Goal: Task Accomplishment & Management: Complete application form

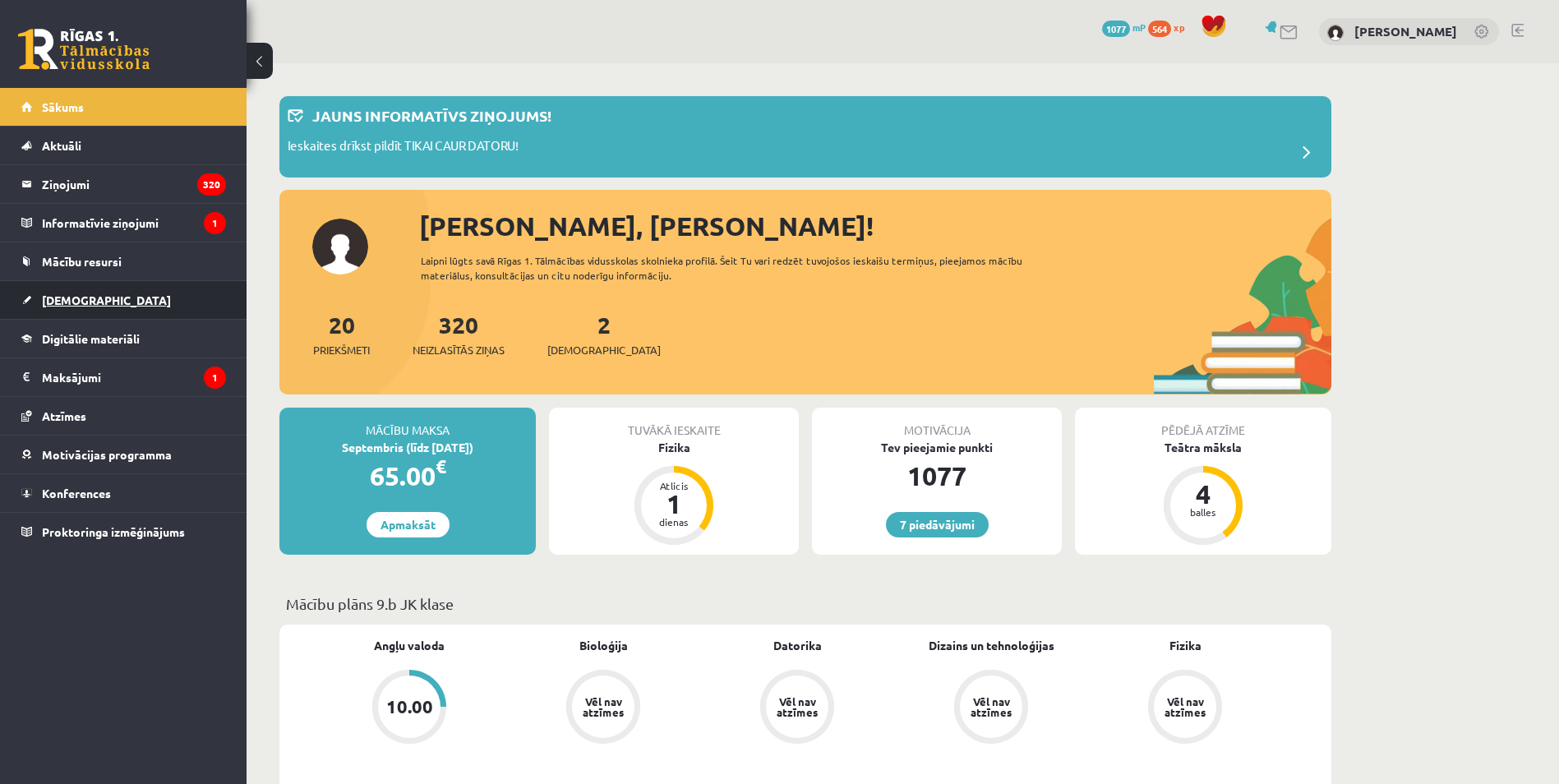
click at [123, 297] on link "[DEMOGRAPHIC_DATA]" at bounding box center [124, 300] width 205 height 38
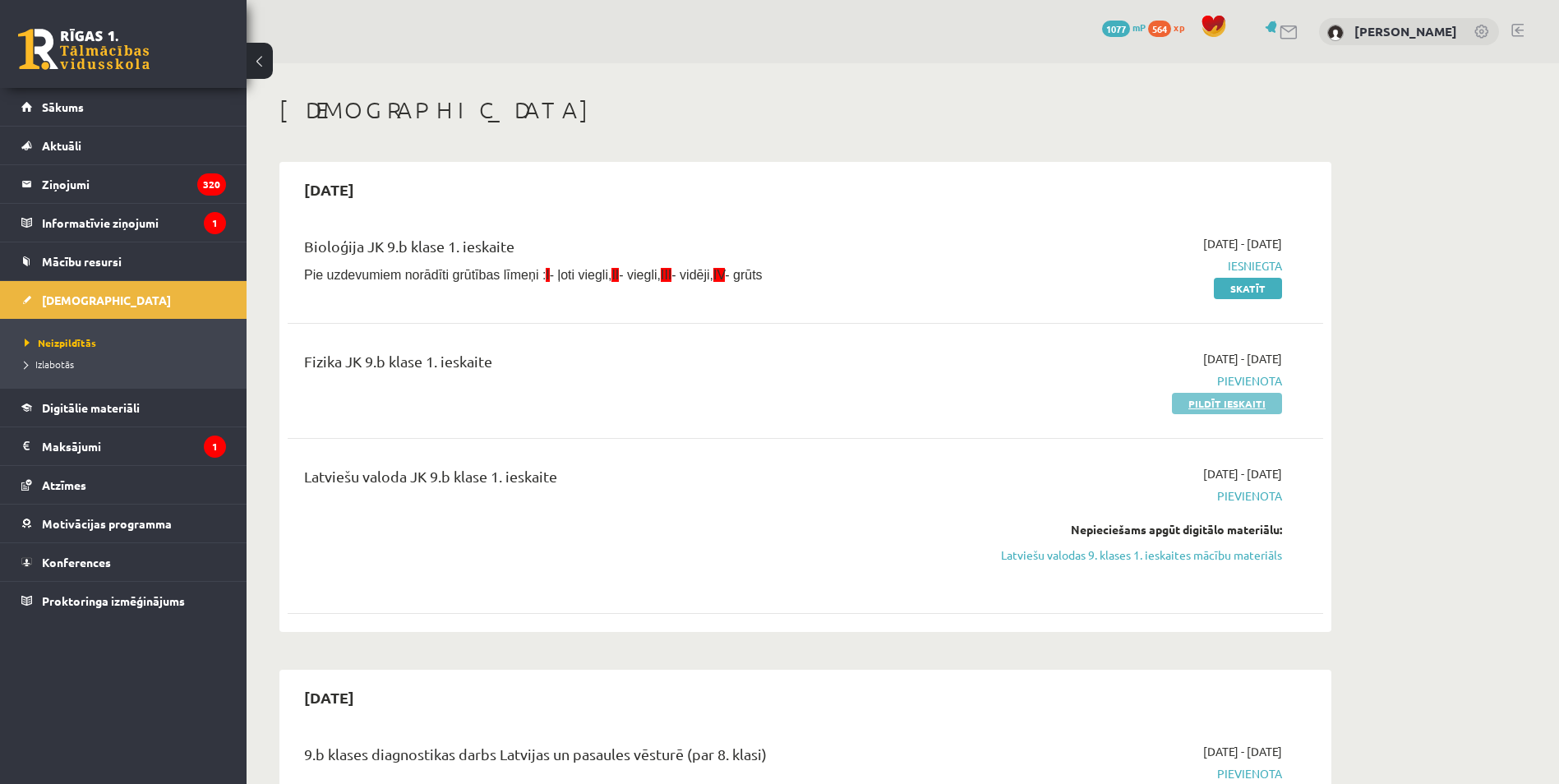
click at [1242, 402] on link "Pildīt ieskaiti" at bounding box center [1227, 403] width 110 height 22
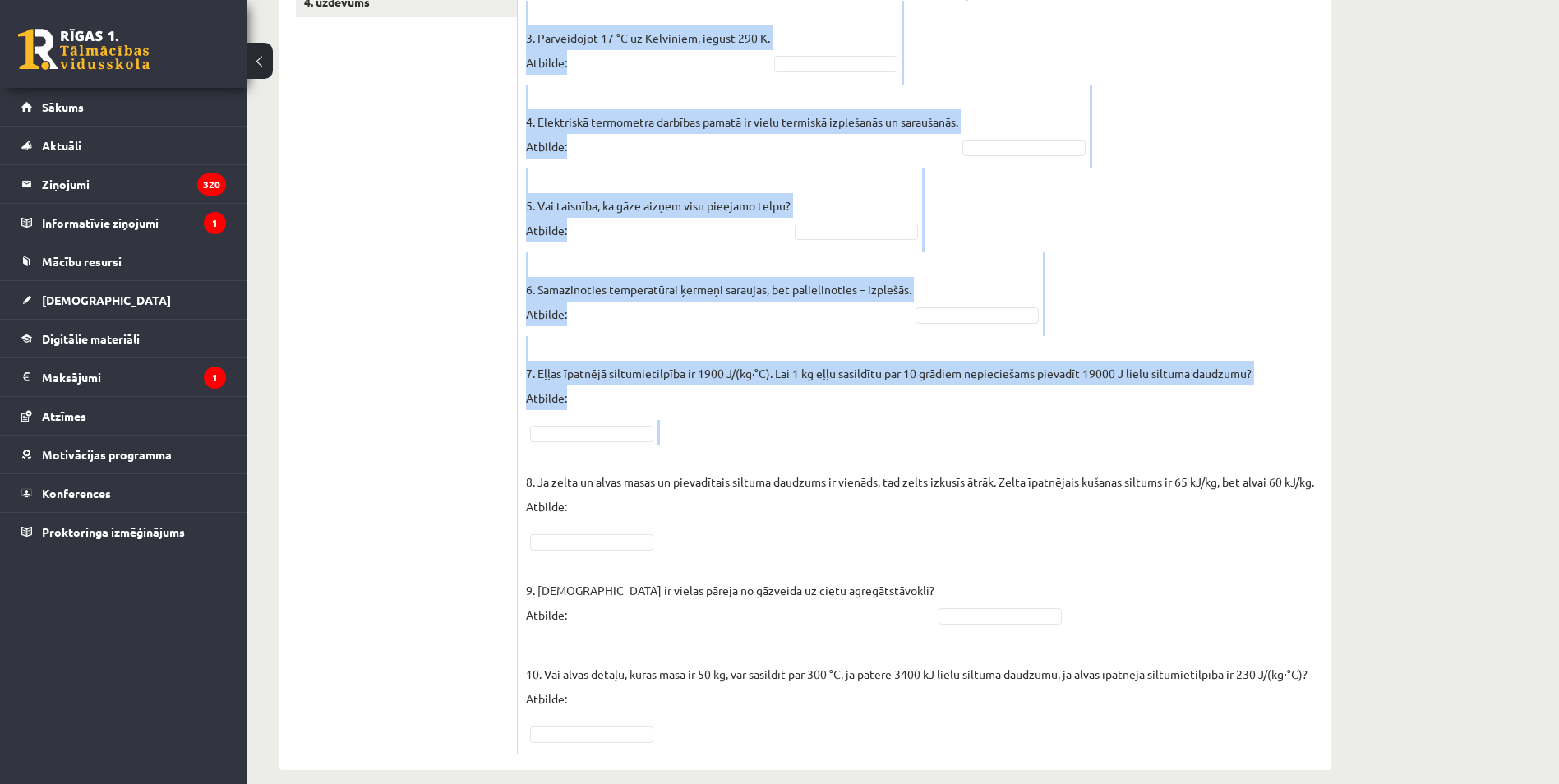
scroll to position [683, 0]
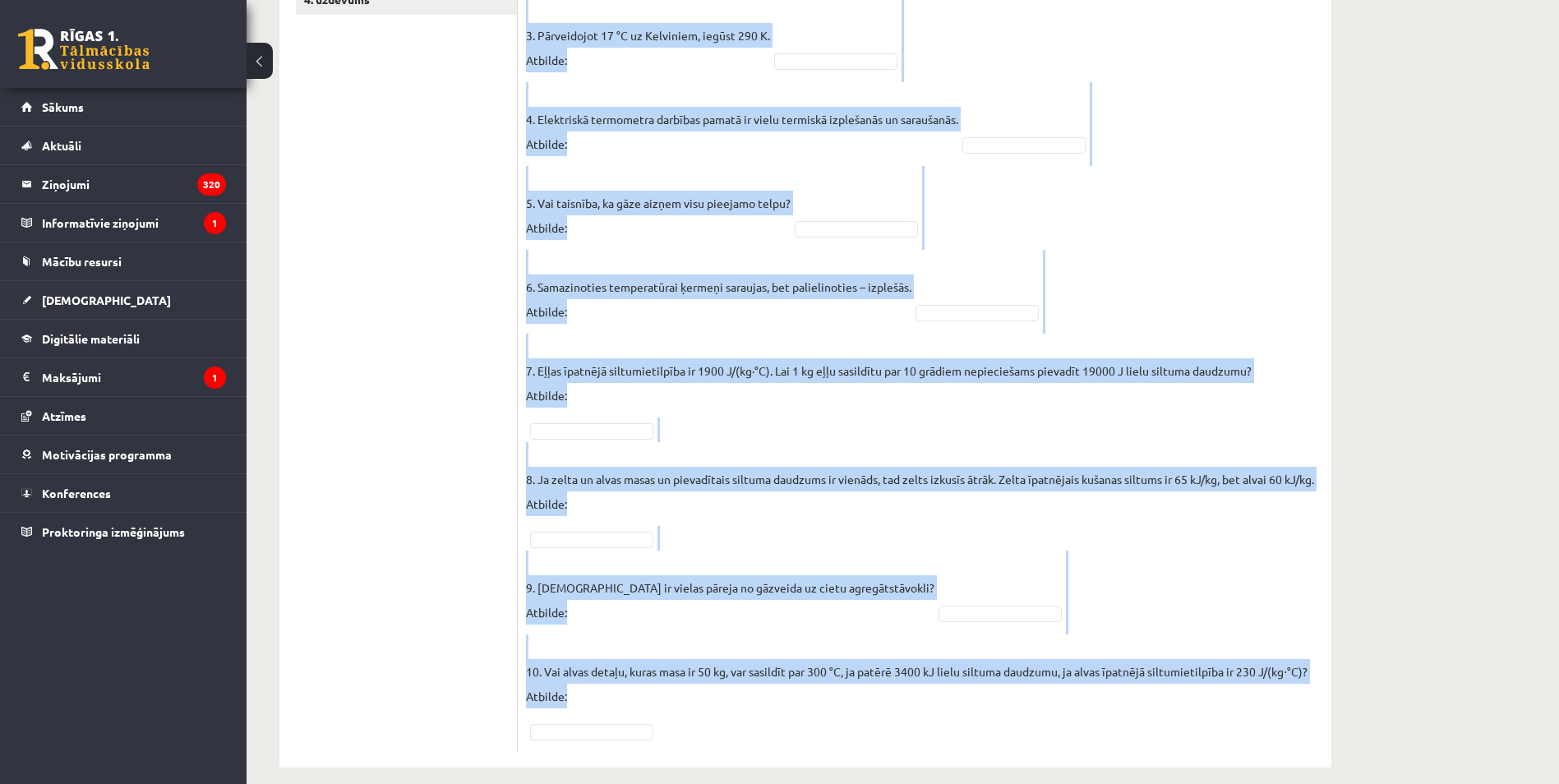
drag, startPoint x: 531, startPoint y: 299, endPoint x: 1004, endPoint y: 716, distance: 630.6
click at [1004, 716] on div "Vai apgalvojums ir patiess? SOLO I Solo līmeņu atšifrējums: I – ļoti viegli (Ne…" at bounding box center [924, 181] width 813 height 1171
copy form "Lor ipsumdolors am consect? ADIP E Sedd eiusmo temporincid: U – labo etdolo (Ma…"
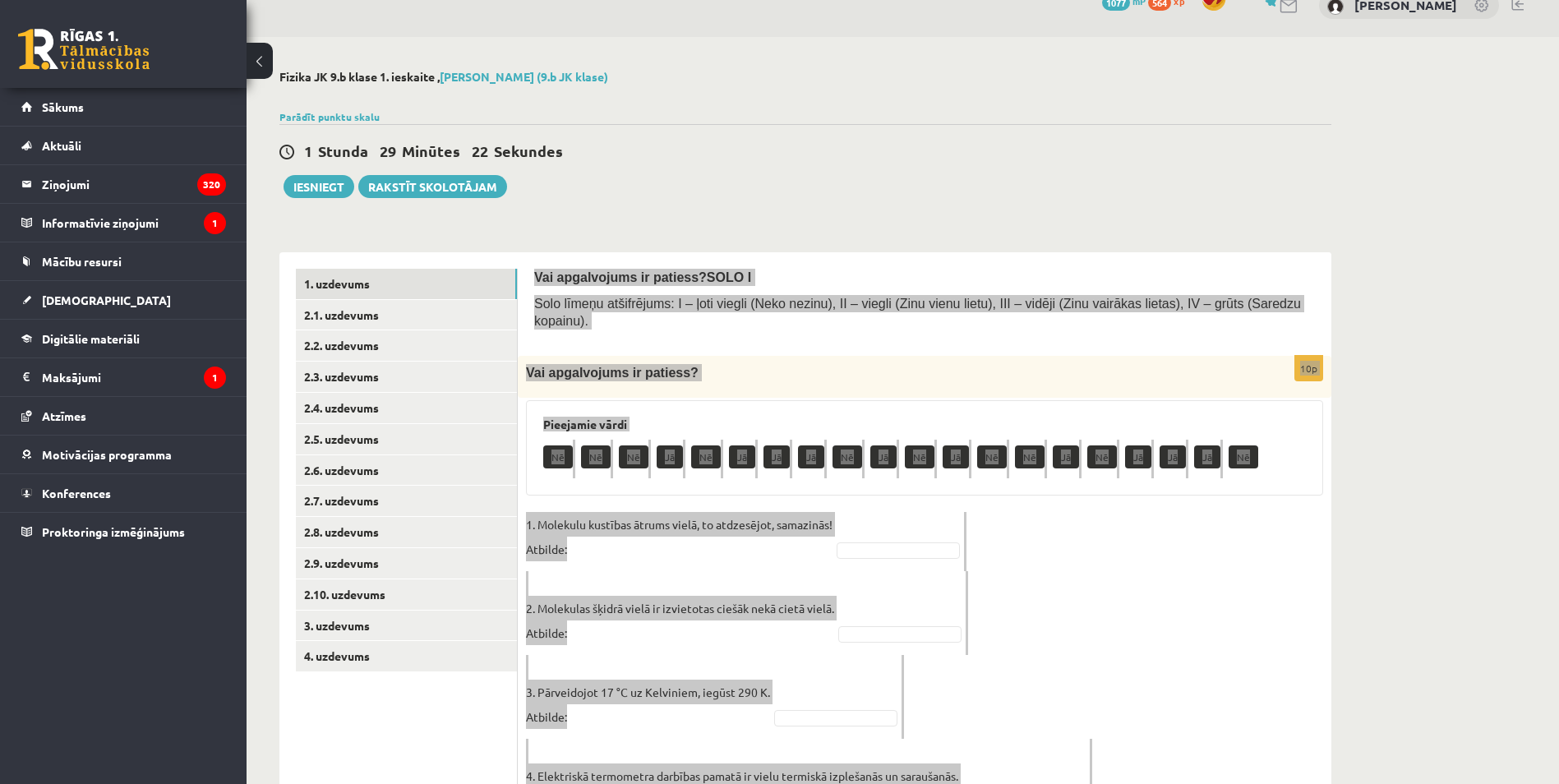
scroll to position [0, 0]
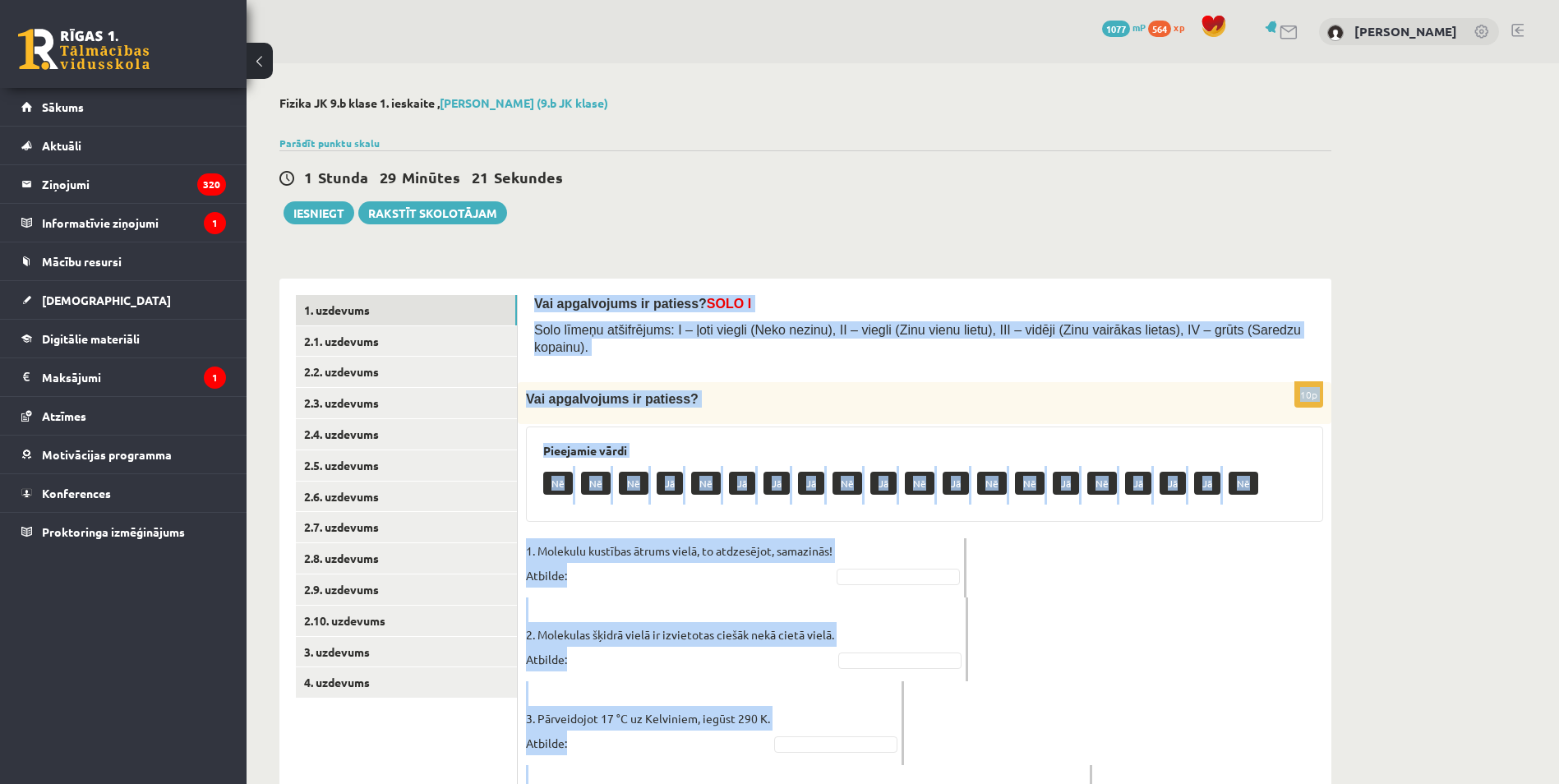
click at [950, 249] on div "Fizika JK 9.b klase 1. ieskaite , [PERSON_NAME] (9.b JK klase) Parādīt punktu s…" at bounding box center [805, 772] width 1118 height 1419
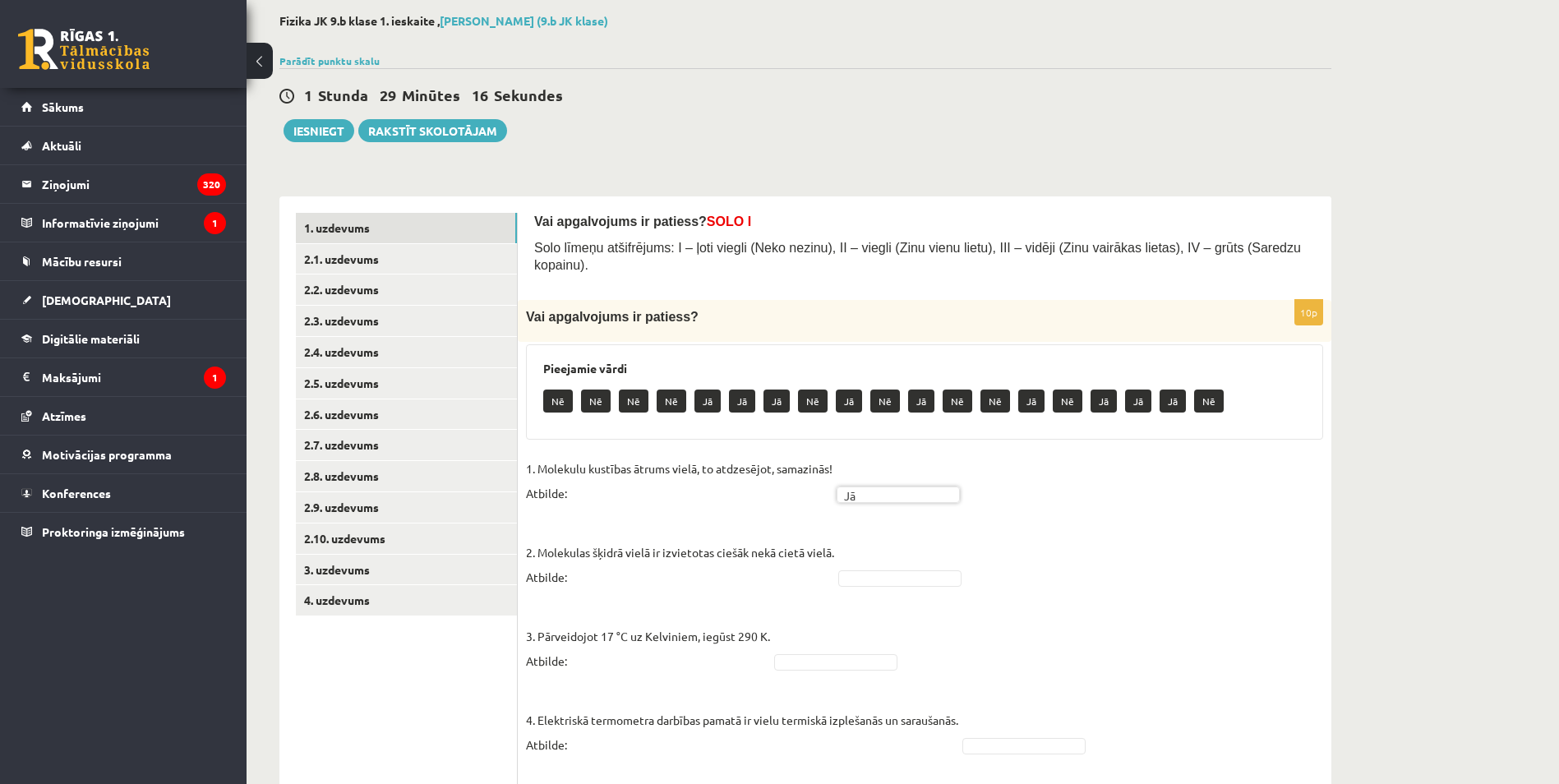
scroll to position [164, 0]
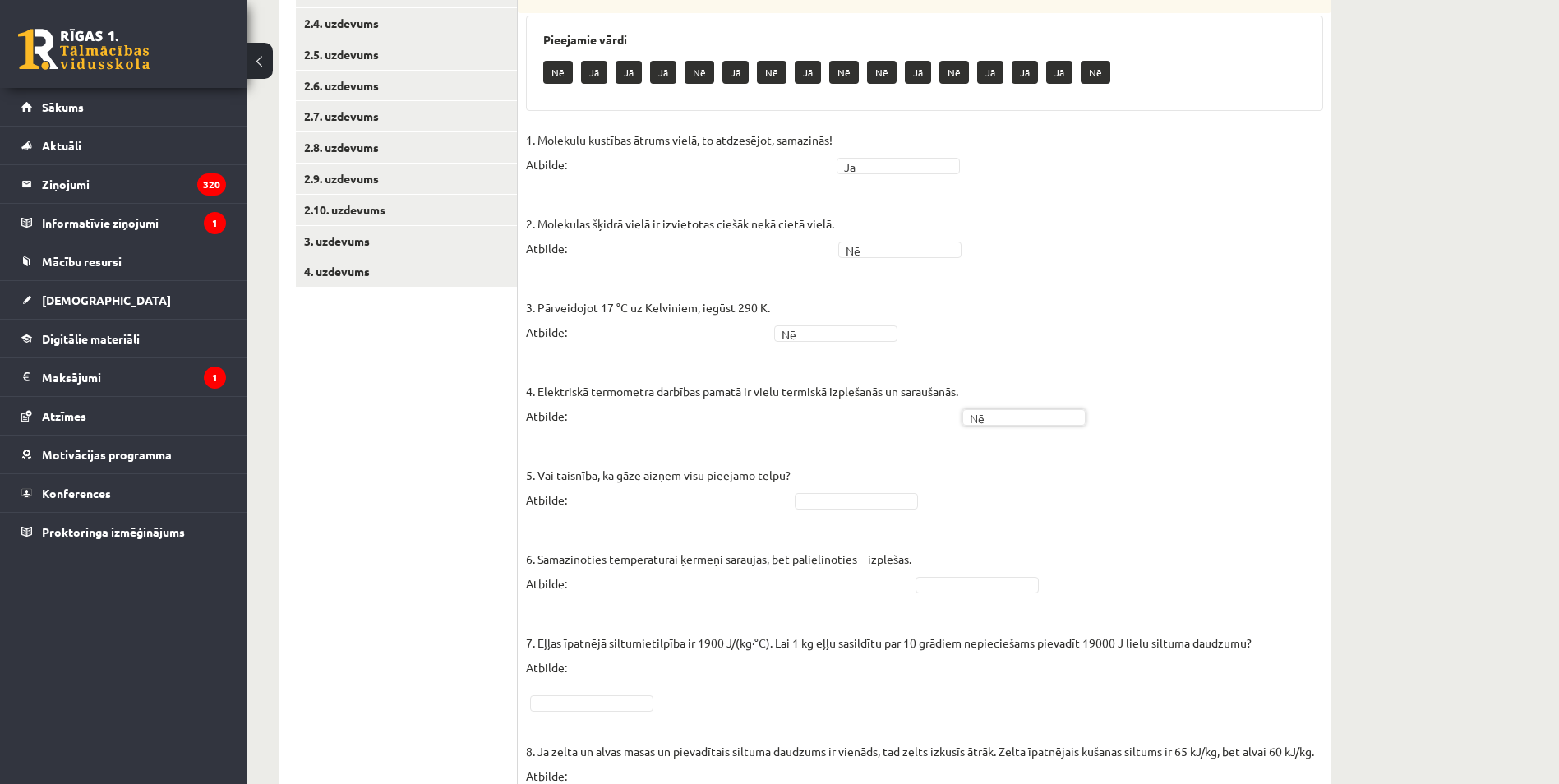
scroll to position [493, 0]
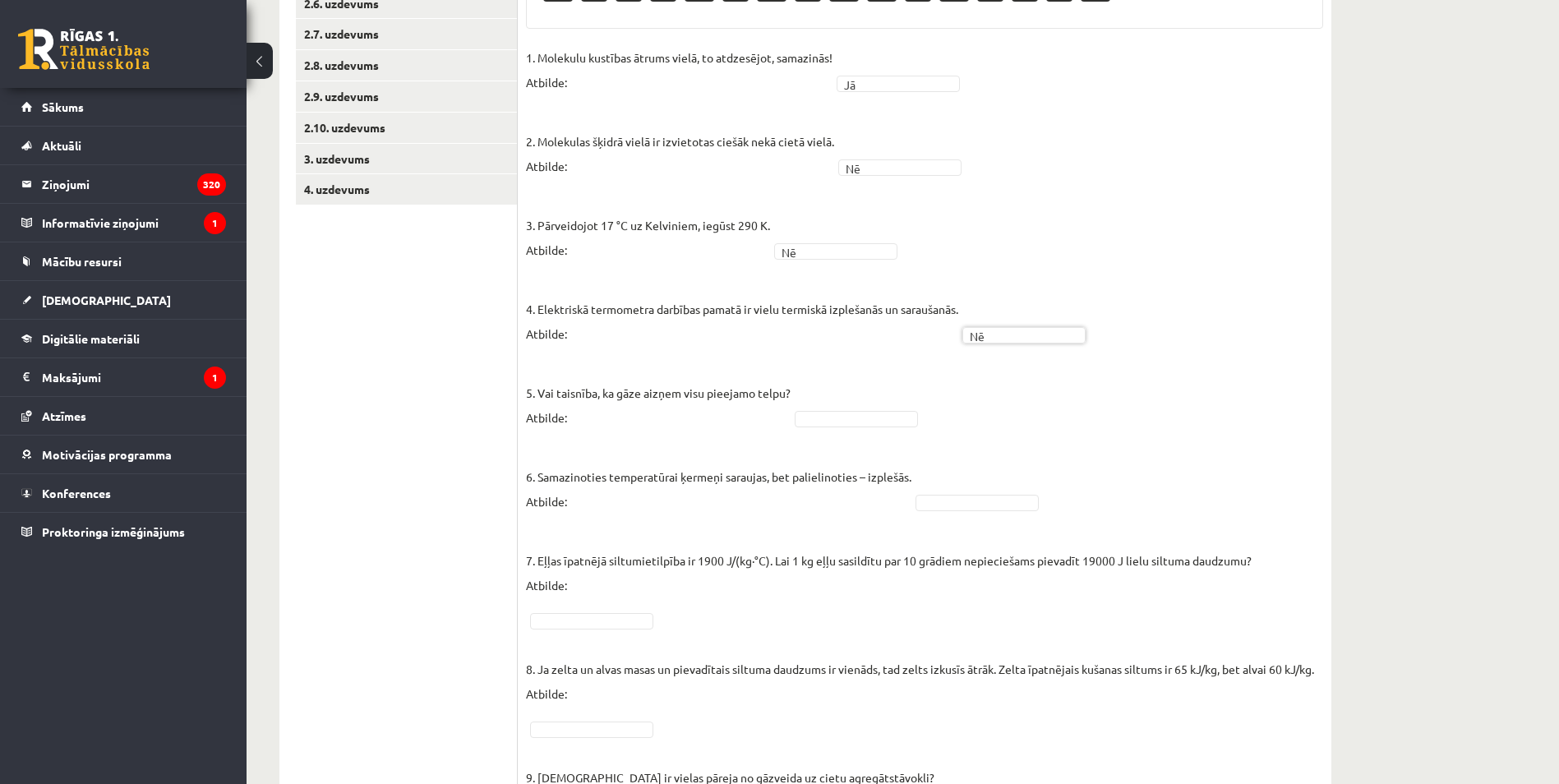
click at [865, 383] on fieldset "1. Molekulu kustības ātrums vielā, to atdzesējot, samazinās! Atbilde: Jā ** 2. …" at bounding box center [924, 488] width 797 height 887
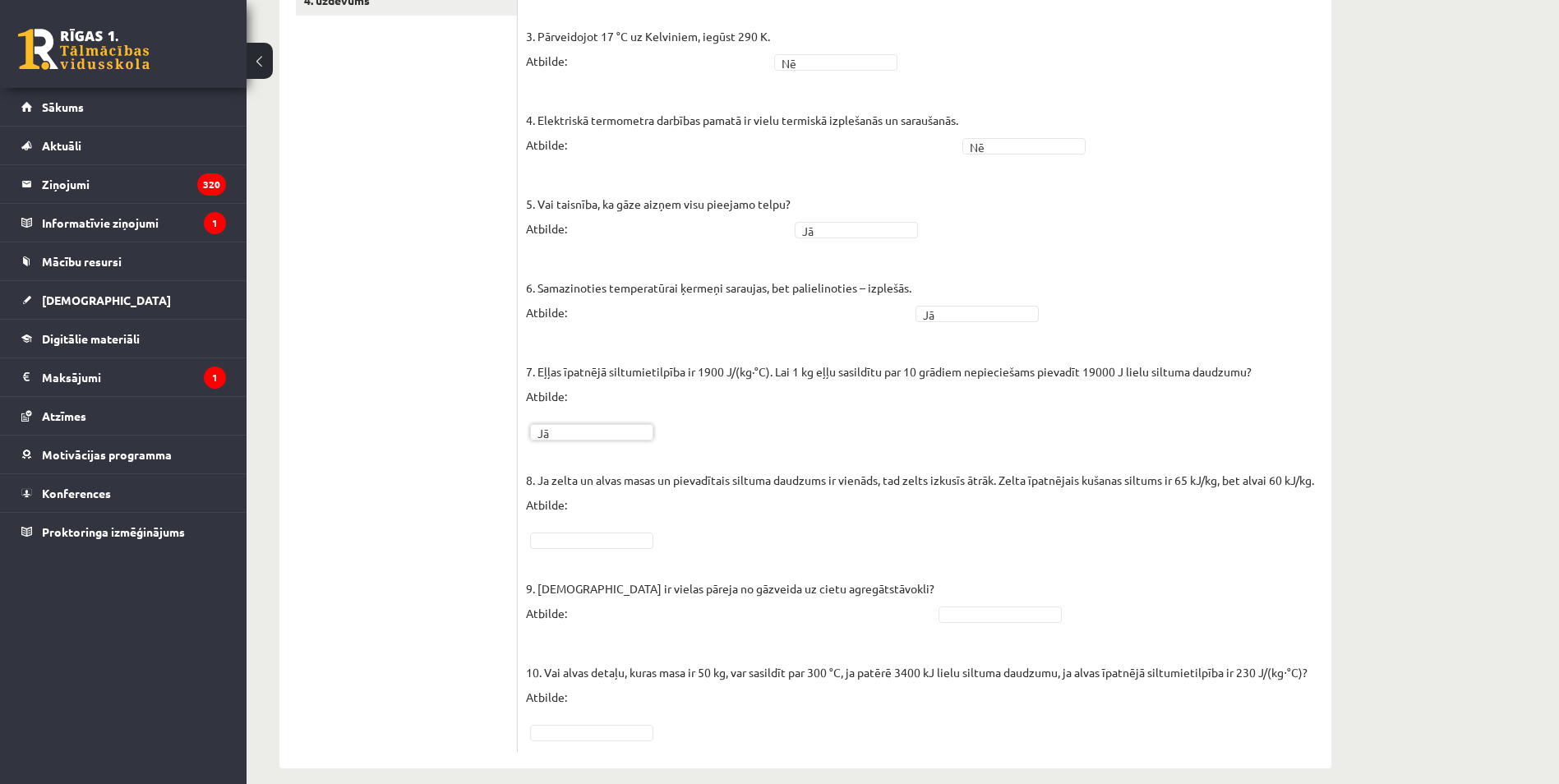
scroll to position [683, 0]
click at [602, 550] on p "9. Kristalizēšanās ir vielas pāreja no gāzveida uz cietu agregātstāvokli? Atbil…" at bounding box center [730, 587] width 408 height 74
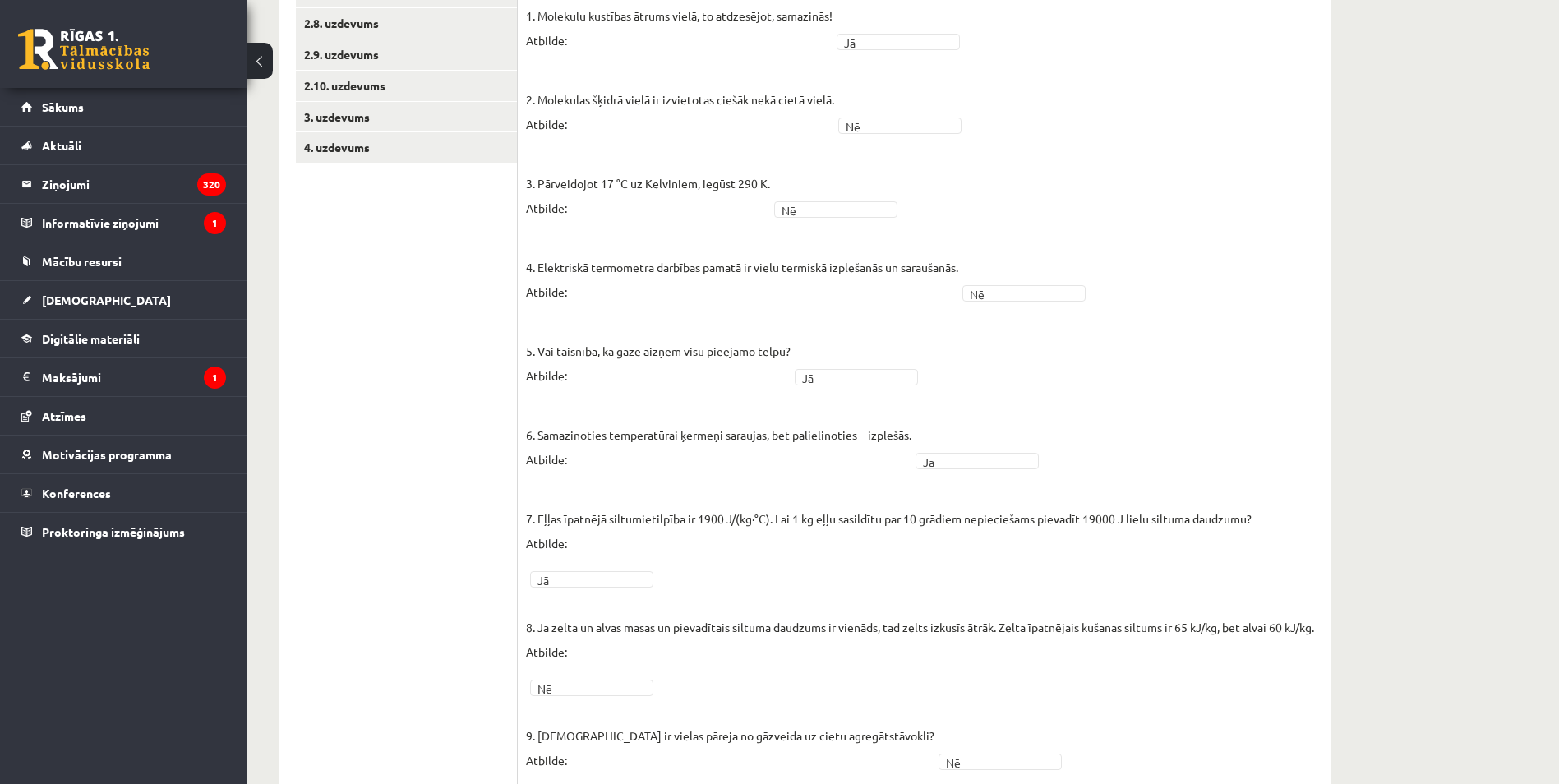
scroll to position [25, 0]
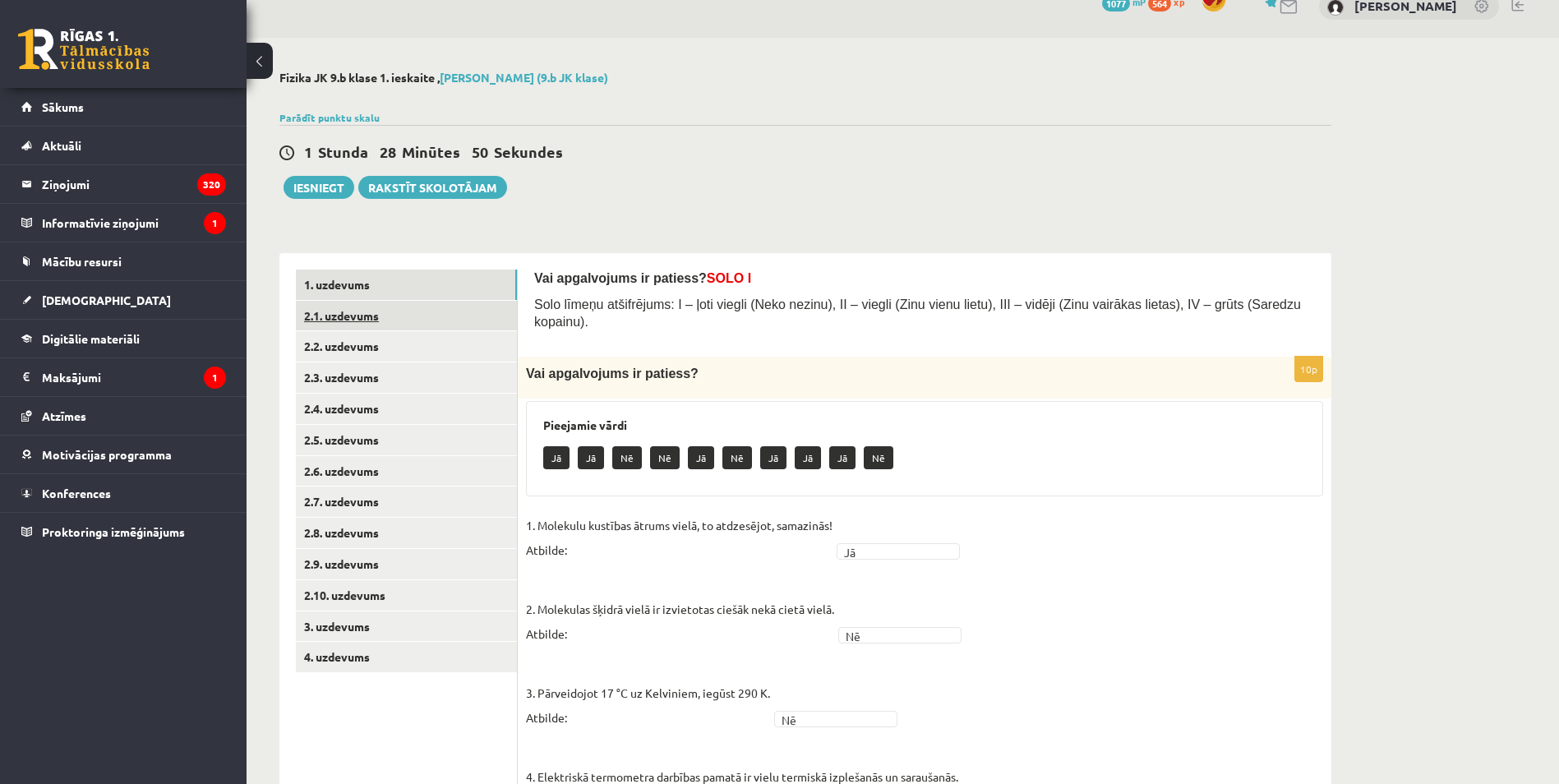
click at [353, 319] on link "2.1. uzdevums" at bounding box center [406, 316] width 221 height 31
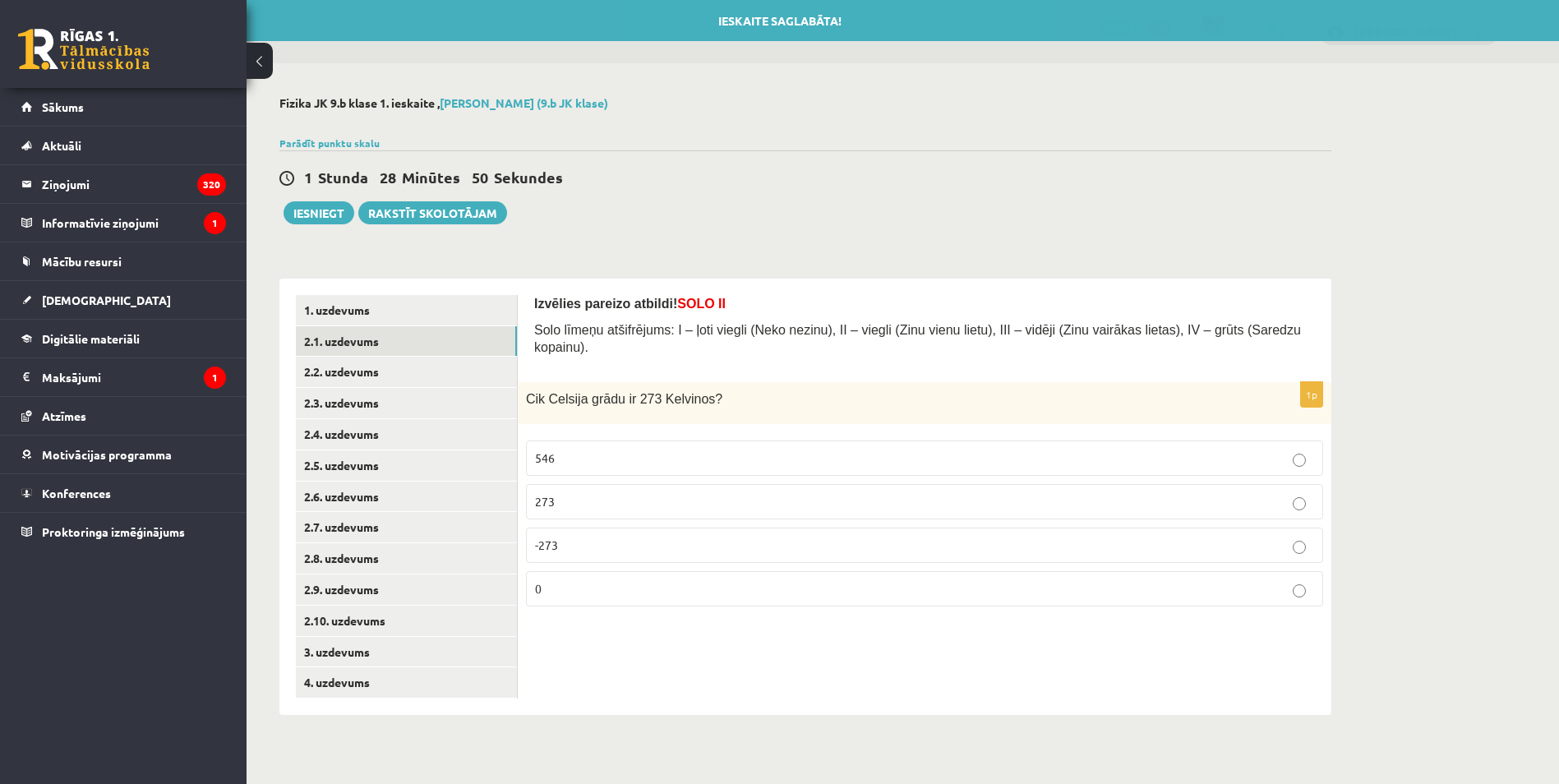
scroll to position [0, 0]
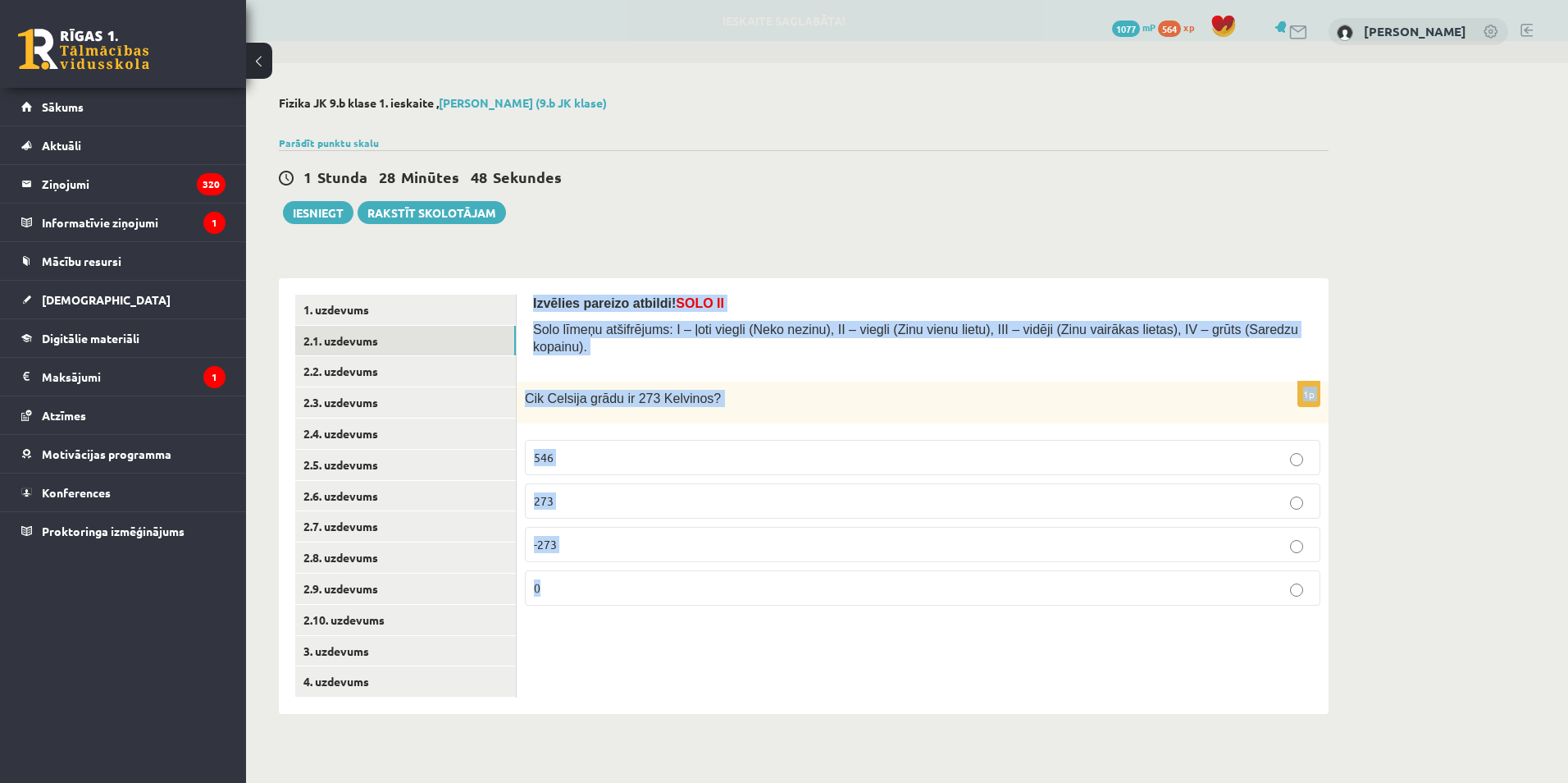
drag, startPoint x: 530, startPoint y: 302, endPoint x: 762, endPoint y: 554, distance: 342.5
click at [762, 554] on div "Izvēlies pareizo atbildi! SOLO II Solo līmeņu atšifrējums: I – ļoti viegli (Nek…" at bounding box center [922, 496] width 811 height 435
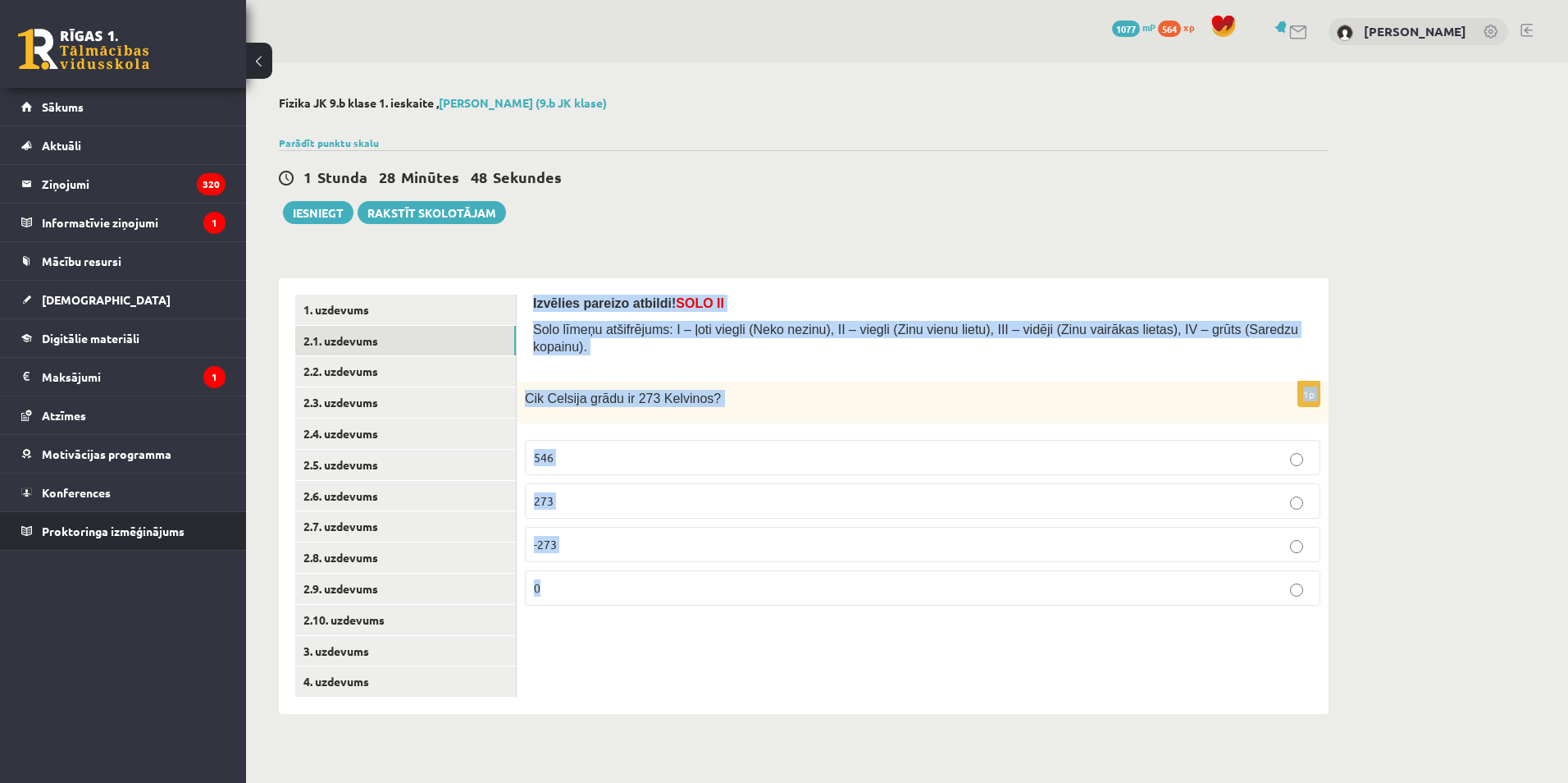
copy form "Izvēlies pareizo atbildi! SOLO II Solo līmeņu atšifrējums: I – ļoti viegli (Nek…"
click at [730, 664] on div "Izvēlies pareizo atbildi! SOLO II Solo līmeņu atšifrējums: I – ļoti viegli (Nek…" at bounding box center [922, 496] width 811 height 435
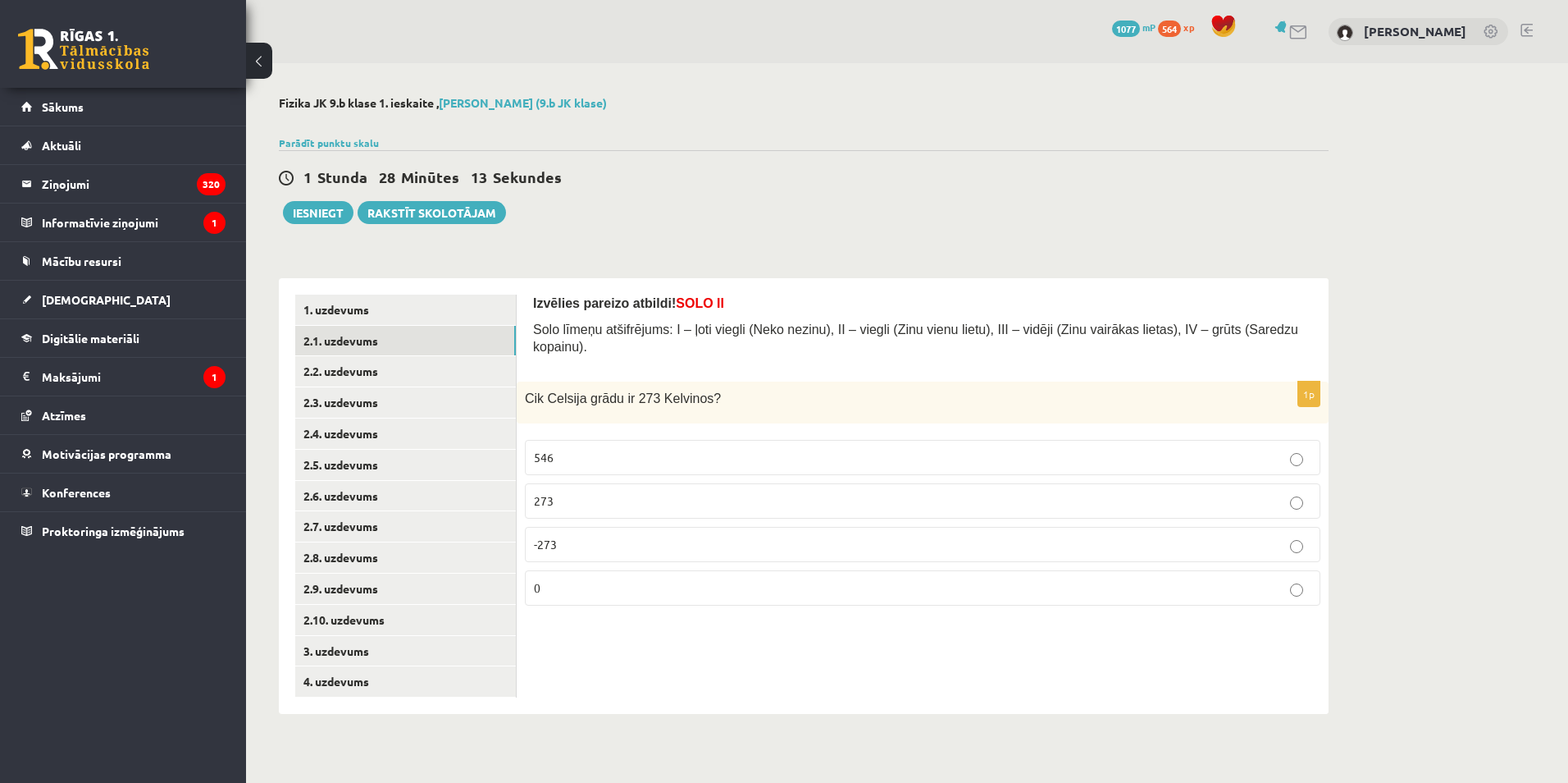
click at [574, 579] on p "0" at bounding box center [922, 587] width 777 height 17
click at [360, 369] on link "2.2. uzdevums" at bounding box center [405, 371] width 221 height 31
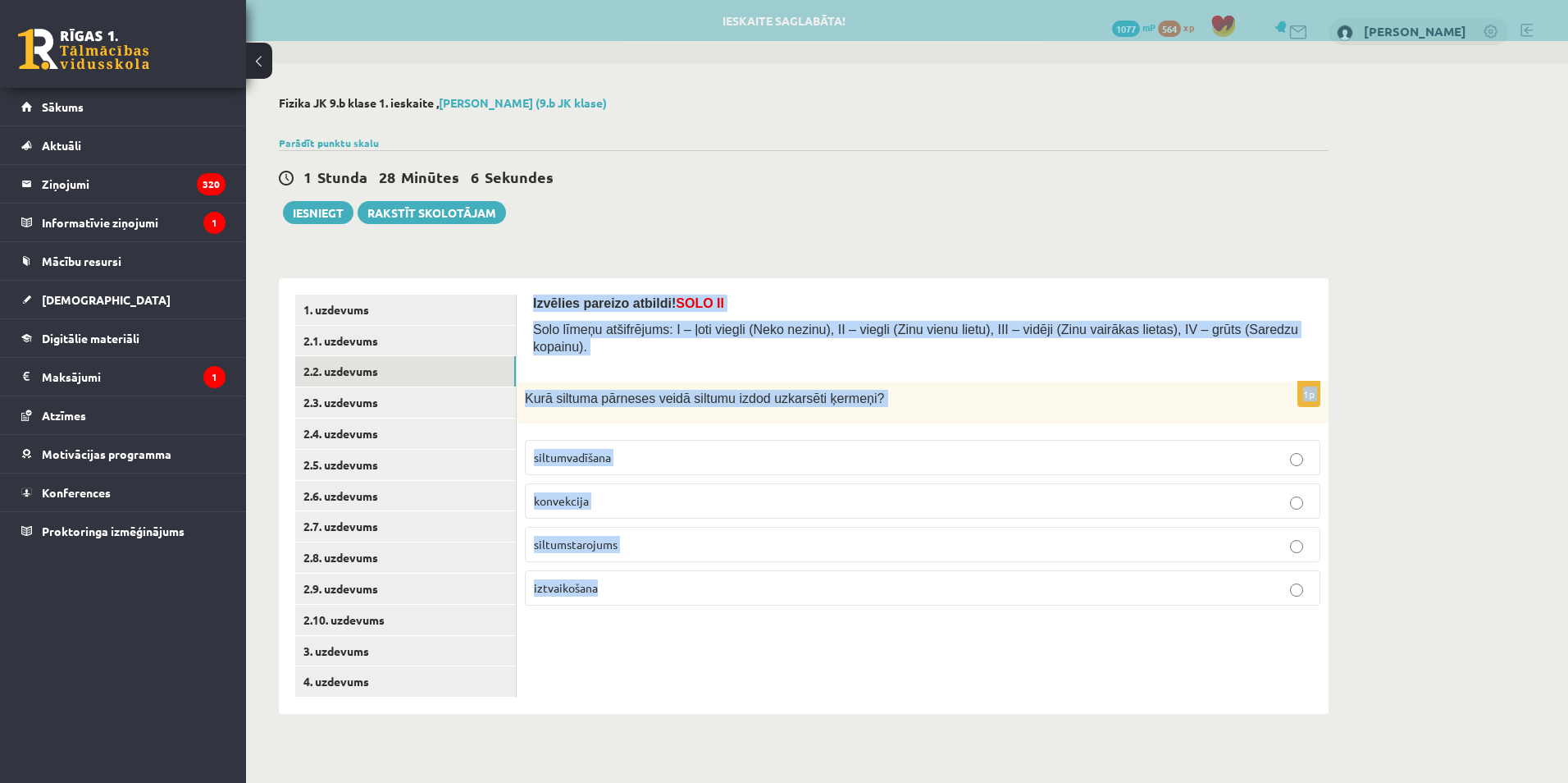
drag, startPoint x: 529, startPoint y: 297, endPoint x: 693, endPoint y: 565, distance: 314.2
click at [693, 565] on div "Izvēlies pareizo atbildi! SOLO II Solo līmeņu atšifrējums: I – ļoti viegli (Nek…" at bounding box center [922, 496] width 811 height 435
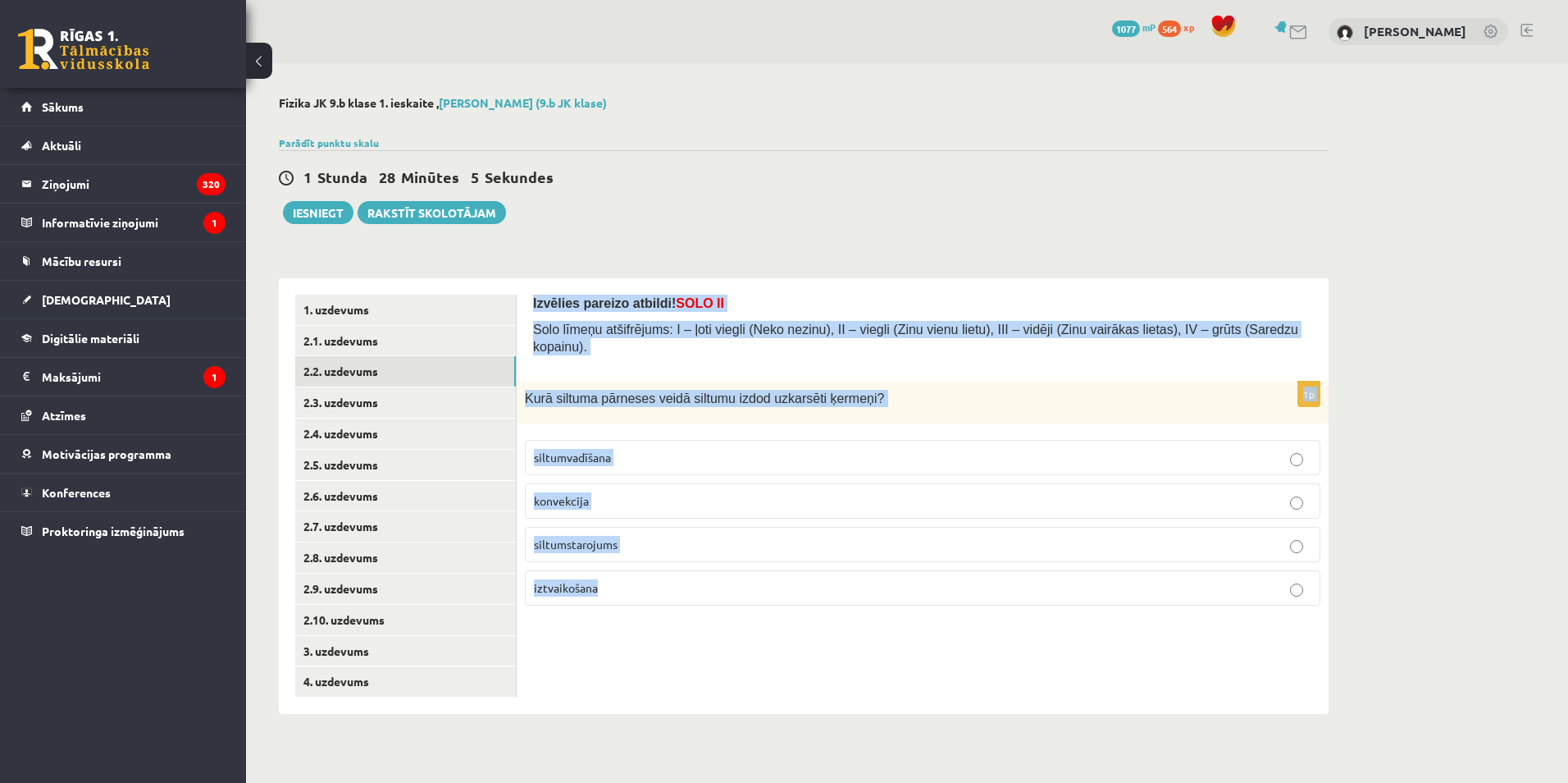
copy form "Izvēlies pareizo atbildi! SOLO II Solo līmeņu atšifrējums: I – ļoti viegli (Nek…"
click at [650, 363] on form "Izvēlies pareizo atbildi! SOLO II Solo līmeņu atšifrējums: I – ļoti viegli (Nek…" at bounding box center [922, 457] width 779 height 324
click at [720, 310] on p "Izvēlies pareizo atbildi! SOLO II" at bounding box center [922, 303] width 779 height 17
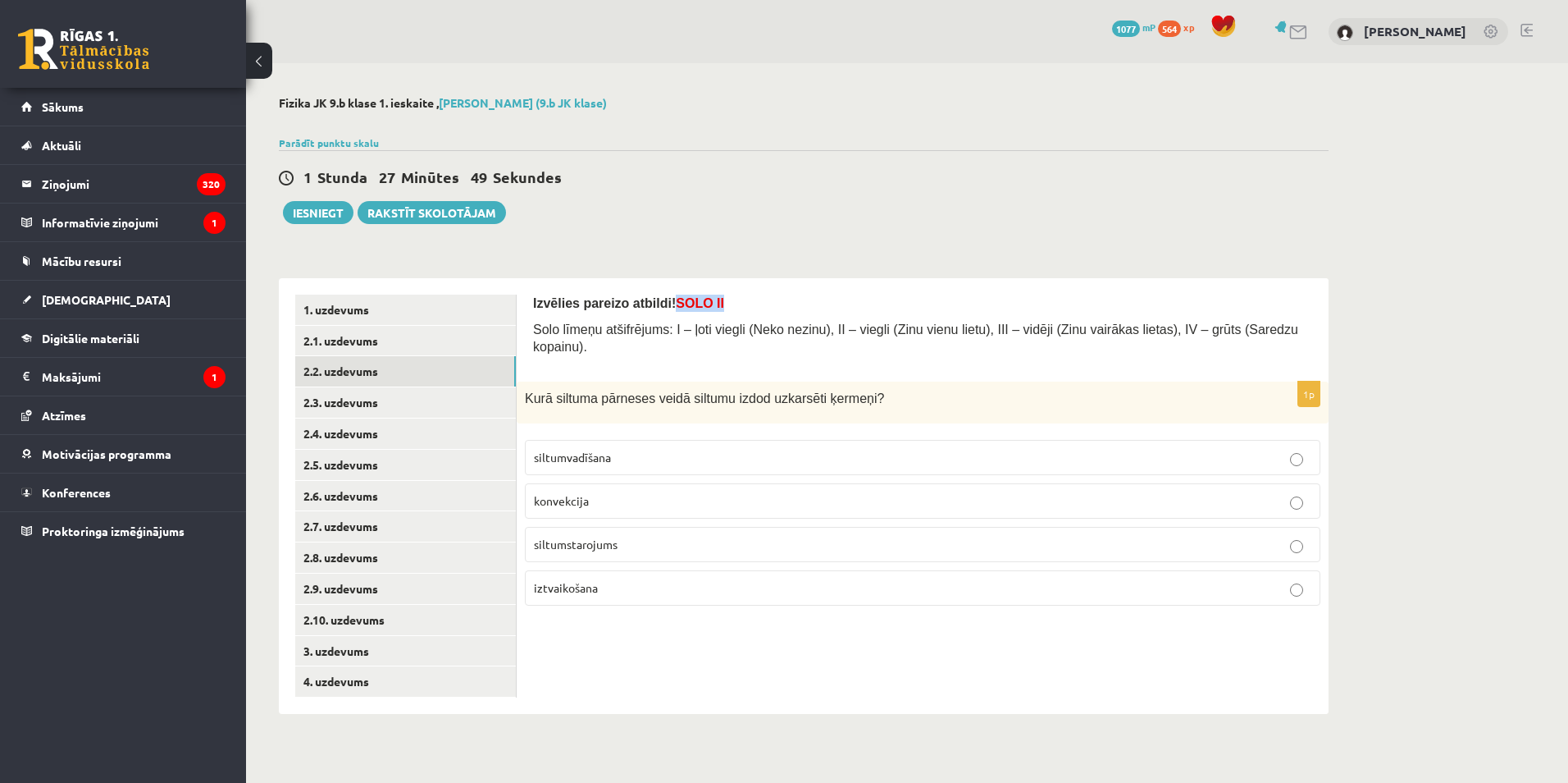
drag, startPoint x: 692, startPoint y: 300, endPoint x: 661, endPoint y: 305, distance: 31.4
click at [661, 305] on p "Izvēlies pareizo atbildi! SOLO II" at bounding box center [922, 303] width 779 height 17
copy span "SOLO II"
click at [749, 138] on div "Parādīt punktu skalu Atzīme No Līdz 1 0 5 2 6 8 3 9 11 4 12 14 5 15 17 6 18 20 …" at bounding box center [803, 142] width 1049 height 14
click at [620, 536] on p "siltumstarojums" at bounding box center [922, 544] width 777 height 17
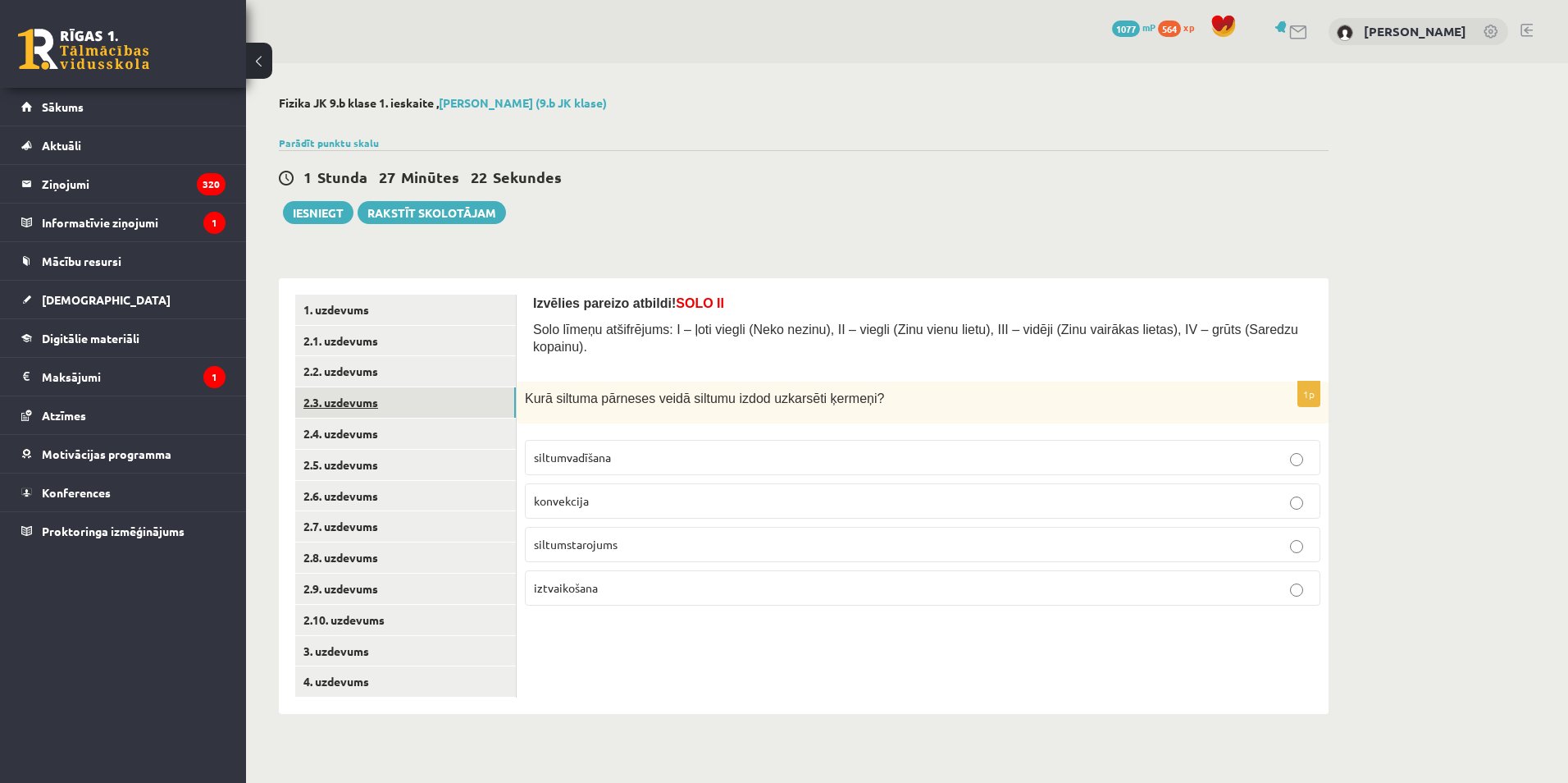
click at [385, 410] on link "2.3. uzdevums" at bounding box center [405, 403] width 221 height 31
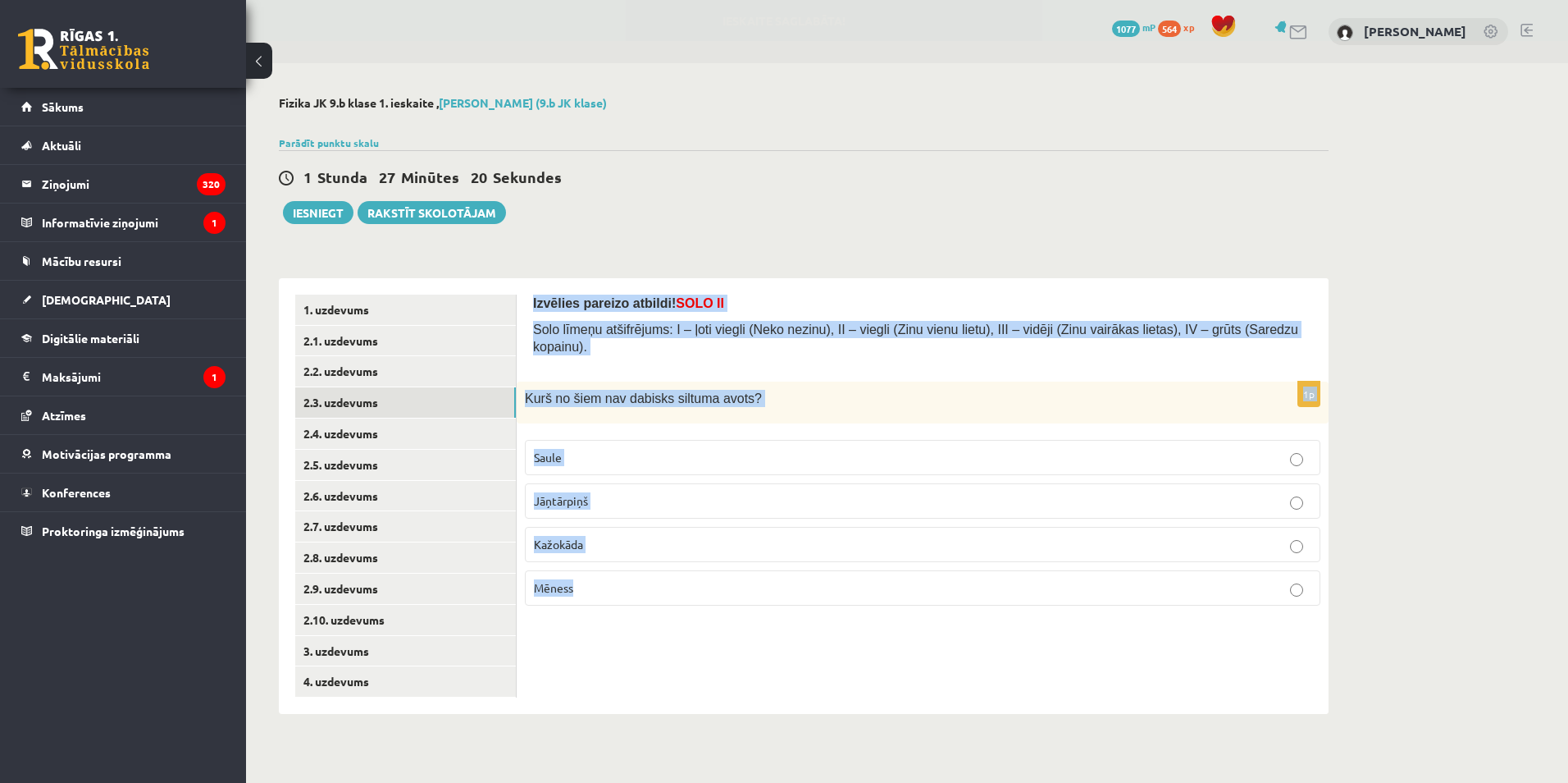
drag, startPoint x: 535, startPoint y: 297, endPoint x: 646, endPoint y: 563, distance: 288.2
click at [646, 563] on form "Izvēlies pareizo atbildi! SOLO II Solo līmeņu atšifrējums: I – ļoti viegli (Nek…" at bounding box center [922, 457] width 779 height 324
copy form "Izvēlies pareizo atbildi! SOLO II Solo līmeņu atšifrējums: I – ļoti viegli (Nek…"
click at [701, 591] on fieldset "Saule Jāņtārpiņš Kažokāda Mēness" at bounding box center [922, 521] width 795 height 178
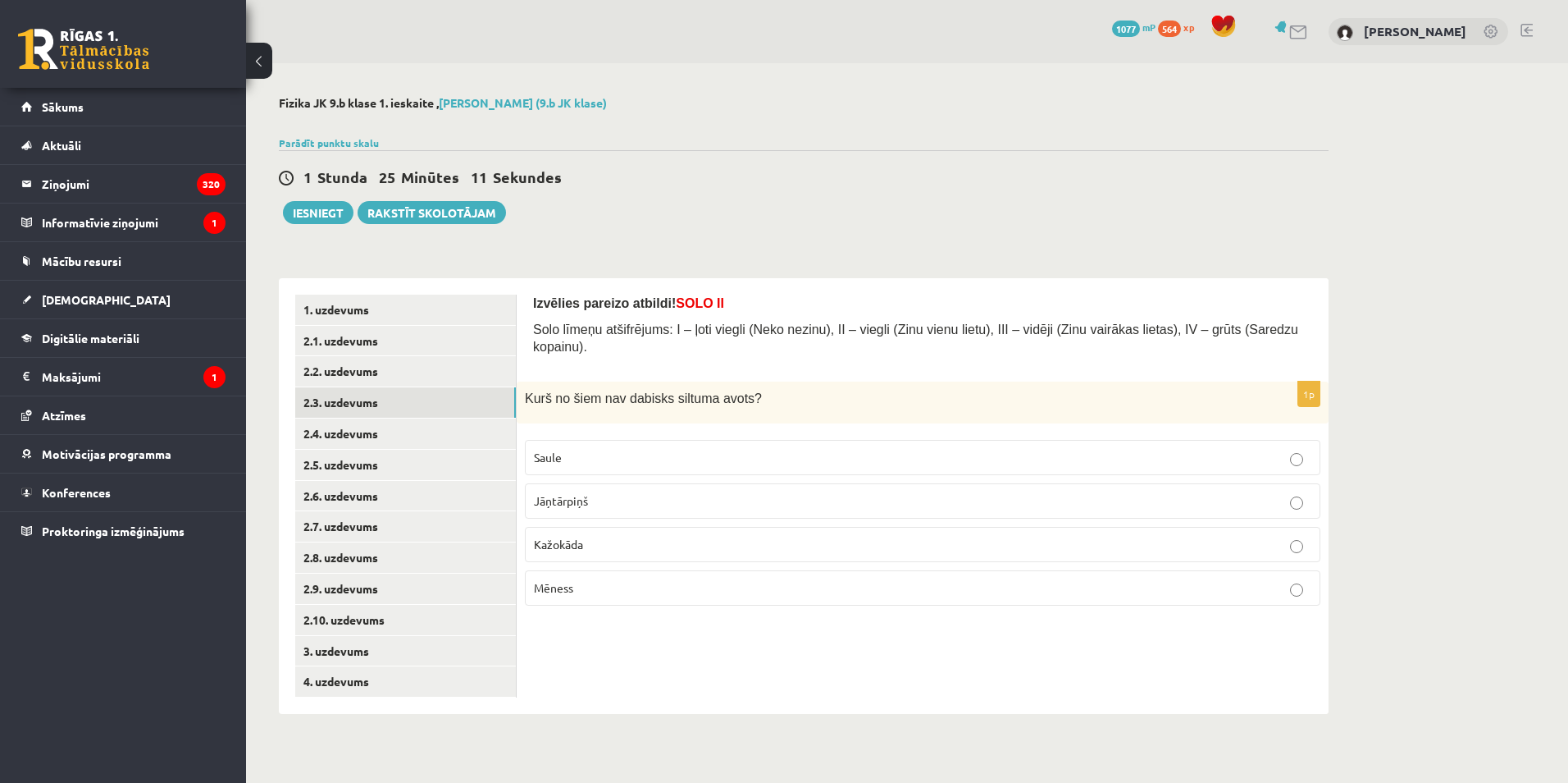
click at [637, 579] on p "Mēness" at bounding box center [922, 587] width 777 height 17
click at [395, 451] on link "2.5. uzdevums" at bounding box center [405, 465] width 221 height 31
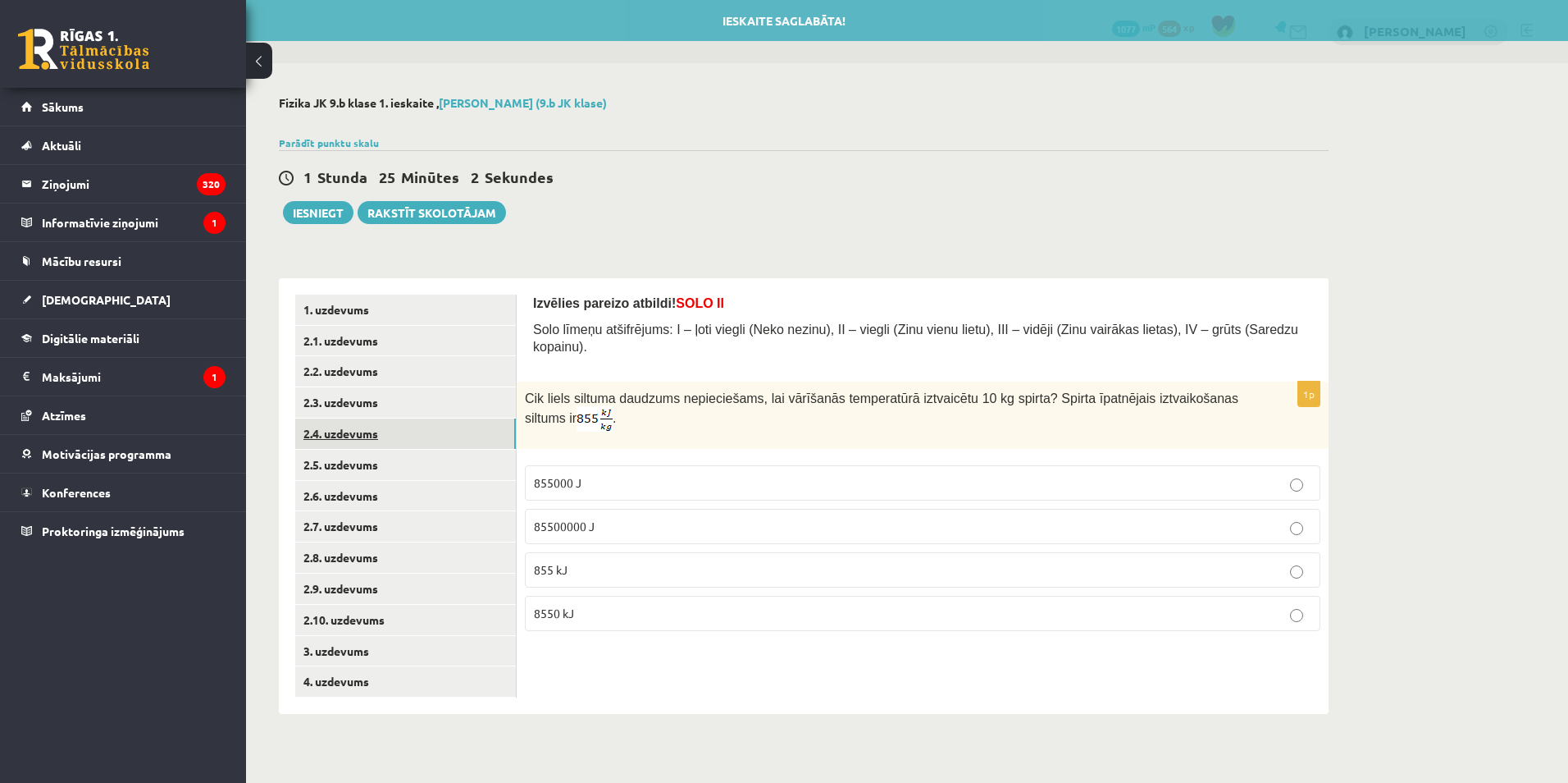
click at [394, 425] on link "2.4. uzdevums" at bounding box center [405, 433] width 221 height 31
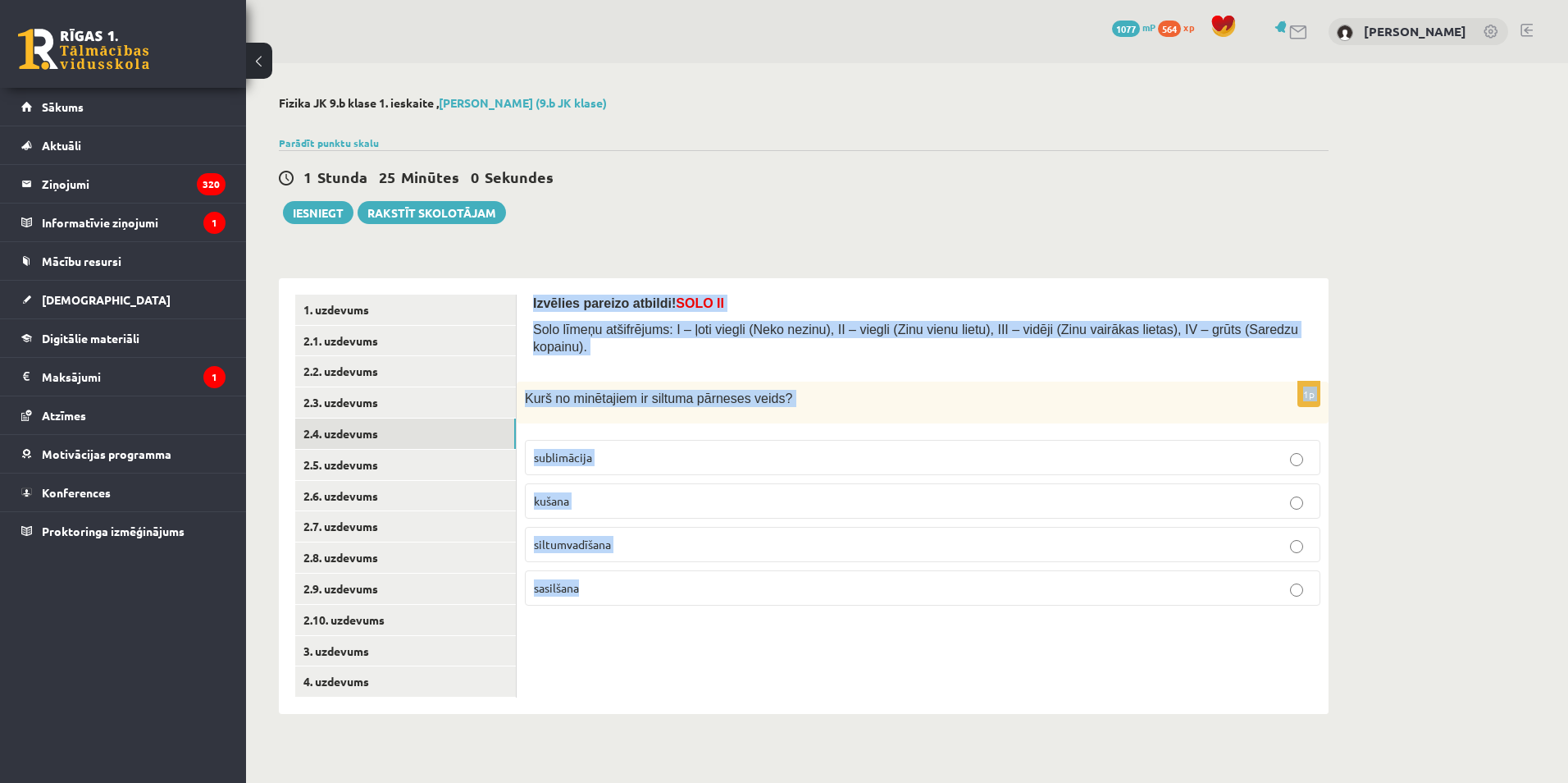
drag, startPoint x: 530, startPoint y: 291, endPoint x: 680, endPoint y: 587, distance: 331.8
click at [680, 587] on div "Izvēlies pareizo atbildi! SOLO II Solo līmeņu atšifrējums: I – ļoti viegli (Nek…" at bounding box center [922, 496] width 811 height 435
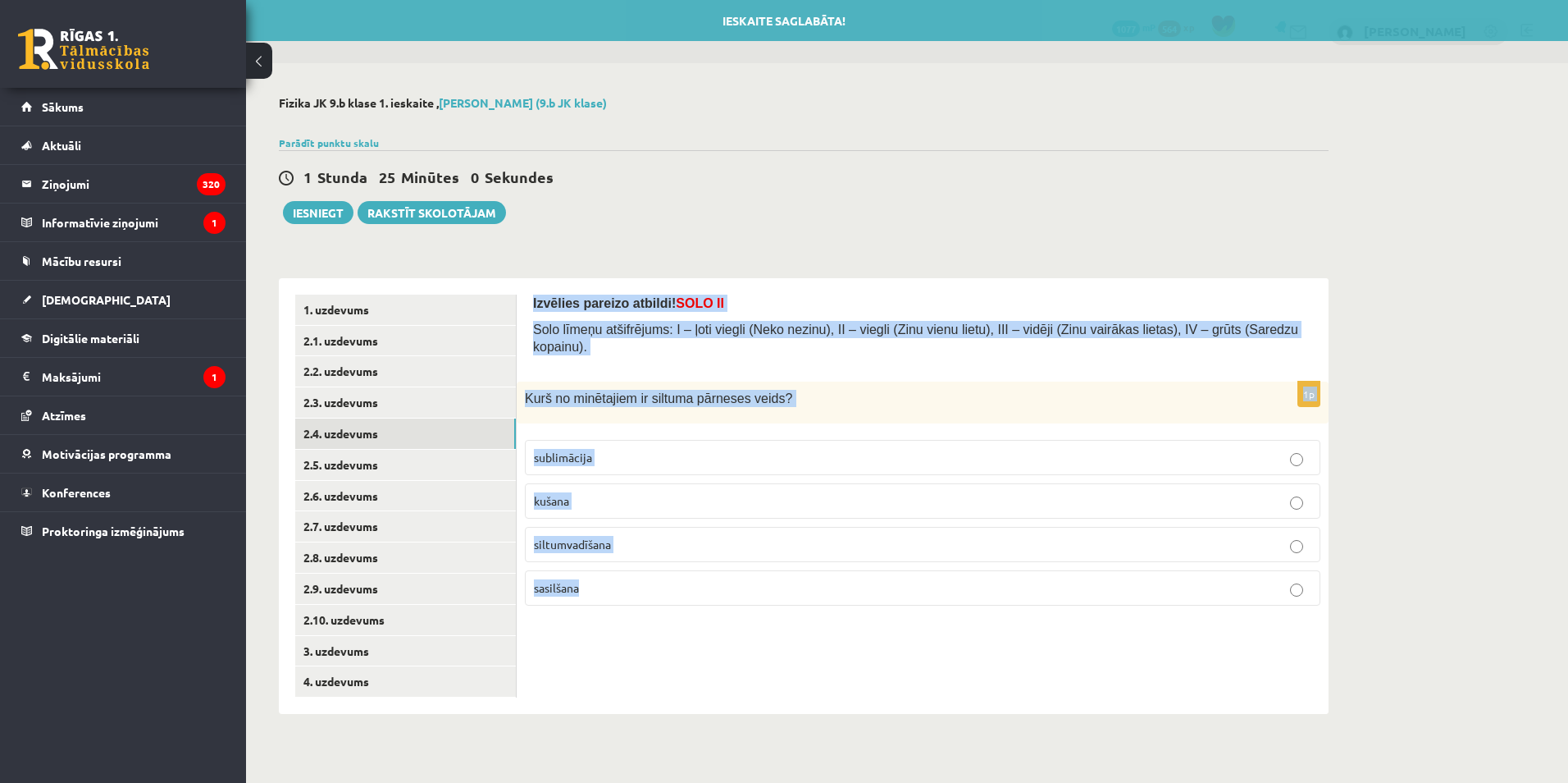
copy form "Izvēlies pareizo atbildi! SOLO II Solo līmeņu atšifrējums: I – ļoti viegli (Nek…"
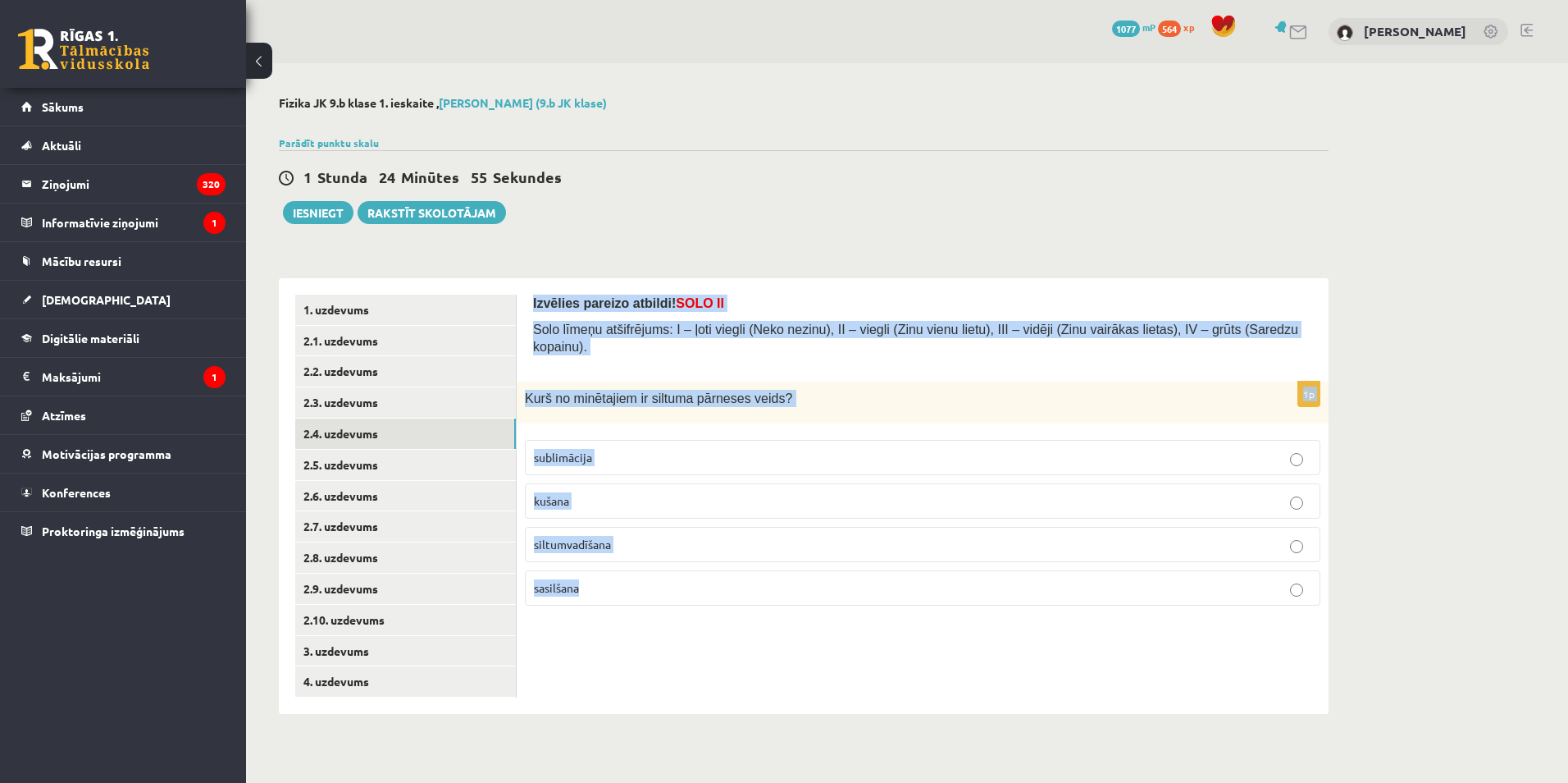
click at [689, 630] on div "Izvēlies pareizo atbildi! SOLO II Solo līmeņu atšifrējums: I – ļoti viegli (Nek…" at bounding box center [922, 496] width 811 height 435
click at [612, 536] on p "siltumvadīšana" at bounding box center [922, 544] width 777 height 17
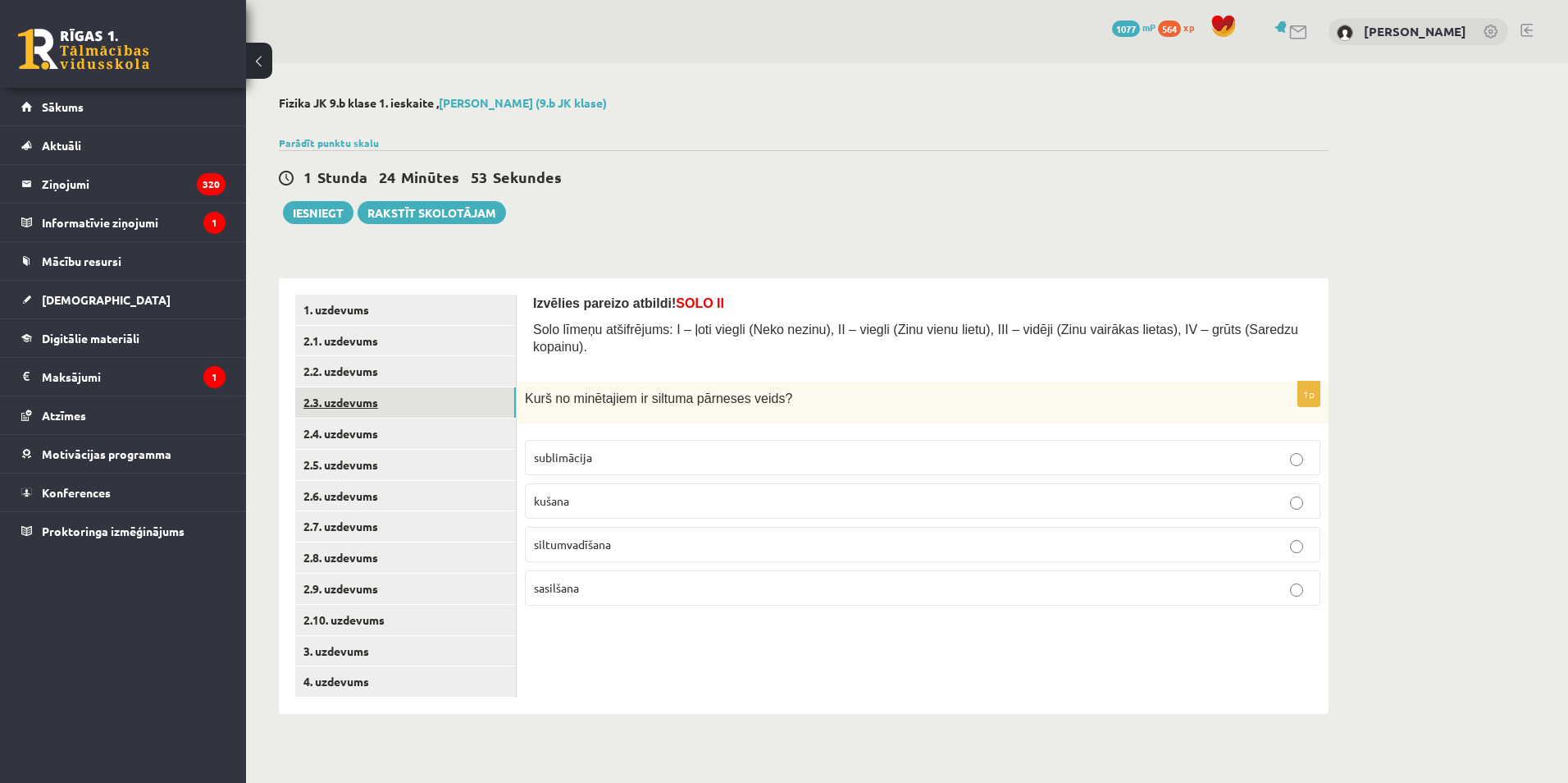
click at [355, 407] on link "2.3. uzdevums" at bounding box center [405, 403] width 221 height 31
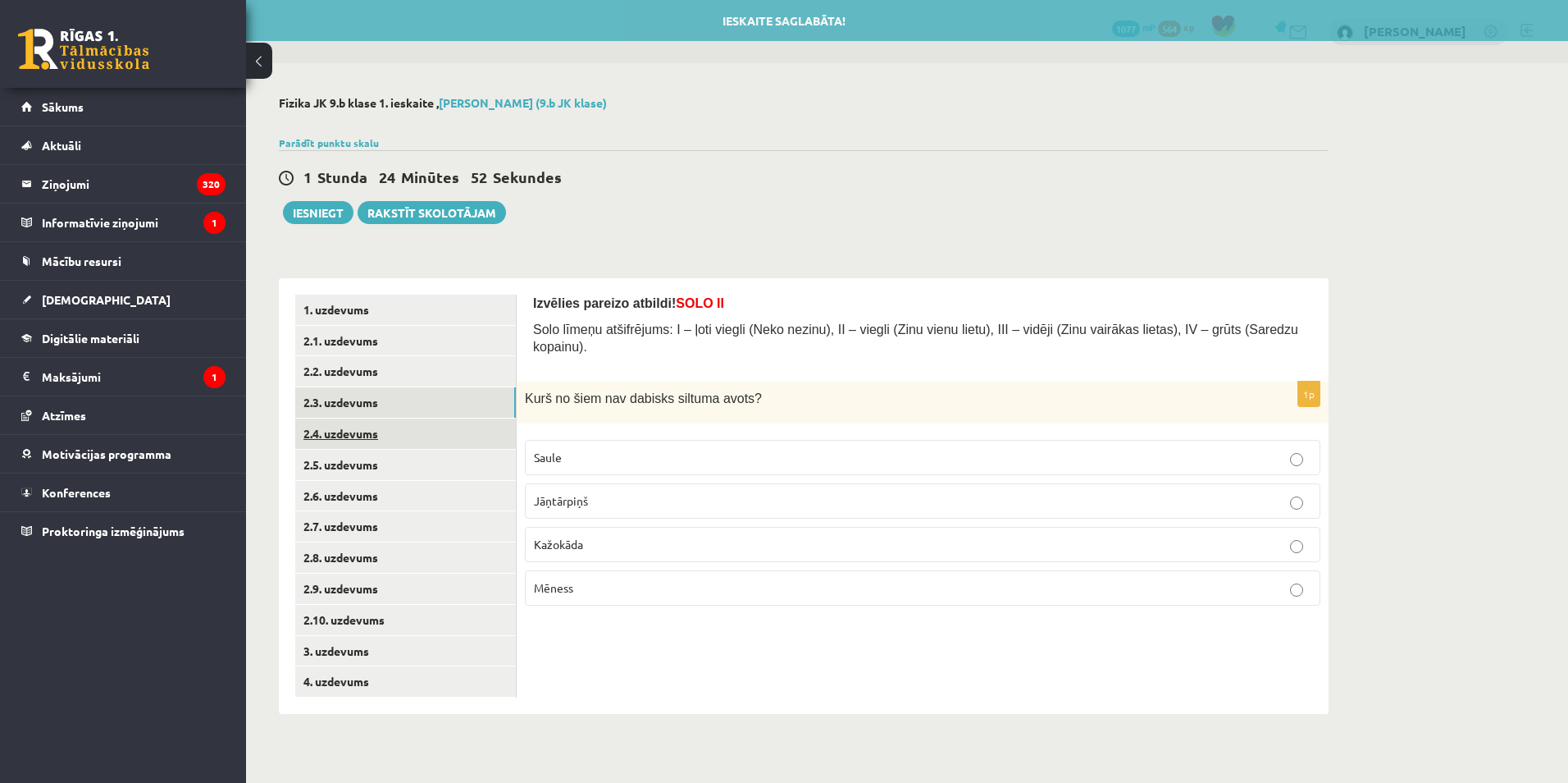
click at [368, 431] on link "2.4. uzdevums" at bounding box center [405, 433] width 221 height 31
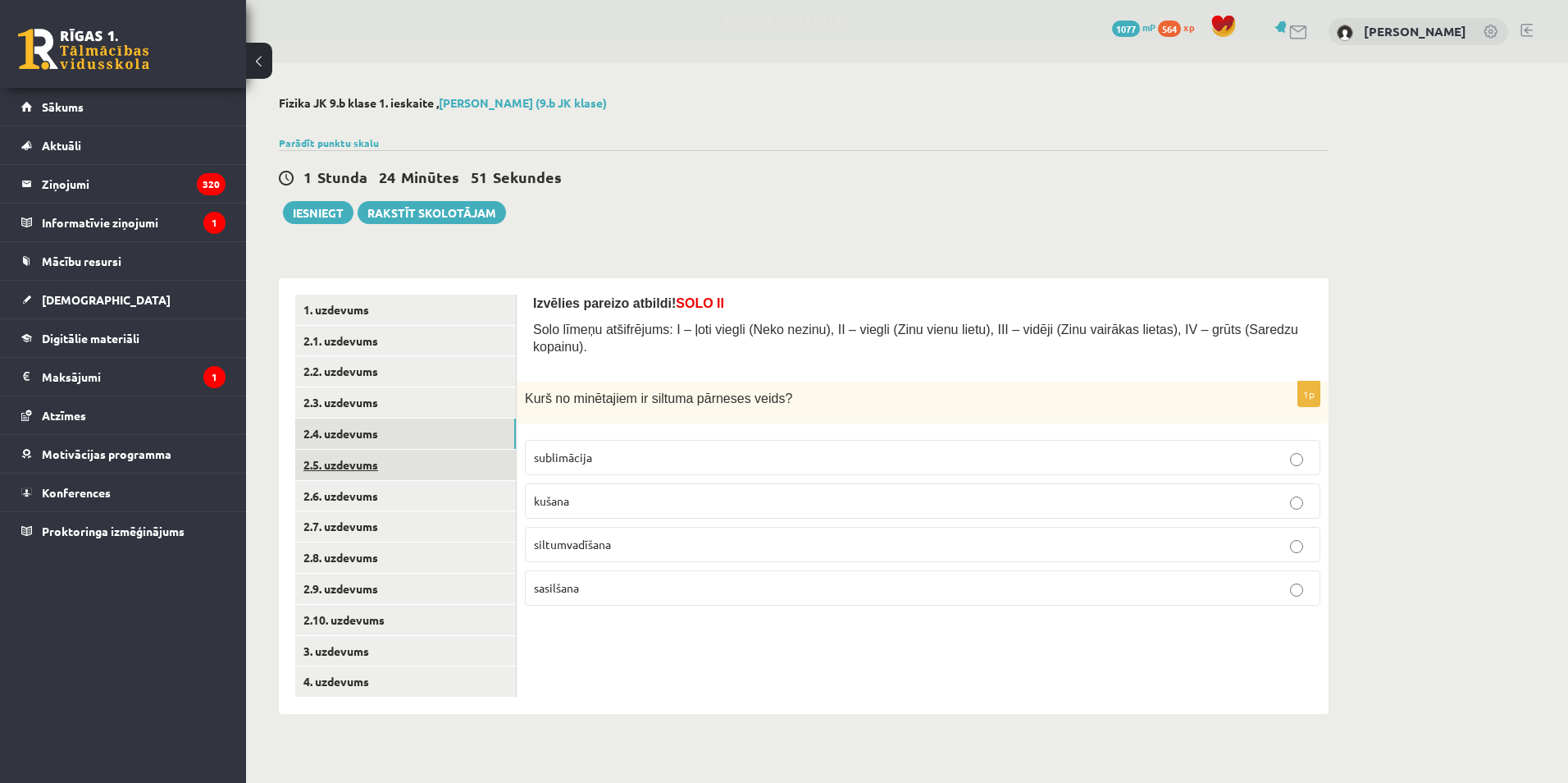
click at [375, 460] on link "2.5. uzdevums" at bounding box center [405, 465] width 221 height 31
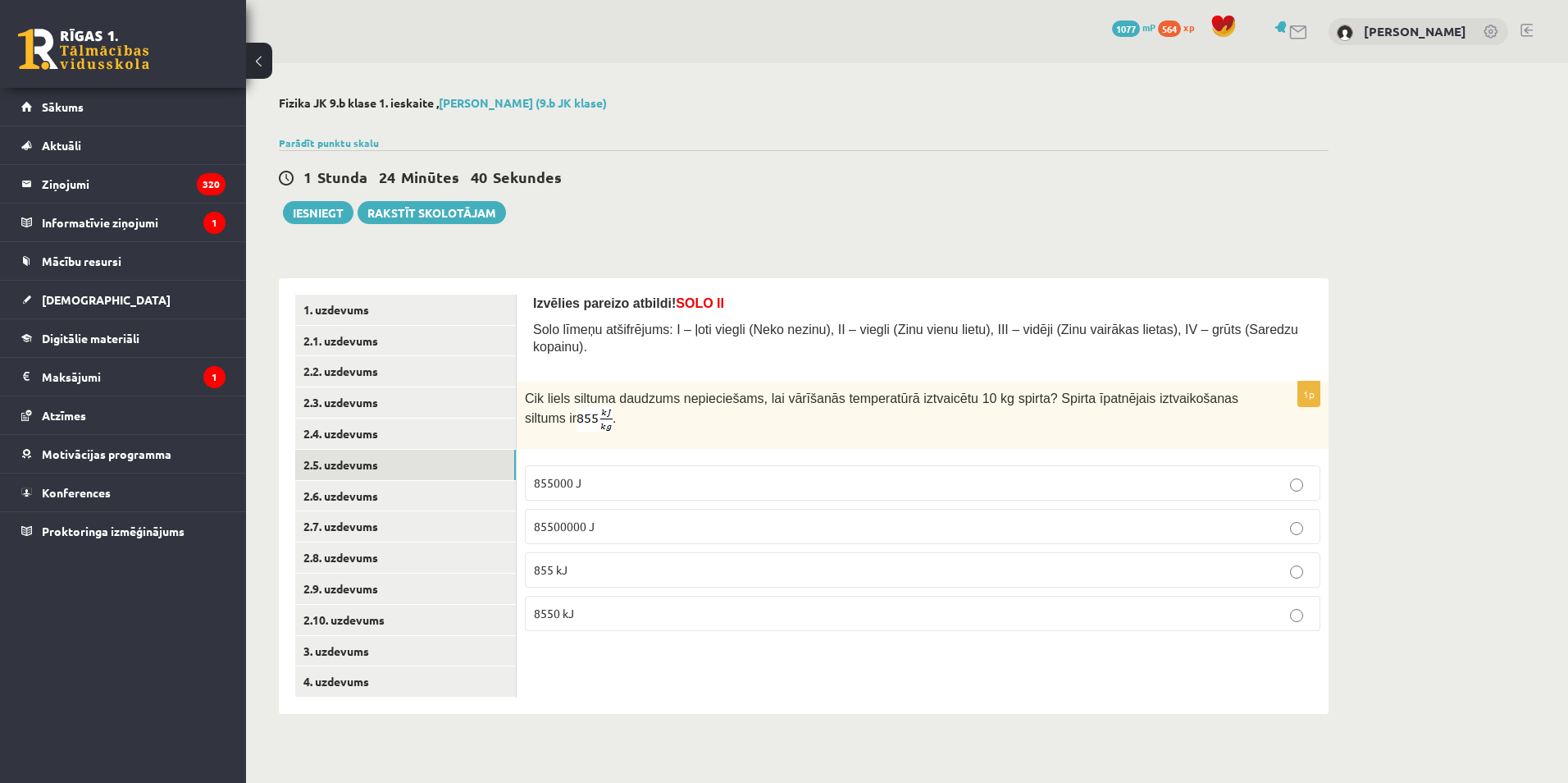
click at [638, 688] on div "Izvēlies pareizo atbildi! SOLO II Solo līmeņu atšifrējums: I – ļoti viegli (Nek…" at bounding box center [922, 496] width 811 height 435
click at [626, 605] on p "8550 kJ" at bounding box center [922, 613] width 777 height 17
click at [383, 504] on link "2.6. uzdevums" at bounding box center [405, 496] width 221 height 31
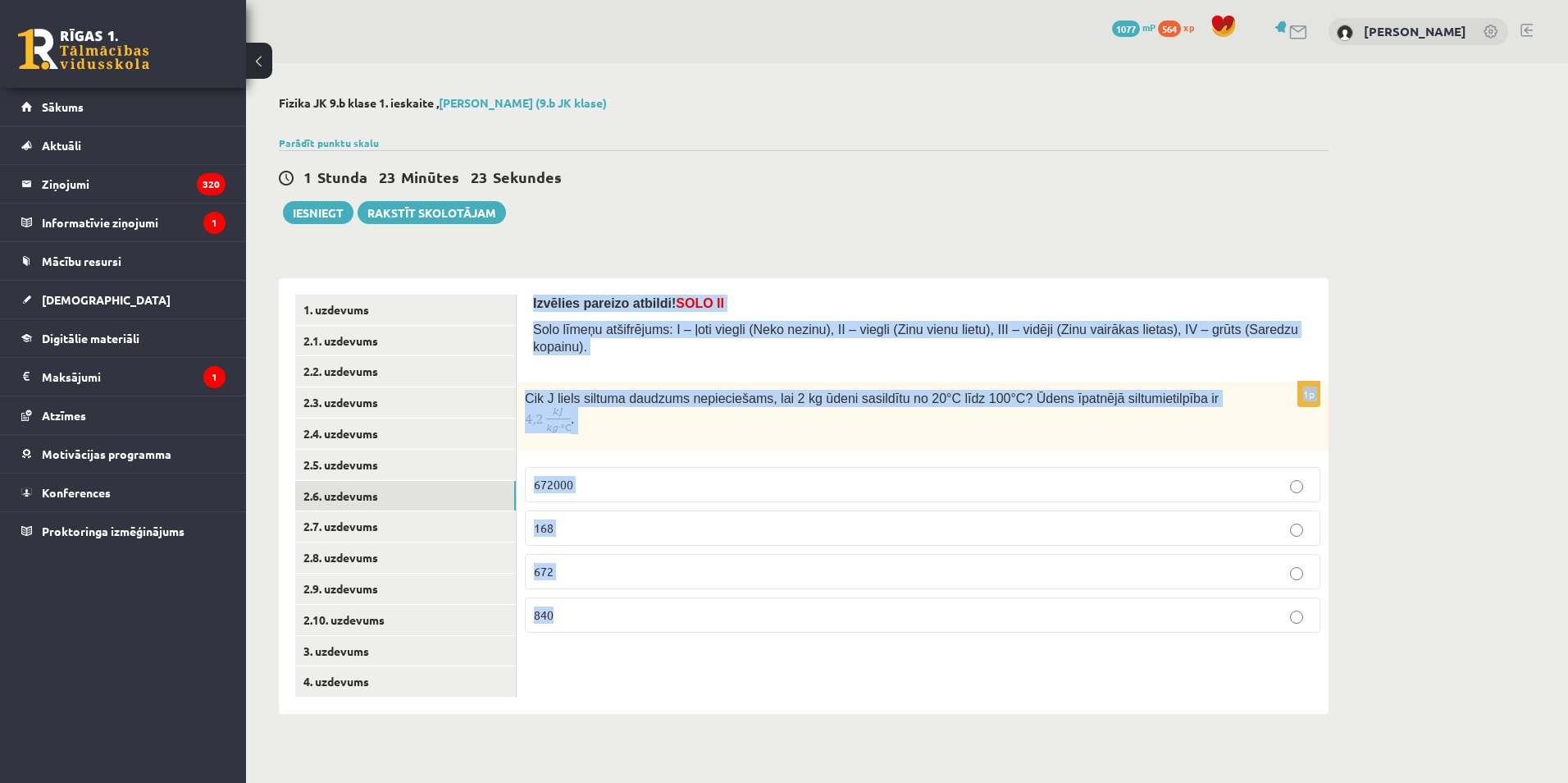
drag, startPoint x: 539, startPoint y: 314, endPoint x: 664, endPoint y: 576, distance: 290.3
click at [667, 576] on div "Izvēlies pareizo atbildi! SOLO II Solo līmeņu atšifrējums: I – ļoti viegli (Nek…" at bounding box center [922, 496] width 811 height 435
copy form "Izvēlies pareizo atbildi! SOLO II Solo līmeņu atšifrējums: I – ļoti viegli (Nek…"
click at [666, 646] on div "Izvēlies pareizo atbildi! SOLO II Solo līmeņu atšifrējums: I – ļoti viegli (Nek…" at bounding box center [922, 496] width 811 height 435
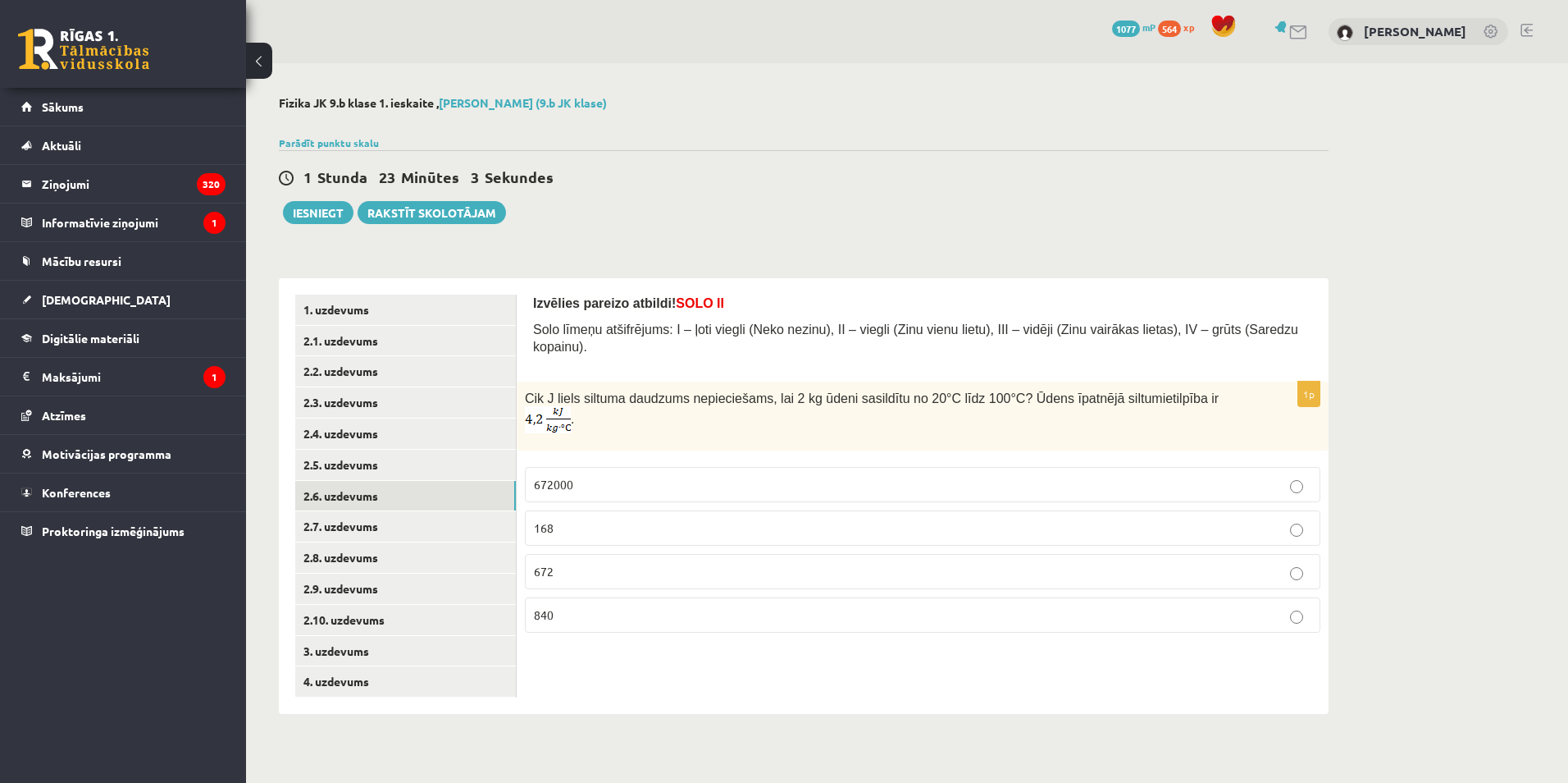
click at [605, 476] on p "672000" at bounding box center [922, 484] width 777 height 17
click at [384, 472] on link "2.5. uzdevums" at bounding box center [405, 465] width 221 height 31
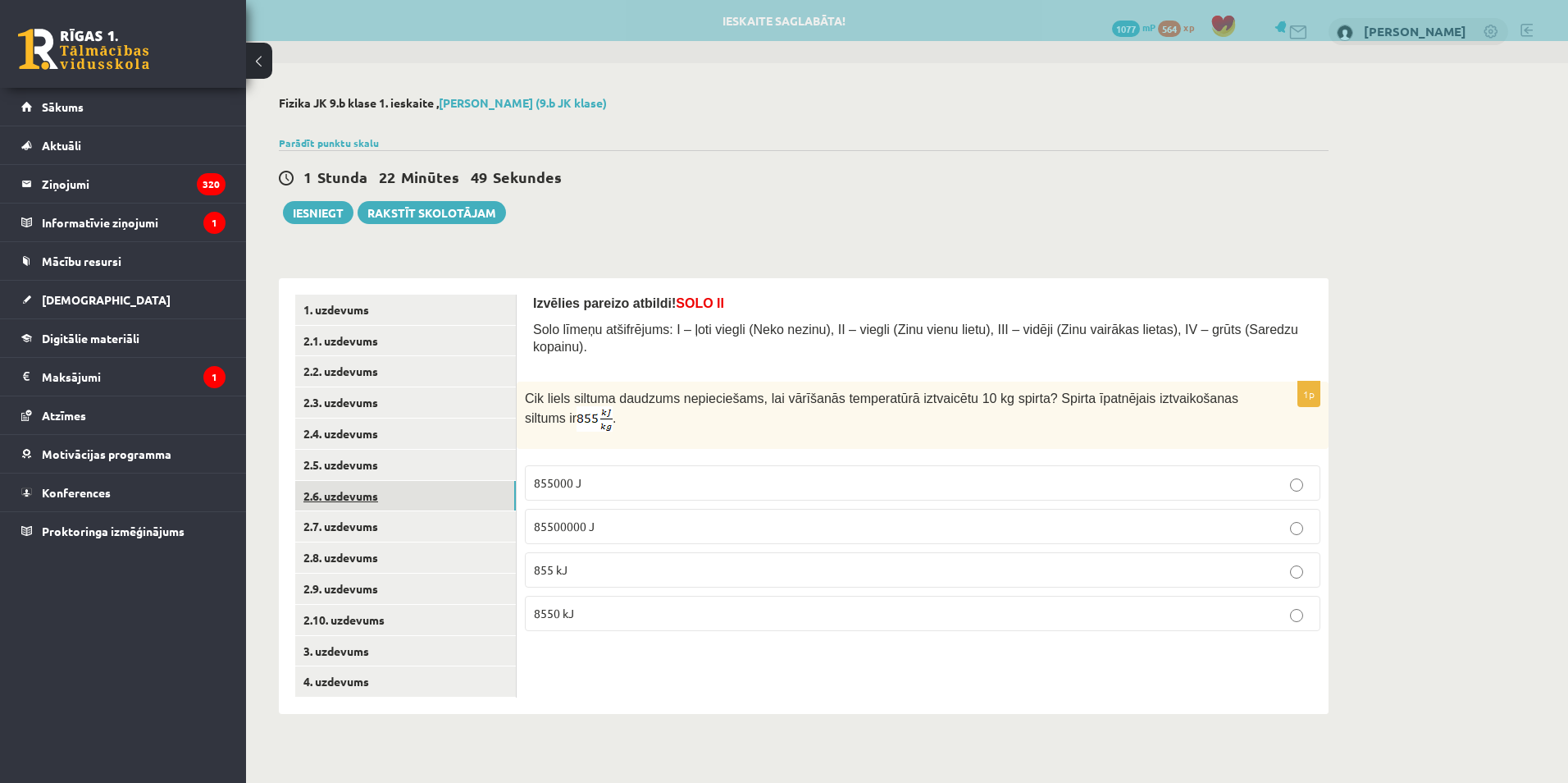
click at [389, 496] on link "2.6. uzdevums" at bounding box center [405, 496] width 221 height 31
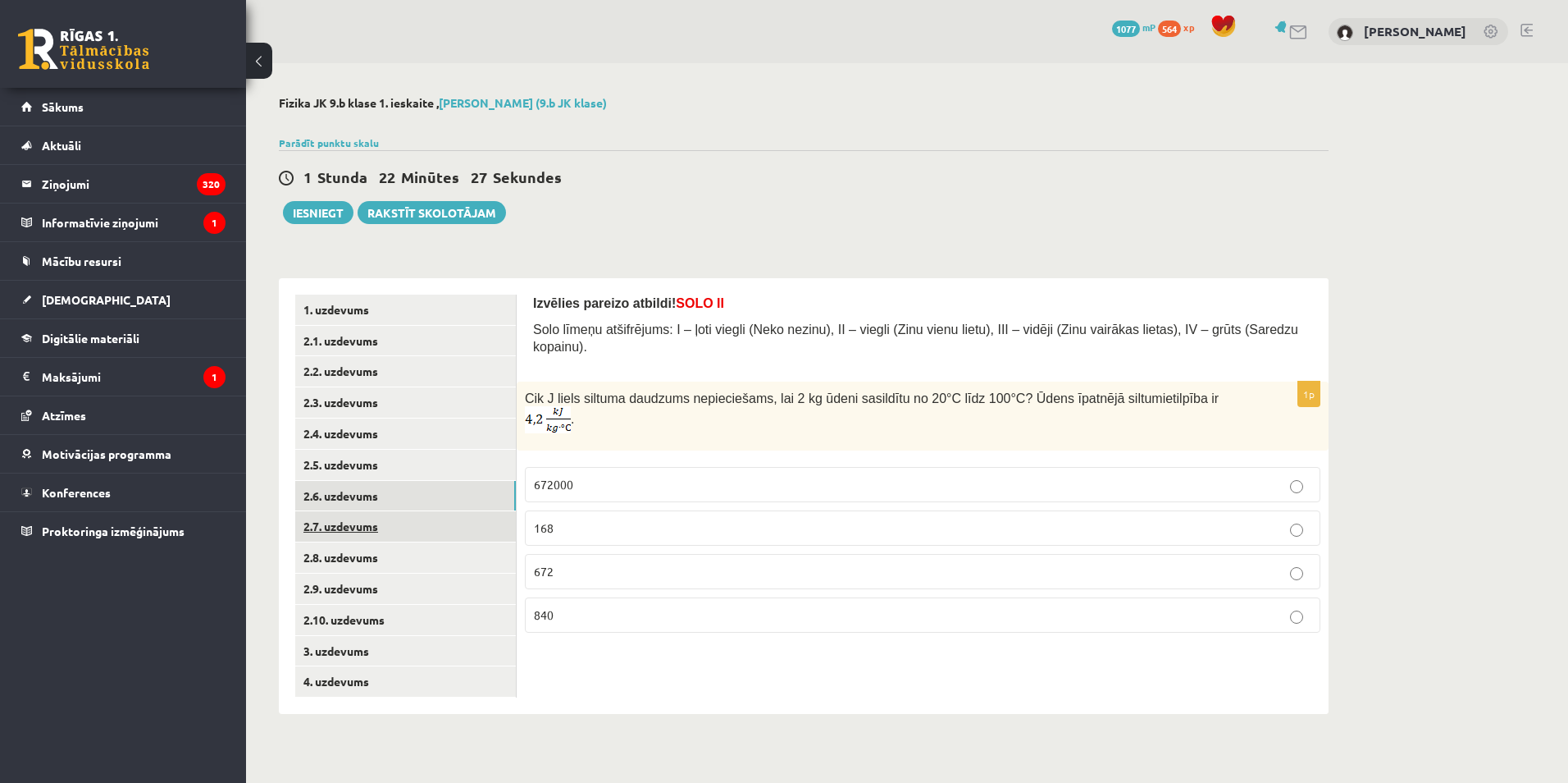
click at [369, 531] on link "2.7. uzdevums" at bounding box center [405, 526] width 221 height 31
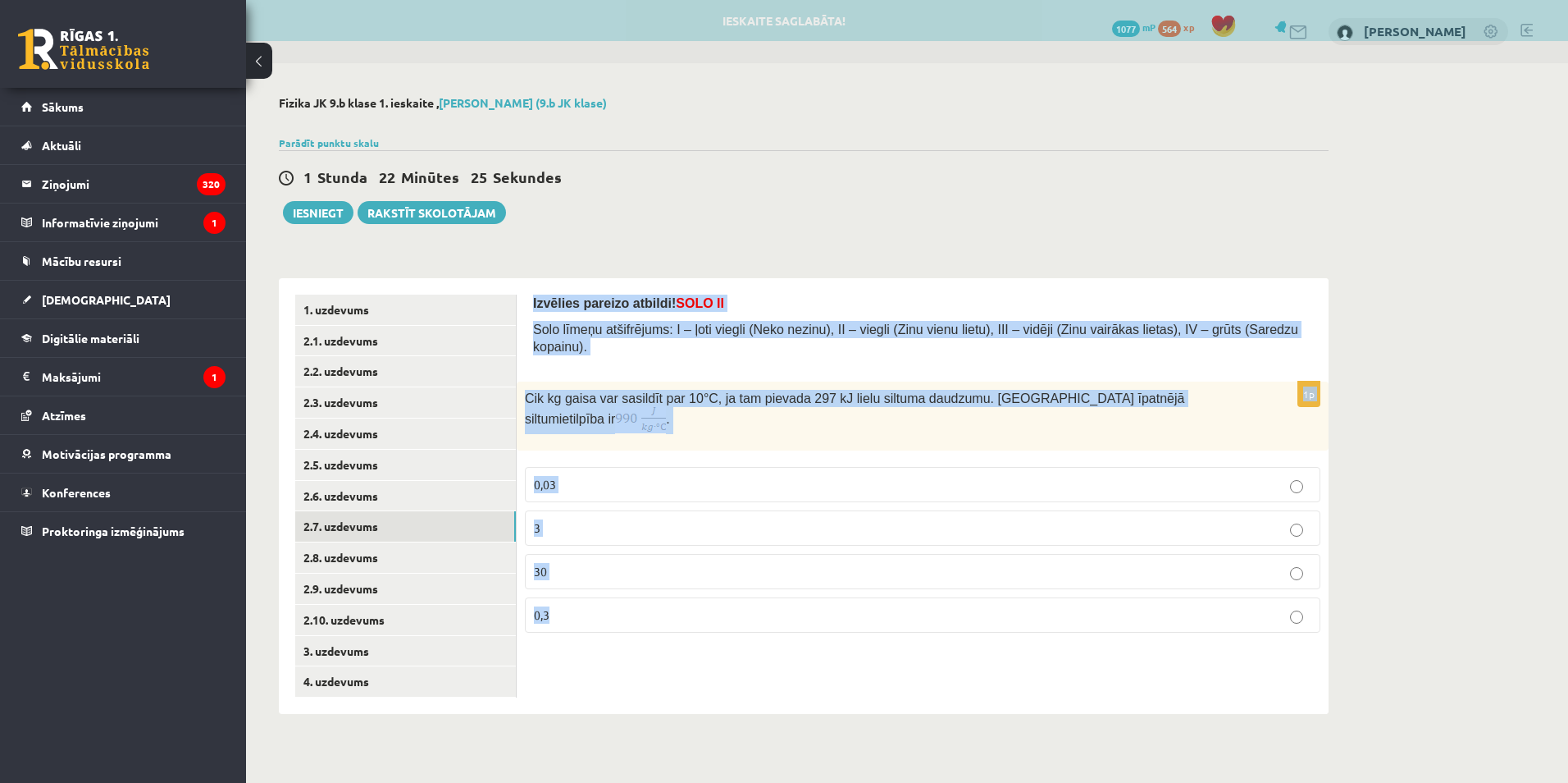
drag, startPoint x: 526, startPoint y: 303, endPoint x: 824, endPoint y: 587, distance: 411.7
click at [824, 587] on div "Izvēlies pareizo atbildi! SOLO II Solo līmeņu atšifrējums: I – ļoti viegli (Nek…" at bounding box center [922, 496] width 811 height 435
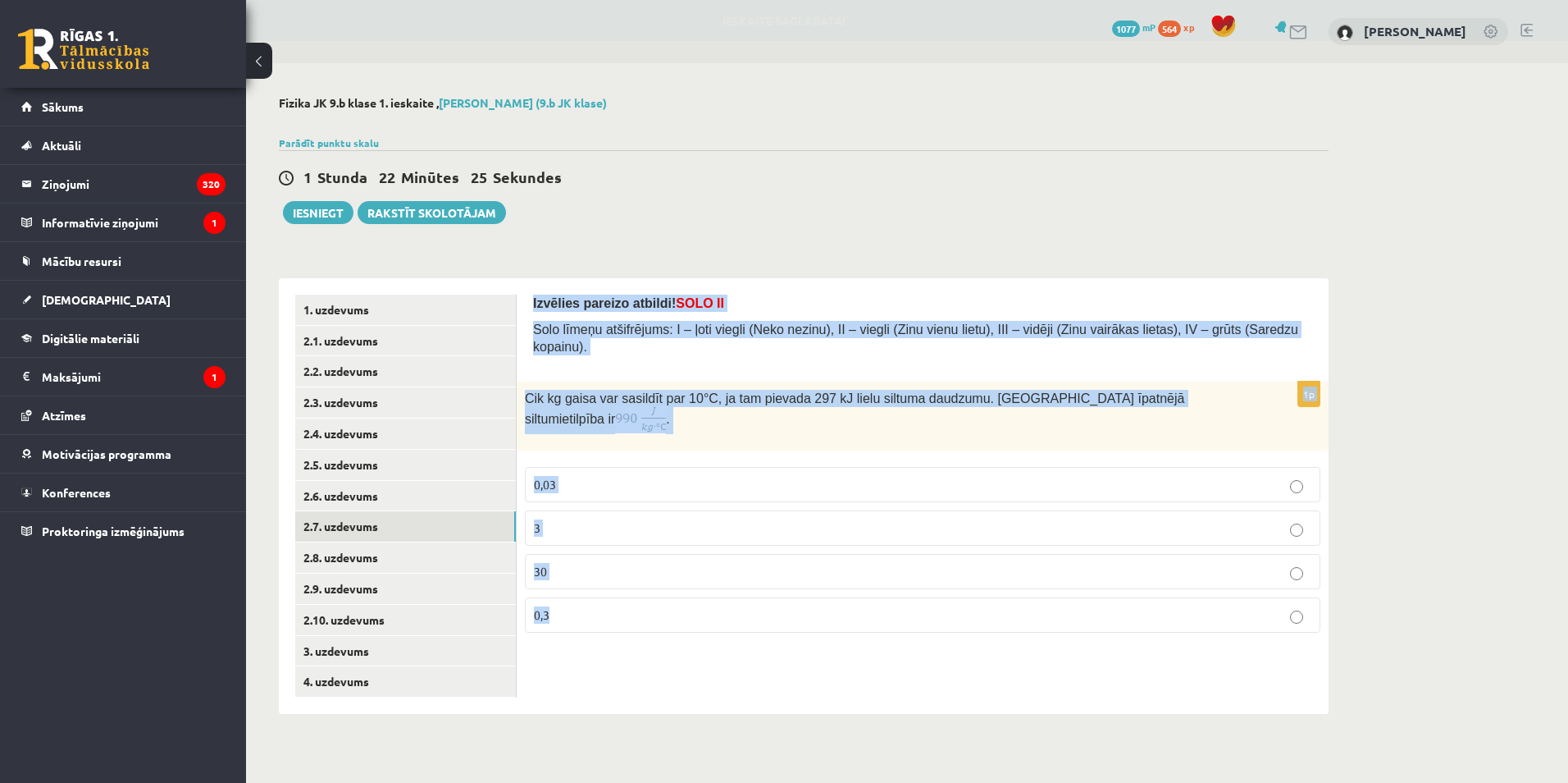
drag, startPoint x: 824, startPoint y: 587, endPoint x: 829, endPoint y: 618, distance: 31.4
click at [829, 618] on div "Izvēlies pareizo atbildi! SOLO II Solo līmeņu atšifrējums: I – ļoti viegli (Nek…" at bounding box center [922, 496] width 811 height 435
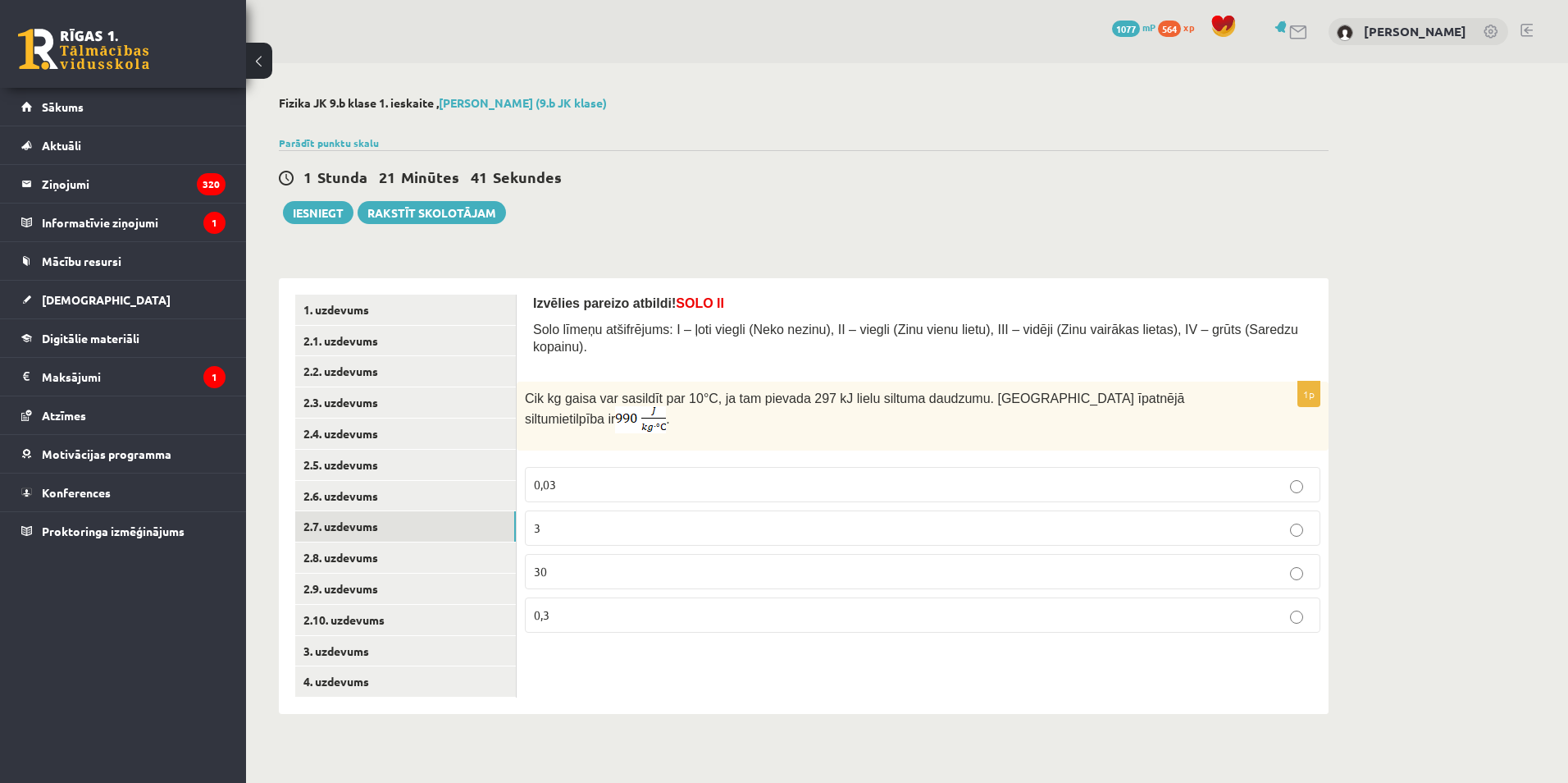
click at [569, 563] on p "30" at bounding box center [922, 571] width 777 height 17
click at [295, 527] on div "1. uzdevums 2.1. uzdevums 2.2. uzdevums 2.3. uzdevums 2.4. uzdevums 2.5. uzdevu…" at bounding box center [398, 496] width 238 height 435
click at [426, 556] on link "2.8. uzdevums" at bounding box center [405, 558] width 221 height 31
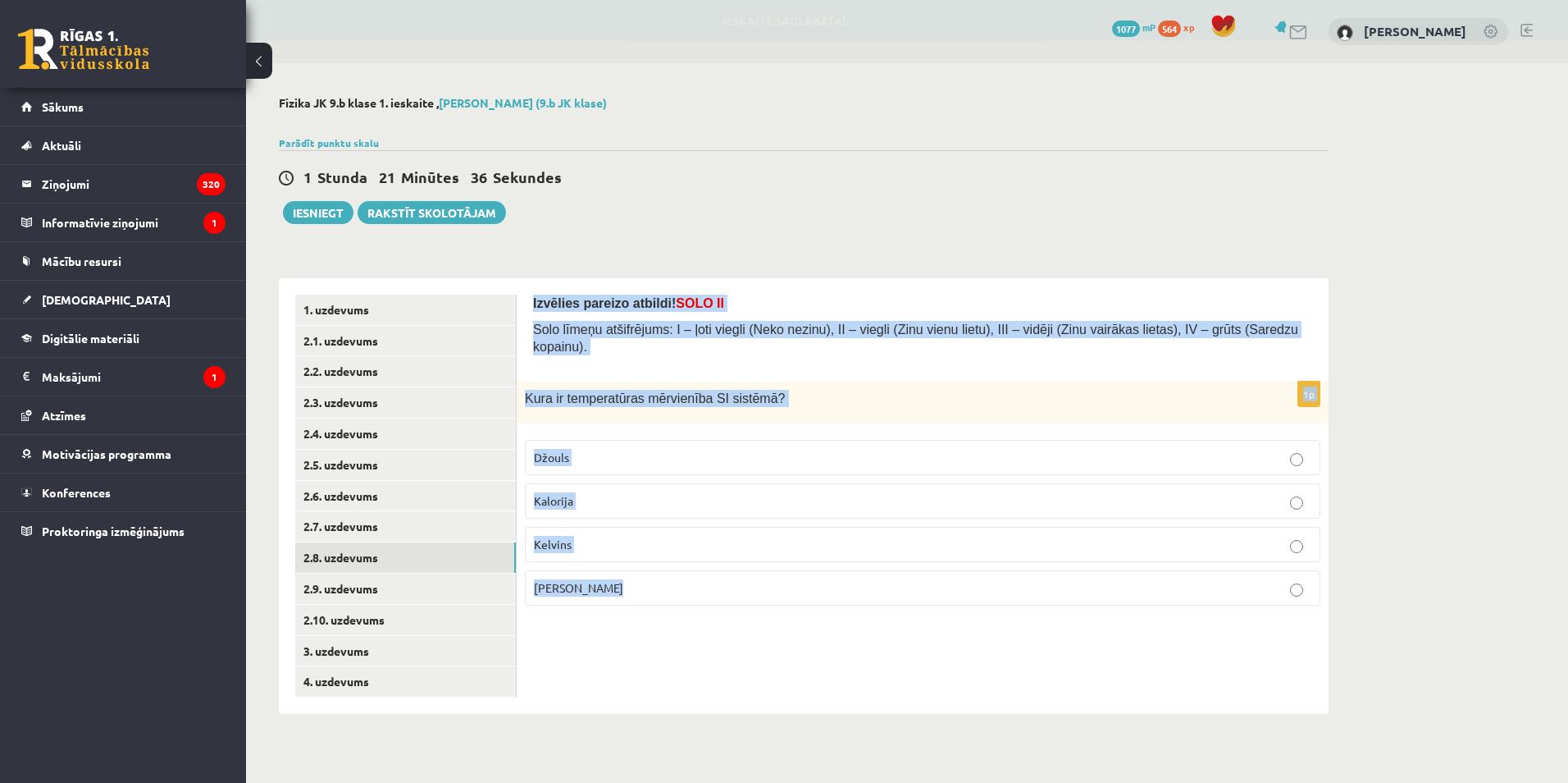
drag, startPoint x: 539, startPoint y: 309, endPoint x: 855, endPoint y: 588, distance: 421.5
click at [855, 588] on div "Izvēlies pareizo atbildi! SOLO II Solo līmeņu atšifrējums: I – ļoti viegli (Nek…" at bounding box center [922, 496] width 811 height 435
copy form "Izvēlies pareizo atbildi! SOLO II Solo līmeņu atšifrējums: I – ļoti viegli (Nek…"
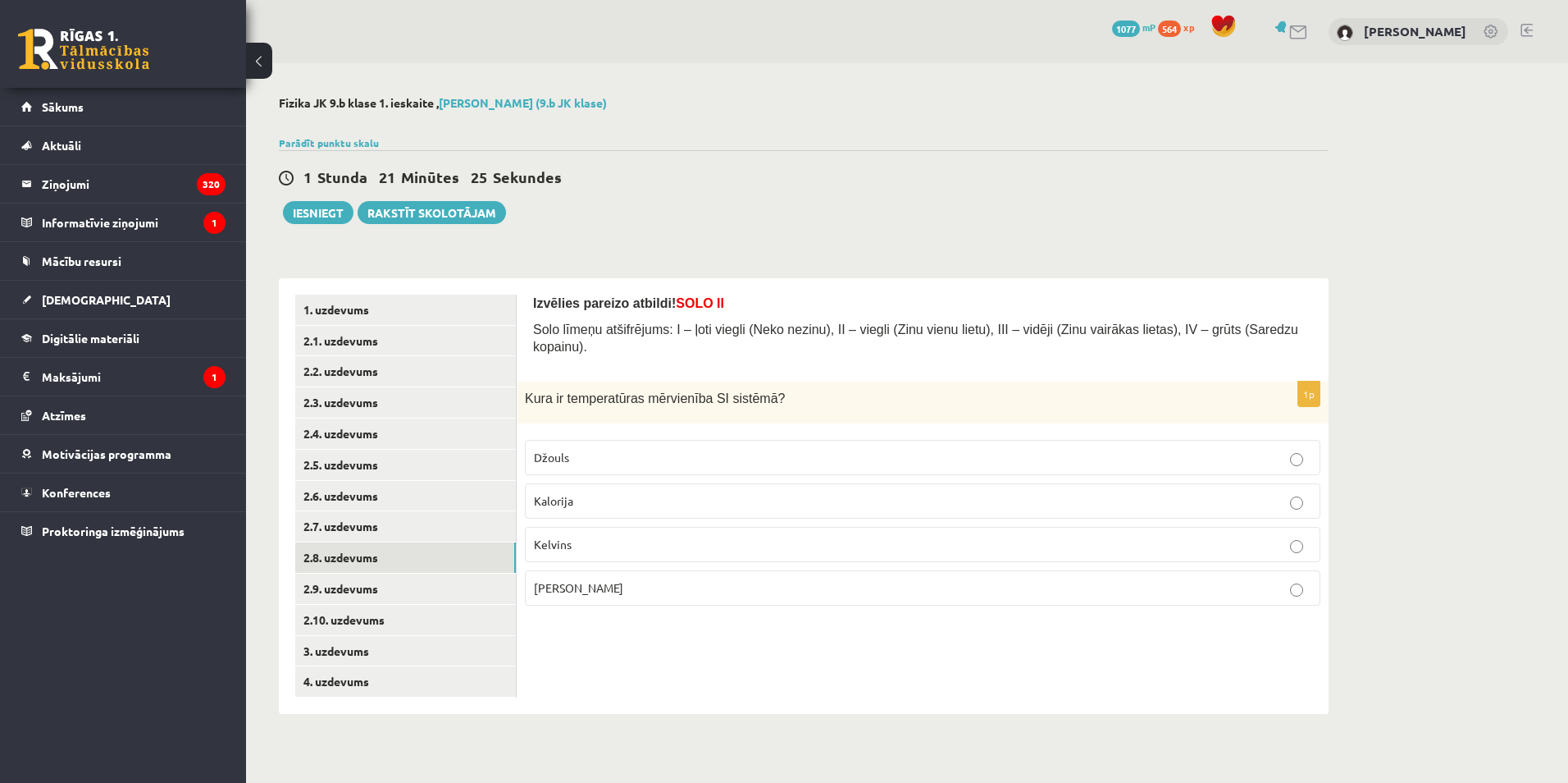
click at [782, 197] on div "1 Stunda 21 Minūtes 25 Sekundes Ieskaite saglabāta! Iesniegt Rakstīt skolotājam" at bounding box center [803, 187] width 1049 height 74
click at [576, 527] on label "Kelvins" at bounding box center [922, 544] width 795 height 35
click at [361, 594] on link "2.9. uzdevums" at bounding box center [405, 588] width 221 height 31
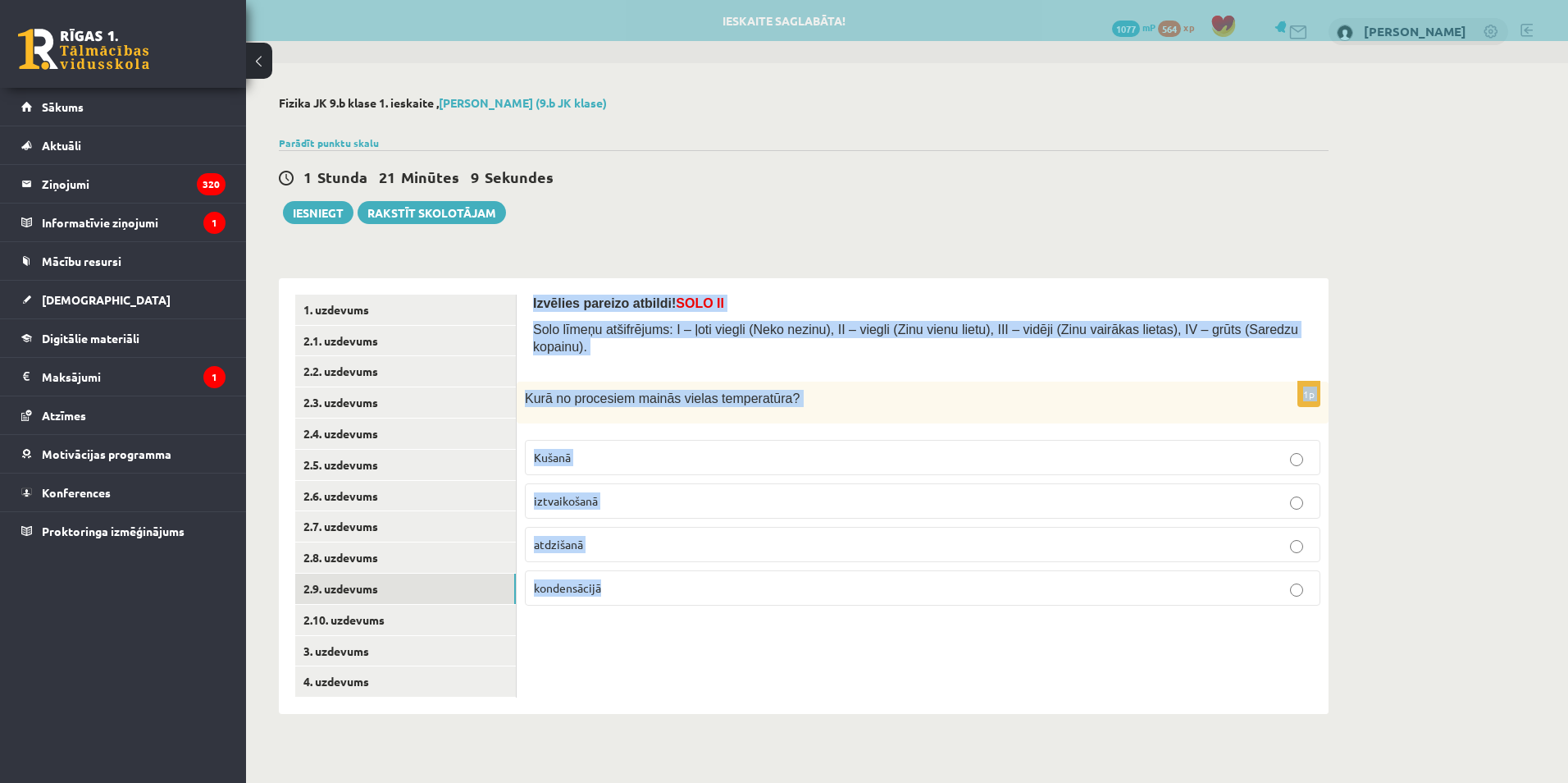
drag, startPoint x: 521, startPoint y: 304, endPoint x: 726, endPoint y: 563, distance: 330.3
click at [726, 563] on div "Izvēlies pareizo atbildi! SOLO II Solo līmeņu atšifrējums: I – ļoti viegli (Nek…" at bounding box center [922, 496] width 811 height 435
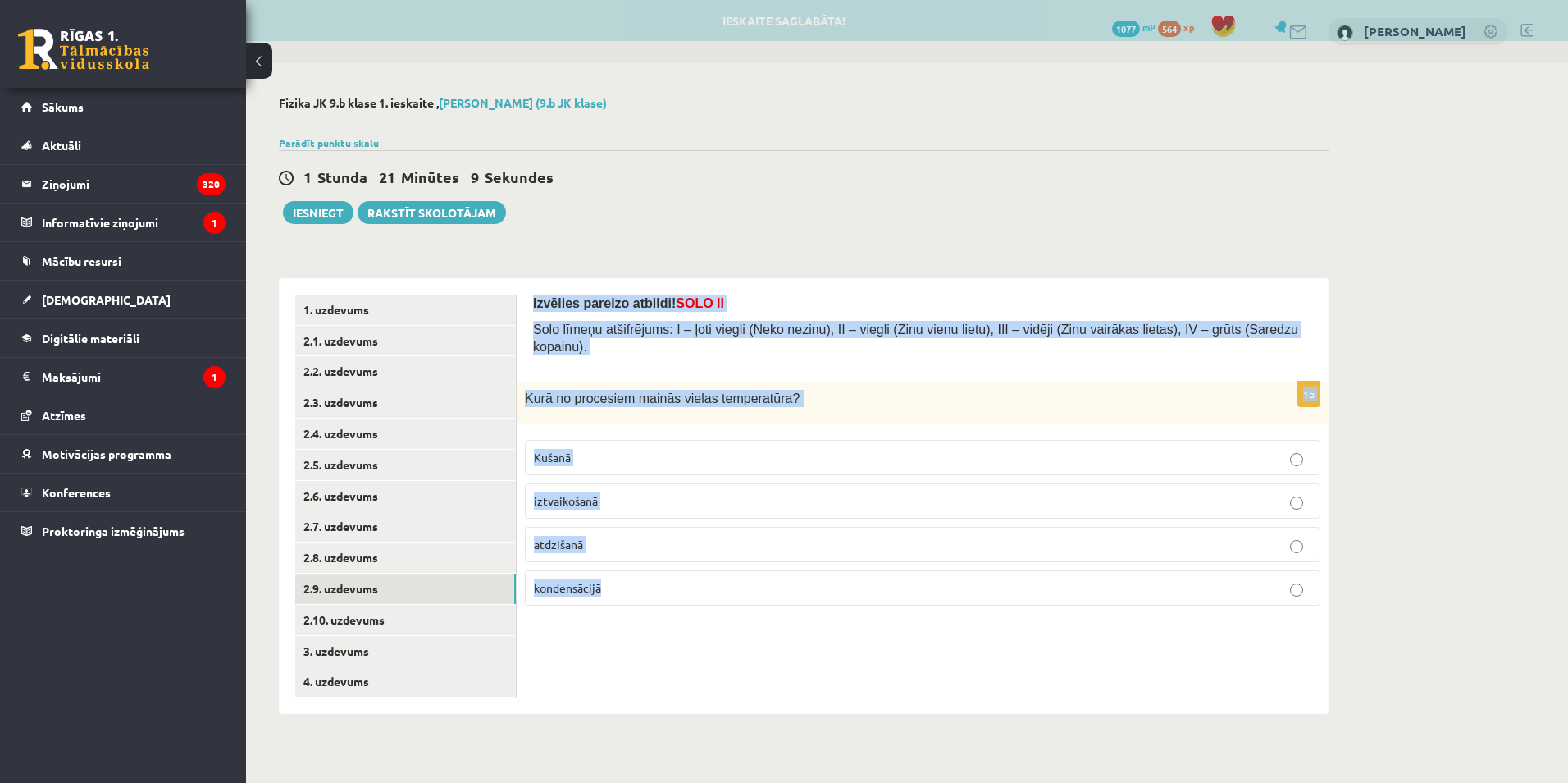
copy form "Izvēlies pareizo atbildi! SOLO II Solo līmeņu atšifrējums: I – ļoti viegli (Nek…"
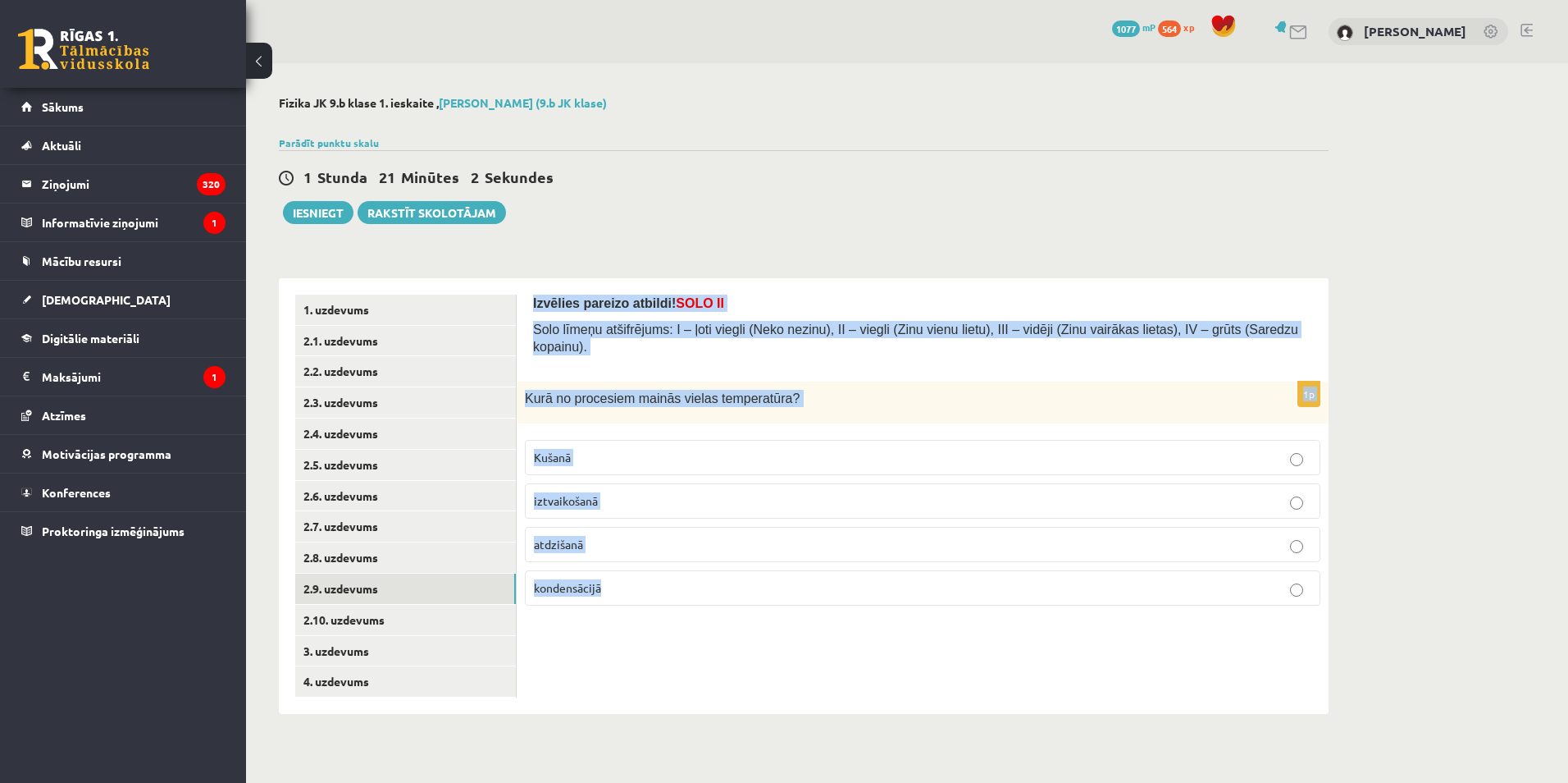
drag, startPoint x: 605, startPoint y: 690, endPoint x: 603, endPoint y: 573, distance: 117.0
click at [604, 689] on div "Izvēlies pareizo atbildi! SOLO II Solo līmeņu atšifrējums: I – ļoti viegli (Nek…" at bounding box center [922, 496] width 811 height 435
click at [612, 618] on div "Izvēlies pareizo atbildi! SOLO II Solo līmeņu atšifrējums: I – ļoti viegli (Nek…" at bounding box center [922, 496] width 811 height 435
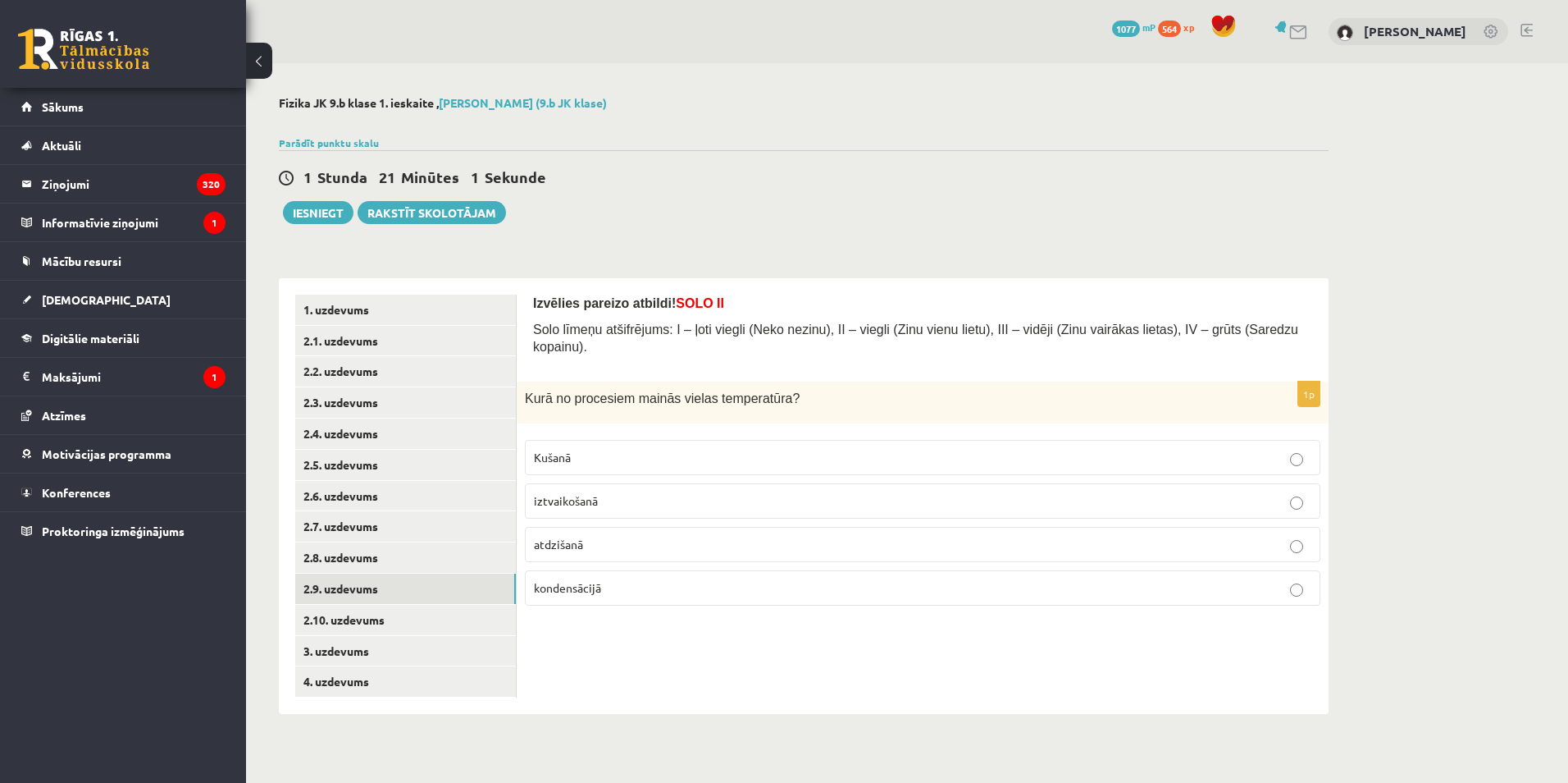
click at [598, 527] on label "atdzišanā" at bounding box center [922, 544] width 795 height 35
click at [365, 618] on link "2.10. uzdevums" at bounding box center [405, 620] width 221 height 31
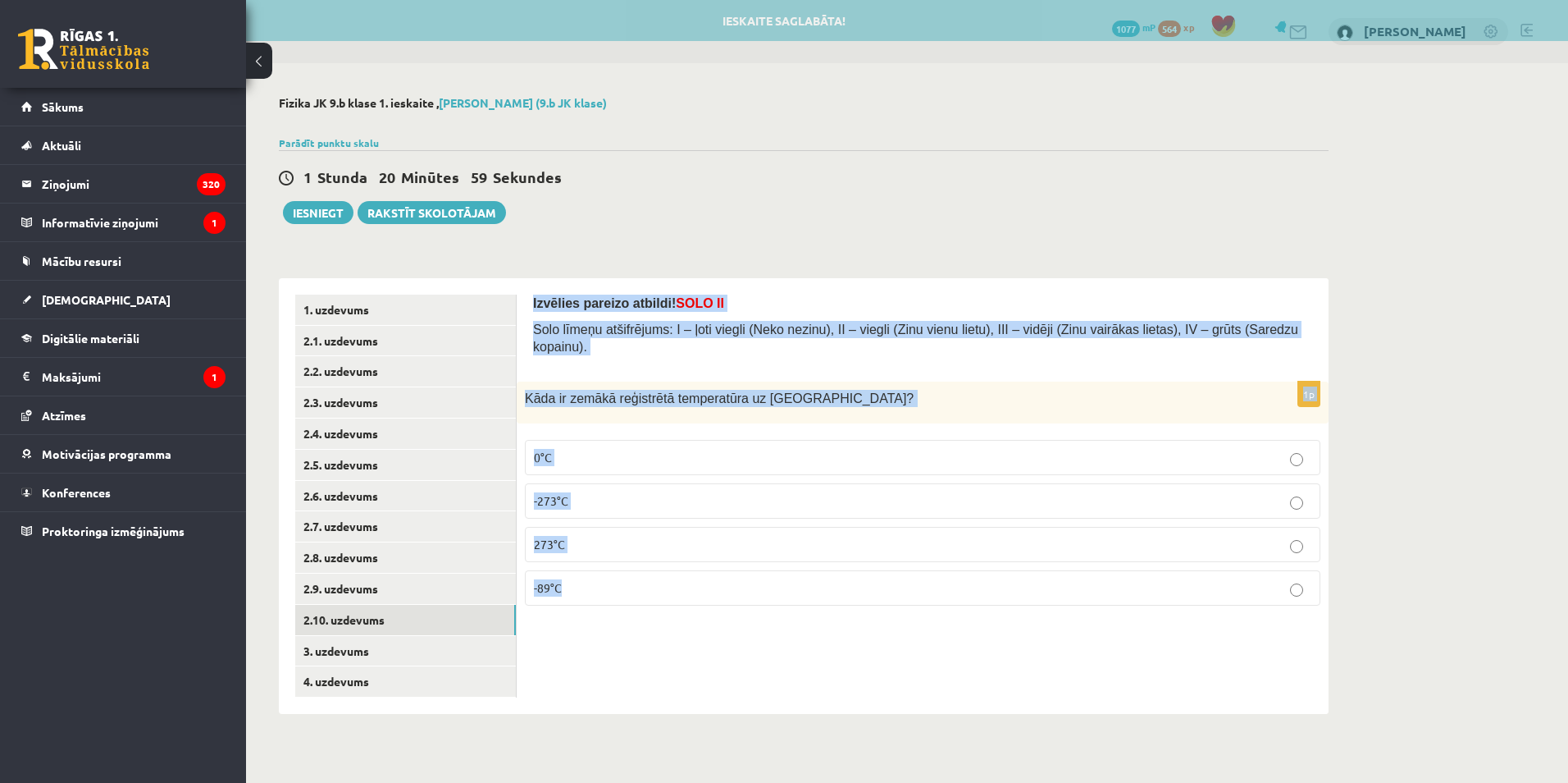
drag, startPoint x: 527, startPoint y: 290, endPoint x: 682, endPoint y: 599, distance: 345.7
click at [682, 599] on div "Izvēlies pareizo atbildi! SOLO II Solo līmeņu atšifrējums: I – ļoti viegli (Nek…" at bounding box center [922, 496] width 811 height 435
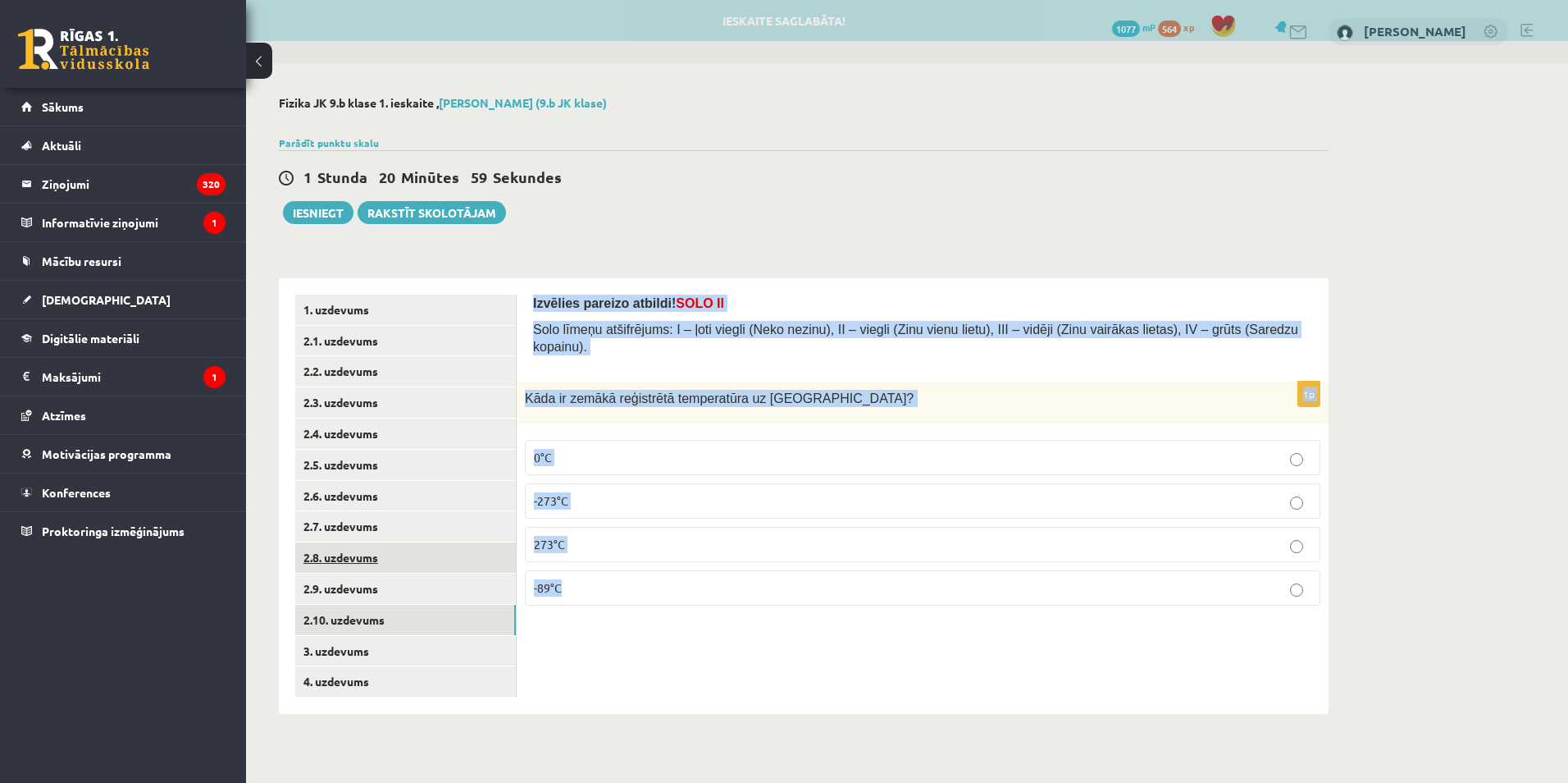
copy form "Izvēlies pareizo atbildi! SOLO II Solo līmeņu atšifrējums: I – ļoti viegli (Nek…"
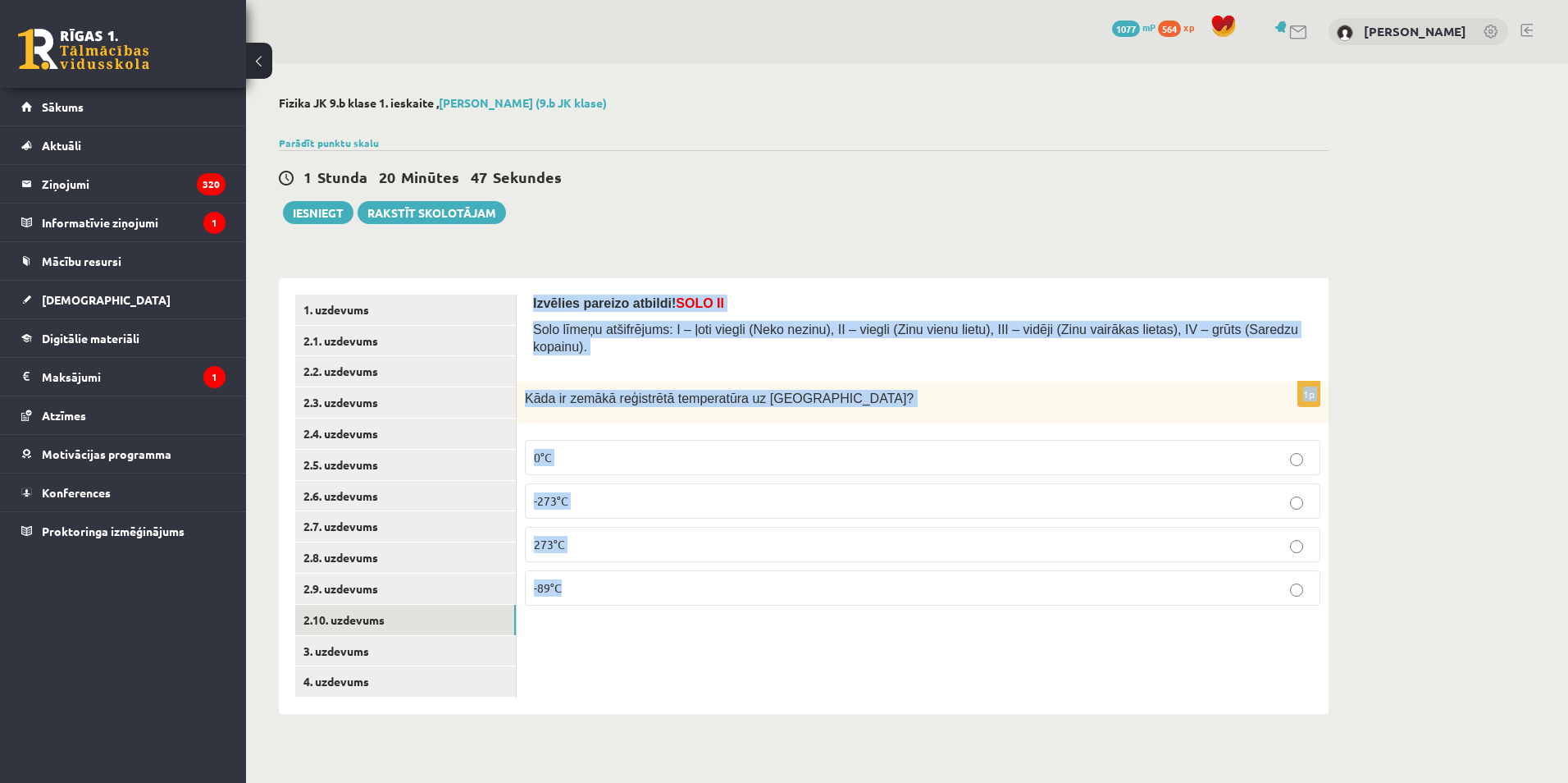
click at [652, 644] on div "Izvēlies pareizo atbildi! SOLO II Solo līmeņu atšifrējums: I – ļoti viegli (Nek…" at bounding box center [922, 496] width 811 height 435
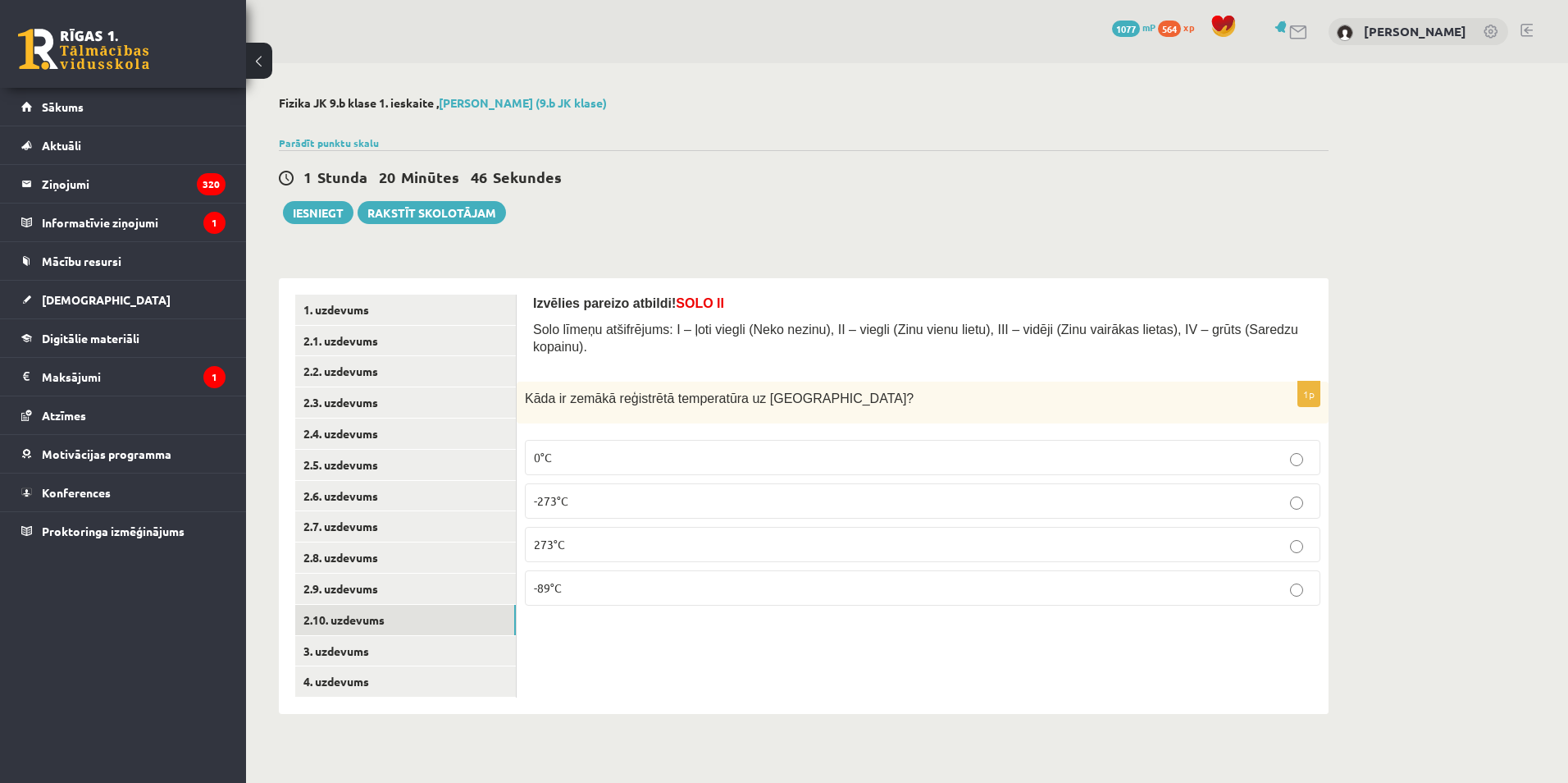
click at [588, 580] on p "-89°C" at bounding box center [922, 587] width 777 height 17
click at [358, 655] on link "3. uzdevums" at bounding box center [405, 651] width 221 height 31
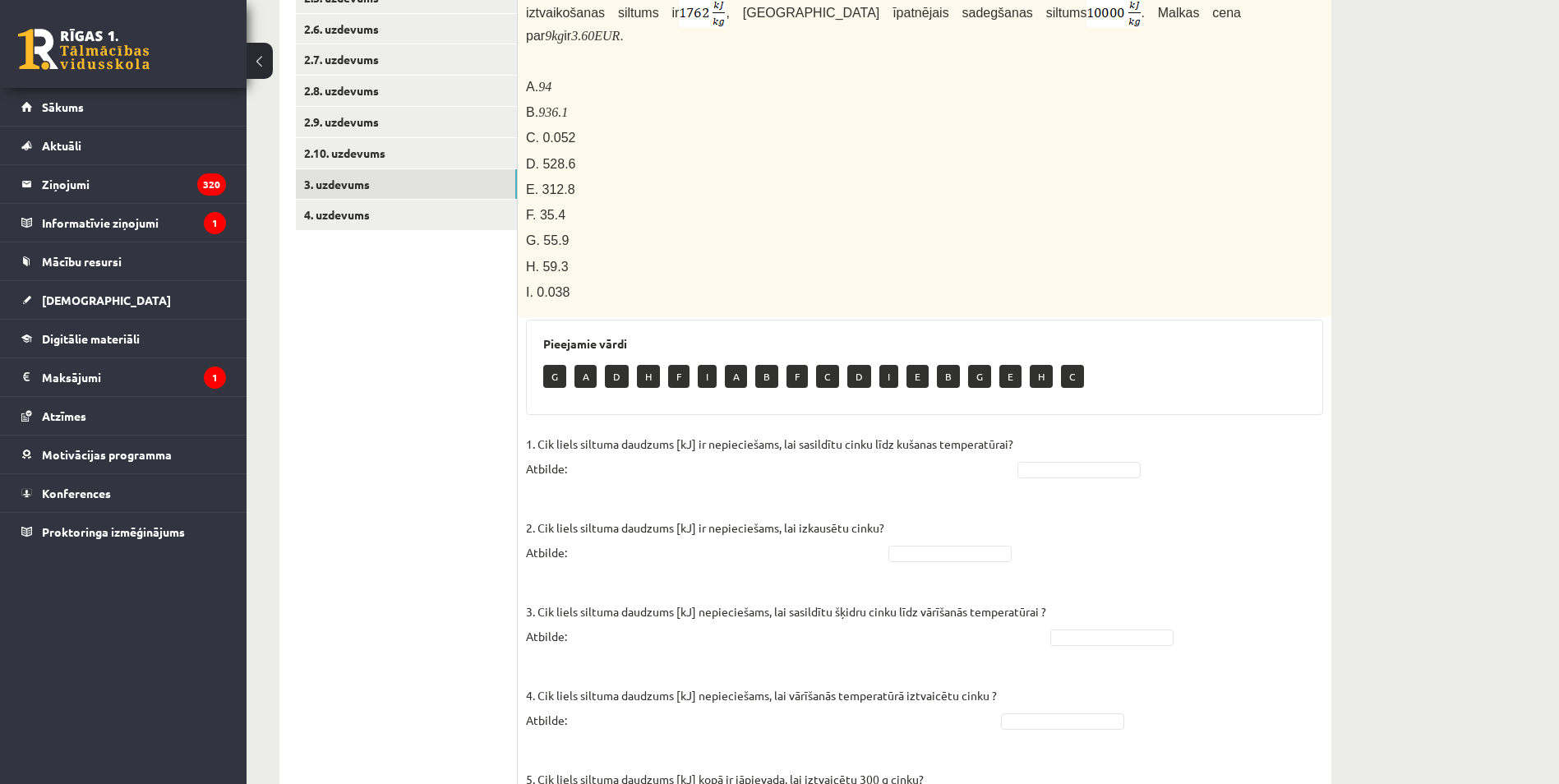
scroll to position [493, 0]
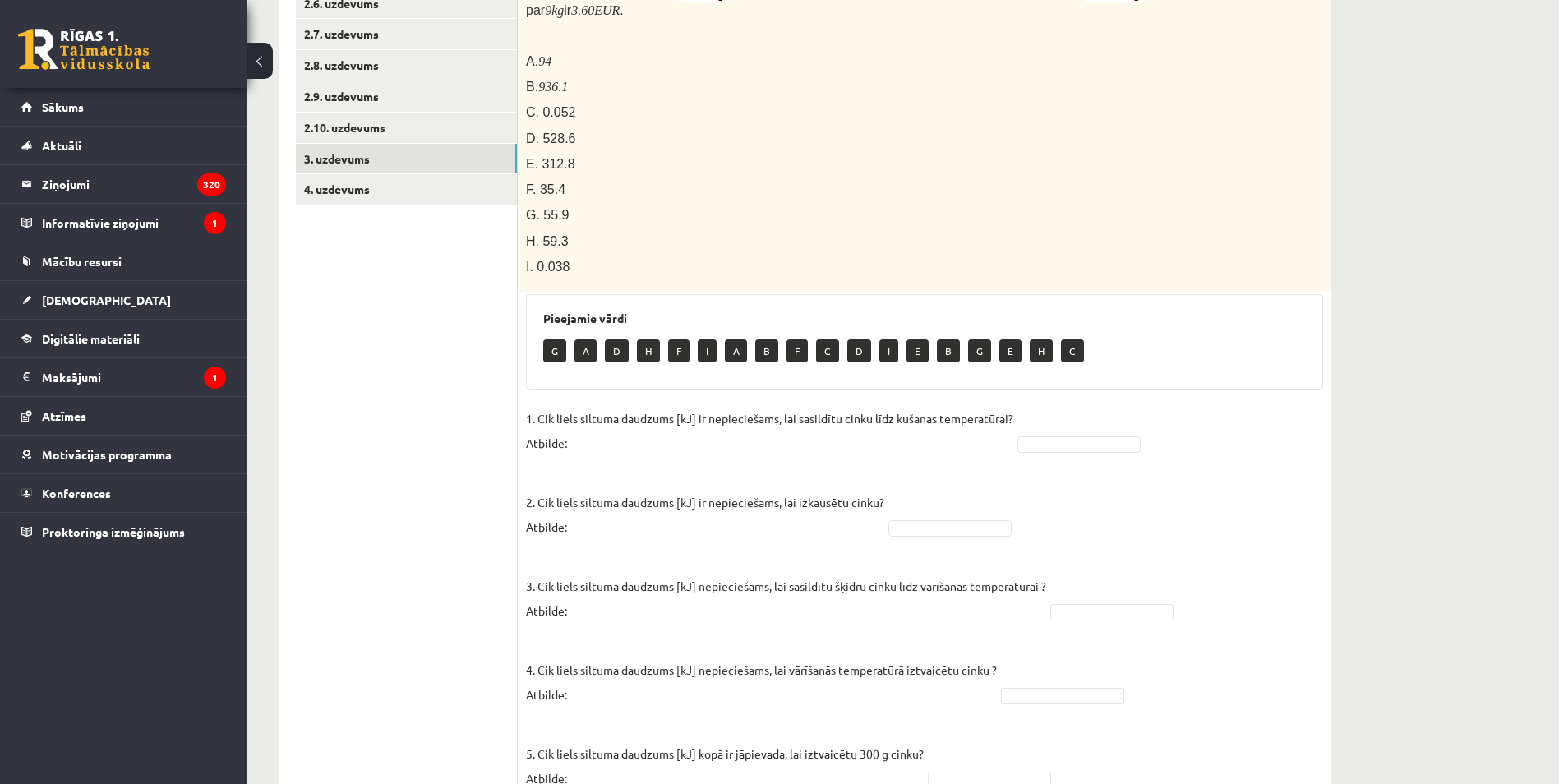
click at [1084, 442] on fieldset "1. Cik liels siltuma daudzums [kJ] ir nepieciešams, lai sasildītu cinku līdz ku…" at bounding box center [924, 687] width 797 height 562
click at [1081, 436] on fieldset "1. Cik liels siltuma daudzums [kJ] ir nepieciešams, lai sasildītu cinku līdz ku…" at bounding box center [924, 687] width 797 height 562
click at [1074, 413] on fieldset "1. Cik liels siltuma daudzums [kJ] ir nepieciešams, lai sasildītu cinku līdz ku…" at bounding box center [924, 687] width 797 height 562
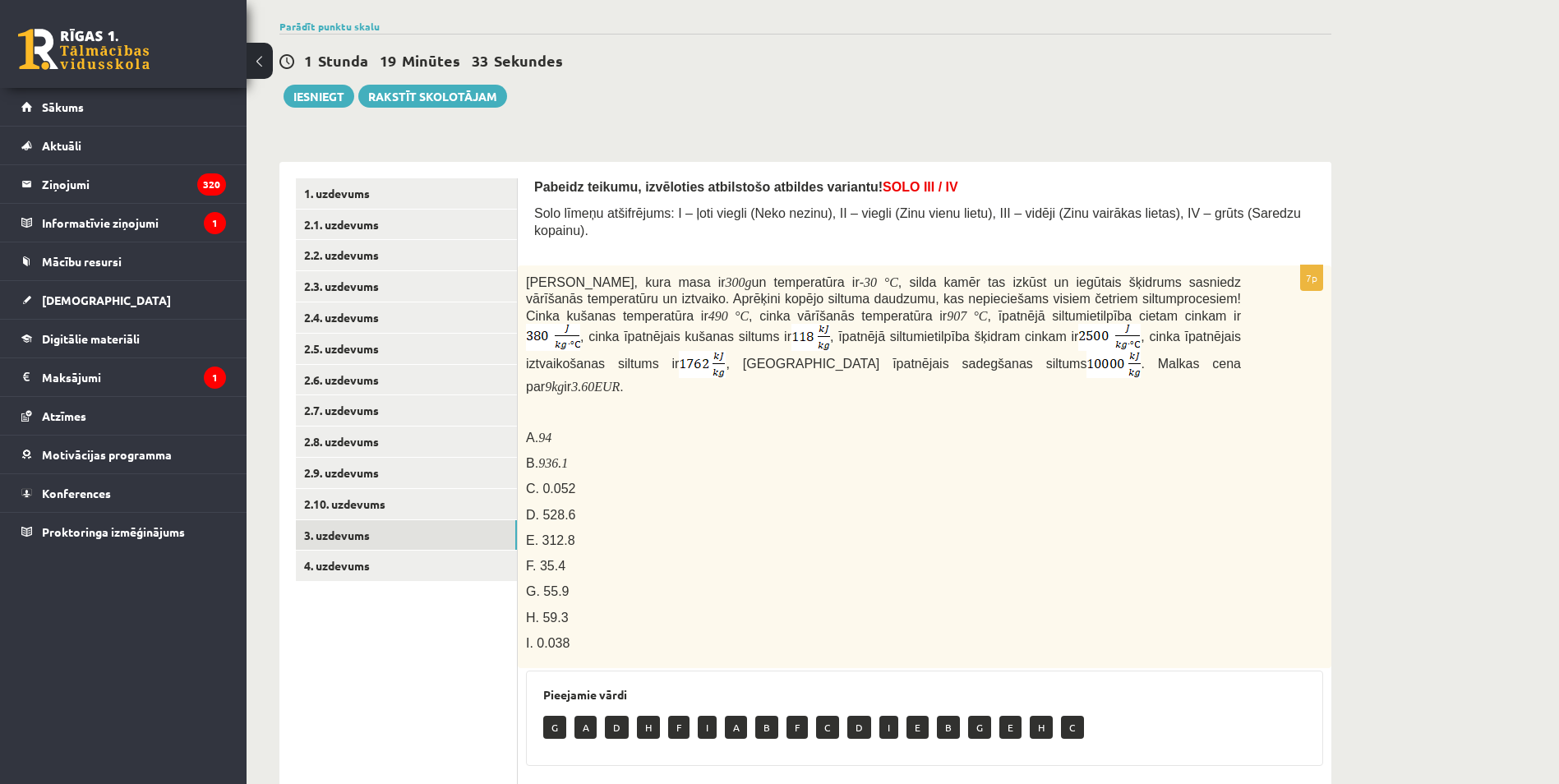
scroll to position [246, 0]
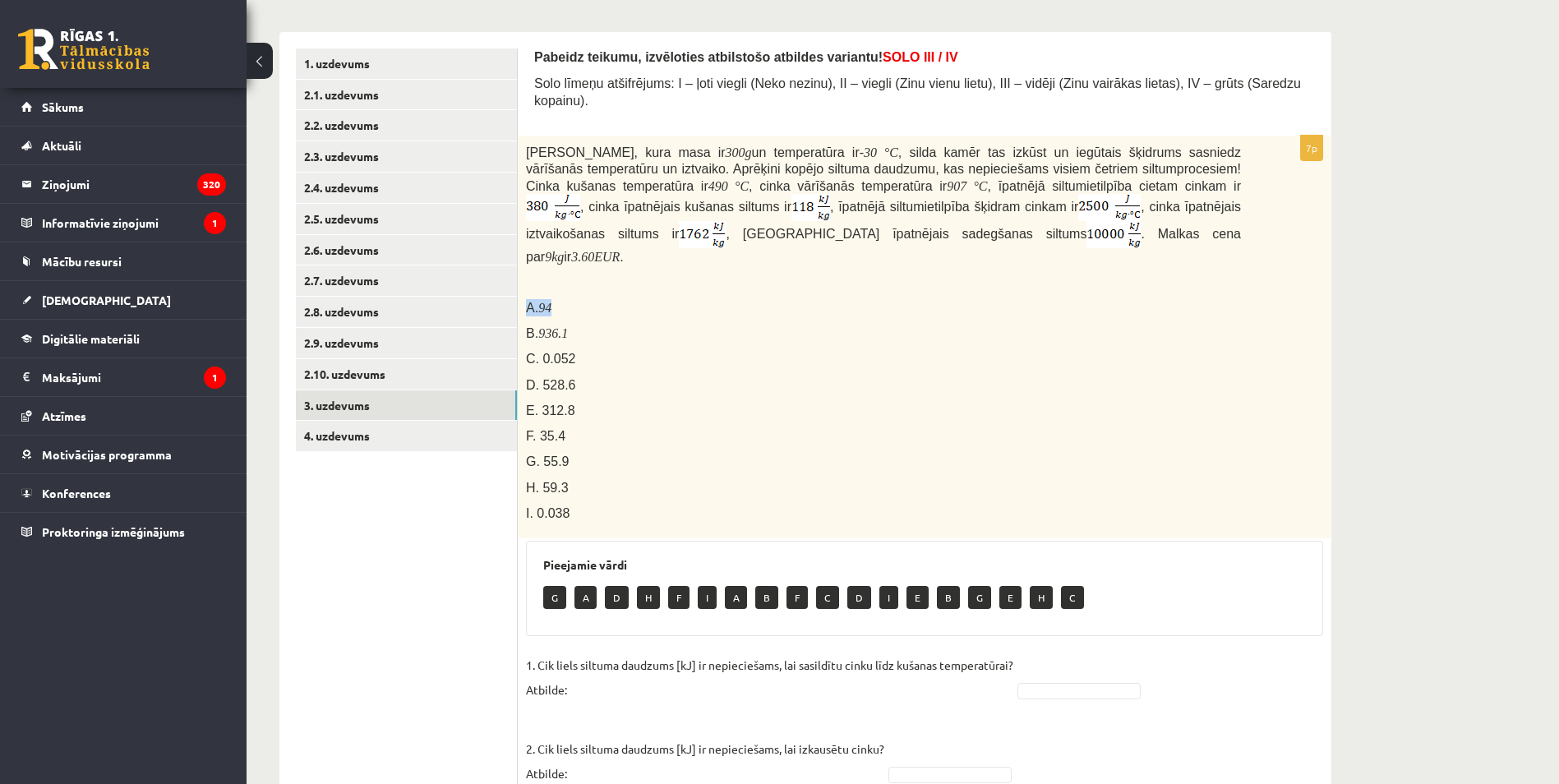
drag, startPoint x: 526, startPoint y: 278, endPoint x: 558, endPoint y: 282, distance: 32.2
click at [558, 299] on p "A. 94" at bounding box center [884, 307] width 715 height 17
drag, startPoint x: 558, startPoint y: 282, endPoint x: 543, endPoint y: 285, distance: 15.3
click at [552, 300] on m\ "94" at bounding box center [544, 307] width 14 height 14
click at [566, 326] on m\ "936.1" at bounding box center [552, 332] width 30 height 14
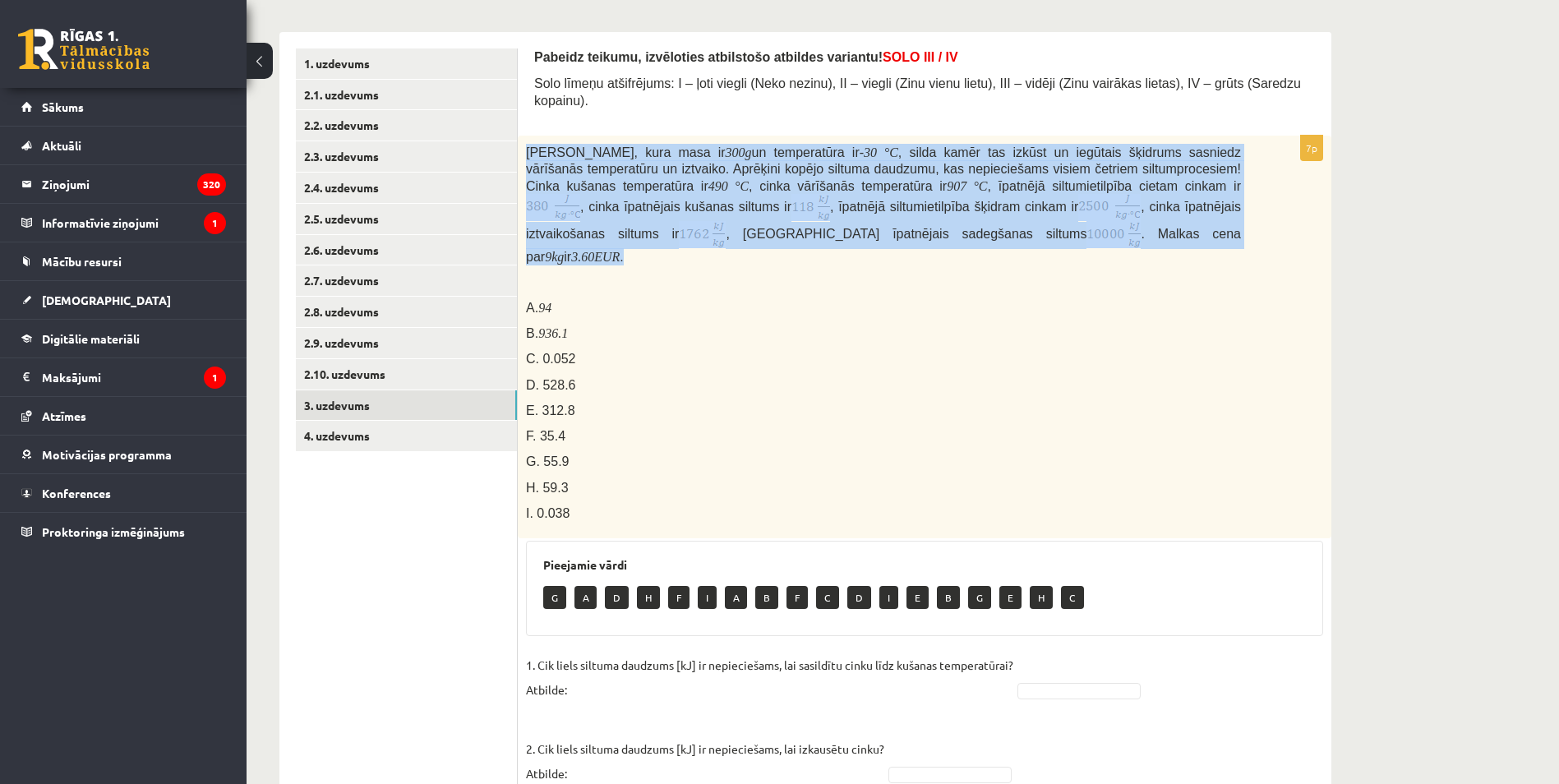
drag, startPoint x: 526, startPoint y: 124, endPoint x: 914, endPoint y: 230, distance: 402.2
click at [914, 230] on div "Cinka klucīti, kura masa ir 300 g un temperatūra ir - 30 ° C , silda kamēr tas …" at bounding box center [924, 337] width 813 height 403
drag, startPoint x: 914, startPoint y: 230, endPoint x: 667, endPoint y: 170, distance: 254.2
click at [748, 179] on span ", cinka vārīšanās temperatūra ir" at bounding box center [847, 185] width 198 height 14
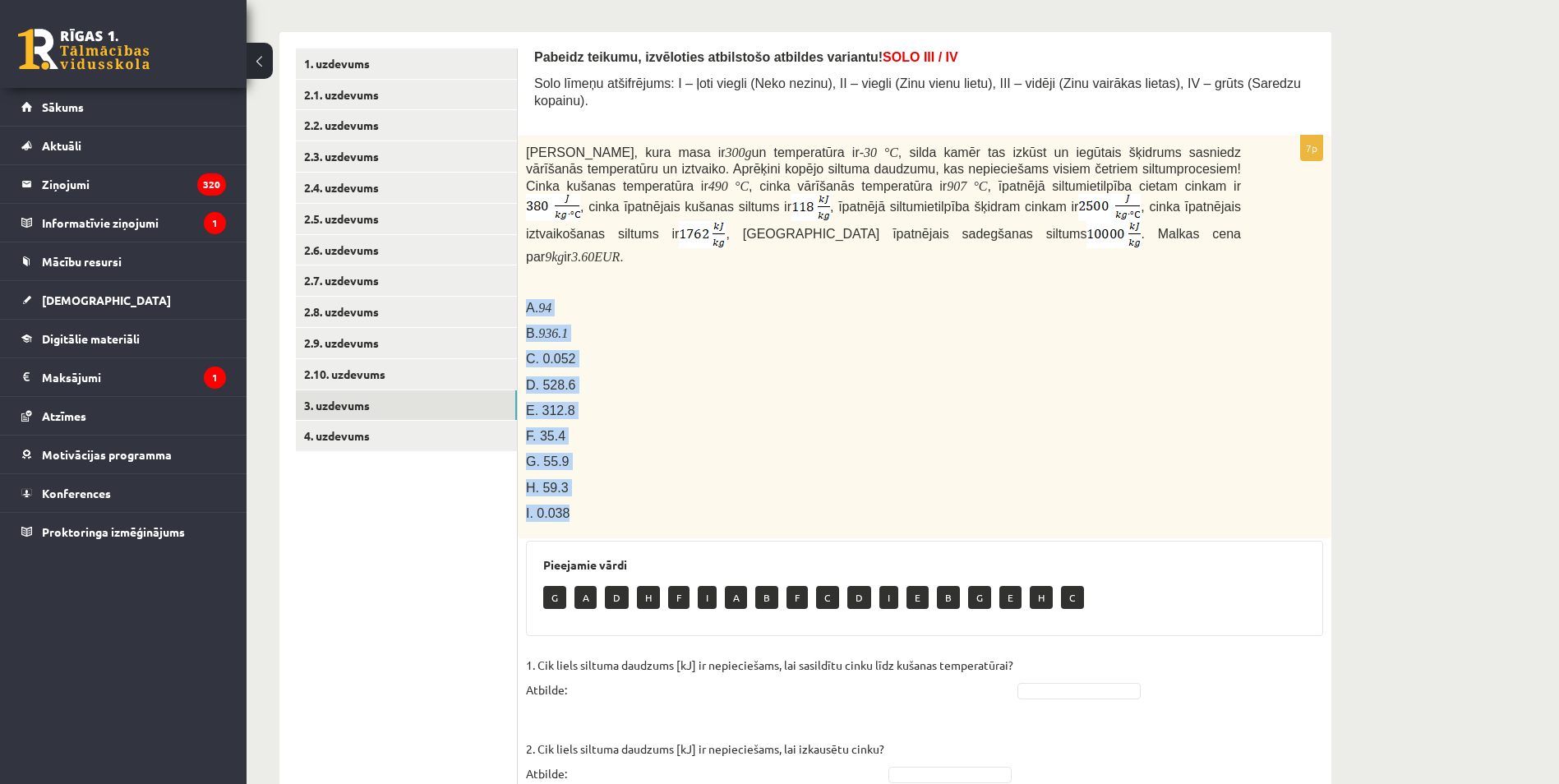
drag, startPoint x: 523, startPoint y: 277, endPoint x: 611, endPoint y: 487, distance: 227.7
click at [611, 490] on div "Cinka klucīti, kura masa ir 300 g un temperatūra ir - 30 ° C , silda kamēr tas …" at bounding box center [924, 337] width 813 height 403
drag, startPoint x: 611, startPoint y: 487, endPoint x: 541, endPoint y: 288, distance: 211.0
click at [555, 326] on m\ "936.1" at bounding box center [552, 332] width 30 height 14
click at [563, 427] on p "F. 35.4" at bounding box center [884, 435] width 715 height 17
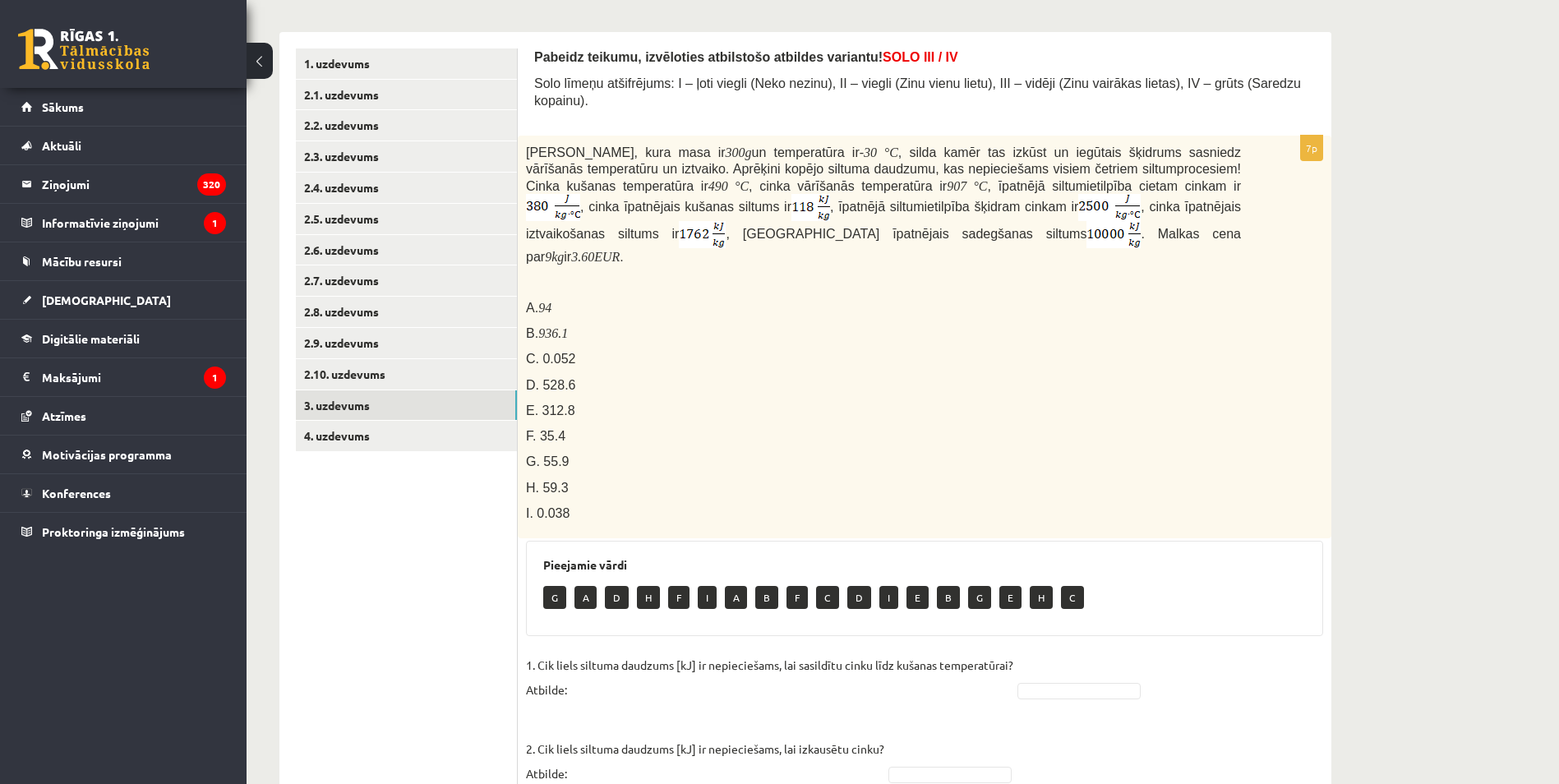
drag, startPoint x: 543, startPoint y: 454, endPoint x: 525, endPoint y: 281, distance: 173.9
click at [520, 280] on div "Cinka klucīti, kura masa ir 300 g un temperatūra ir - 30 ° C , silda kamēr tas …" at bounding box center [924, 337] width 813 height 403
click at [534, 300] on span "A." at bounding box center [533, 307] width 13 height 14
click at [528, 300] on span "A." at bounding box center [533, 307] width 13 height 14
drag, startPoint x: 528, startPoint y: 283, endPoint x: 585, endPoint y: 463, distance: 188.8
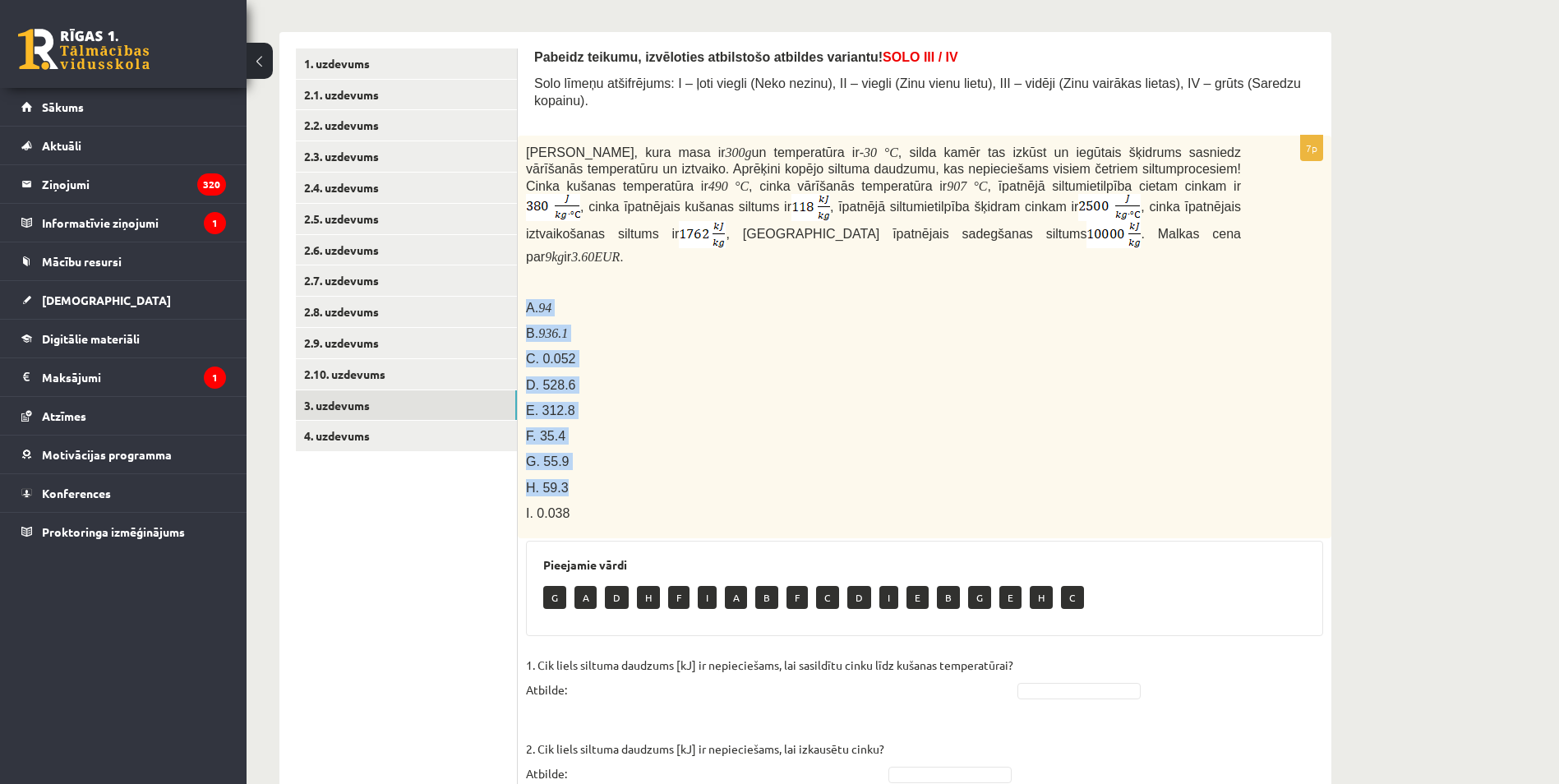
click at [585, 463] on div "Cinka klucīti, kura masa ir 300 g un temperatūra ir - 30 ° C , silda kamēr tas …" at bounding box center [924, 337] width 813 height 403
drag, startPoint x: 585, startPoint y: 463, endPoint x: 556, endPoint y: 386, distance: 82.3
click at [556, 403] on span "E. 312.8" at bounding box center [551, 410] width 50 height 14
drag, startPoint x: 523, startPoint y: 280, endPoint x: 560, endPoint y: 281, distance: 37.0
click at [560, 281] on div "Cinka klucīti, kura masa ir 300 g un temperatūra ir - 30 ° C , silda kamēr tas …" at bounding box center [924, 337] width 813 height 403
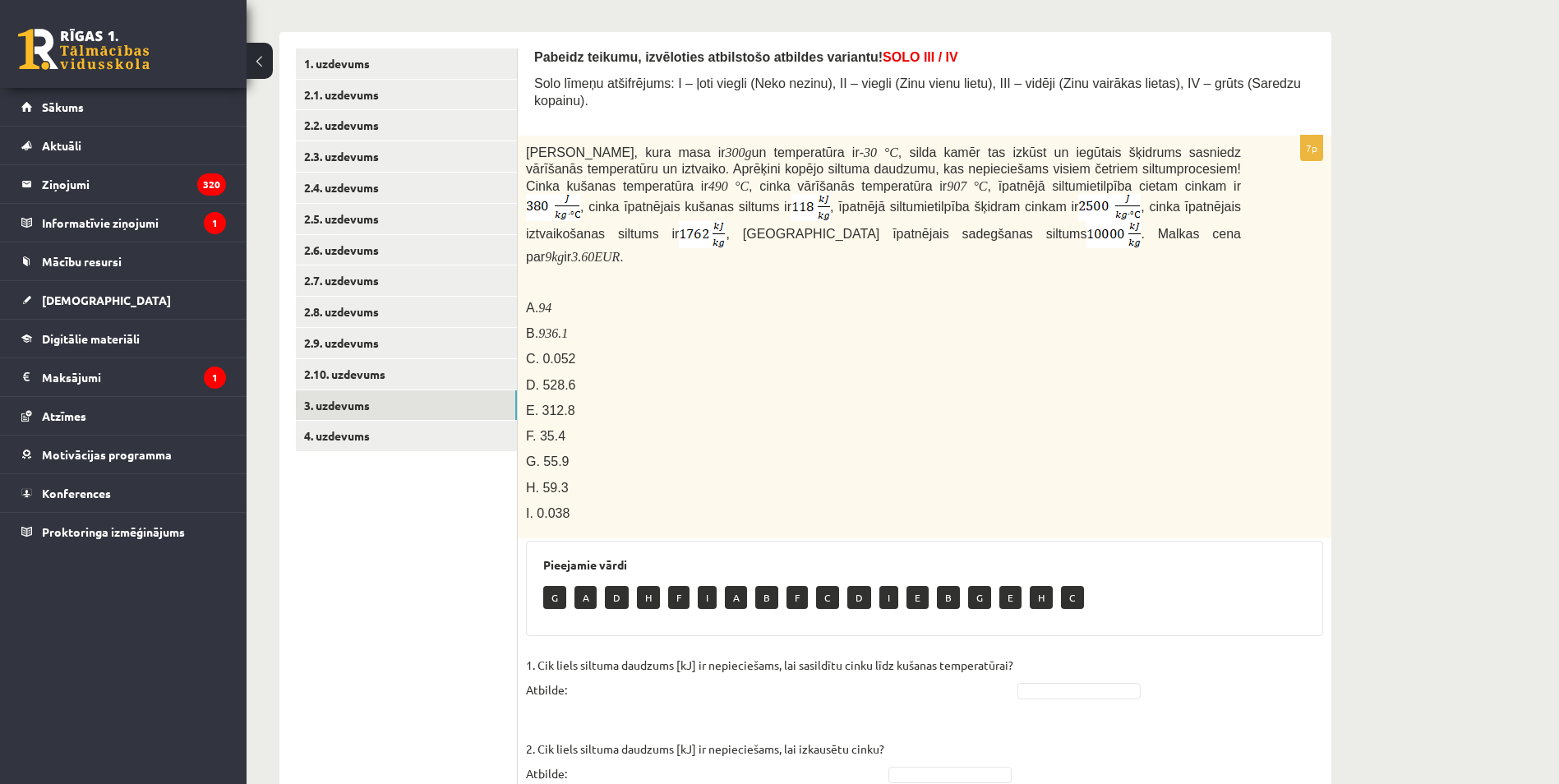
drag, startPoint x: 560, startPoint y: 281, endPoint x: 597, endPoint y: 344, distance: 73.1
click at [597, 350] on p "C. 0.052" at bounding box center [884, 358] width 715 height 17
drag, startPoint x: 484, startPoint y: 327, endPoint x: 544, endPoint y: 377, distance: 78.1
click at [543, 381] on div "Cinka klucīti, kura masa ir 300 g un temperatūra ir - 30 ° C , silda kamēr tas …" at bounding box center [924, 337] width 813 height 403
click at [637, 274] on p at bounding box center [884, 282] width 715 height 16
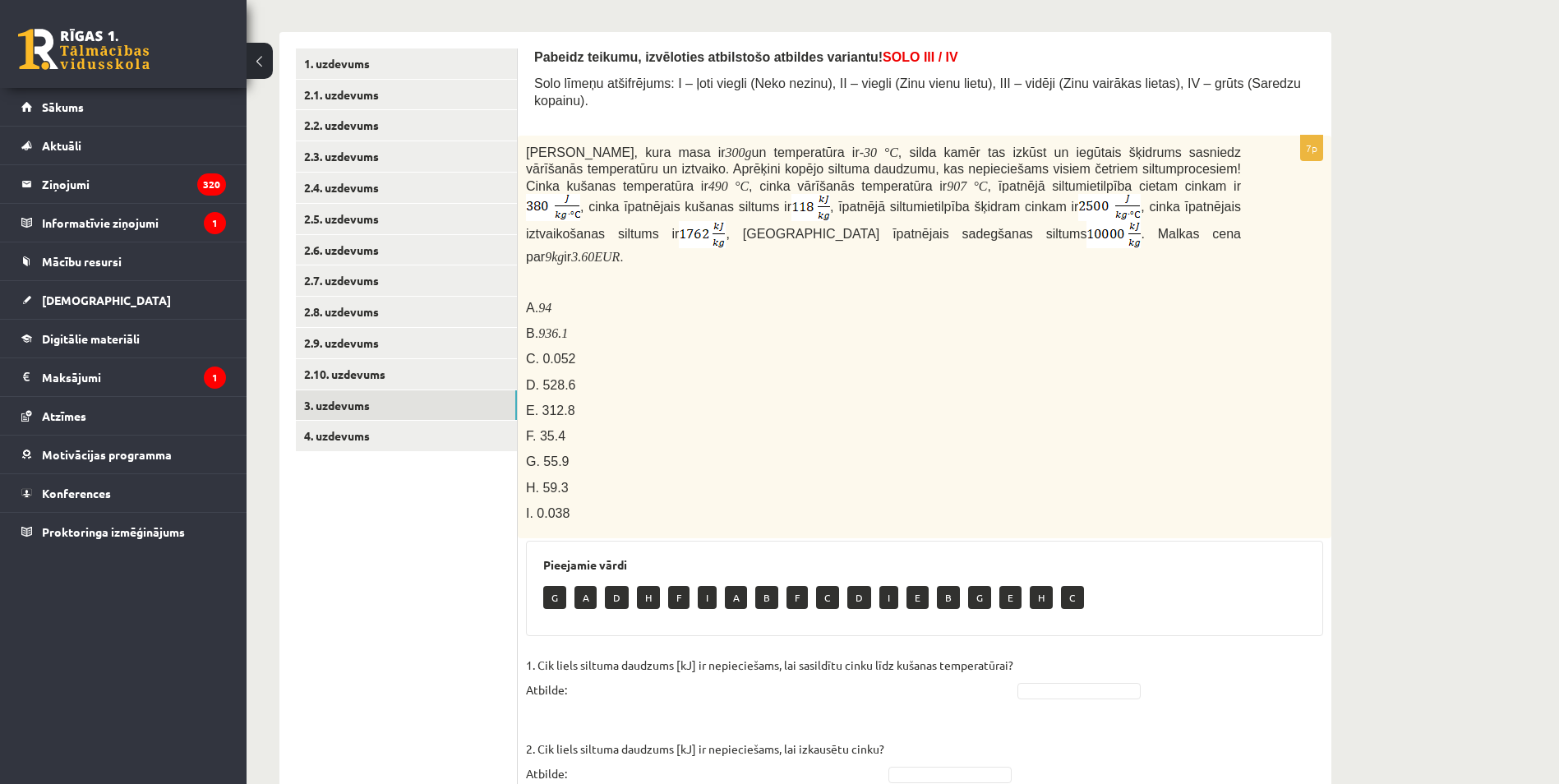
drag, startPoint x: 527, startPoint y: 282, endPoint x: 543, endPoint y: 283, distance: 16.0
click at [543, 301] on span "A. 94" at bounding box center [539, 308] width 25 height 14
drag, startPoint x: 543, startPoint y: 283, endPoint x: 589, endPoint y: 291, distance: 46.7
click at [601, 299] on p "A. 94" at bounding box center [884, 307] width 715 height 17
drag, startPoint x: 527, startPoint y: 281, endPoint x: 583, endPoint y: 290, distance: 56.7
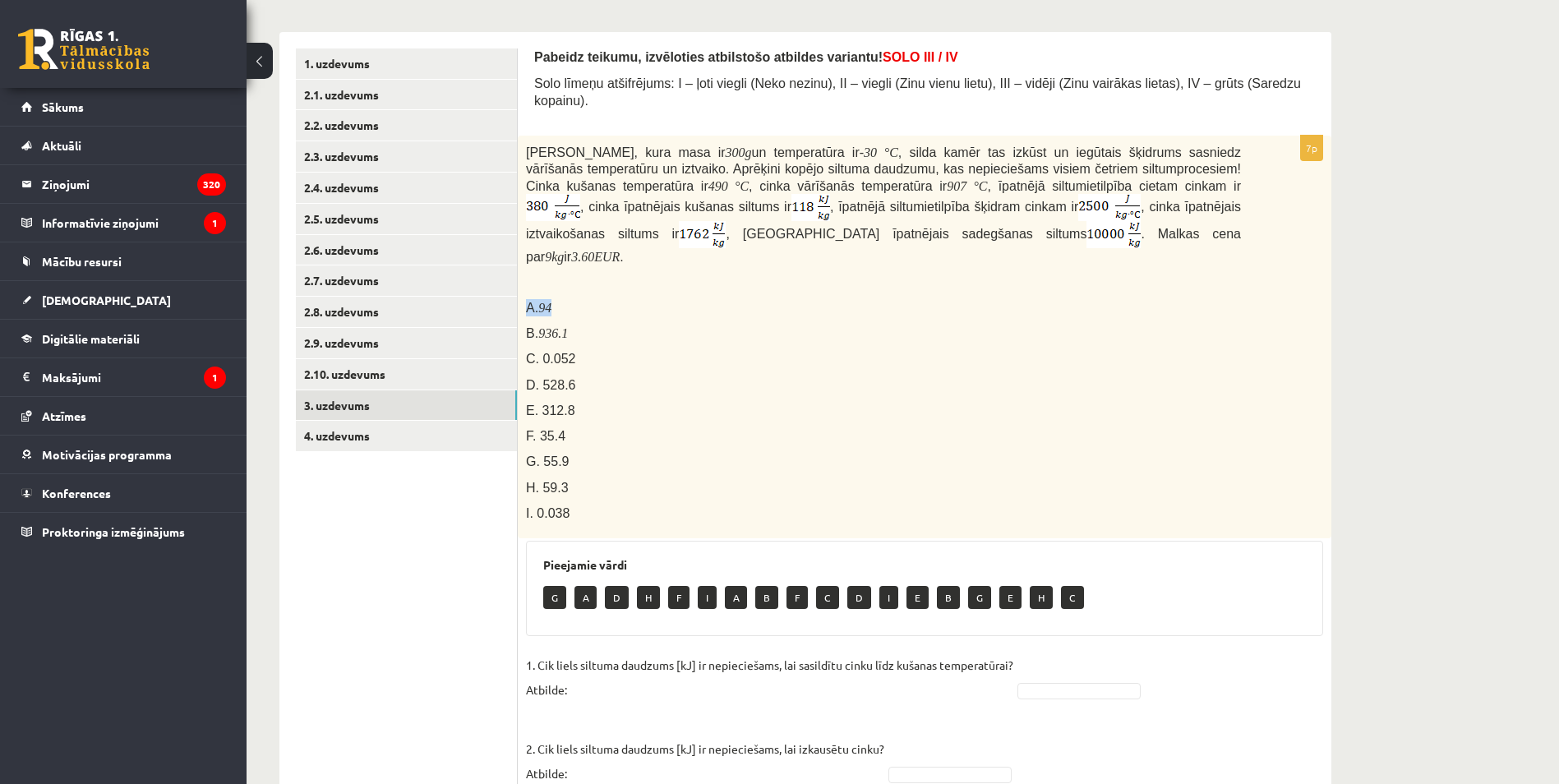
click at [583, 299] on p "A. 94" at bounding box center [884, 307] width 715 height 17
drag, startPoint x: 583, startPoint y: 290, endPoint x: 573, endPoint y: 312, distance: 24.2
click at [573, 325] on p "B. 936.1" at bounding box center [884, 333] width 715 height 17
drag, startPoint x: 524, startPoint y: 308, endPoint x: 605, endPoint y: 315, distance: 81.3
click at [605, 315] on div "Cinka klucīti, kura masa ir 300 g un temperatūra ir - 30 ° C , silda kamēr tas …" at bounding box center [924, 337] width 813 height 403
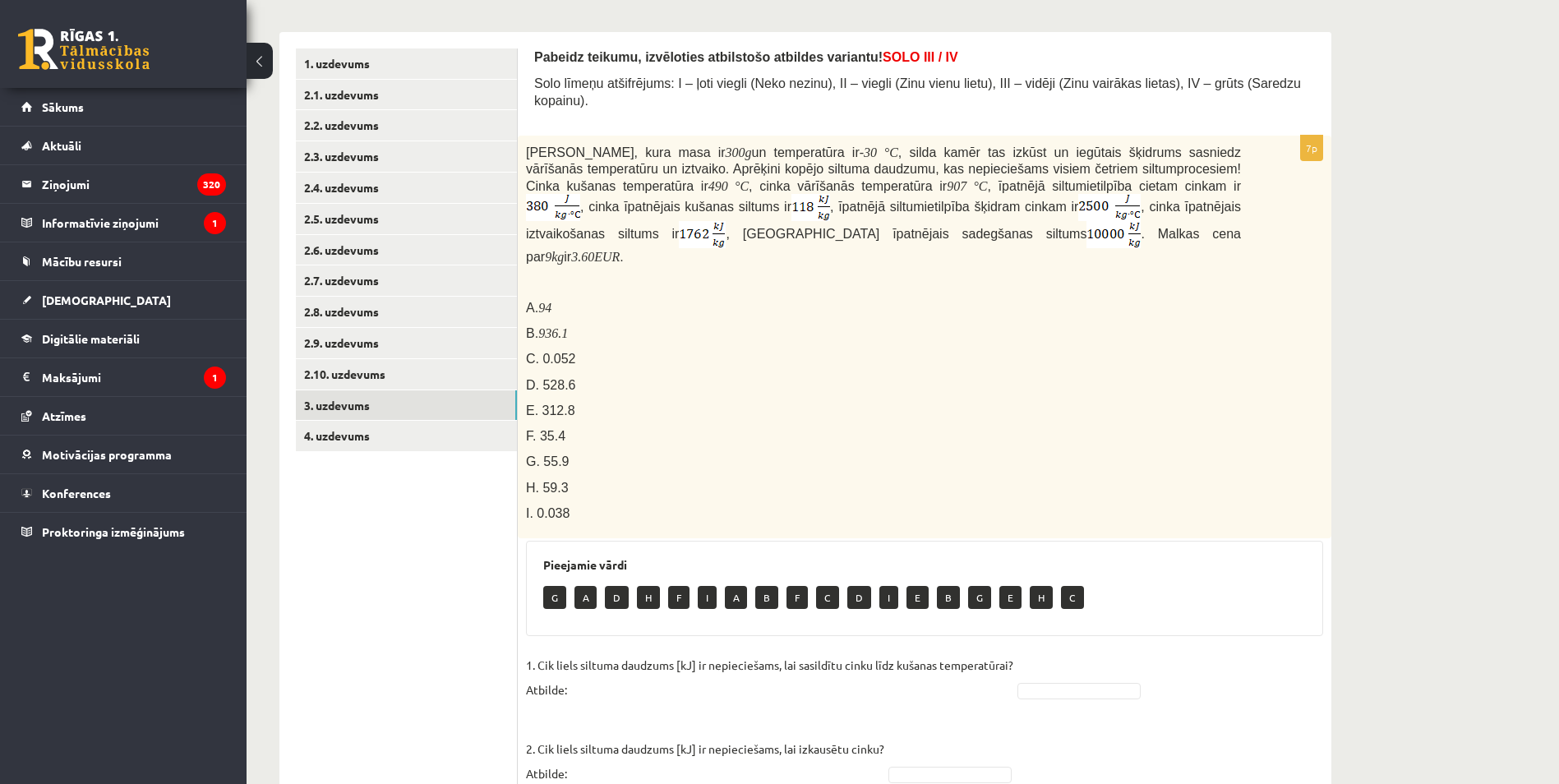
drag, startPoint x: 605, startPoint y: 315, endPoint x: 618, endPoint y: 330, distance: 19.8
click at [618, 350] on p "C. 0.052" at bounding box center [884, 358] width 715 height 17
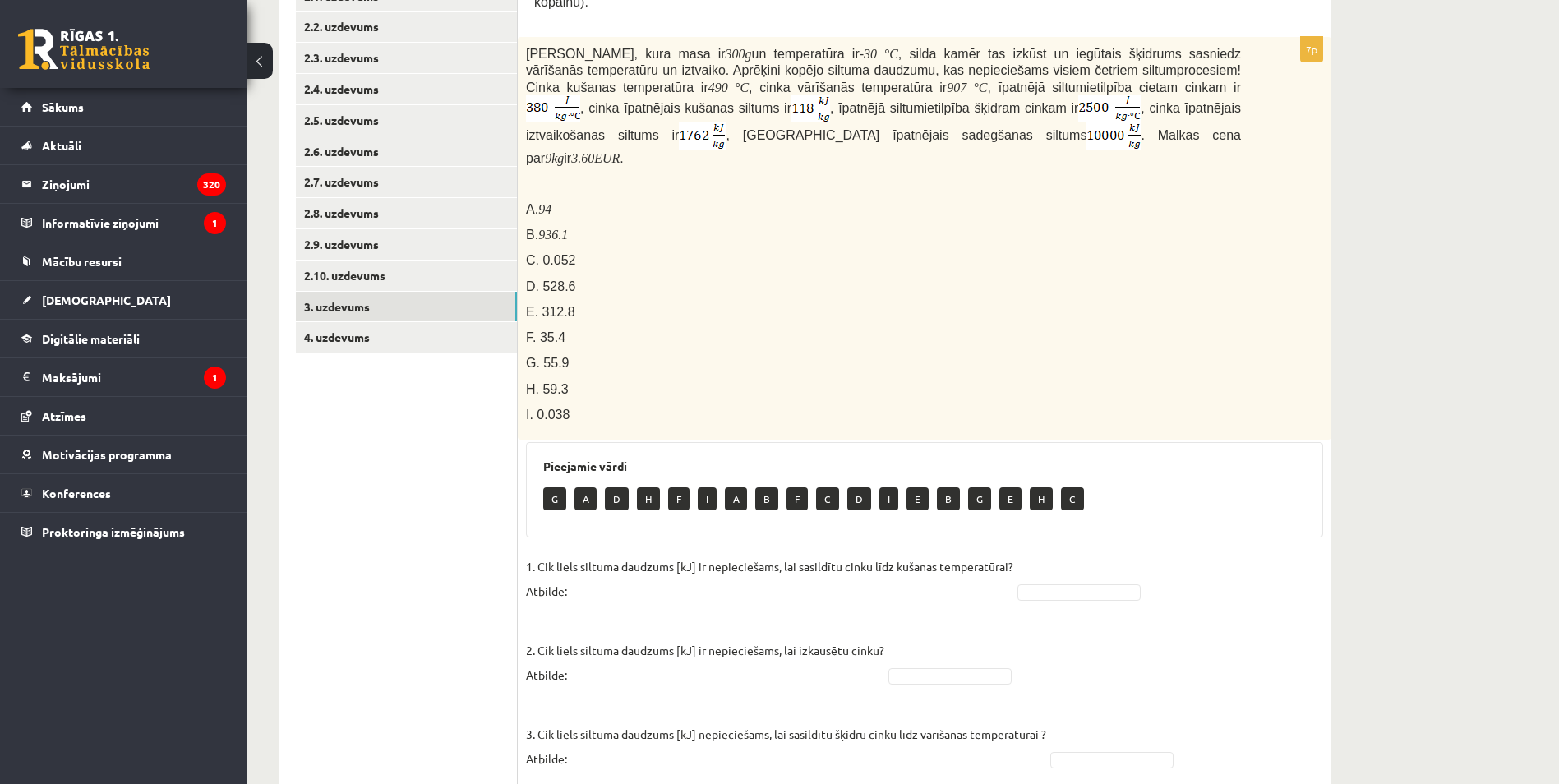
scroll to position [328, 0]
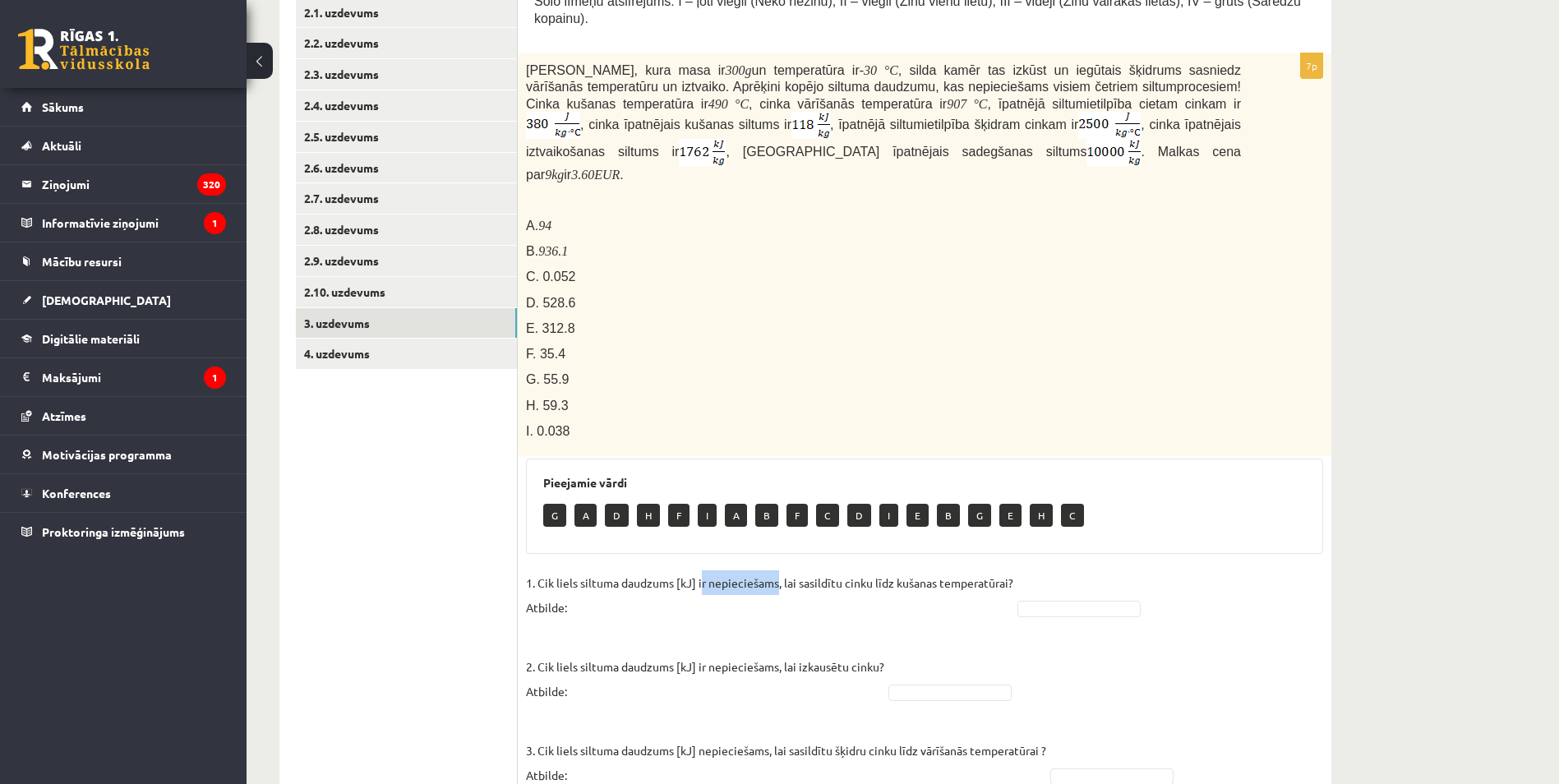
drag, startPoint x: 702, startPoint y: 559, endPoint x: 777, endPoint y: 563, distance: 75.1
click at [777, 570] on p "1. Cik liels siltuma daudzums [kJ] ir nepieciešams, lai sasildītu cinku līdz ku…" at bounding box center [770, 595] width 487 height 50
drag, startPoint x: 777, startPoint y: 563, endPoint x: 936, endPoint y: 567, distance: 159.1
click at [936, 570] on p "1. Cik liels siltuma daudzums [kJ] ir nepieciešams, lai sasildītu cinku līdz ku…" at bounding box center [770, 595] width 487 height 50
click at [940, 570] on p "1. Cik liels siltuma daudzums [kJ] ir nepieciešams, lai sasildītu cinku līdz ku…" at bounding box center [770, 595] width 487 height 50
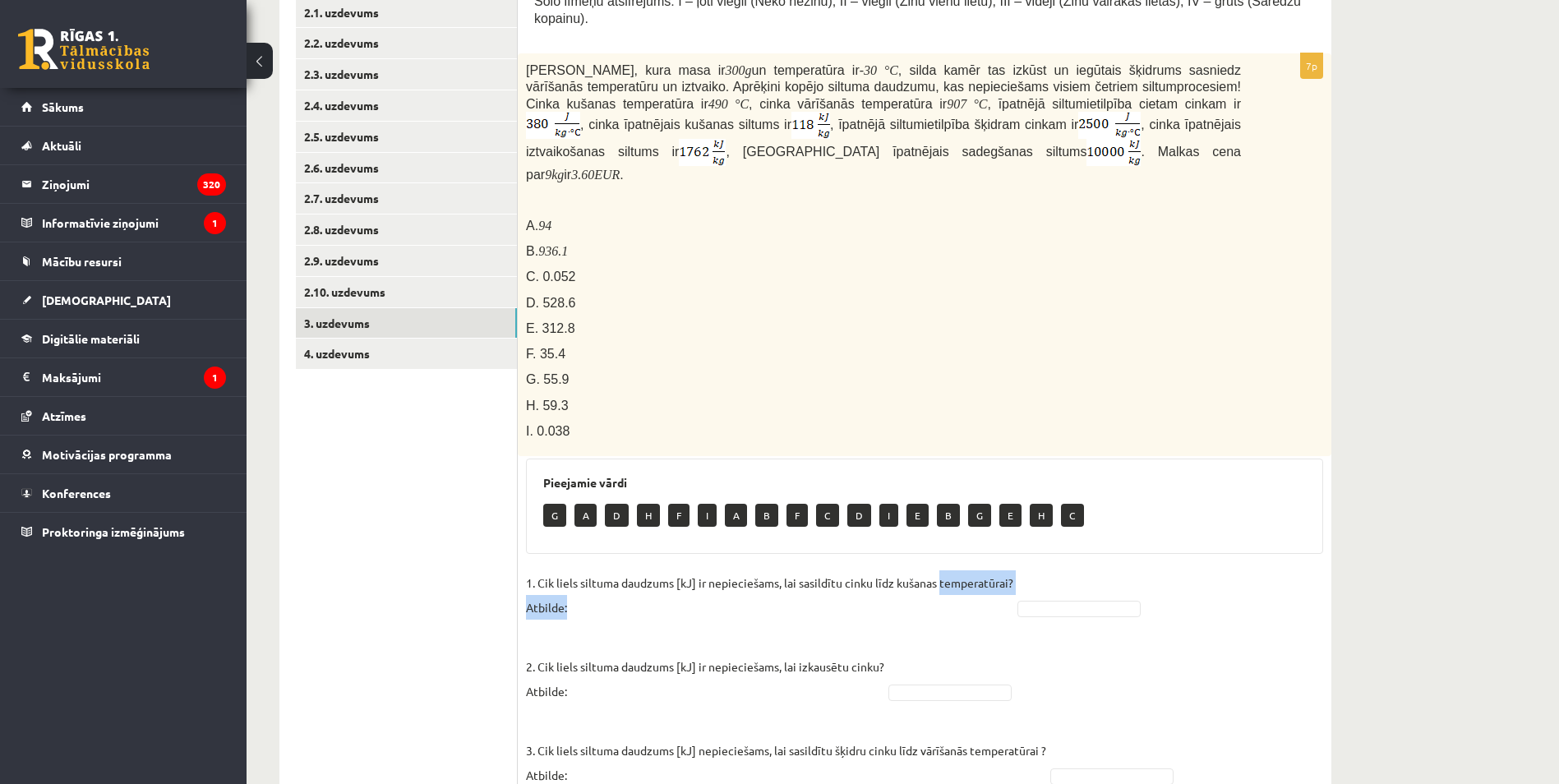
drag, startPoint x: 940, startPoint y: 562, endPoint x: 1021, endPoint y: 563, distance: 81.0
drag, startPoint x: 1021, startPoint y: 563, endPoint x: 573, endPoint y: 595, distance: 449.1
click at [572, 595] on p "1. Cik liels siltuma daudzums [kJ] ir nepieciešams, lai sasildītu cinku līdz ku…" at bounding box center [770, 595] width 487 height 50
drag, startPoint x: 536, startPoint y: 586, endPoint x: 717, endPoint y: 594, distance: 181.2
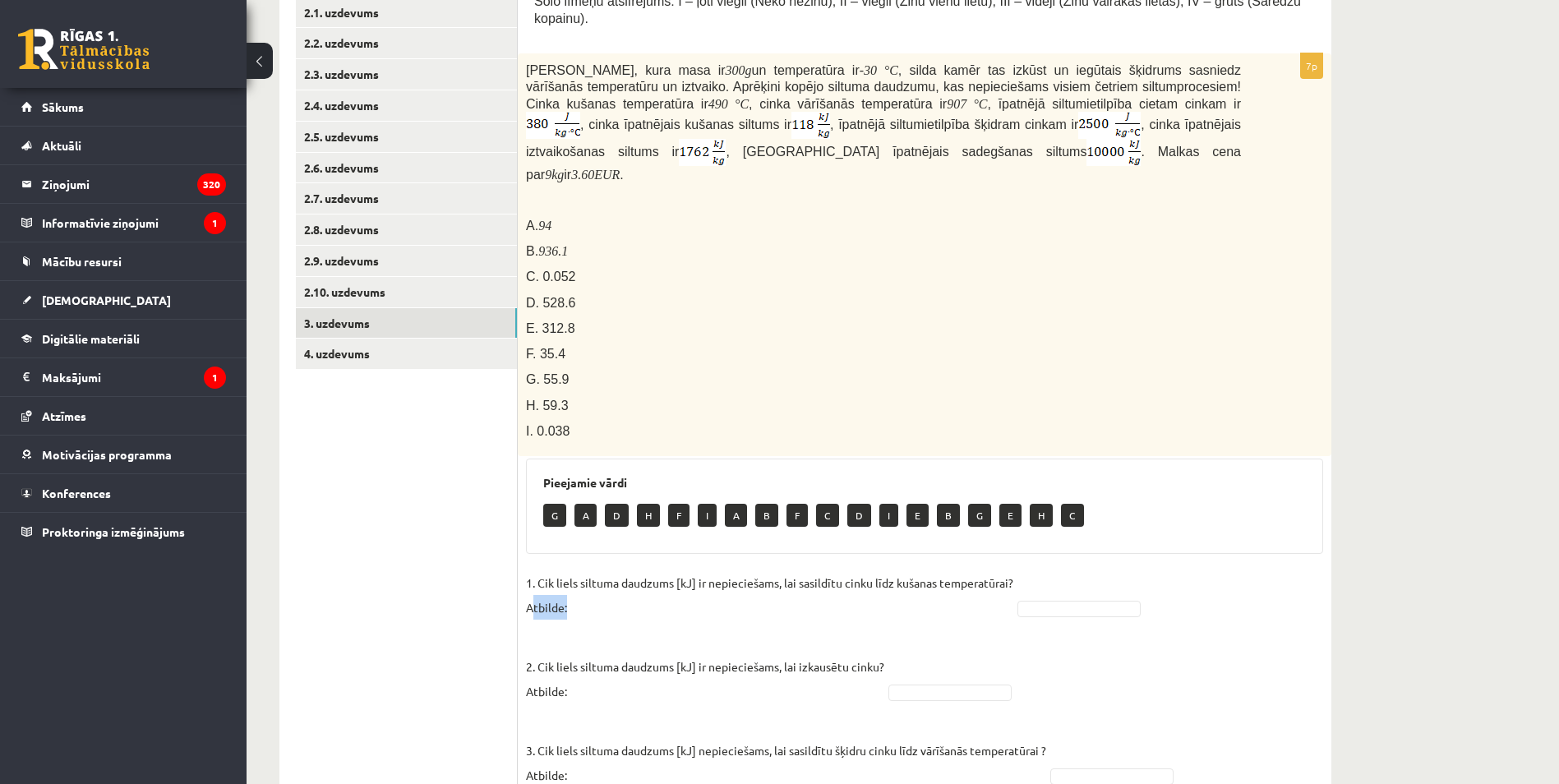
click at [711, 594] on p "1. Cik liels siltuma daudzums [kJ] ir nepieciešams, lai sasildītu cinku līdz ku…" at bounding box center [770, 595] width 487 height 50
drag, startPoint x: 717, startPoint y: 594, endPoint x: 821, endPoint y: 611, distance: 105.4
click at [800, 629] on p "2. Cik liels siltuma daudzums [kJ] ir nepieciešams, lai izkausētu cinku? Atbild…" at bounding box center [705, 666] width 358 height 74
drag, startPoint x: 559, startPoint y: 585, endPoint x: 573, endPoint y: 585, distance: 14.0
click at [573, 585] on p "1. Cik liels siltuma daudzums [kJ] ir nepieciešams, lai sasildītu cinku līdz ku…" at bounding box center [770, 595] width 487 height 50
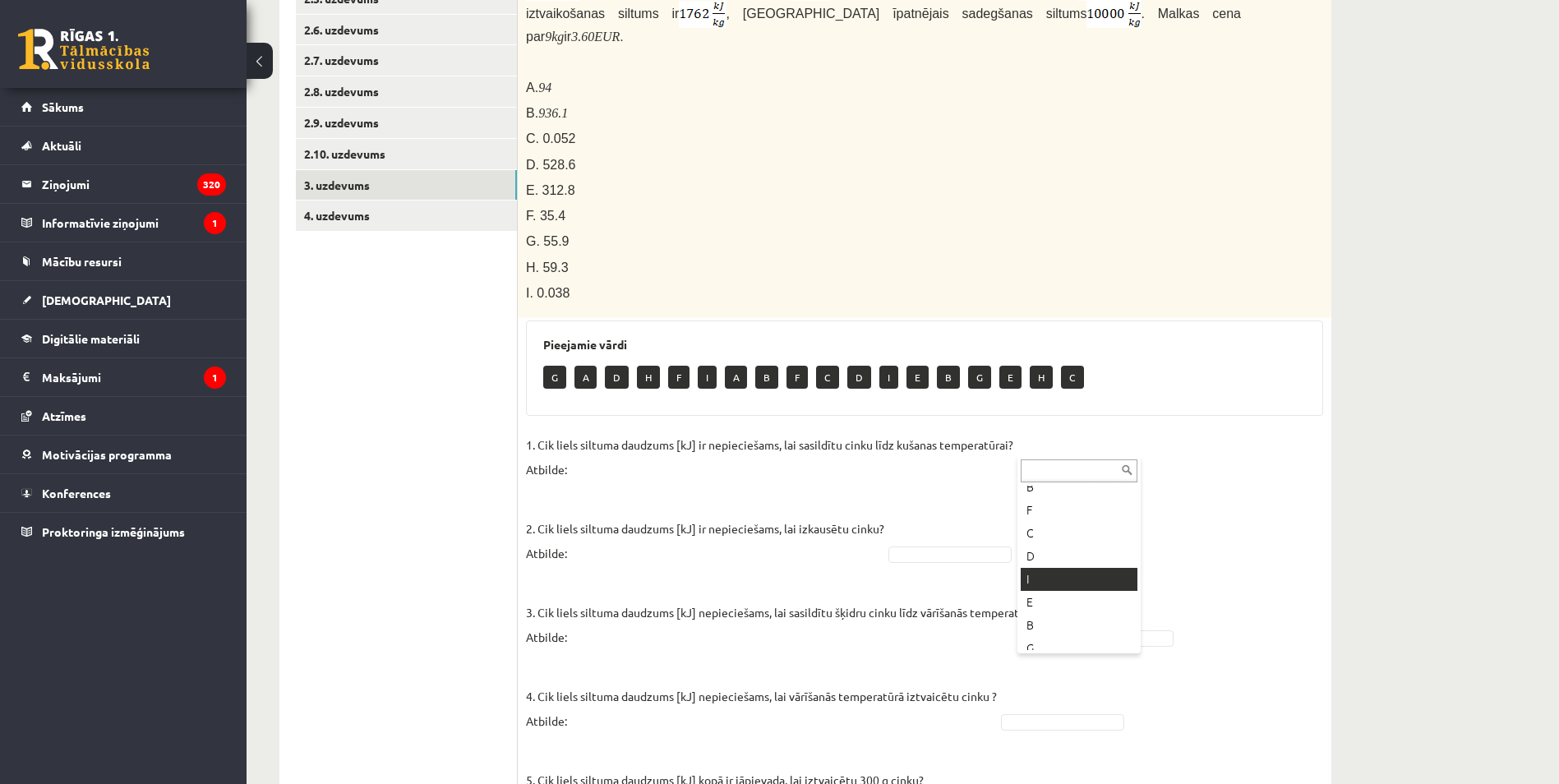
scroll to position [0, 0]
drag, startPoint x: 556, startPoint y: 350, endPoint x: 961, endPoint y: 366, distance: 405.3
click at [961, 366] on div "G A D H F I A B F C D I E B G E H C" at bounding box center [924, 379] width 763 height 39
drag, startPoint x: 962, startPoint y: 366, endPoint x: 1209, endPoint y: 419, distance: 252.6
click at [1209, 432] on fieldset "1. Cik liels siltuma daudzums [kJ] ir nepieciešams, lai sasildītu cinku līdz ku…" at bounding box center [924, 713] width 797 height 562
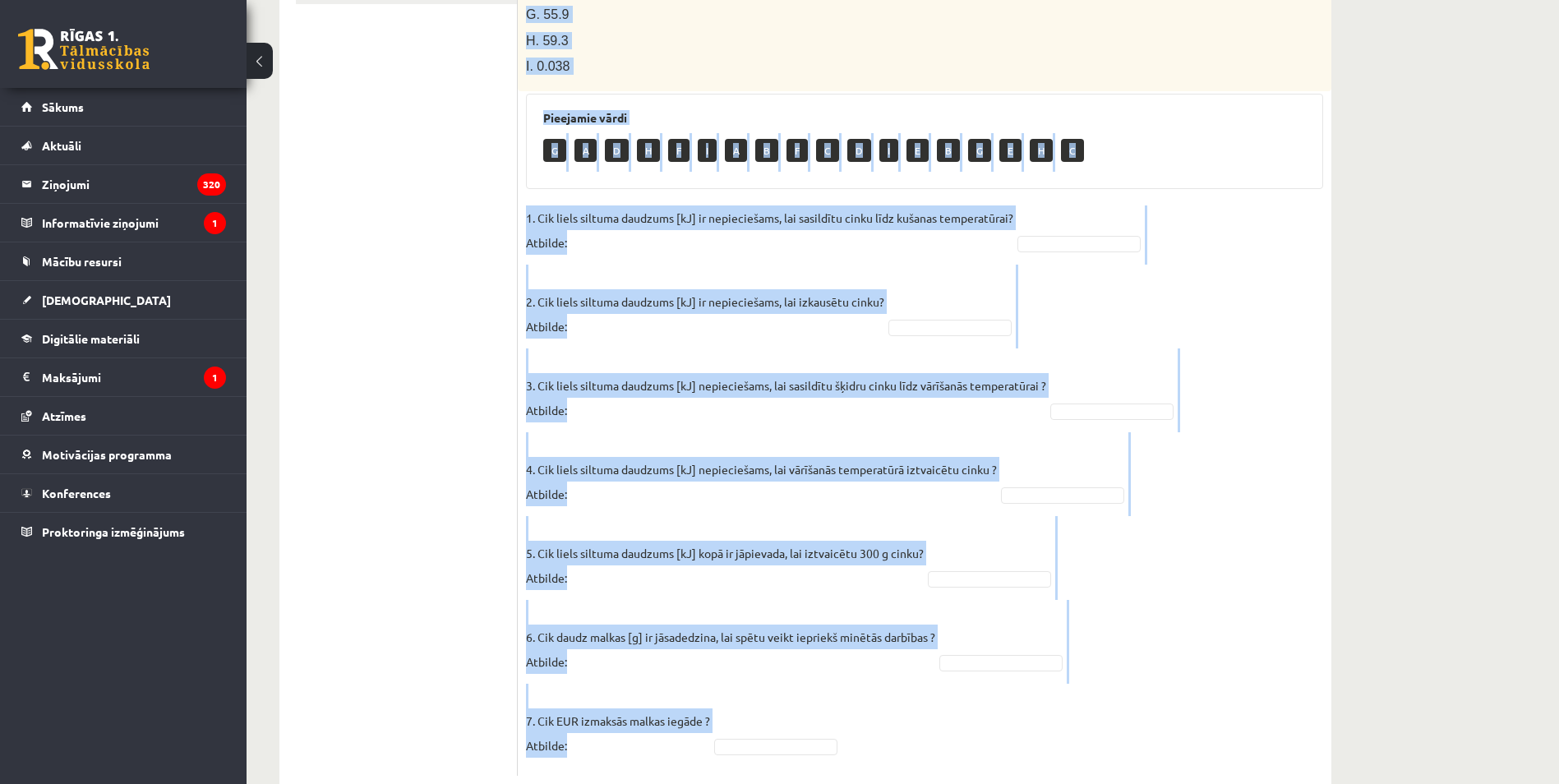
scroll to position [713, 0]
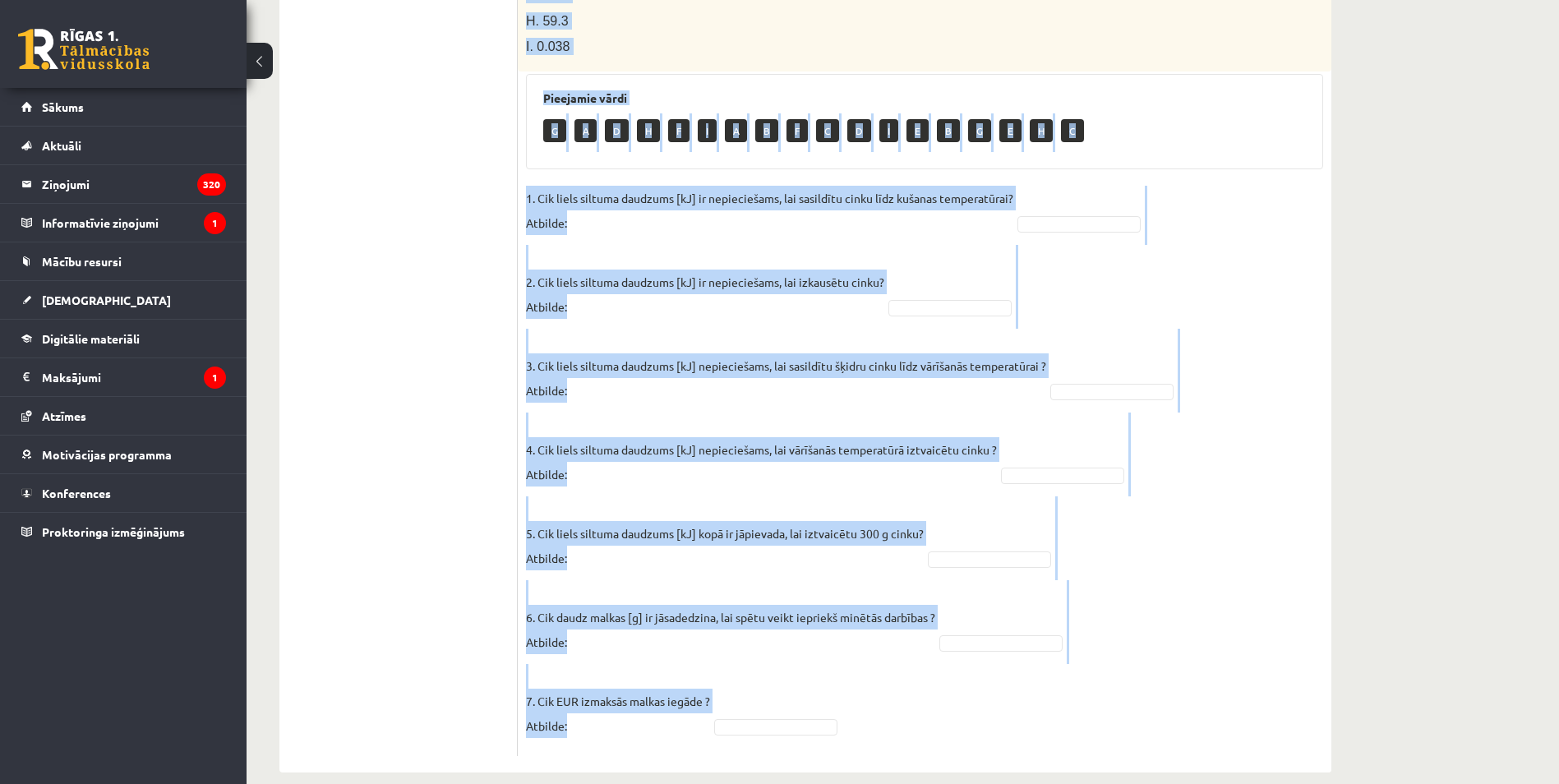
drag, startPoint x: 528, startPoint y: 150, endPoint x: 1183, endPoint y: 708, distance: 860.5
click at [1183, 708] on div "Pabeidz teikumu, izvēloties atbilstošo atbildes variantu! SOLO III / IV Solo lī…" at bounding box center [924, 168] width 813 height 1206
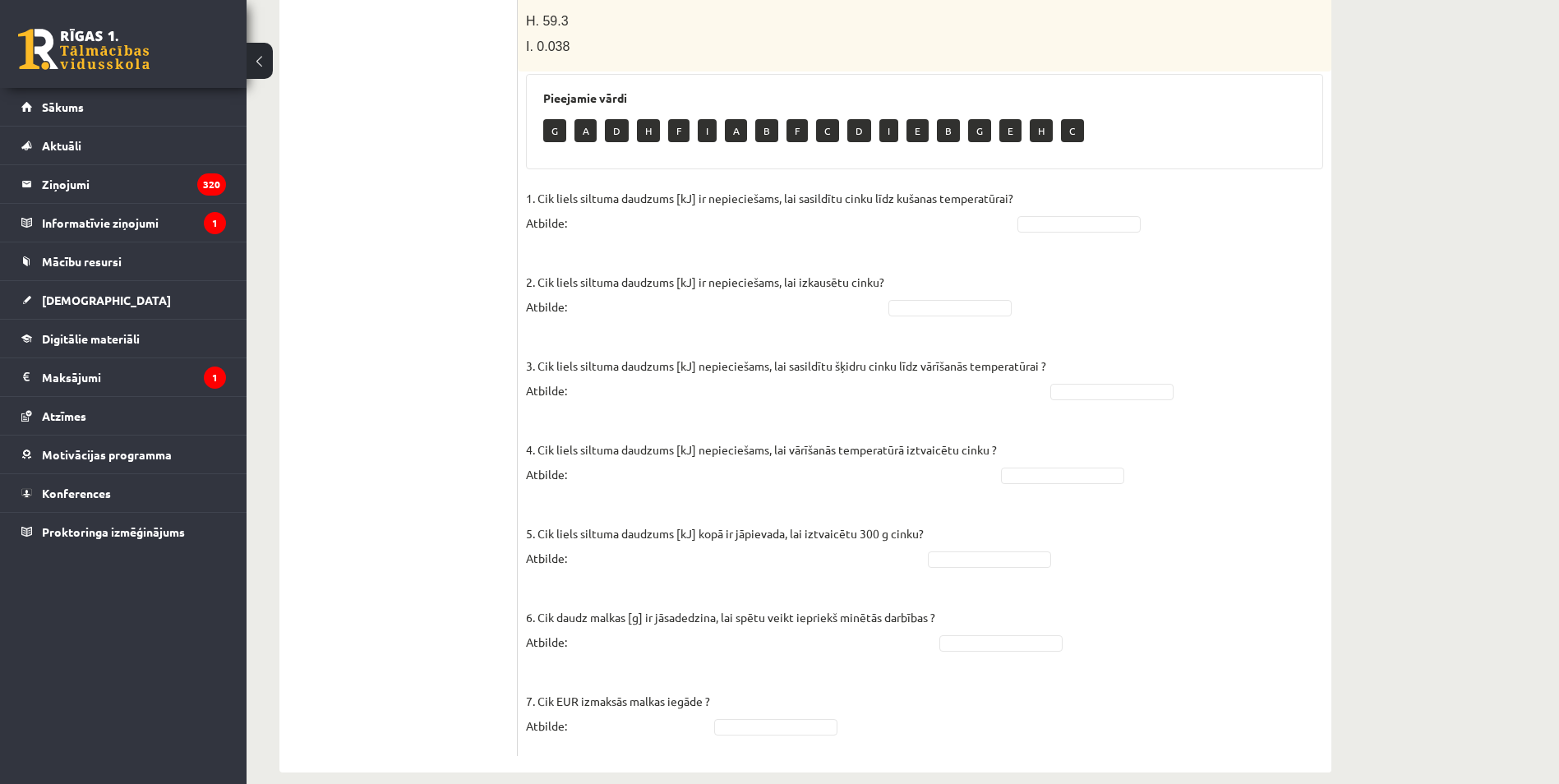
click at [357, 404] on ul "1. uzdevums 2.1. uzdevums 2.2. uzdevums 2.3. uzdevums 2.4. uzdevums 2.5. uzdevu…" at bounding box center [407, 169] width 222 height 1174
click at [956, 551] on fieldset "1. Cik liels siltuma daudzums [kJ] ir nepieciešams, lai sasildītu cinku līdz ku…" at bounding box center [924, 466] width 797 height 562
drag, startPoint x: 971, startPoint y: 693, endPoint x: 883, endPoint y: 587, distance: 137.8
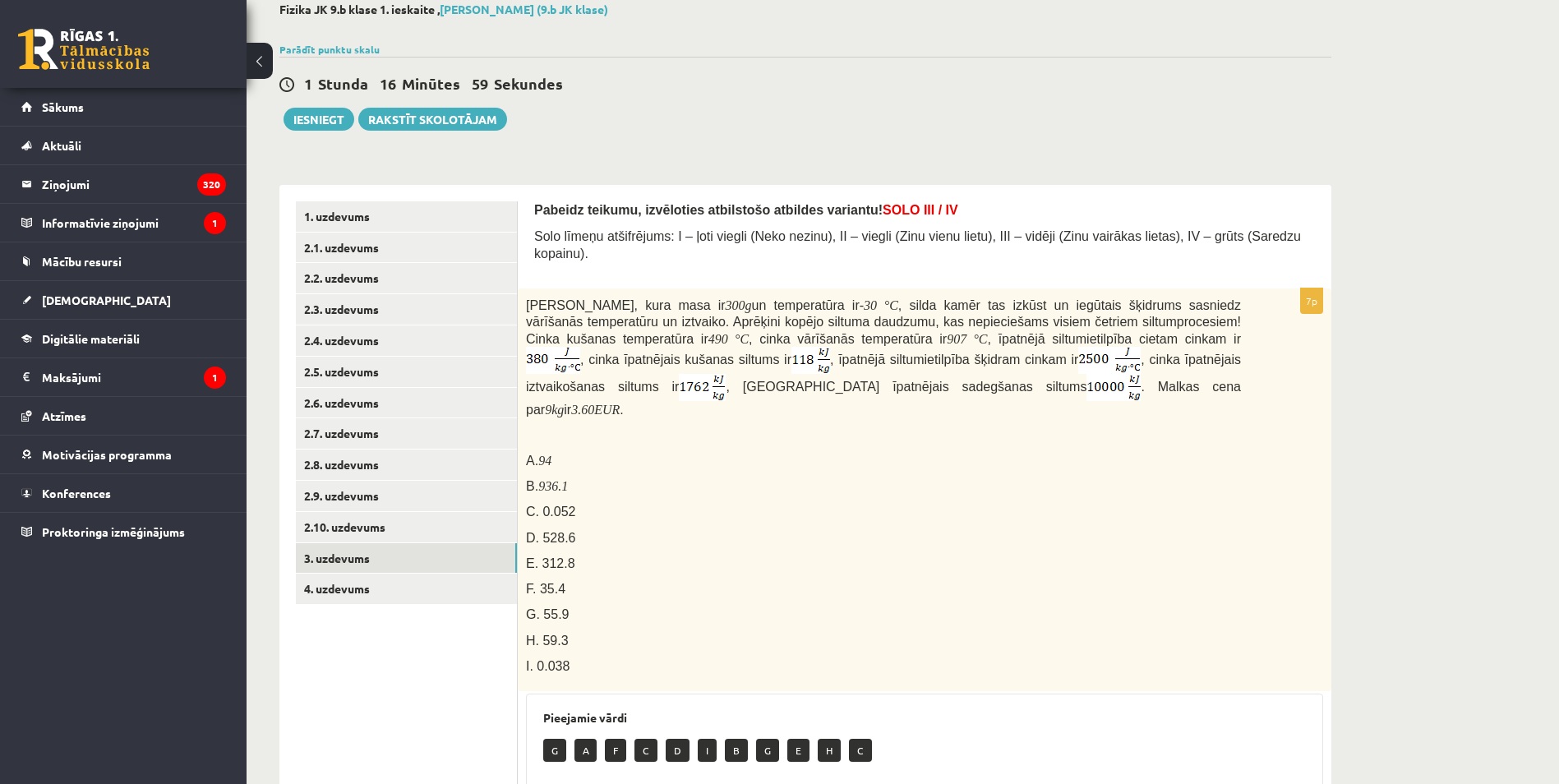
scroll to position [0, 0]
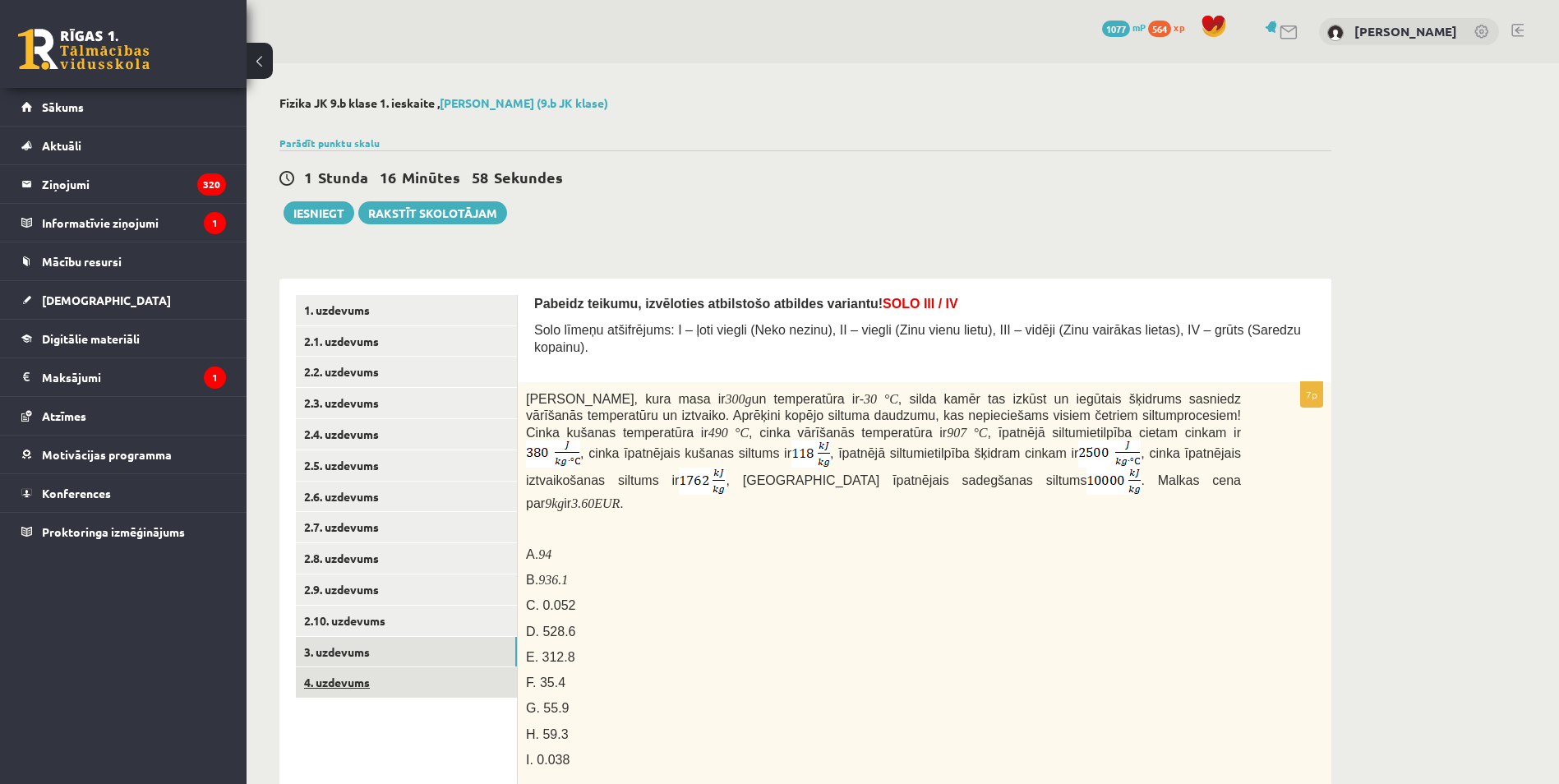
click at [394, 682] on link "4. uzdevums" at bounding box center [406, 682] width 221 height 31
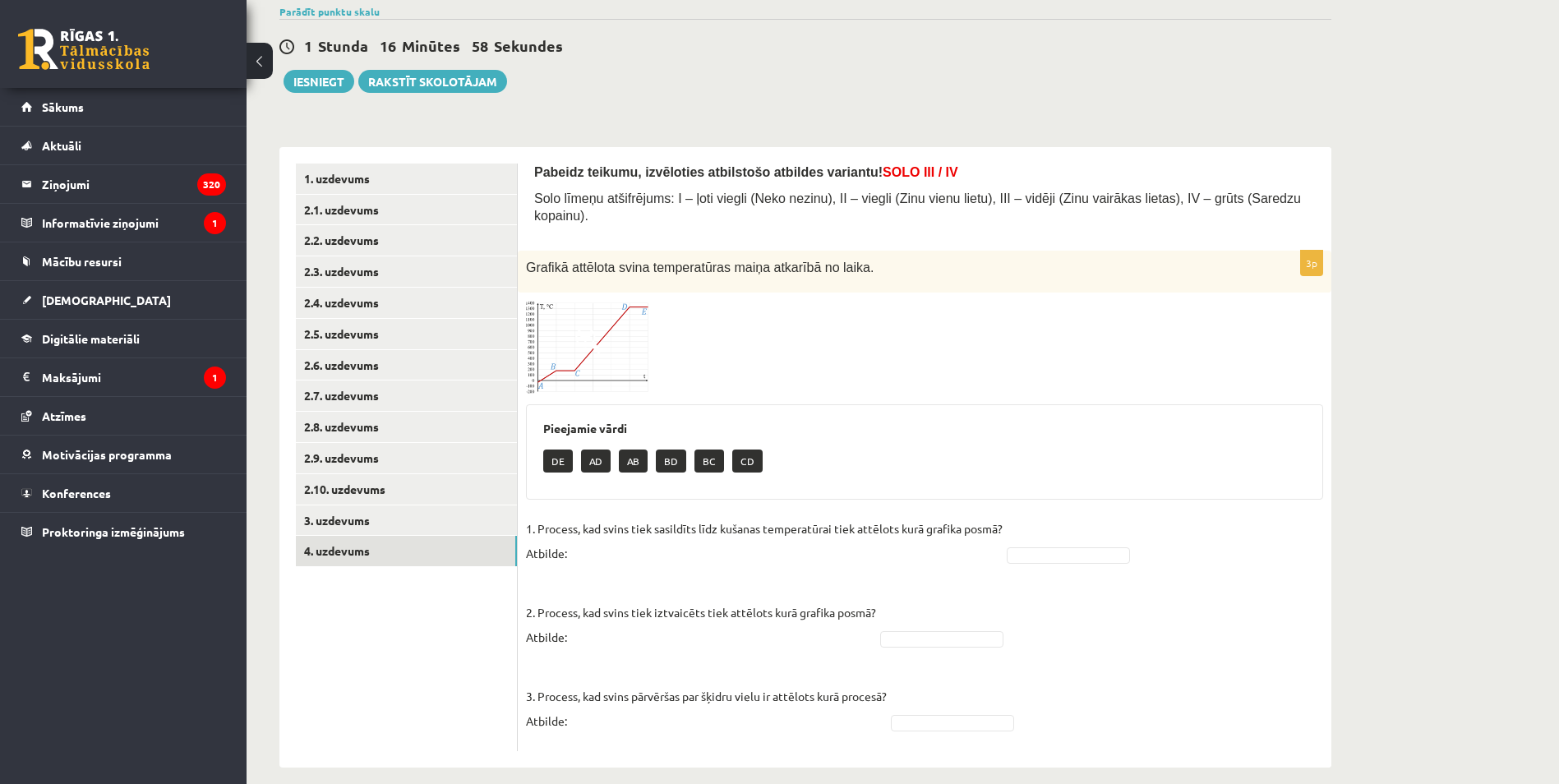
scroll to position [133, 0]
click at [598, 326] on span at bounding box center [588, 338] width 26 height 26
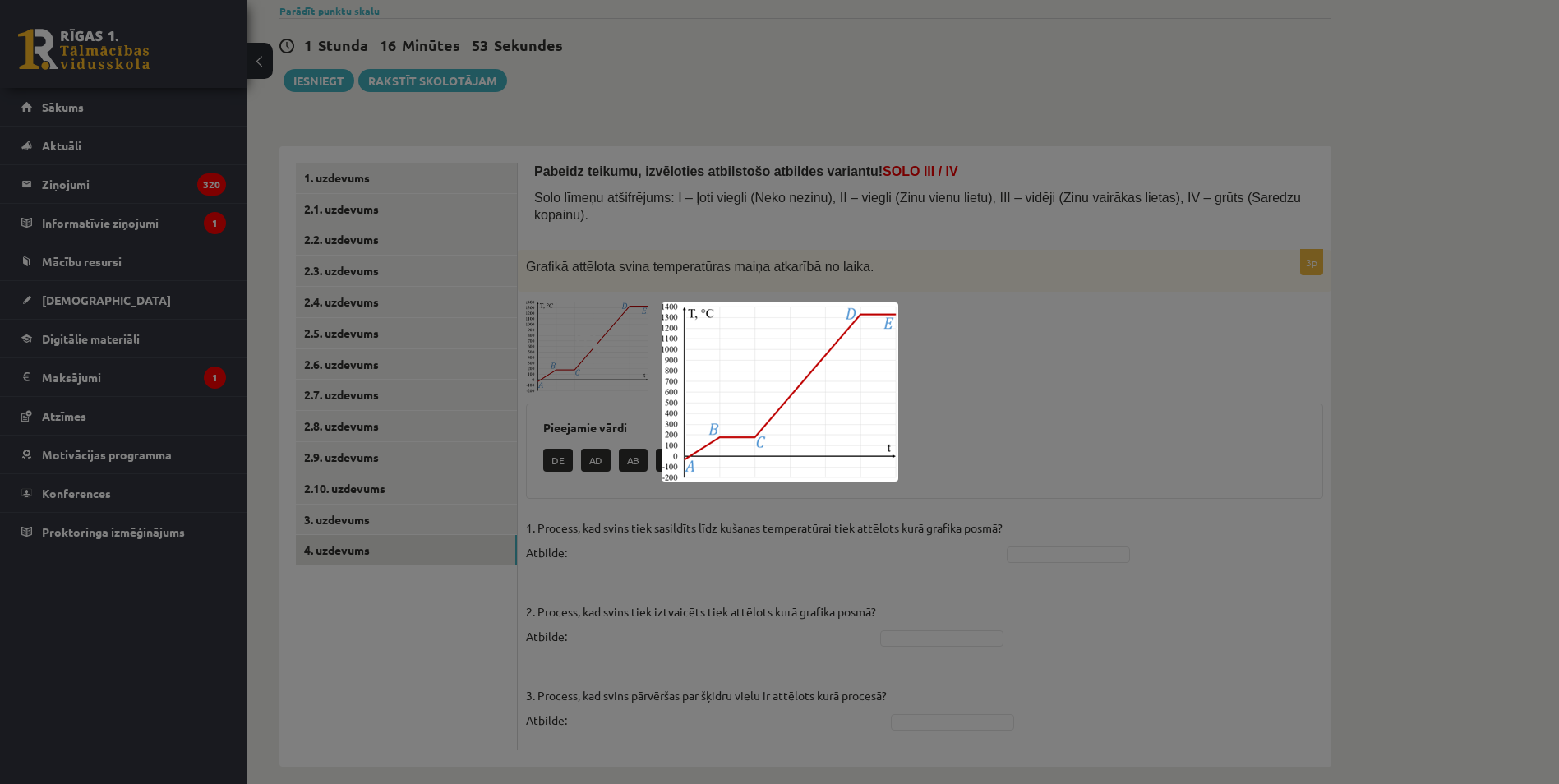
click at [614, 271] on div at bounding box center [779, 392] width 1559 height 784
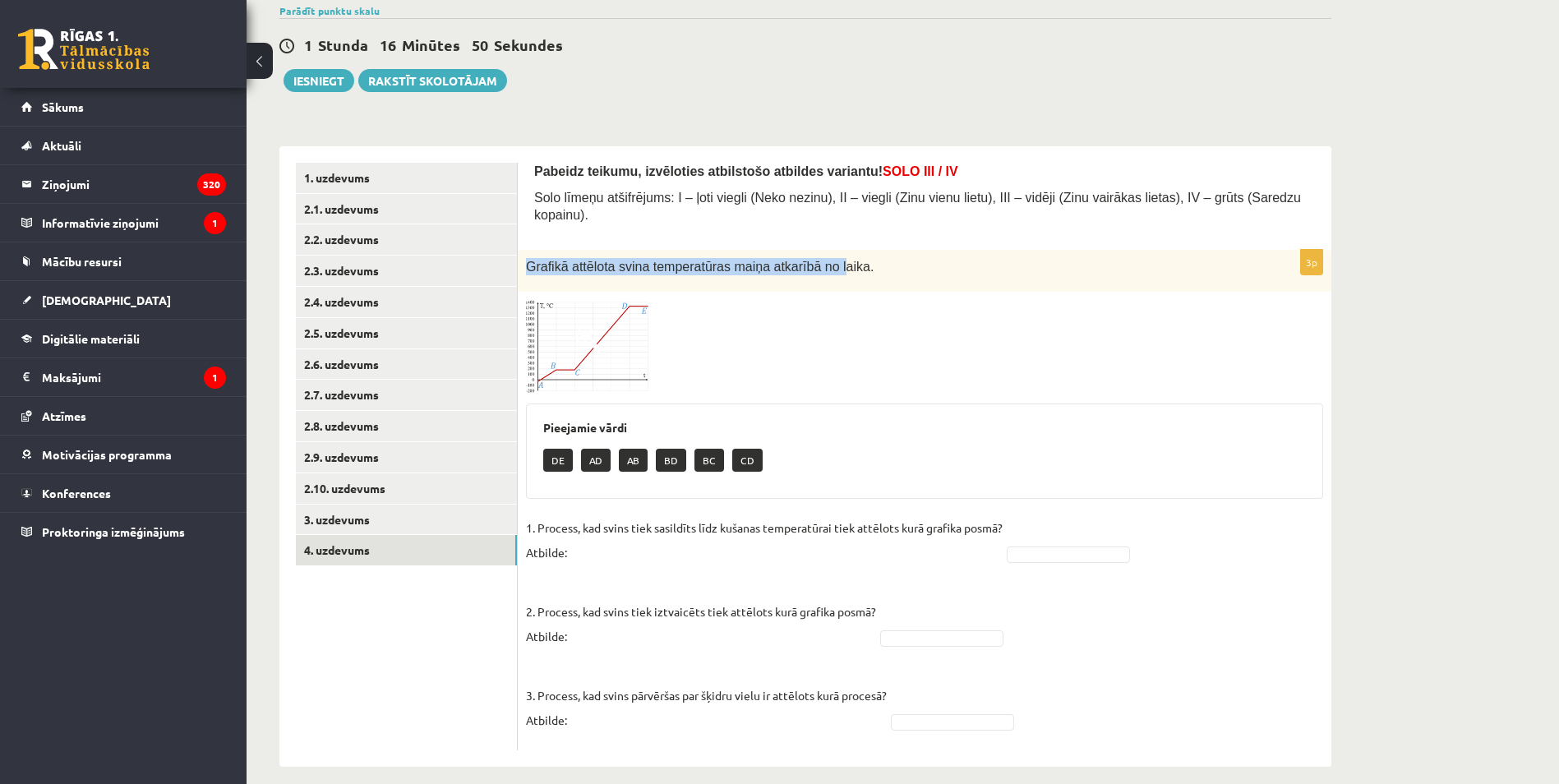
drag, startPoint x: 526, startPoint y: 247, endPoint x: 821, endPoint y: 260, distance: 295.3
click at [821, 260] on div "Grafikā attēlota svina temperatūras maiņa atkarībā no laika." at bounding box center [924, 271] width 813 height 42
click at [537, 260] on span "Grafikā attēlota svina temperatūras maiņa atkarībā no laika." at bounding box center [700, 266] width 348 height 14
drag, startPoint x: 571, startPoint y: 254, endPoint x: 620, endPoint y: 254, distance: 49.0
click at [620, 260] on span "Grafikā attēlota svina temperatūras maiņa atkarībā no laika." at bounding box center [700, 266] width 348 height 14
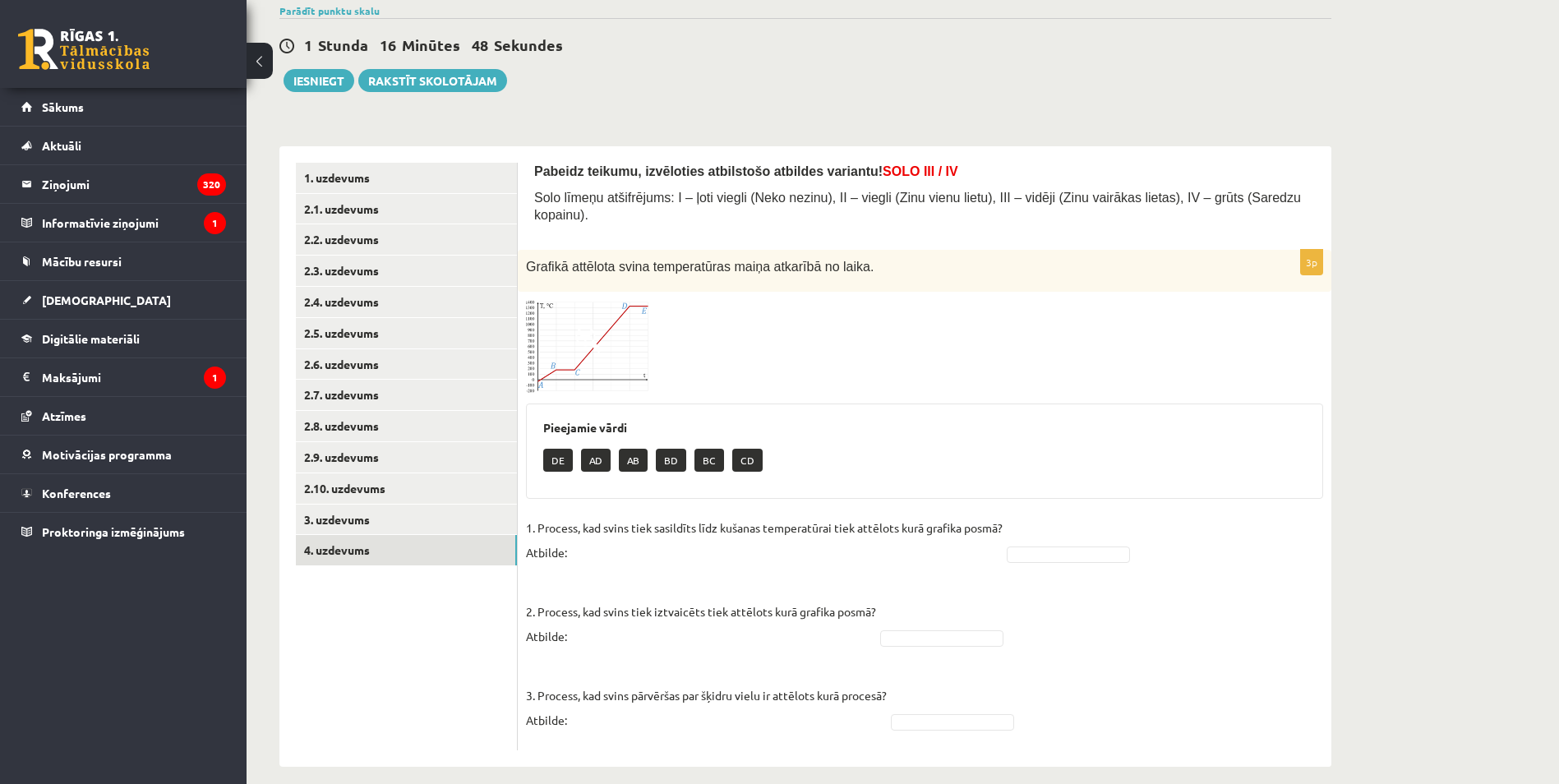
drag, startPoint x: 621, startPoint y: 254, endPoint x: 633, endPoint y: 254, distance: 12.0
click at [633, 260] on span "Grafikā attēlota svina temperatūras maiņa atkarībā no laika." at bounding box center [700, 266] width 348 height 14
drag, startPoint x: 853, startPoint y: 244, endPoint x: 529, endPoint y: 249, distance: 324.0
click at [529, 258] on p "Grafikā attēlota svina temperatūras maiņa atkarībā no laika." at bounding box center [884, 266] width 715 height 17
drag, startPoint x: 529, startPoint y: 249, endPoint x: 599, endPoint y: 254, distance: 70.2
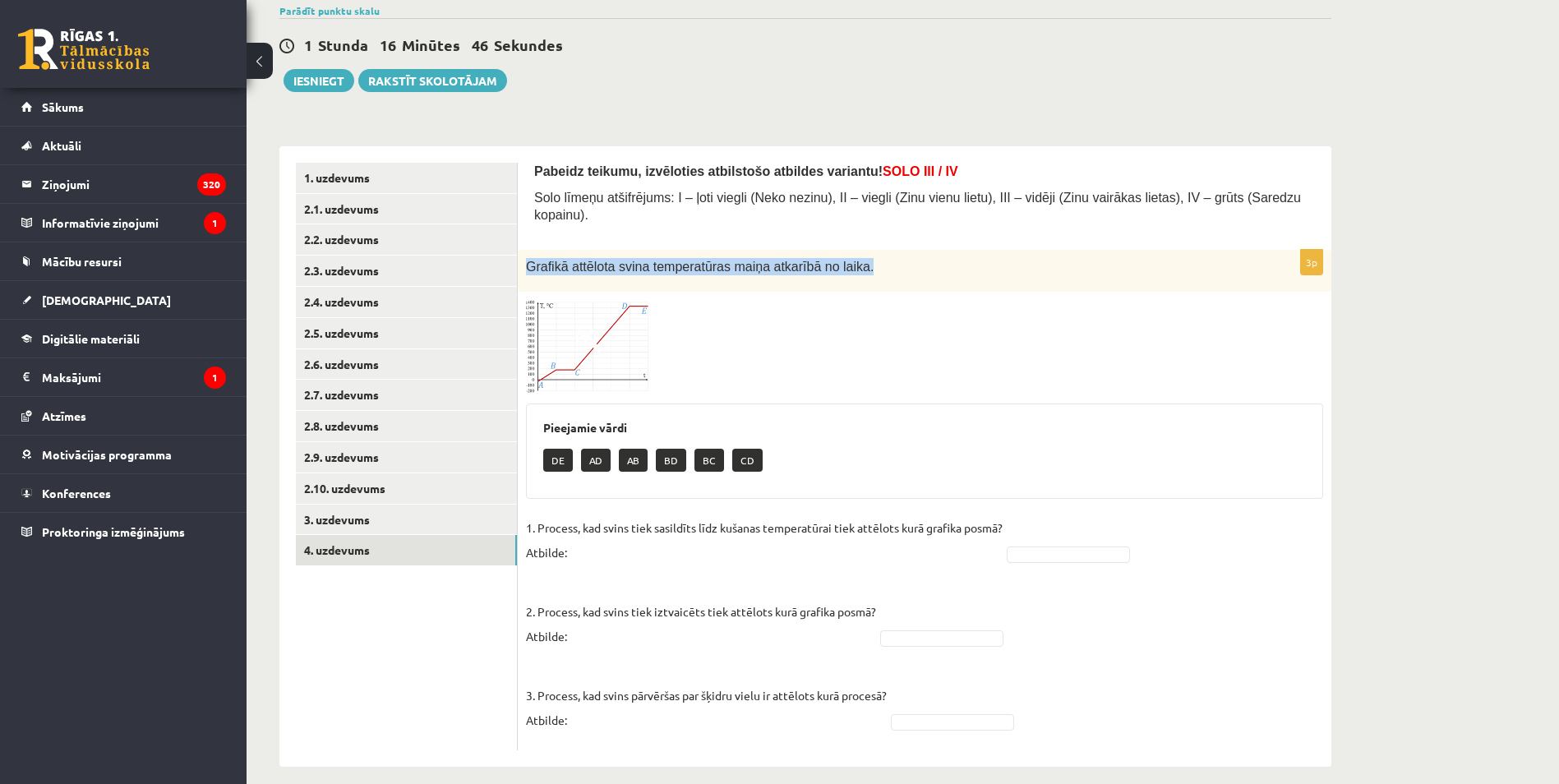
click at [599, 260] on span "Grafikā attēlota svina temperatūras maiņa atkarībā no laika." at bounding box center [700, 266] width 348 height 14
drag, startPoint x: 610, startPoint y: 252, endPoint x: 715, endPoint y: 259, distance: 105.2
click at [715, 259] on div "Grafikā attēlota svina temperatūras maiņa atkarībā no laika." at bounding box center [924, 271] width 813 height 42
drag, startPoint x: 715, startPoint y: 259, endPoint x: 700, endPoint y: 261, distance: 15.1
click at [700, 261] on div "Grafikā attēlota svina temperatūras maiņa atkarībā no laika." at bounding box center [924, 271] width 813 height 42
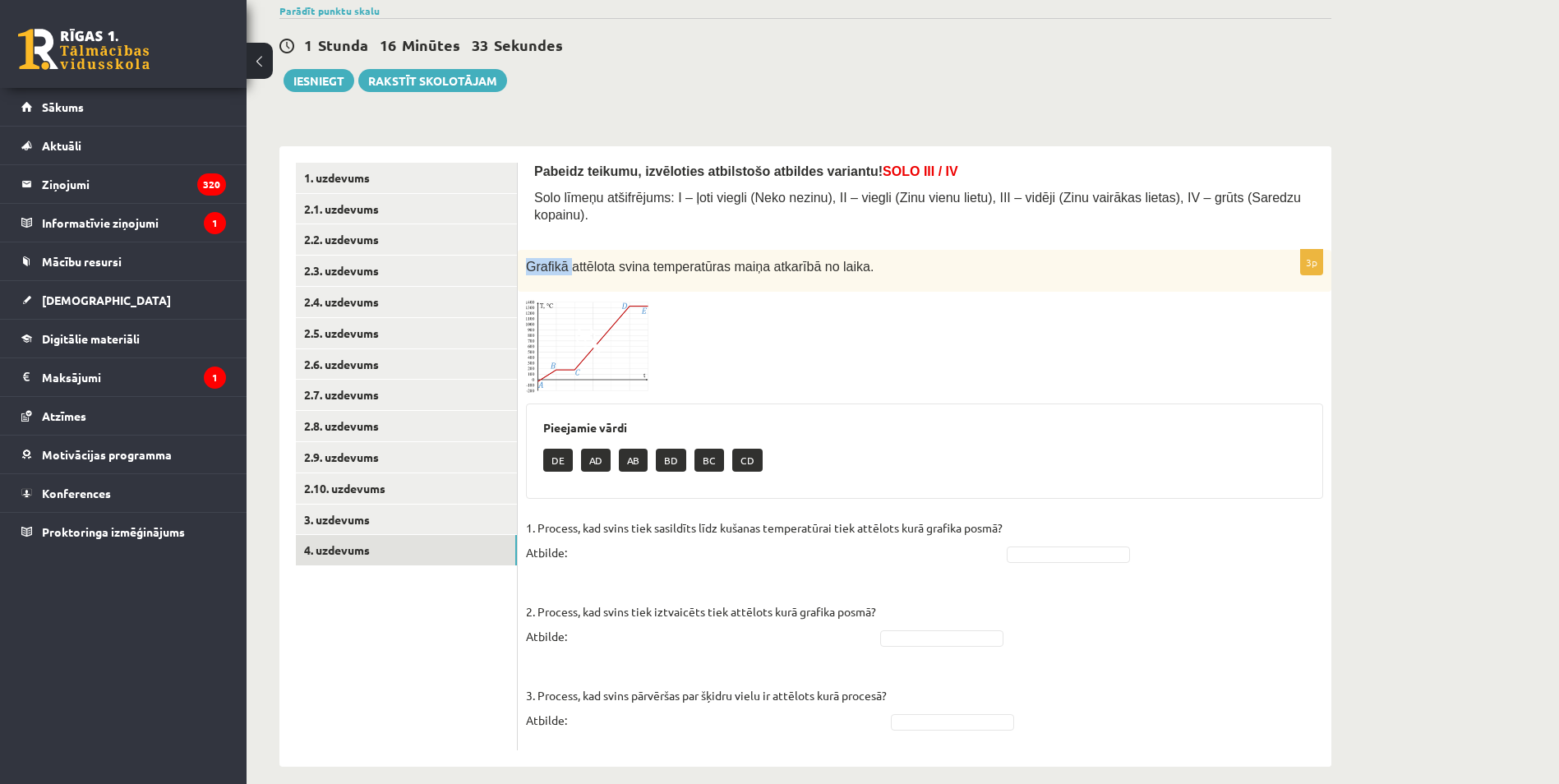
drag, startPoint x: 526, startPoint y: 250, endPoint x: 565, endPoint y: 250, distance: 39.0
click at [565, 260] on span "Grafikā attēlota svina temperatūras maiņa atkarībā no laika." at bounding box center [700, 266] width 348 height 14
drag, startPoint x: 565, startPoint y: 250, endPoint x: 559, endPoint y: 260, distance: 11.7
click at [562, 260] on div "Grafikā attēlota svina temperatūras maiņa atkarībā no laika." at bounding box center [924, 271] width 813 height 42
drag, startPoint x: 528, startPoint y: 250, endPoint x: 593, endPoint y: 247, distance: 65.1
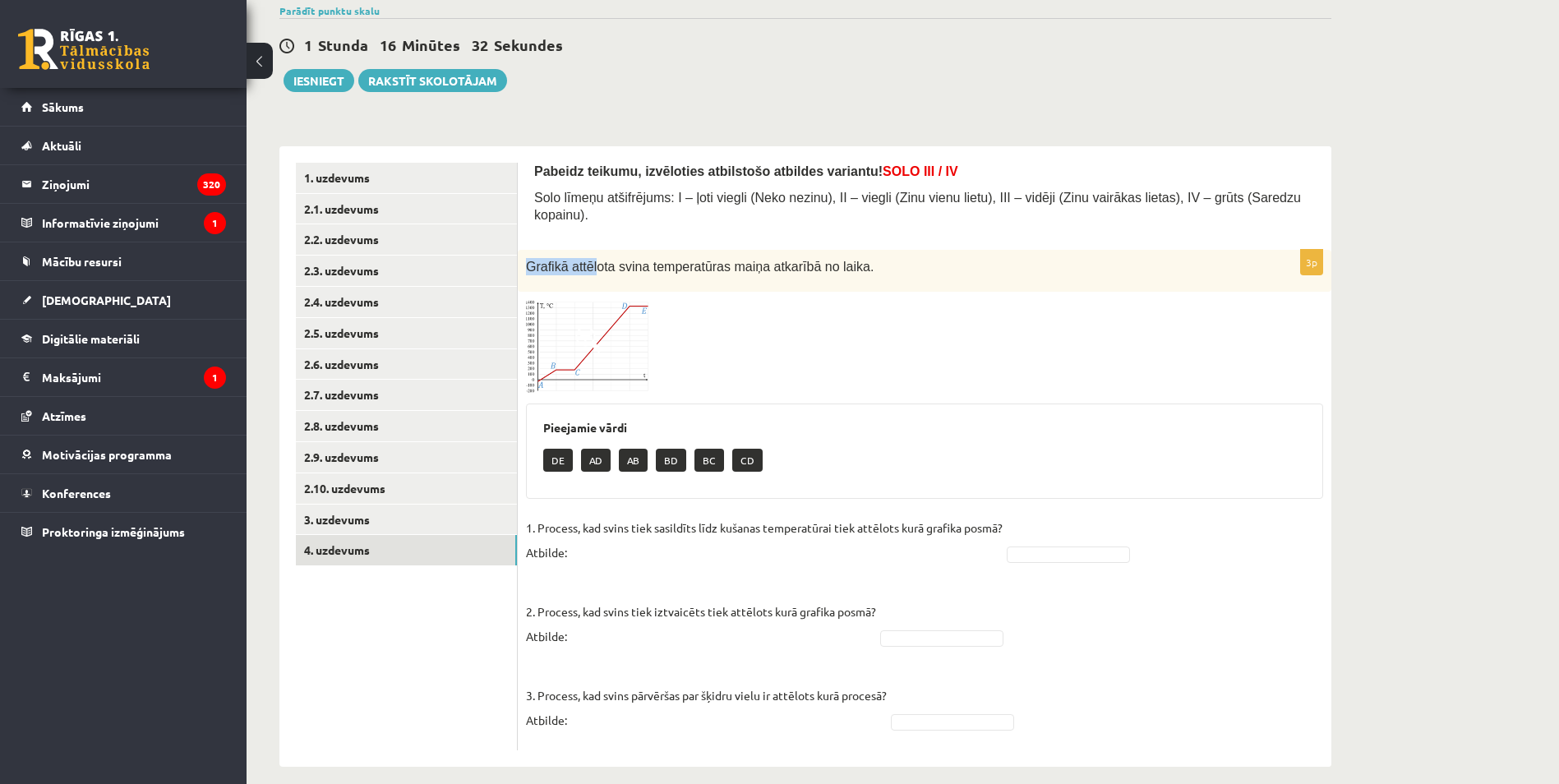
click at [592, 260] on span "Grafikā attēlota svina temperatūras maiņa atkarībā no laika." at bounding box center [700, 266] width 348 height 14
drag, startPoint x: 593, startPoint y: 247, endPoint x: 643, endPoint y: 245, distance: 50.0
click at [642, 260] on span "Grafikā attēlota svina temperatūras maiņa atkarībā no laika." at bounding box center [700, 266] width 348 height 14
drag, startPoint x: 643, startPoint y: 245, endPoint x: 702, endPoint y: 250, distance: 59.2
click at [702, 260] on span "Grafikā attēlota svina temperatūras maiņa atkarībā no laika." at bounding box center [700, 266] width 348 height 14
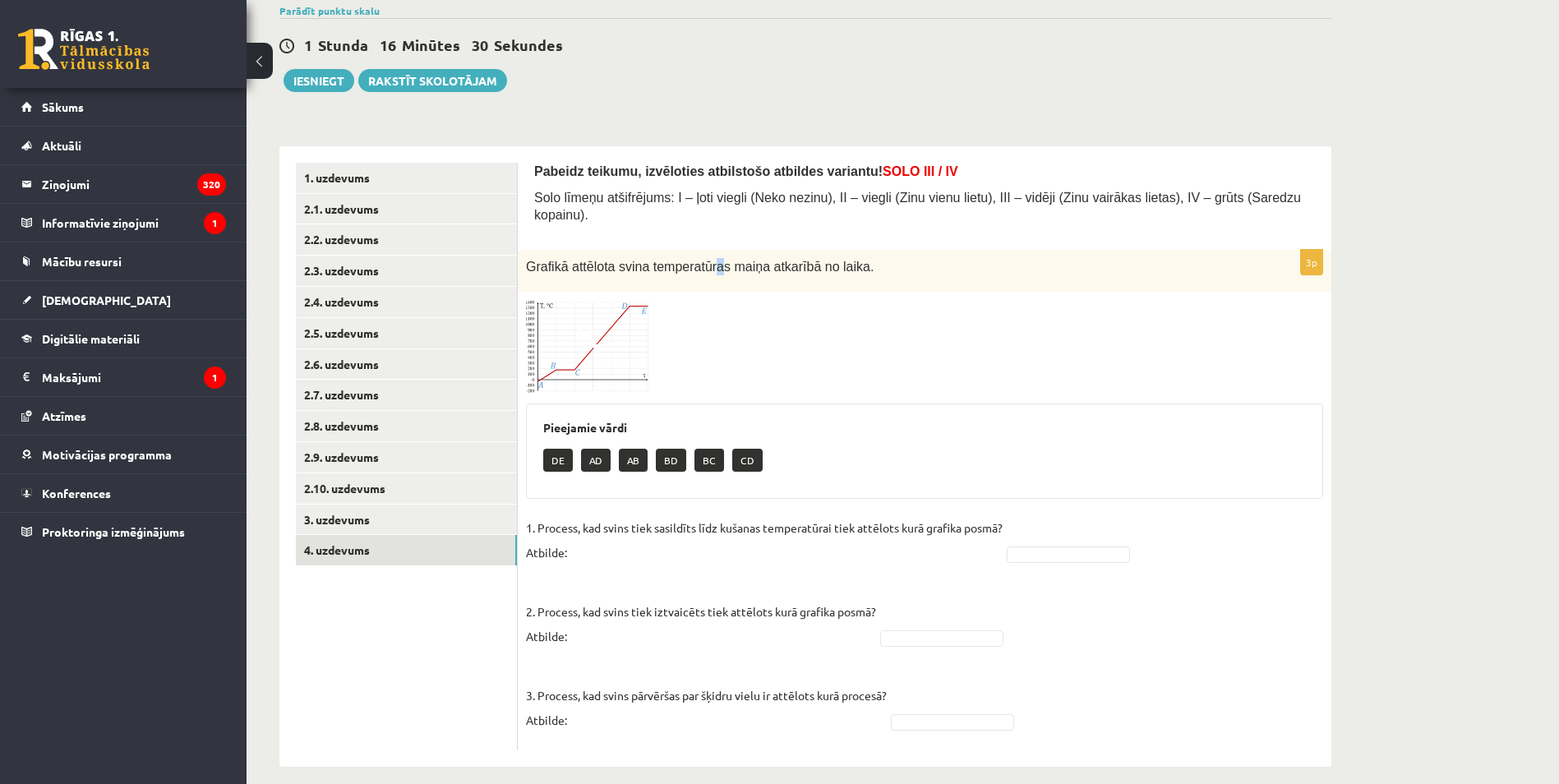
click at [704, 260] on span "Grafikā attēlota svina temperatūras maiņa atkarībā no laika." at bounding box center [700, 266] width 348 height 14
click at [710, 260] on span "Grafikā attēlota svina temperatūras maiņa atkarībā no laika." at bounding box center [700, 266] width 348 height 14
click at [715, 260] on span "Grafikā attēlota svina temperatūras maiņa atkarībā no laika." at bounding box center [700, 266] width 348 height 14
drag, startPoint x: 711, startPoint y: 249, endPoint x: 610, endPoint y: 250, distance: 101.0
click at [610, 260] on span "Grafikā attēlota svina temperatūras maiņa atkarībā no laika." at bounding box center [700, 266] width 348 height 14
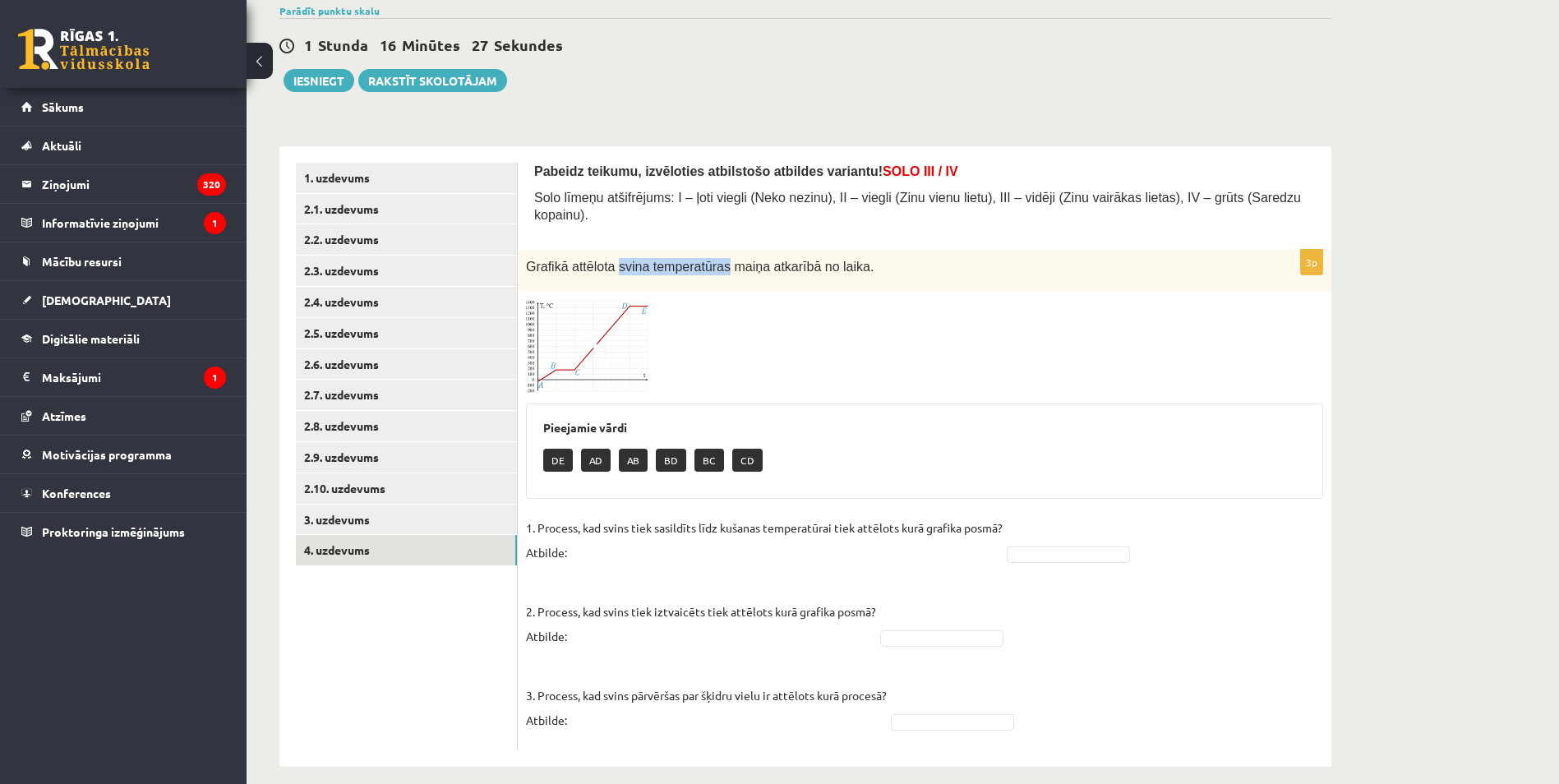
drag, startPoint x: 610, startPoint y: 250, endPoint x: 667, endPoint y: 250, distance: 57.0
click at [667, 260] on span "Grafikā attēlota svina temperatūras maiņa atkarībā no laika." at bounding box center [700, 266] width 348 height 14
drag, startPoint x: 862, startPoint y: 244, endPoint x: 521, endPoint y: 252, distance: 341.1
click at [521, 252] on div "Grafikā attēlota svina temperatūras maiņa atkarībā no laika." at bounding box center [924, 271] width 813 height 42
click at [733, 220] on form "Pabeidz teikumu, izvēloties atbilstošo atbildes variantu! SOLO III / IV Solo lī…" at bounding box center [924, 456] width 781 height 587
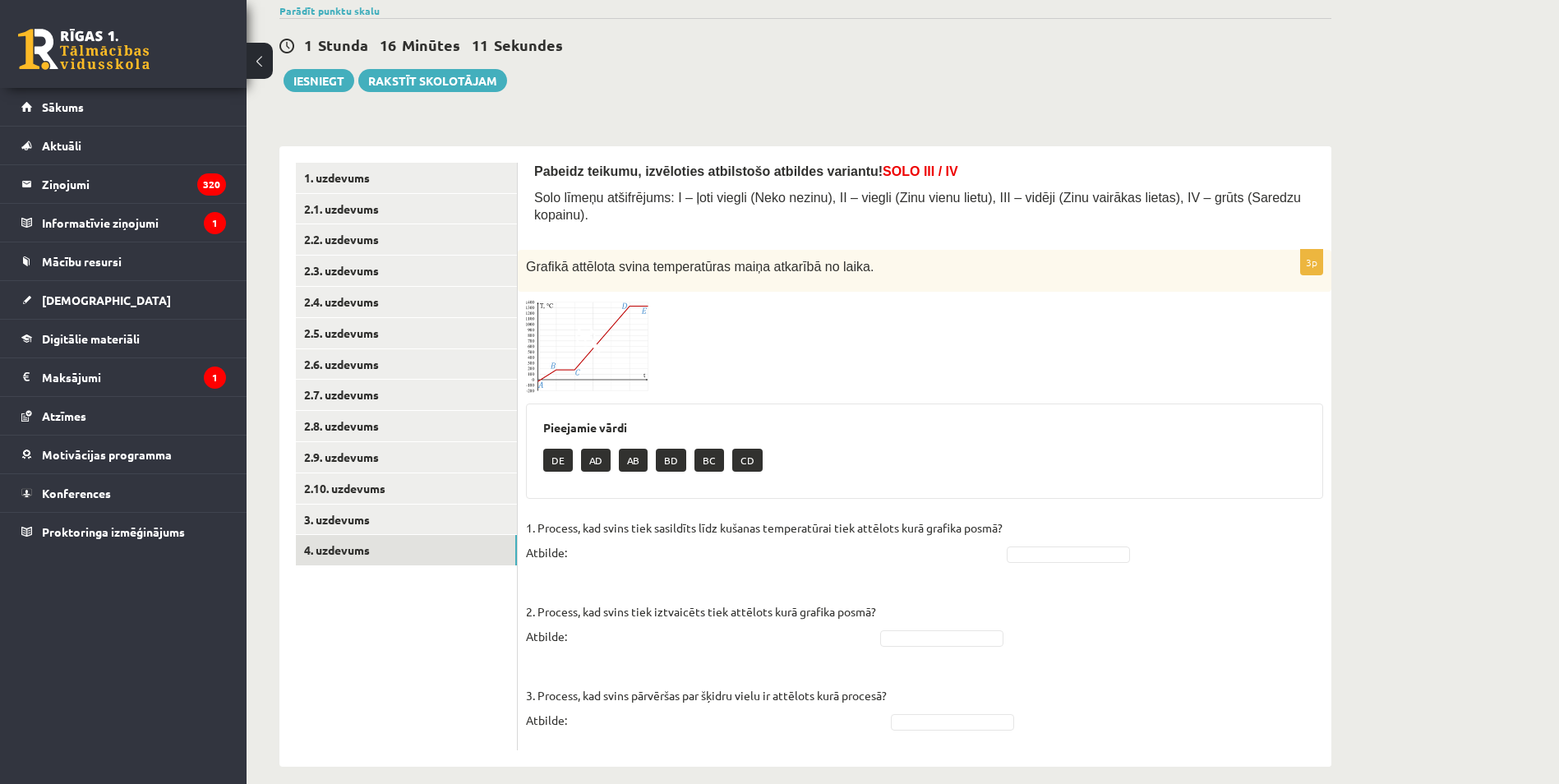
click at [645, 340] on img at bounding box center [588, 346] width 124 height 94
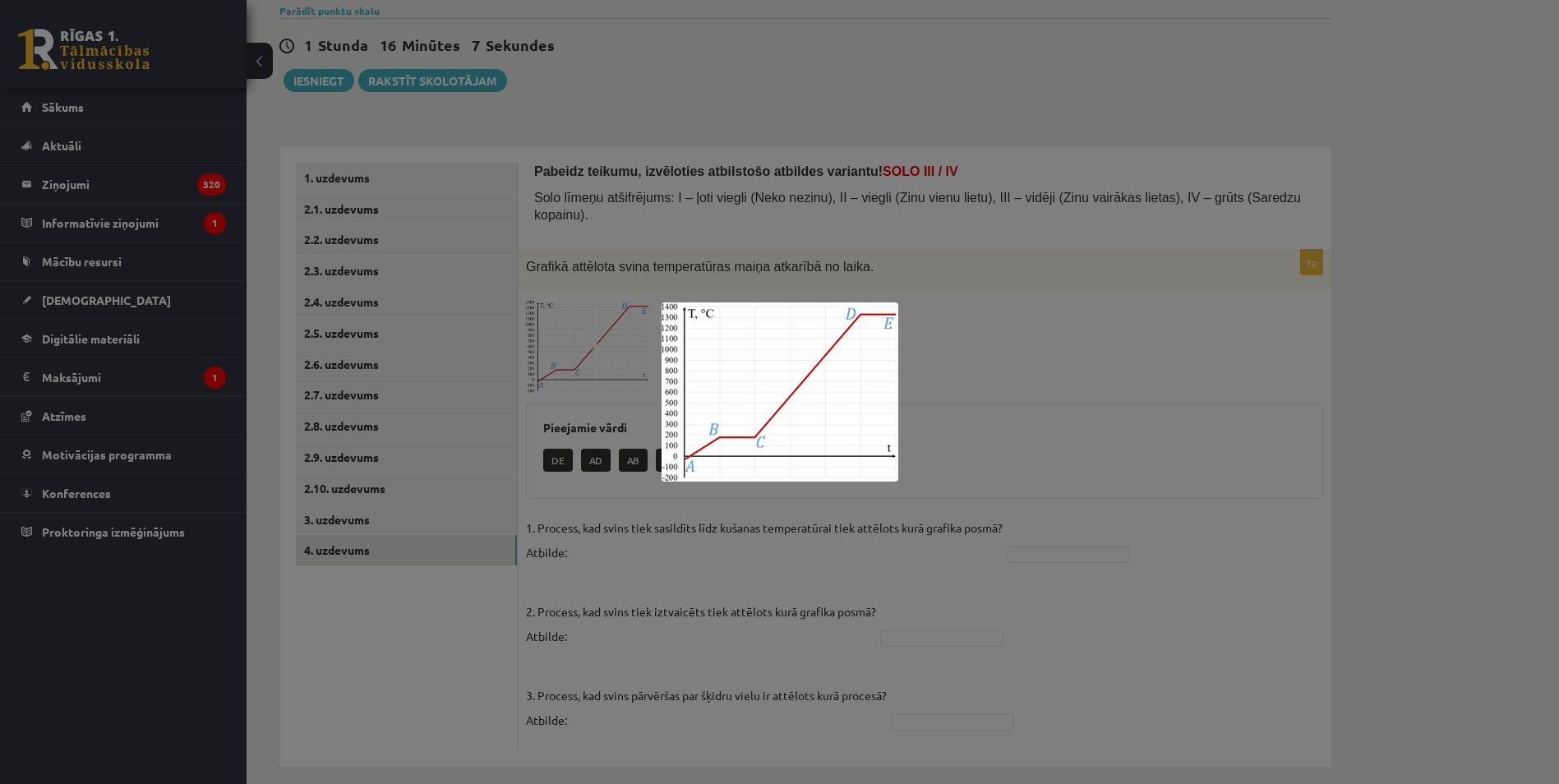
click at [855, 197] on div at bounding box center [779, 392] width 1559 height 784
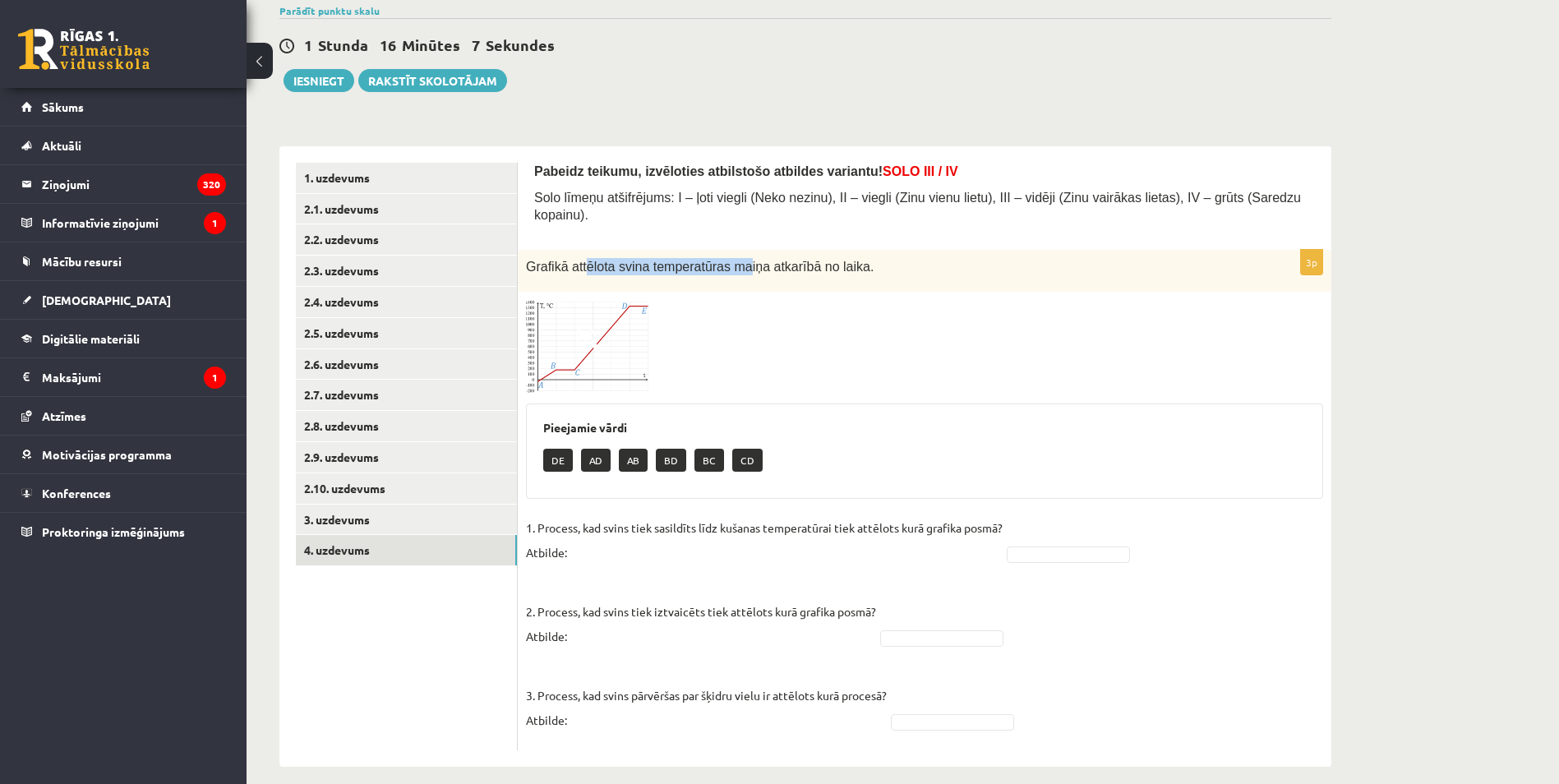
drag, startPoint x: 580, startPoint y: 239, endPoint x: 746, endPoint y: 244, distance: 166.1
click at [743, 250] on div "Grafikā attēlota svina temperatūras maiņa atkarībā no laika." at bounding box center [924, 271] width 813 height 42
drag, startPoint x: 746, startPoint y: 244, endPoint x: 914, endPoint y: 248, distance: 168.0
click at [914, 258] on p "Grafikā attēlota svina temperatūras maiņa atkarībā no laika." at bounding box center [884, 266] width 715 height 17
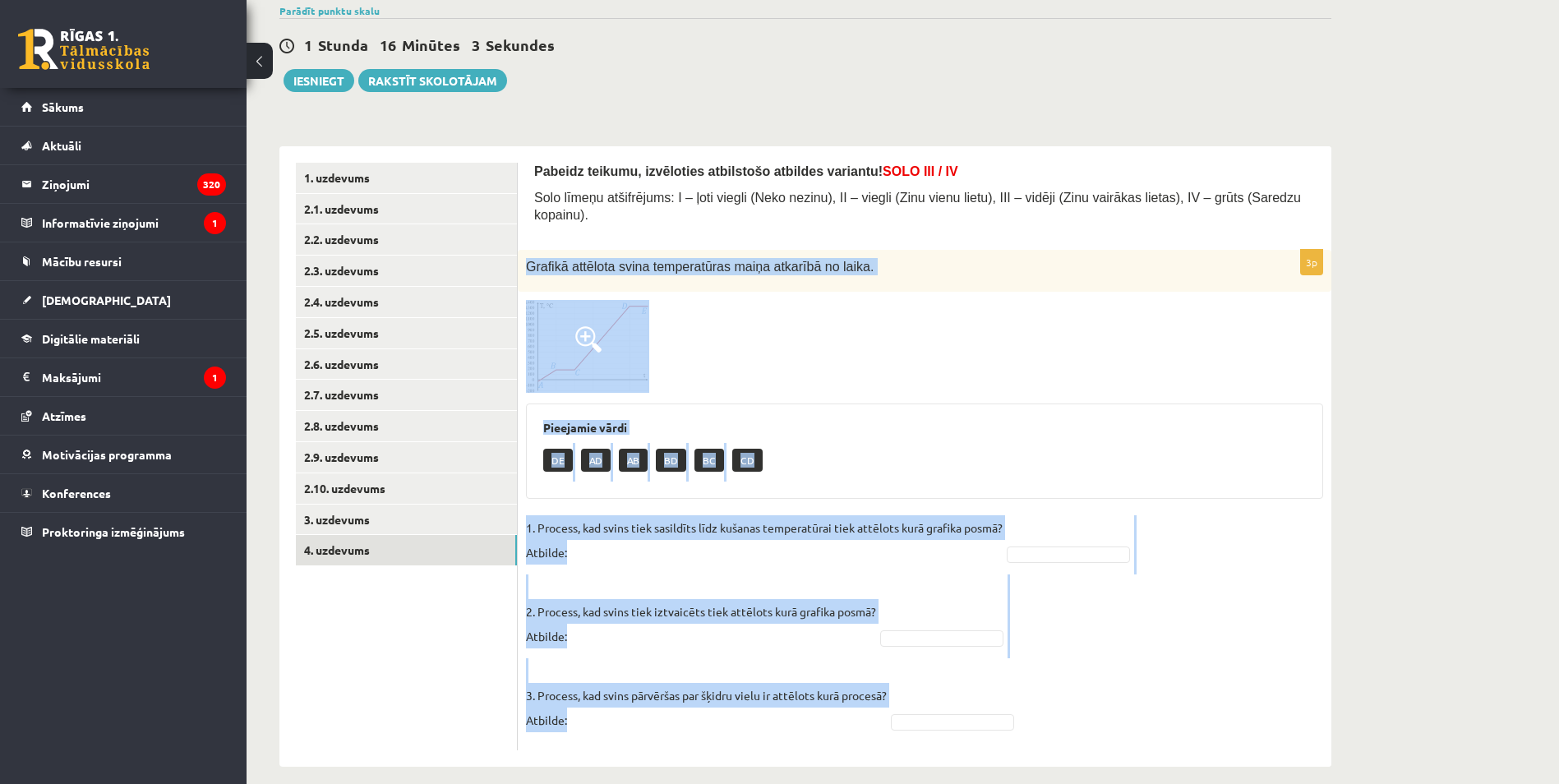
drag, startPoint x: 522, startPoint y: 232, endPoint x: 784, endPoint y: 705, distance: 540.7
click at [785, 706] on div "Pabeidz teikumu, izvēloties atbilstošo atbildes variantu! SOLO III / IV Solo lī…" at bounding box center [924, 456] width 813 height 620
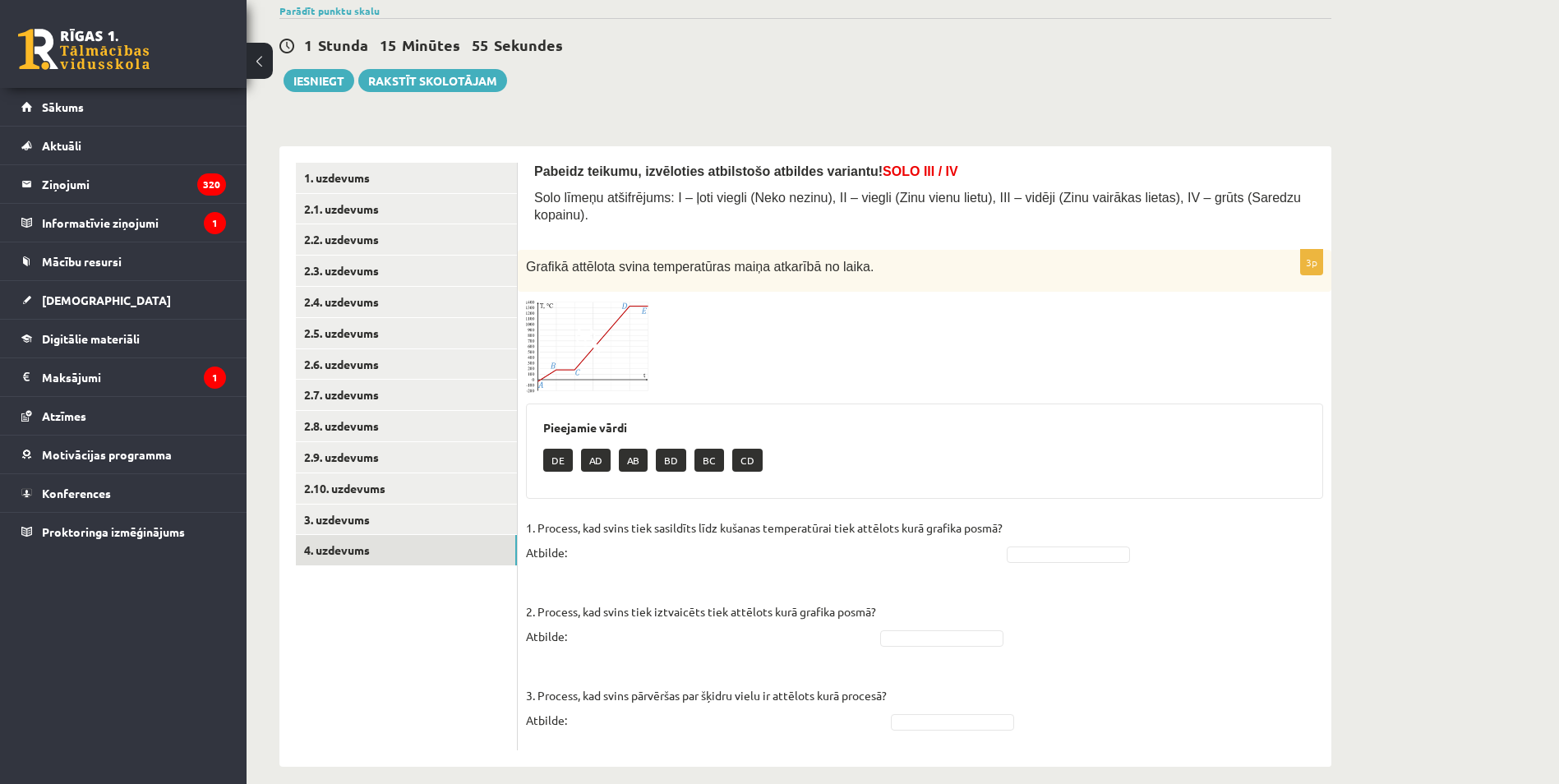
click at [835, 204] on span "Solo līmeņu atšifrējums: I – ļoti viegli (Neko nezinu), II – viegli (Zinu vienu…" at bounding box center [917, 206] width 766 height 32
click at [601, 332] on img at bounding box center [588, 346] width 124 height 94
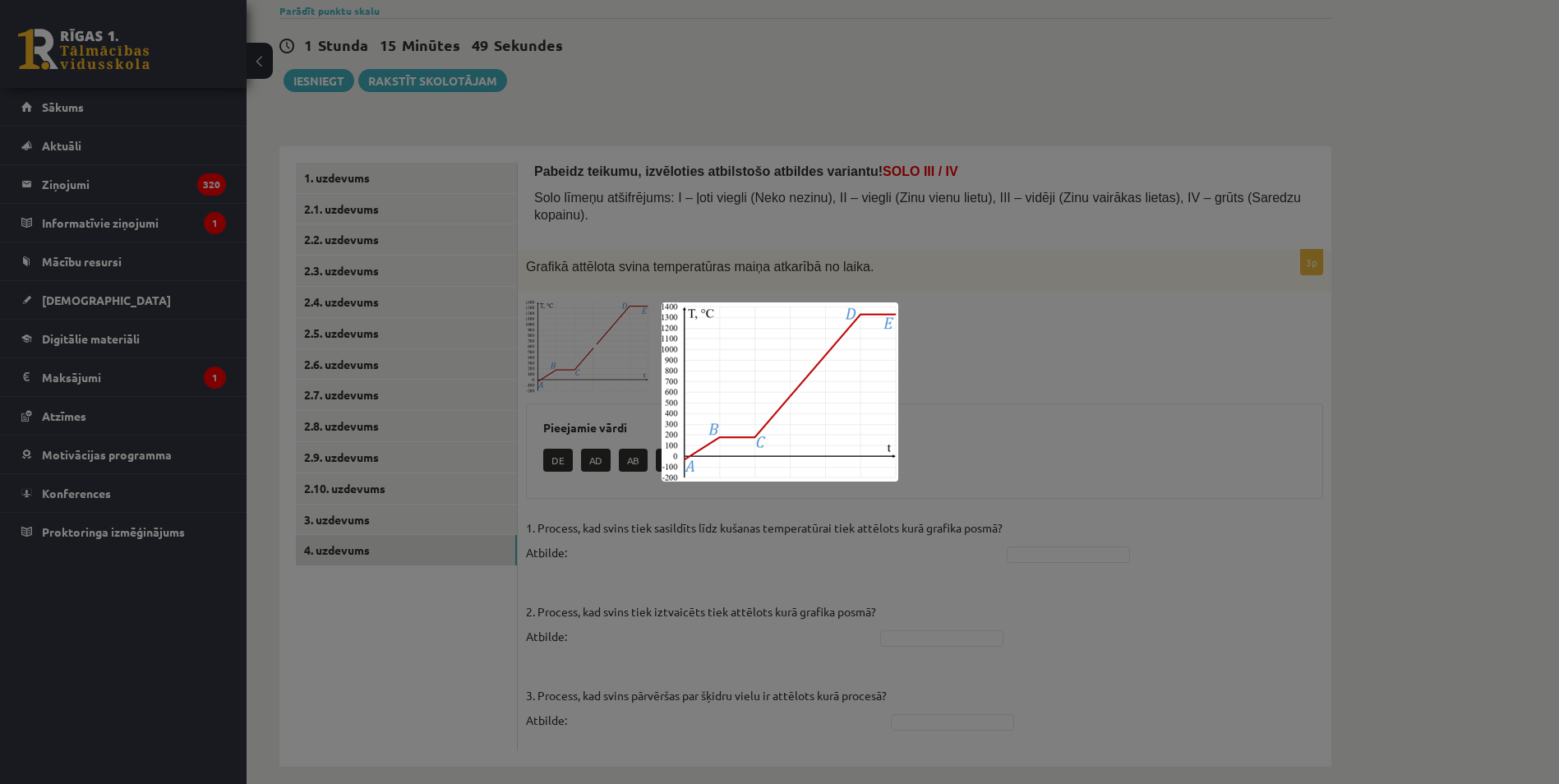
click at [1122, 393] on div at bounding box center [779, 392] width 1559 height 784
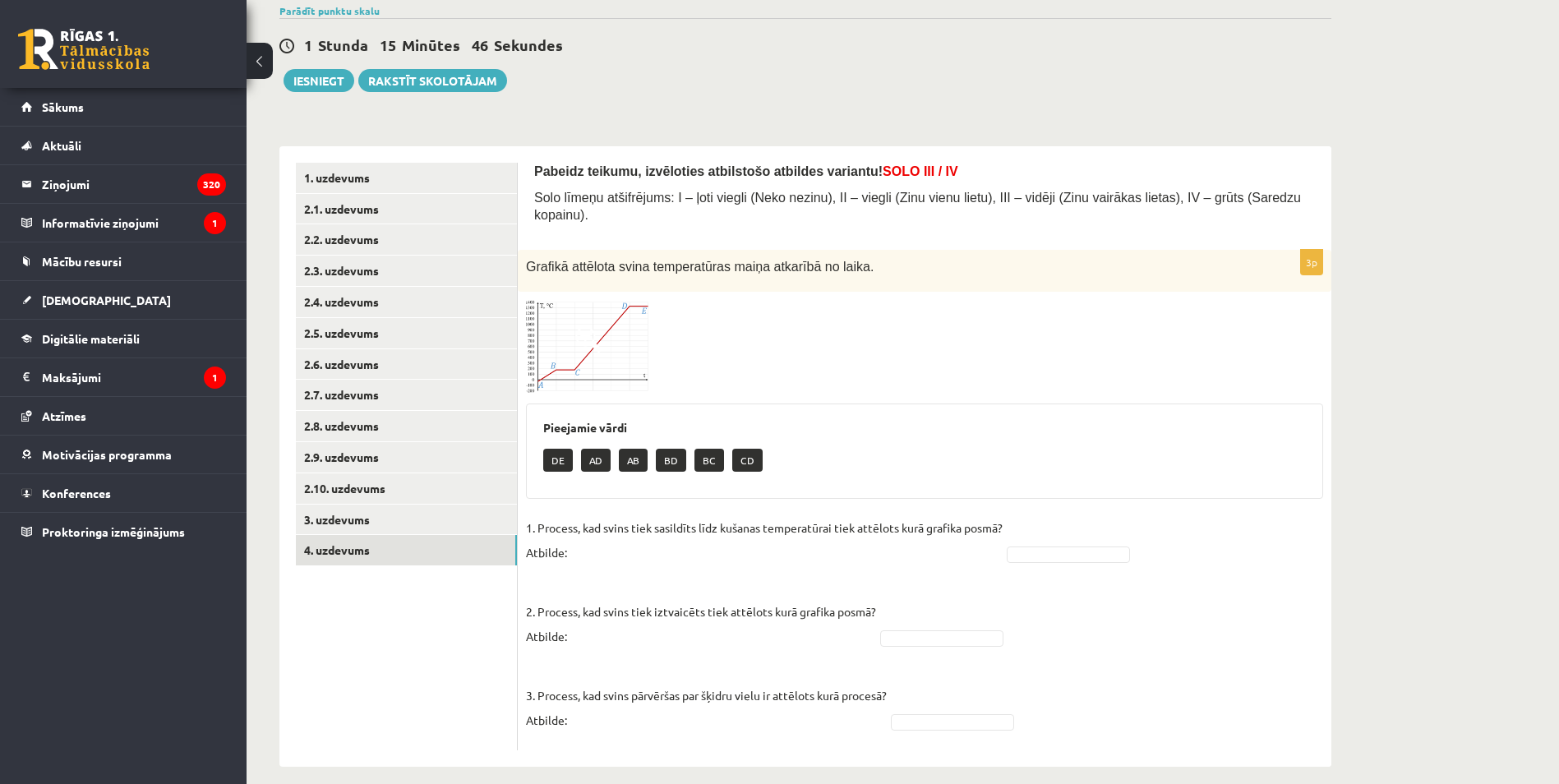
click at [578, 328] on span at bounding box center [588, 338] width 26 height 26
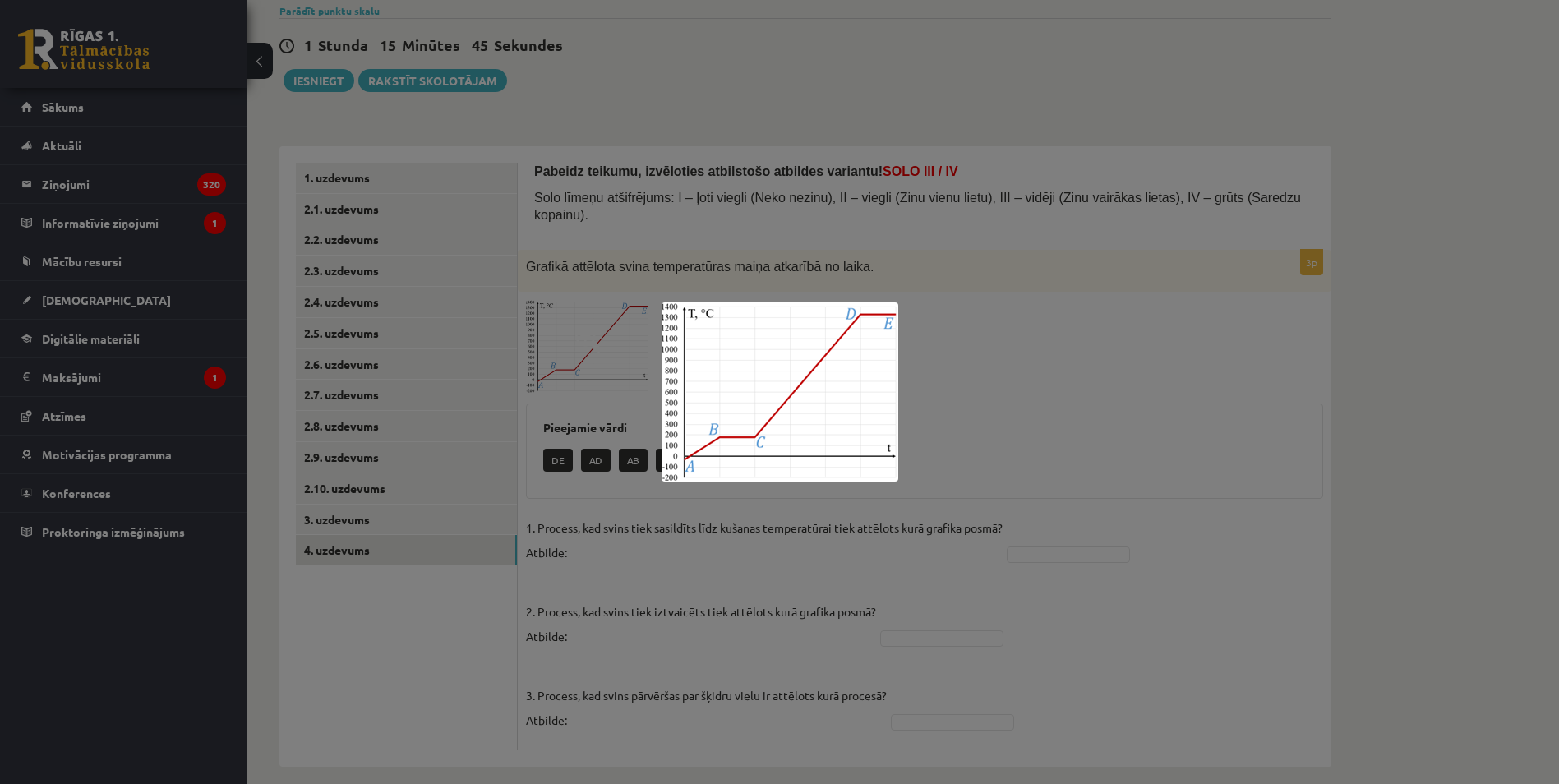
click at [1060, 440] on div at bounding box center [779, 392] width 1559 height 784
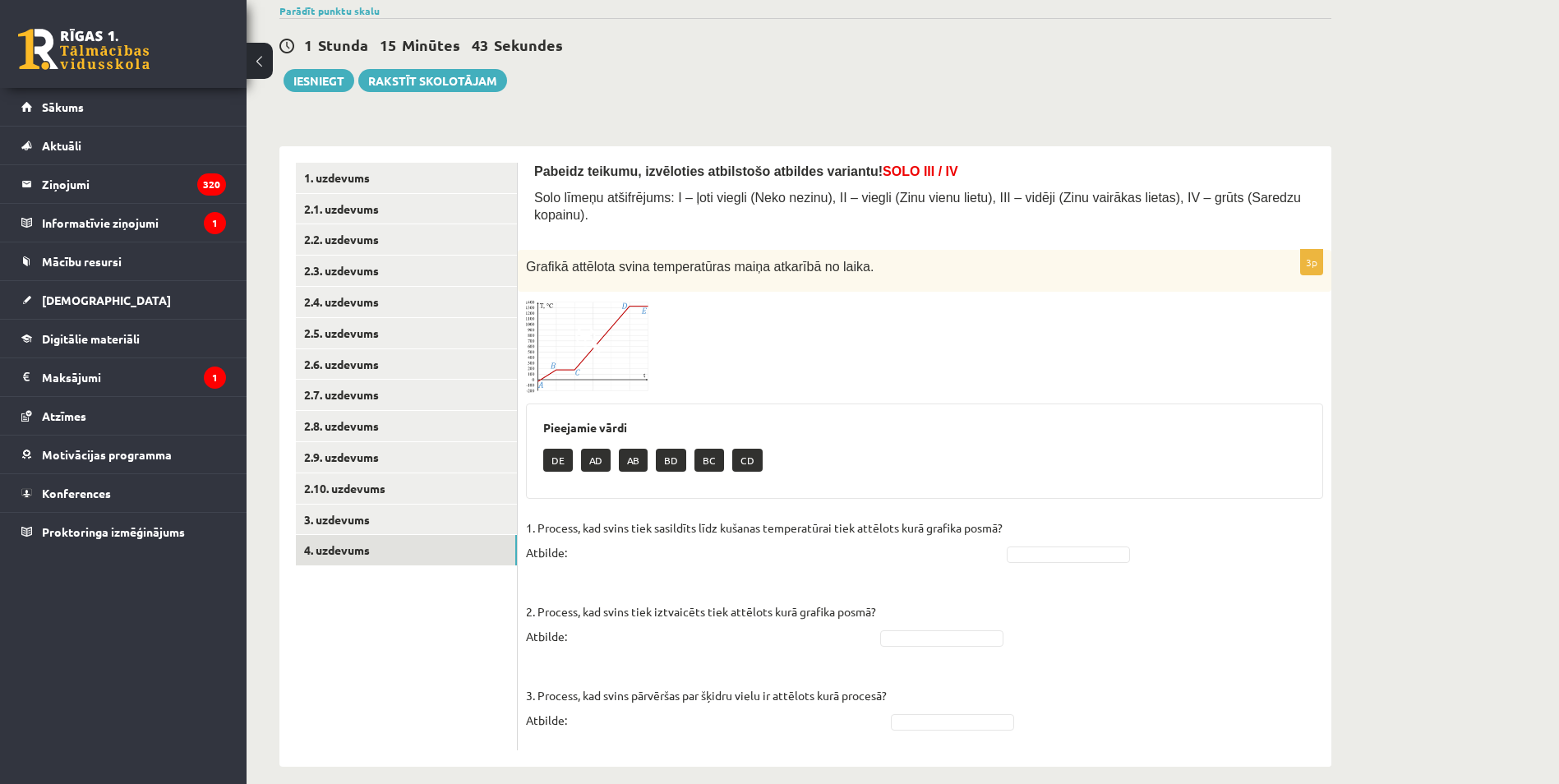
click at [582, 339] on img at bounding box center [588, 346] width 124 height 94
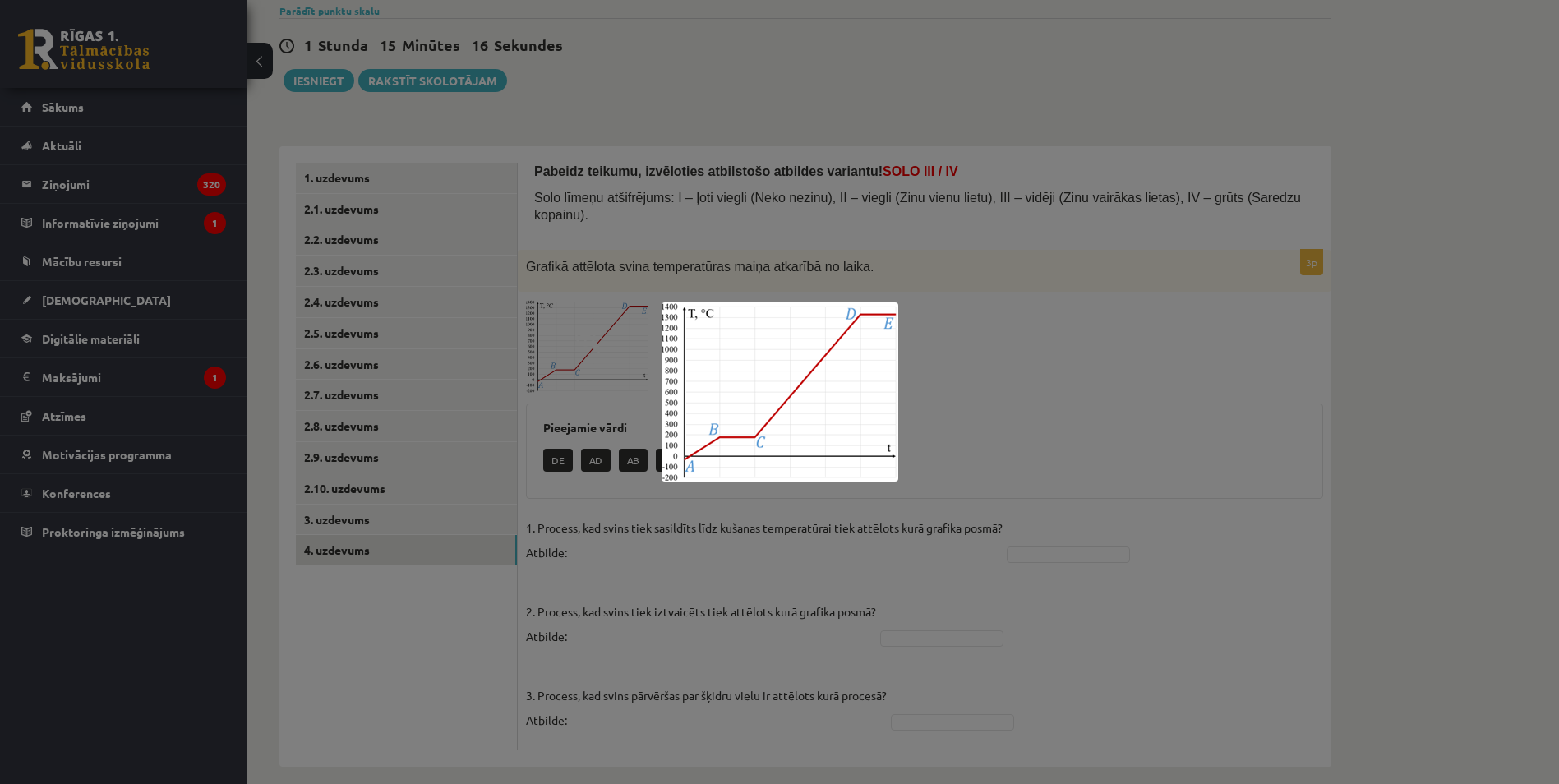
click at [1116, 361] on div at bounding box center [779, 392] width 1559 height 784
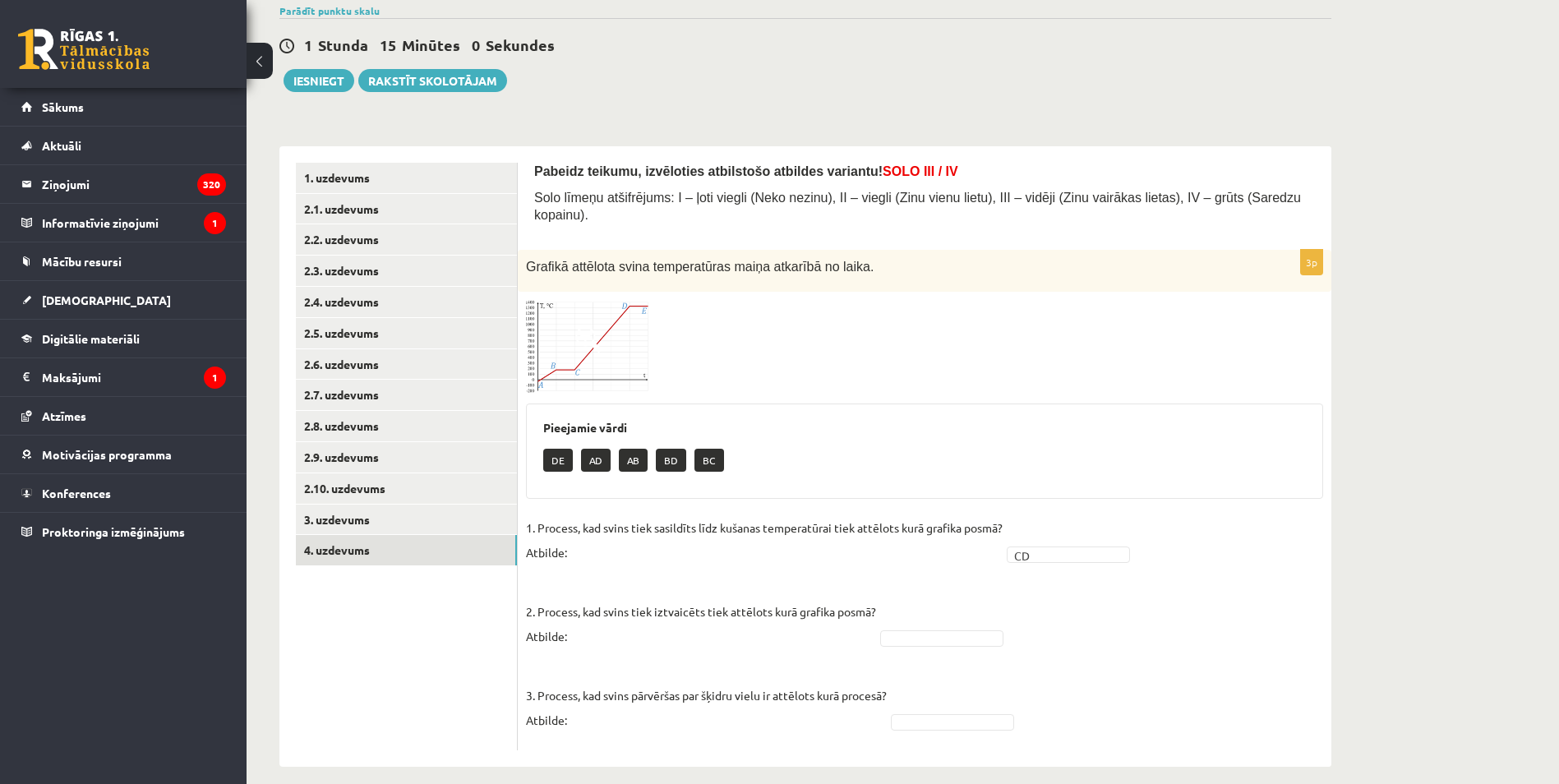
drag, startPoint x: 367, startPoint y: 659, endPoint x: 460, endPoint y: 659, distance: 93.0
click at [367, 659] on ul "1. uzdevums 2.1. uzdevums 2.2. uzdevums 2.3. uzdevums 2.4. uzdevums 2.5. uzdevu…" at bounding box center [407, 456] width 222 height 587
click at [592, 301] on img at bounding box center [588, 346] width 124 height 94
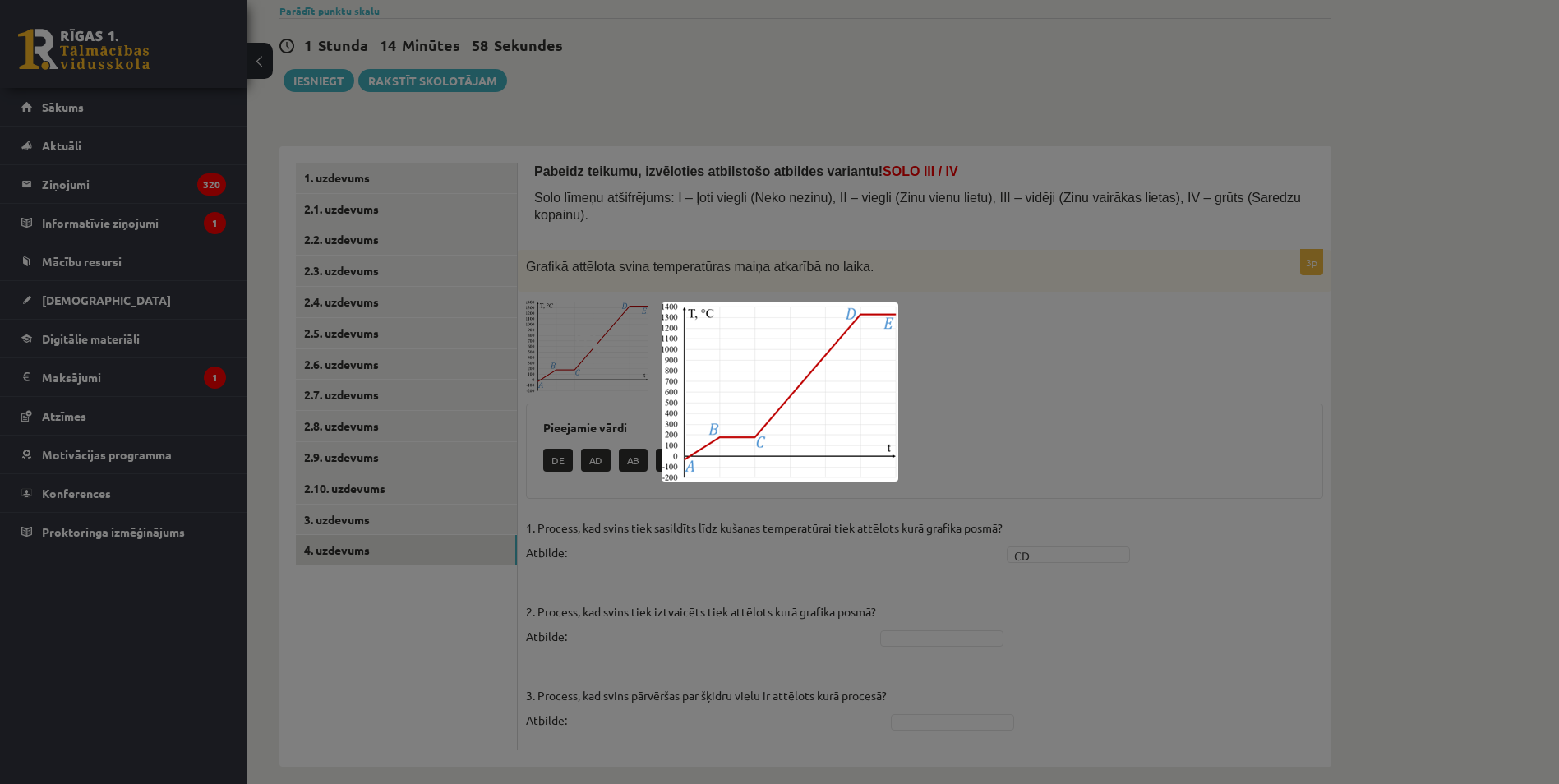
click at [639, 424] on div at bounding box center [779, 392] width 1559 height 784
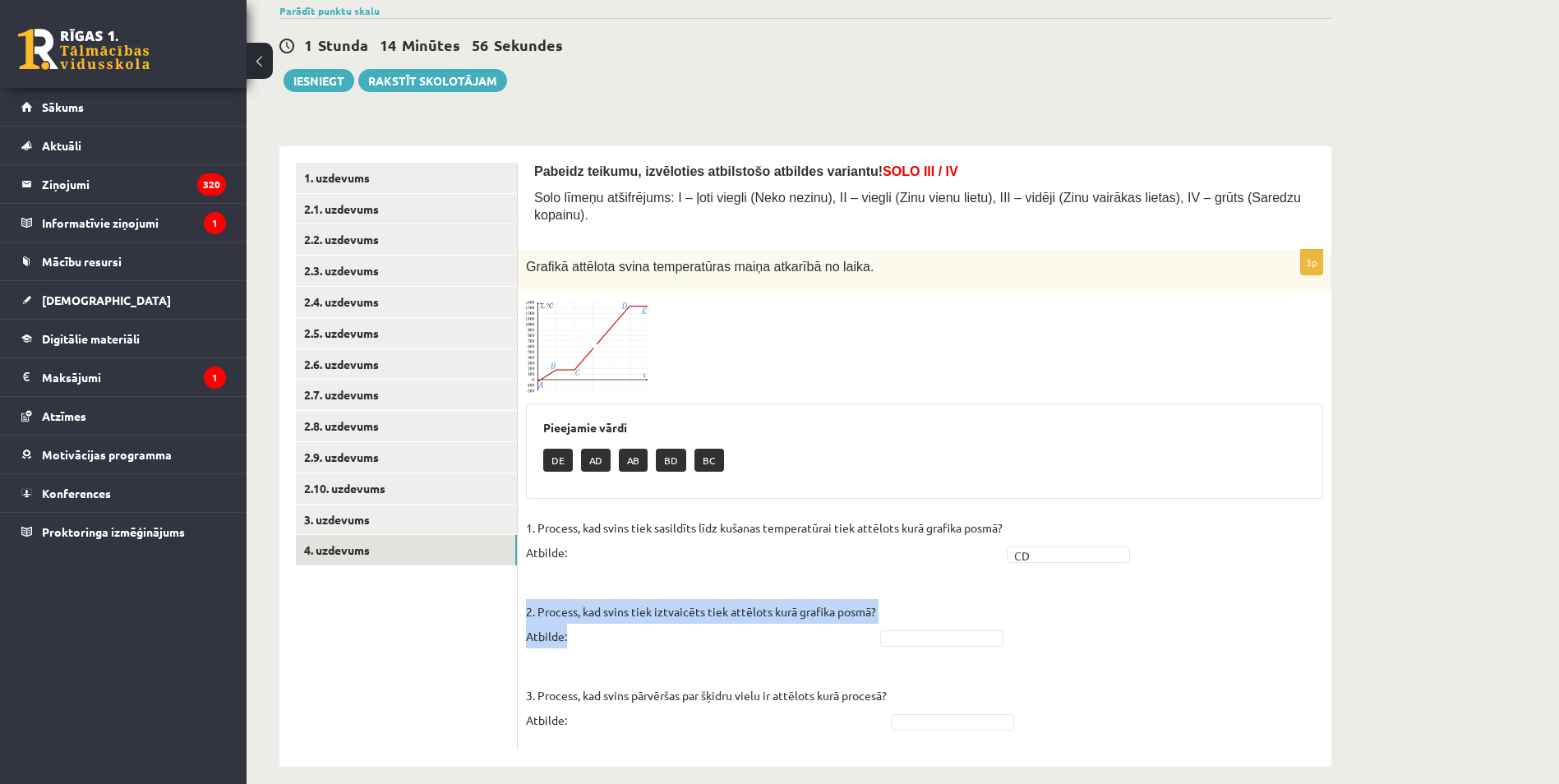
drag, startPoint x: 546, startPoint y: 612, endPoint x: 538, endPoint y: 586, distance: 27.2
click at [526, 595] on p "2. Process, kad svins tiek iztvaicēts tiek attēlots kurā grafika posmā? Atbilde:" at bounding box center [701, 611] width 350 height 74
click at [605, 318] on img at bounding box center [588, 346] width 124 height 94
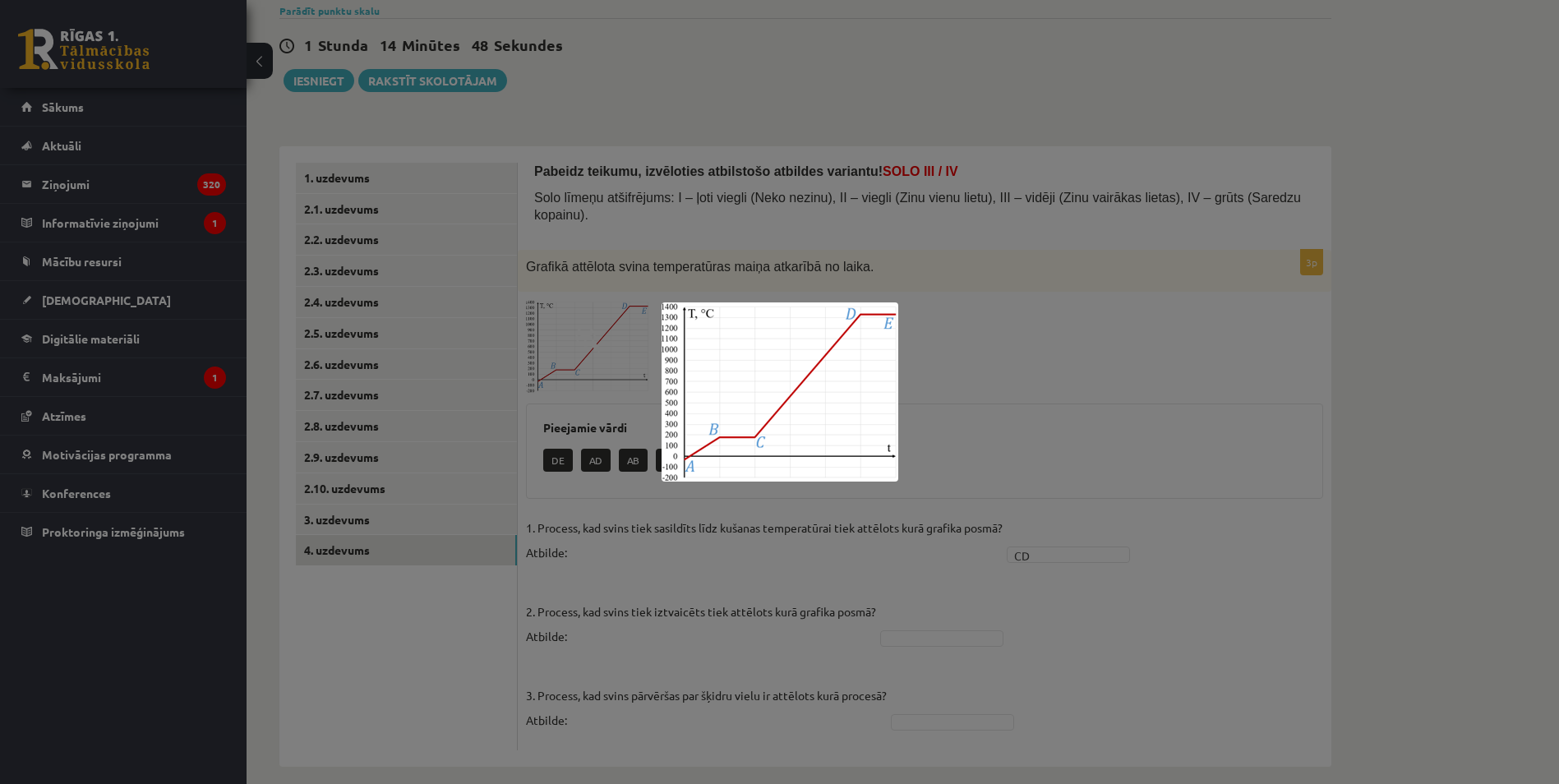
click at [937, 333] on div at bounding box center [779, 392] width 1559 height 784
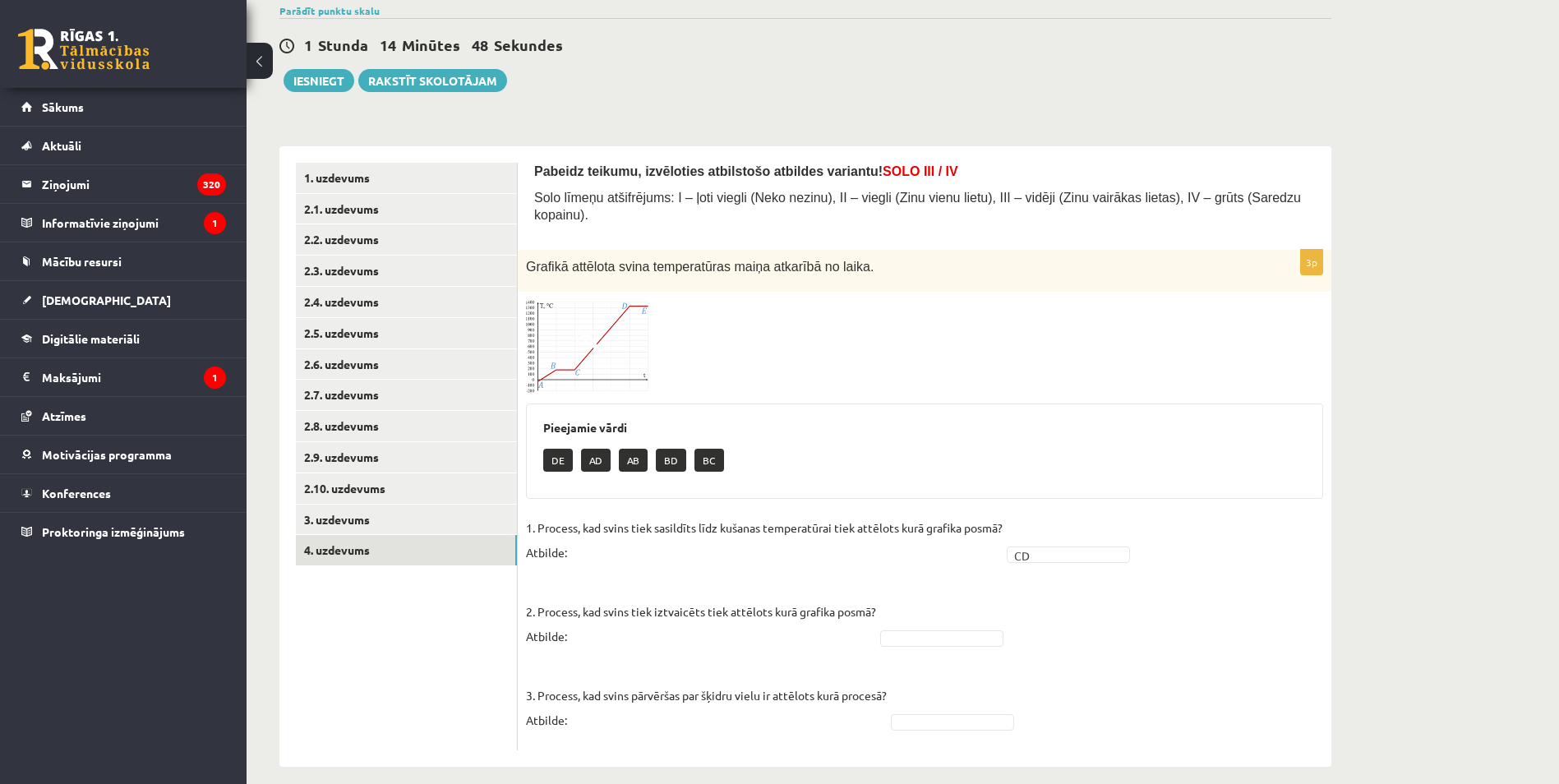
click at [926, 633] on fieldset "1. Process, kad svins tiek sasildīts līdz kušanas temperatūrai tiek attēlots ku…" at bounding box center [924, 628] width 797 height 226
click at [930, 630] on fieldset "1. Process, kad svins tiek sasildīts līdz kušanas temperatūrai tiek attēlots ku…" at bounding box center [924, 628] width 797 height 226
click at [930, 629] on fieldset "1. Process, kad svins tiek sasildīts līdz kušanas temperatūrai tiek attēlots ku…" at bounding box center [924, 628] width 797 height 226
click at [551, 330] on img at bounding box center [588, 346] width 124 height 94
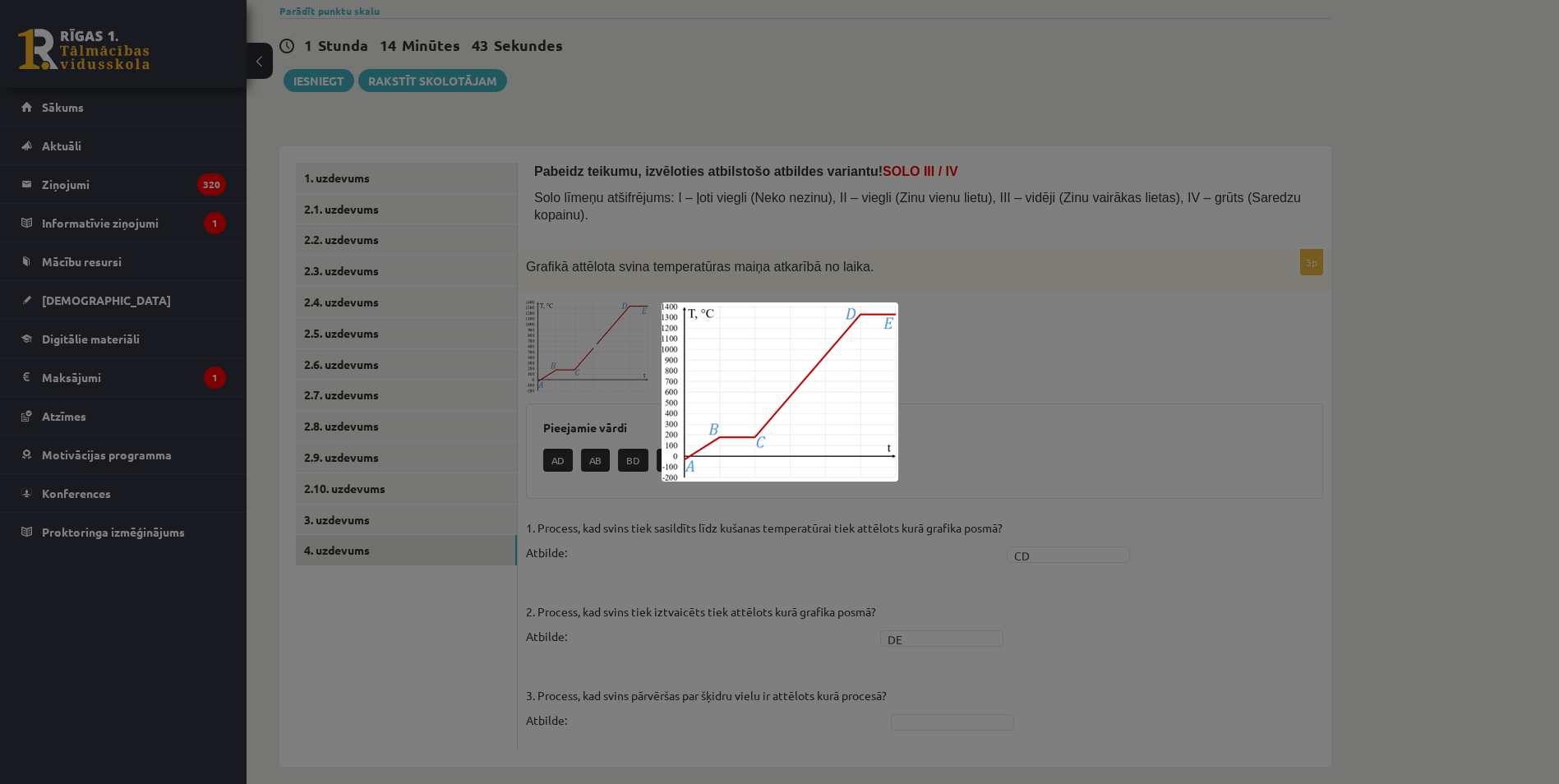
click at [824, 587] on div at bounding box center [779, 392] width 1559 height 784
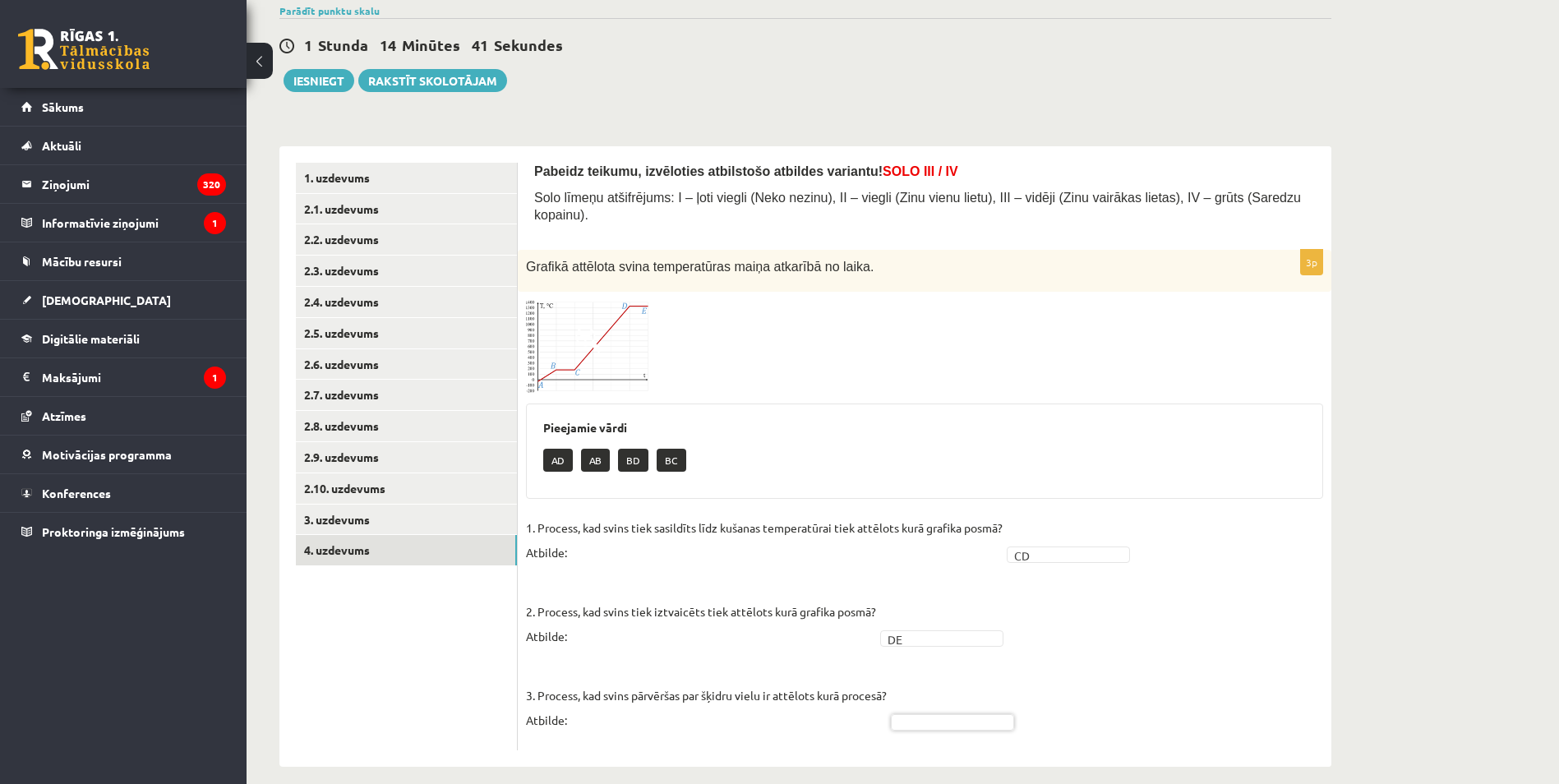
click at [559, 355] on img at bounding box center [588, 346] width 124 height 94
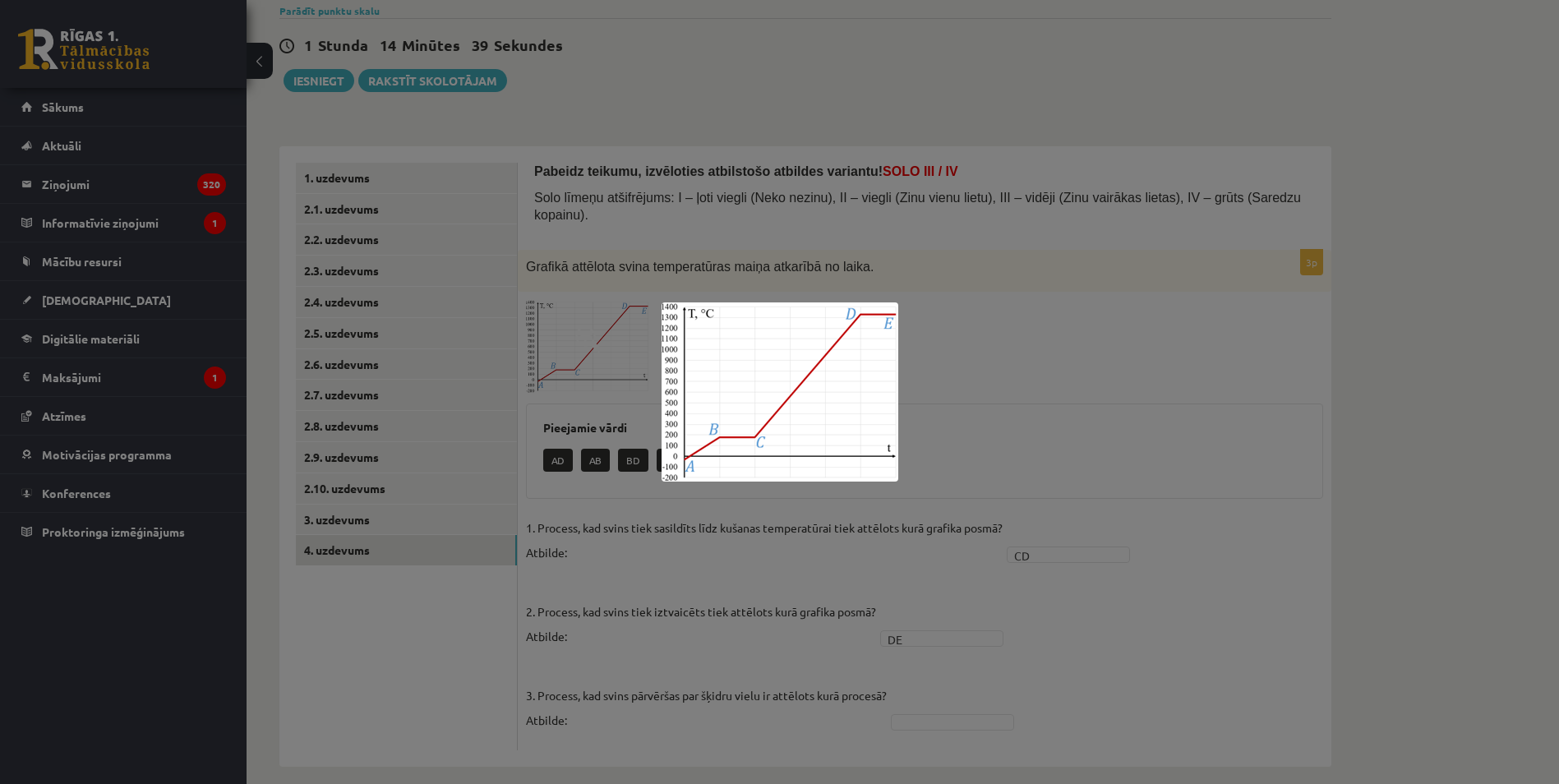
click at [604, 685] on div at bounding box center [779, 392] width 1559 height 784
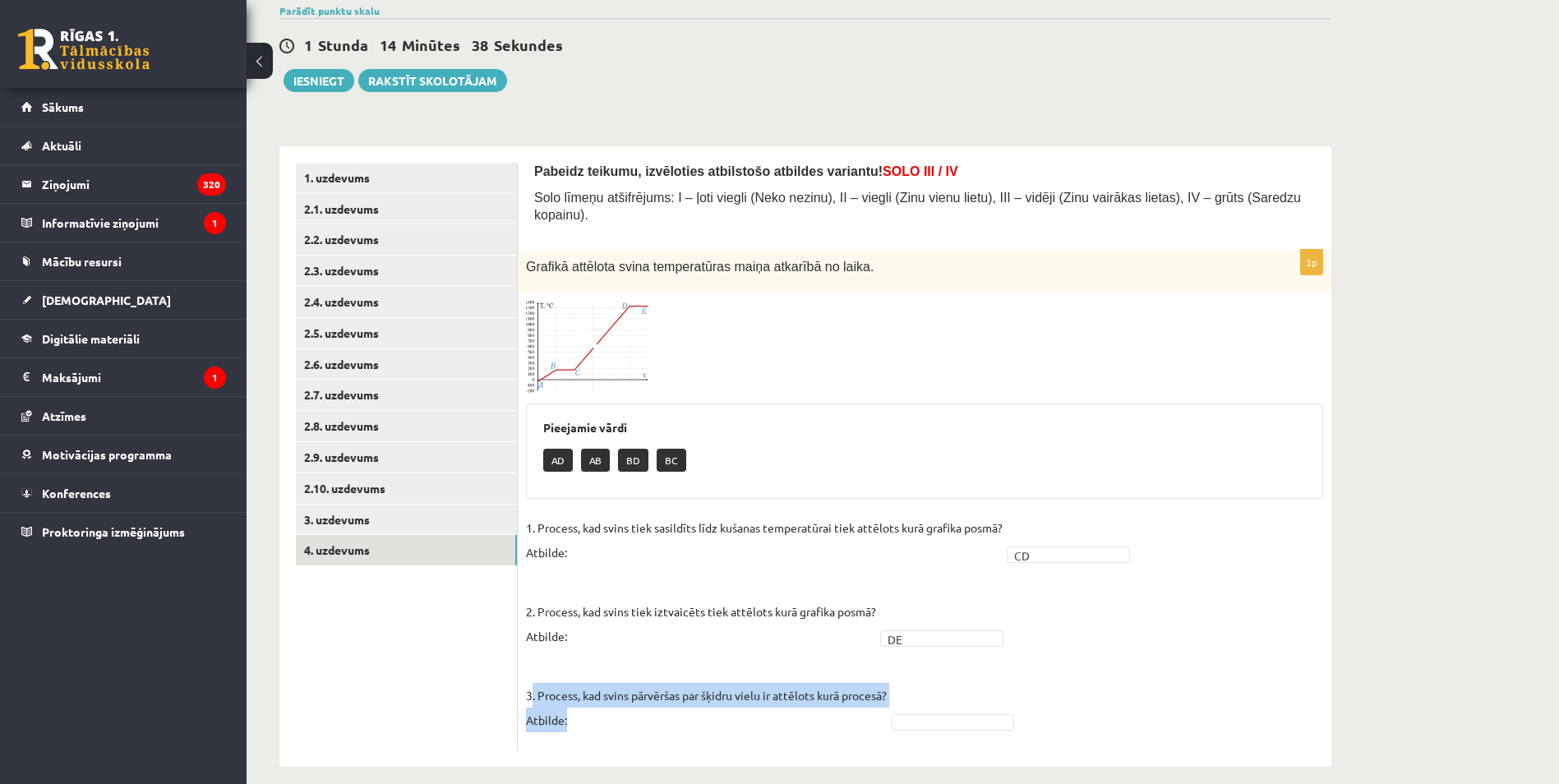
drag, startPoint x: 552, startPoint y: 701, endPoint x: 534, endPoint y: 682, distance: 26.2
click at [534, 682] on p "3. Process, kad svins pārvēršas par šķidru vielu ir attēlots kurā procesā? Atbi…" at bounding box center [707, 695] width 361 height 74
click at [847, 667] on p "3. Process, kad svins pārvēršas par šķidru vielu ir attēlots kurā procesā? Atbi…" at bounding box center [707, 695] width 361 height 74
drag, startPoint x: 847, startPoint y: 667, endPoint x: 757, endPoint y: 656, distance: 90.7
click at [757, 658] on p "3. Process, kad svins pārvēršas par šķidru vielu ir attēlots kurā procesā? Atbi…" at bounding box center [707, 695] width 361 height 74
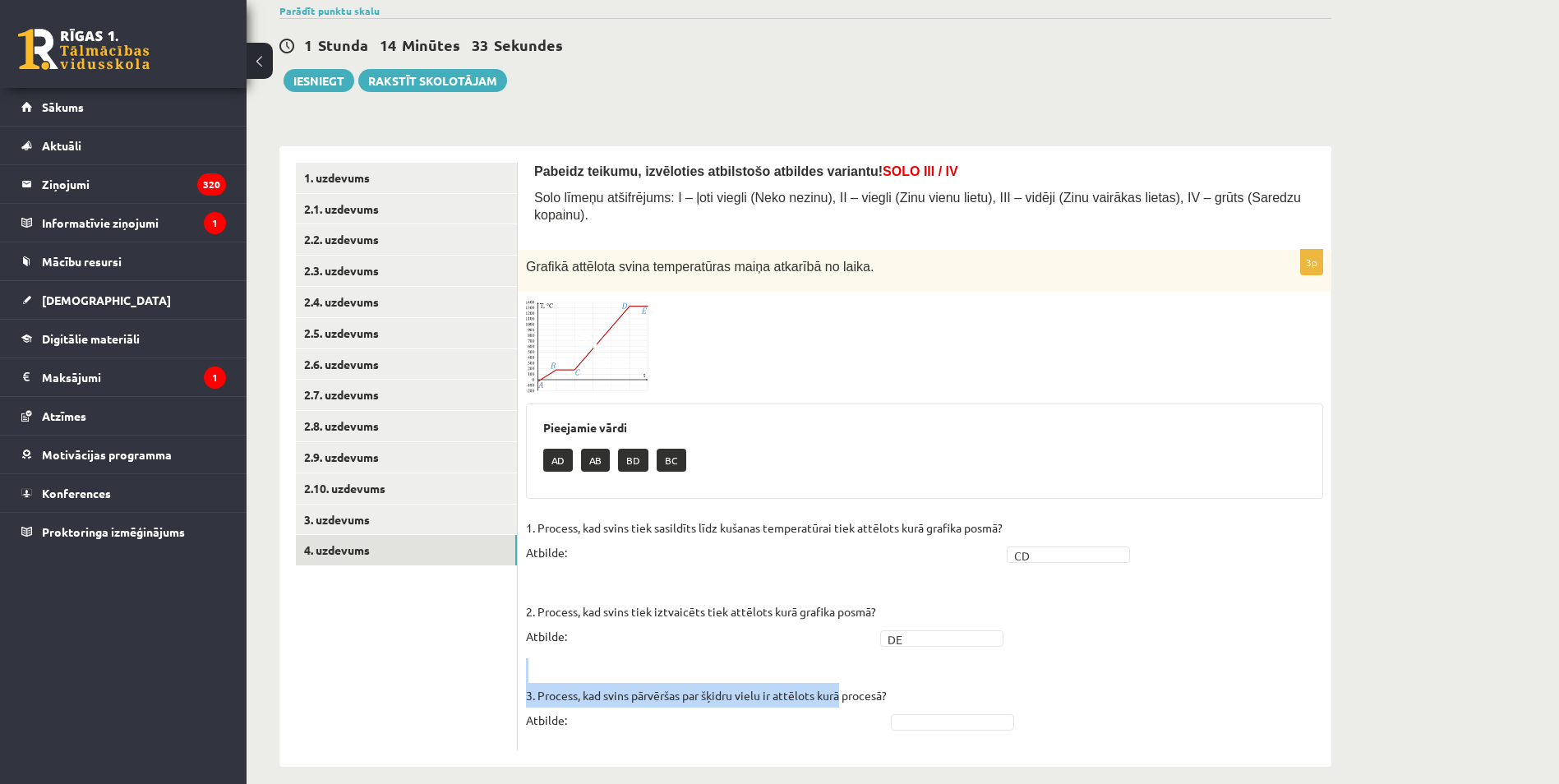
click at [757, 670] on p "3. Process, kad svins pārvēršas par šķidru vielu ir attēlots kurā procesā? Atbi…" at bounding box center [707, 695] width 361 height 74
click at [767, 683] on p "3. Process, kad svins pārvēršas par šķidru vielu ir attēlots kurā procesā? Atbi…" at bounding box center [707, 695] width 361 height 74
click at [576, 332] on span at bounding box center [588, 338] width 26 height 26
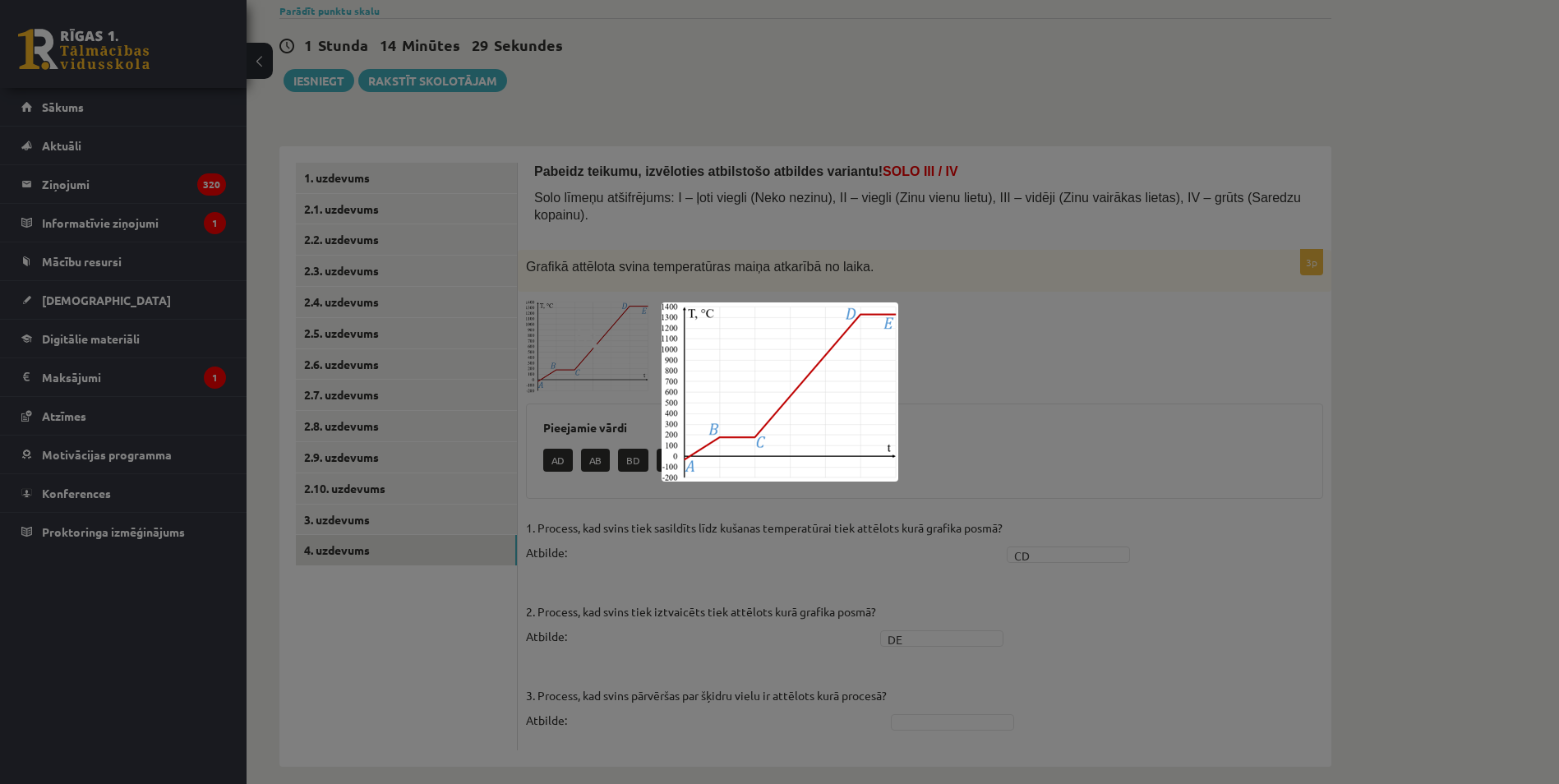
click at [1054, 373] on div at bounding box center [779, 392] width 1559 height 784
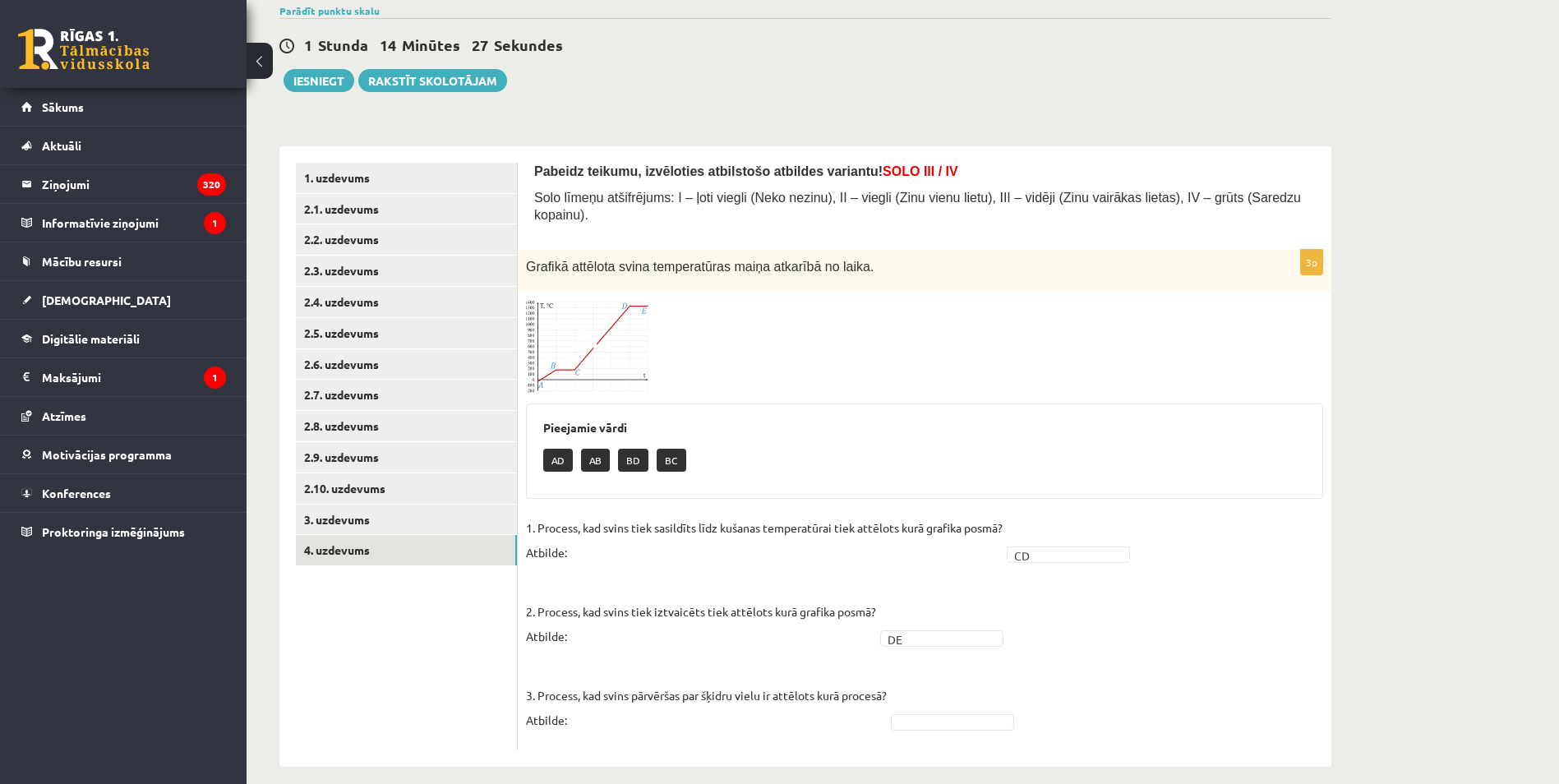
click at [583, 326] on span at bounding box center [588, 338] width 26 height 26
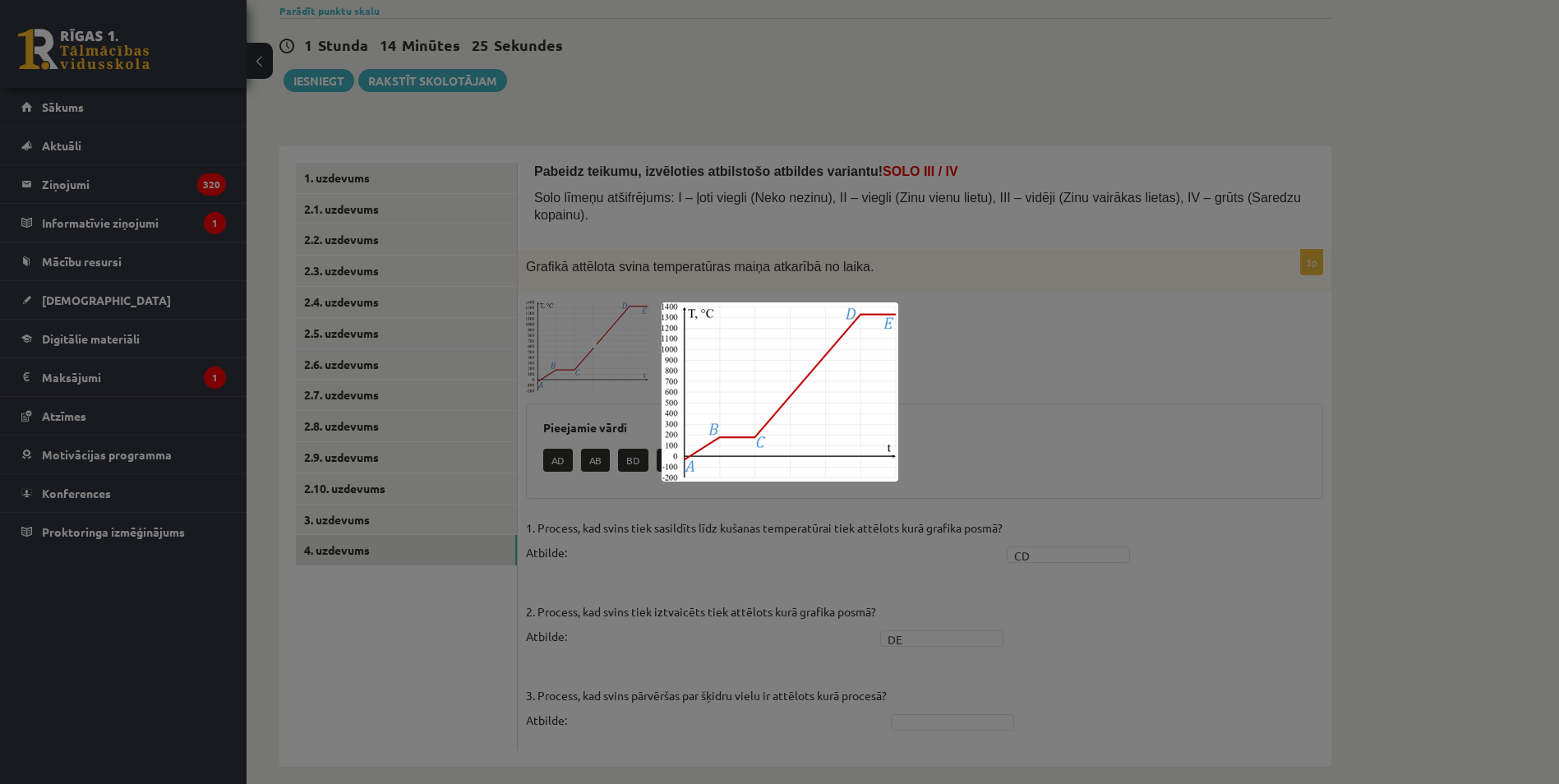
click at [988, 336] on div at bounding box center [779, 392] width 1559 height 784
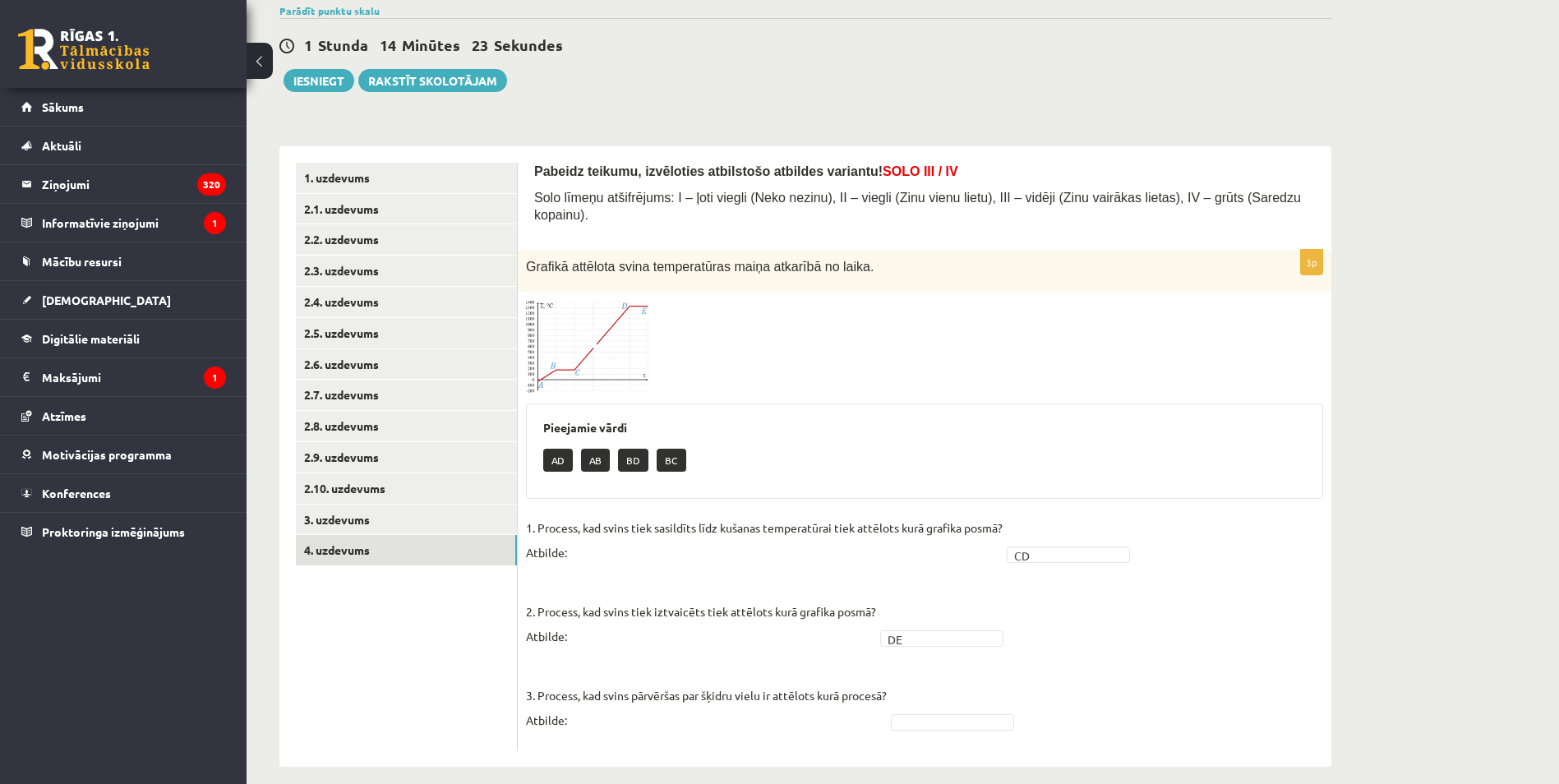
click at [650, 319] on div at bounding box center [924, 346] width 797 height 94
click at [638, 319] on img at bounding box center [588, 346] width 124 height 94
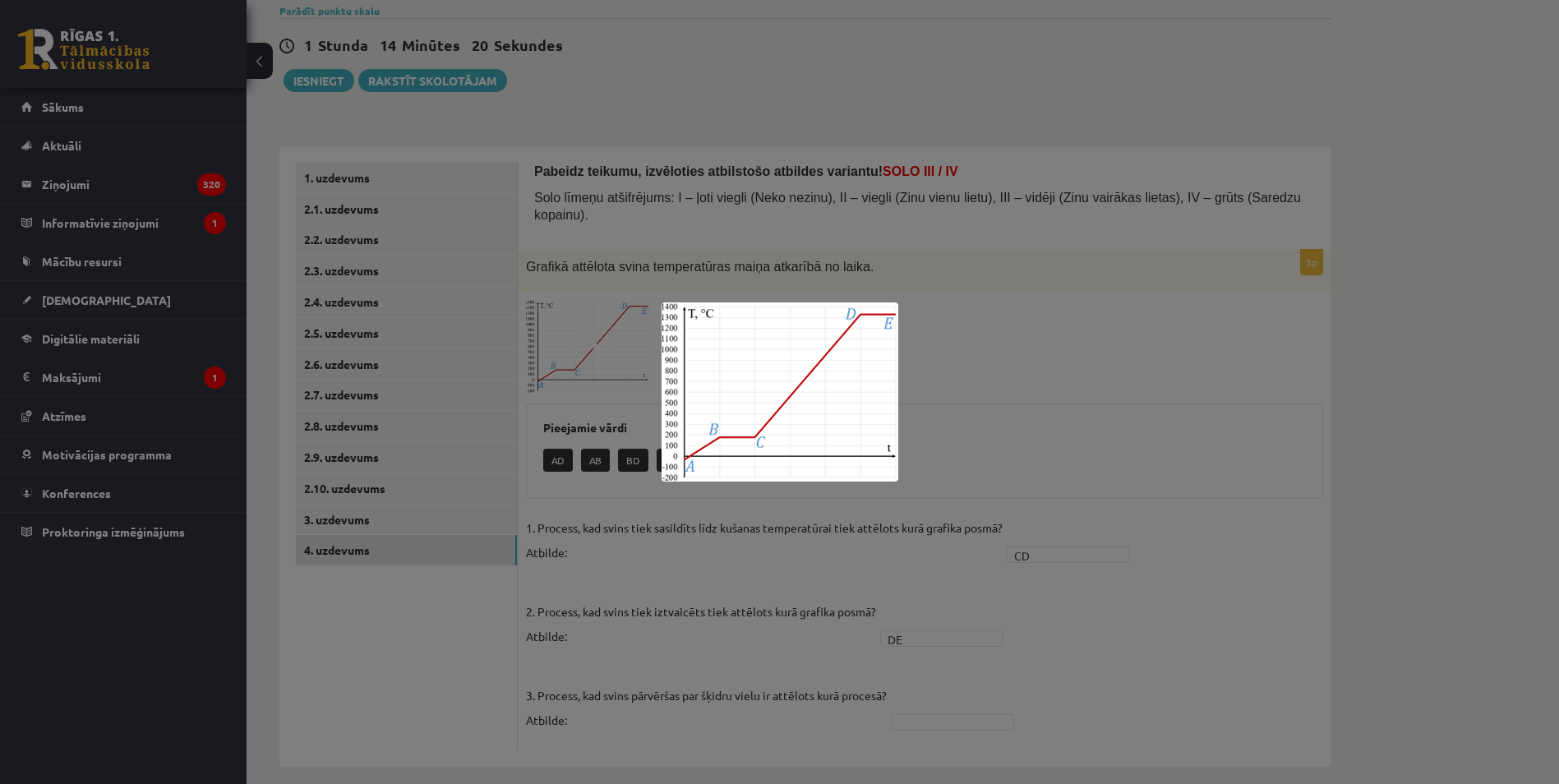
click at [1052, 343] on div at bounding box center [779, 392] width 1559 height 784
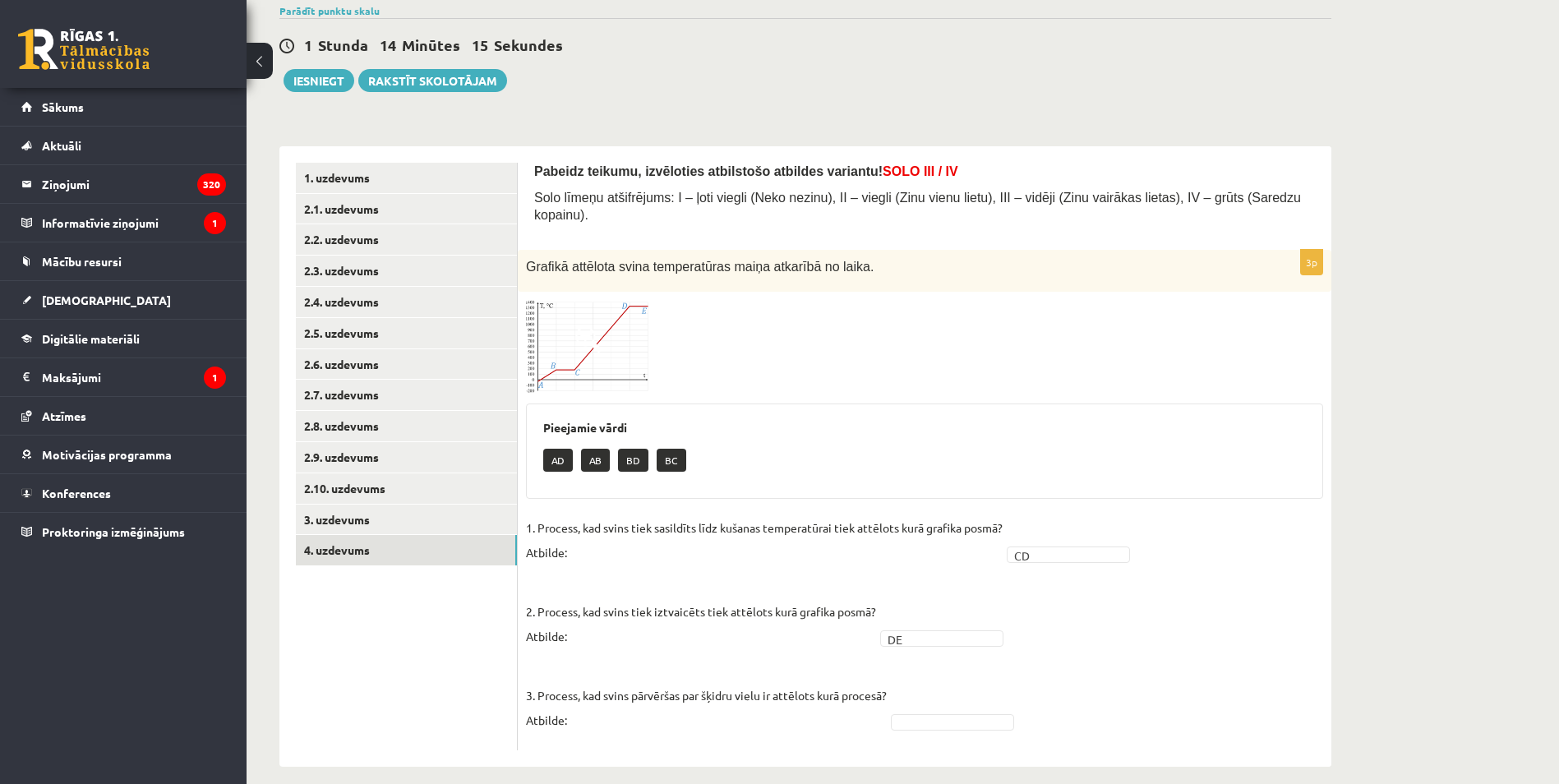
click at [627, 327] on img at bounding box center [588, 346] width 124 height 94
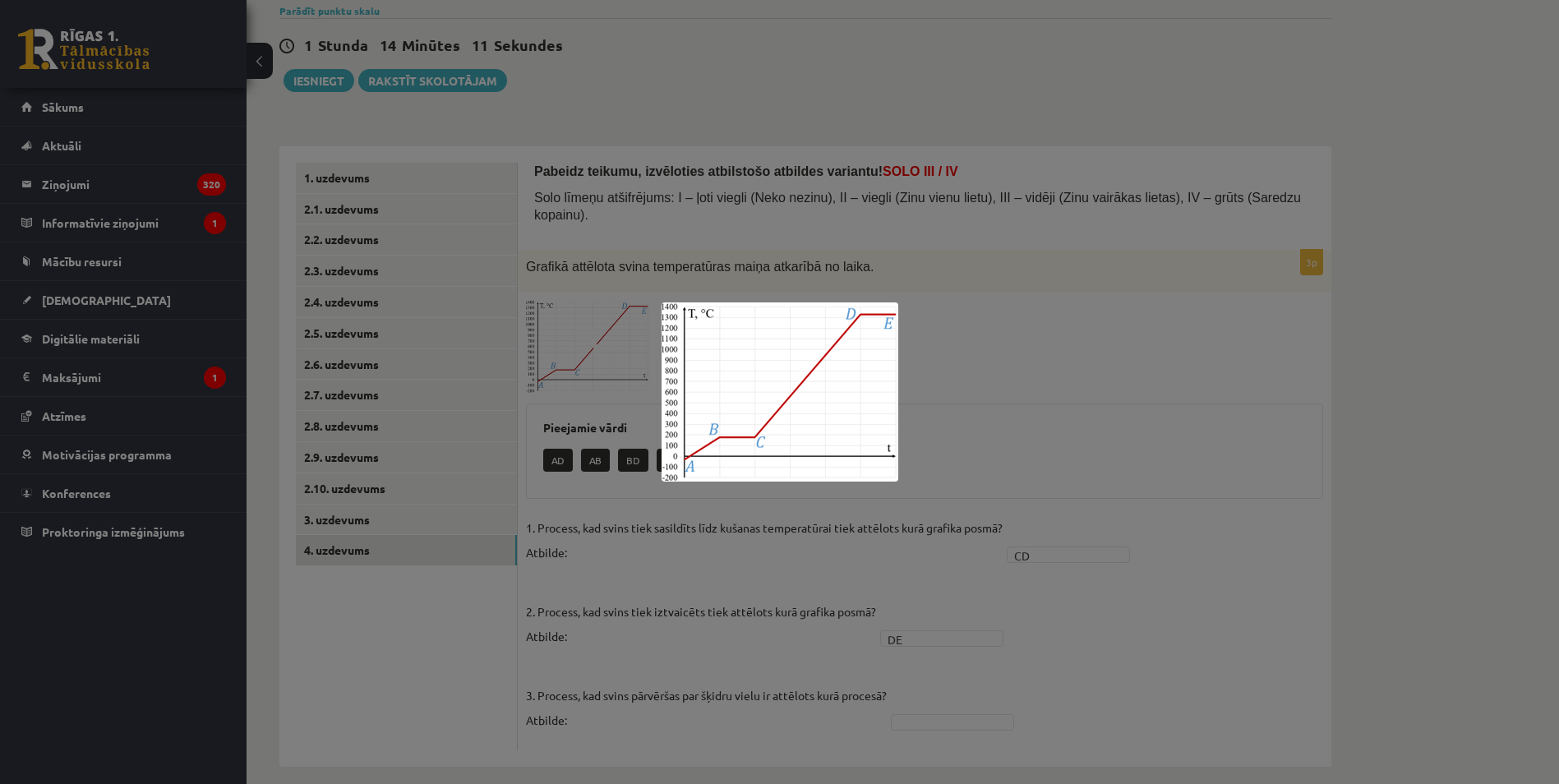
click at [1047, 442] on div at bounding box center [779, 392] width 1559 height 784
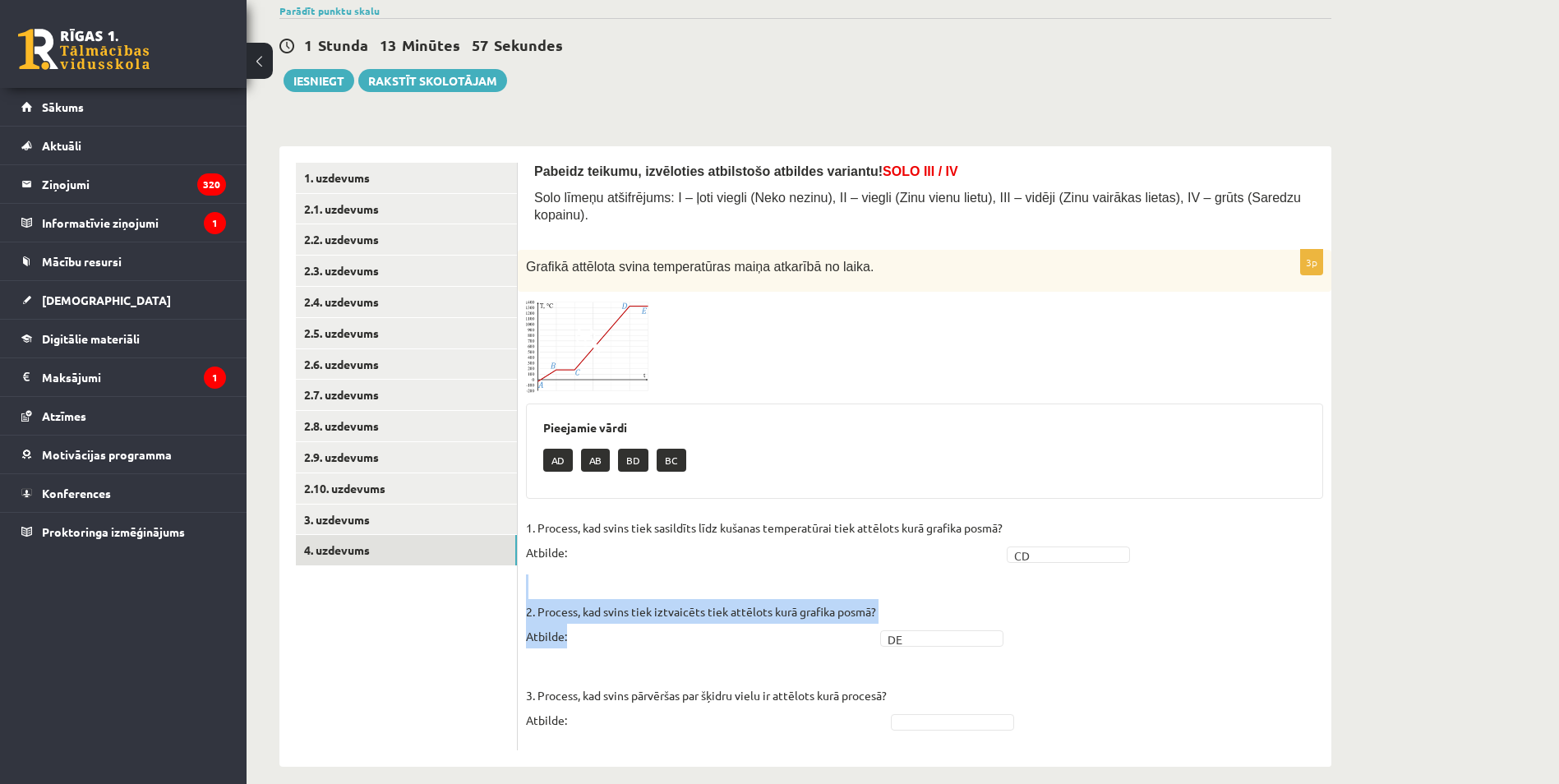
drag, startPoint x: 541, startPoint y: 596, endPoint x: 522, endPoint y: 583, distance: 23.0
click at [522, 583] on div "3p Grafikā attēlota svina temperatūras maiņa atkarībā no laika. Pieejamie vārdi…" at bounding box center [924, 500] width 813 height 501
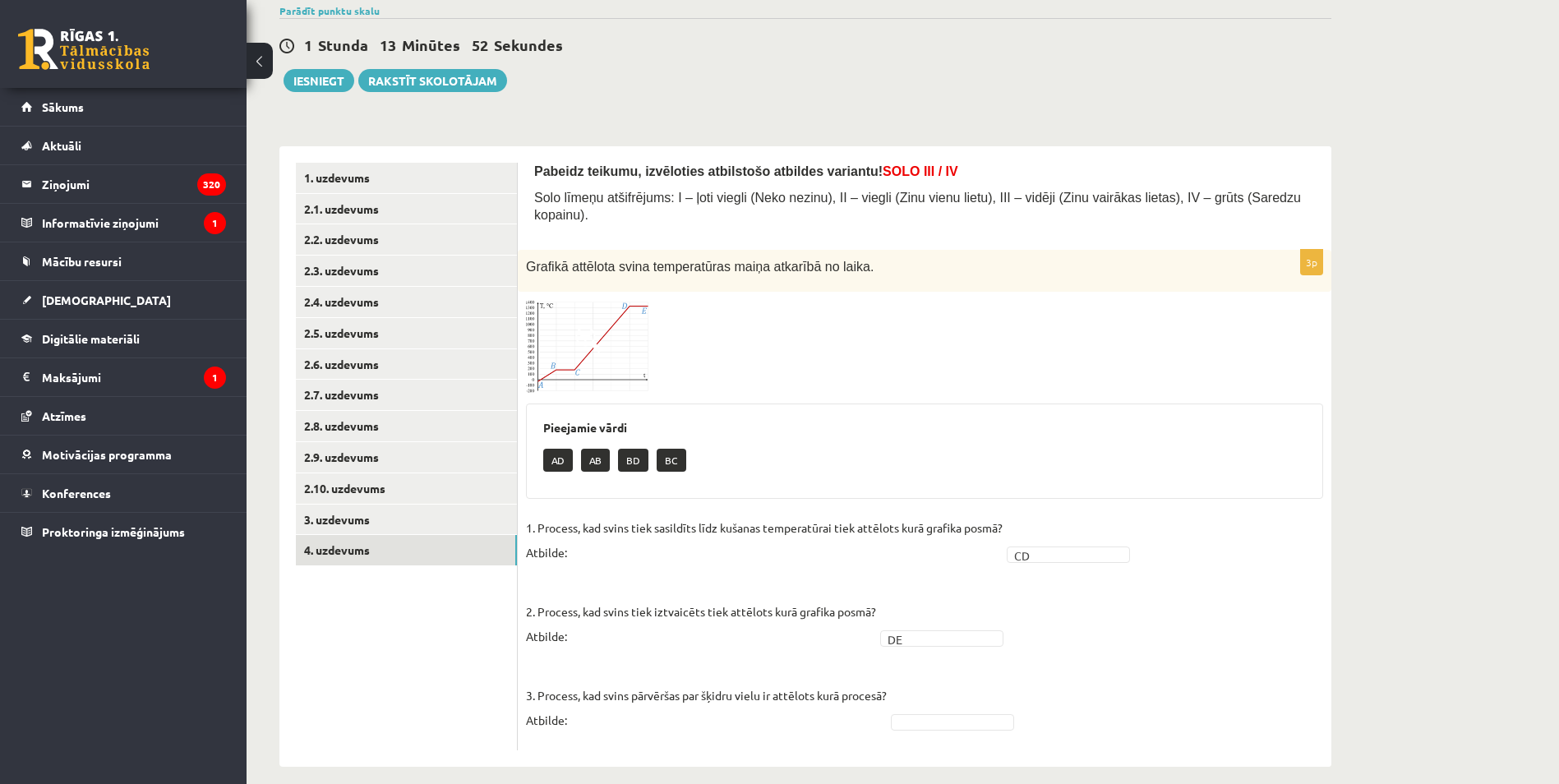
click at [1033, 371] on div at bounding box center [924, 346] width 797 height 94
click at [598, 326] on span at bounding box center [588, 338] width 26 height 26
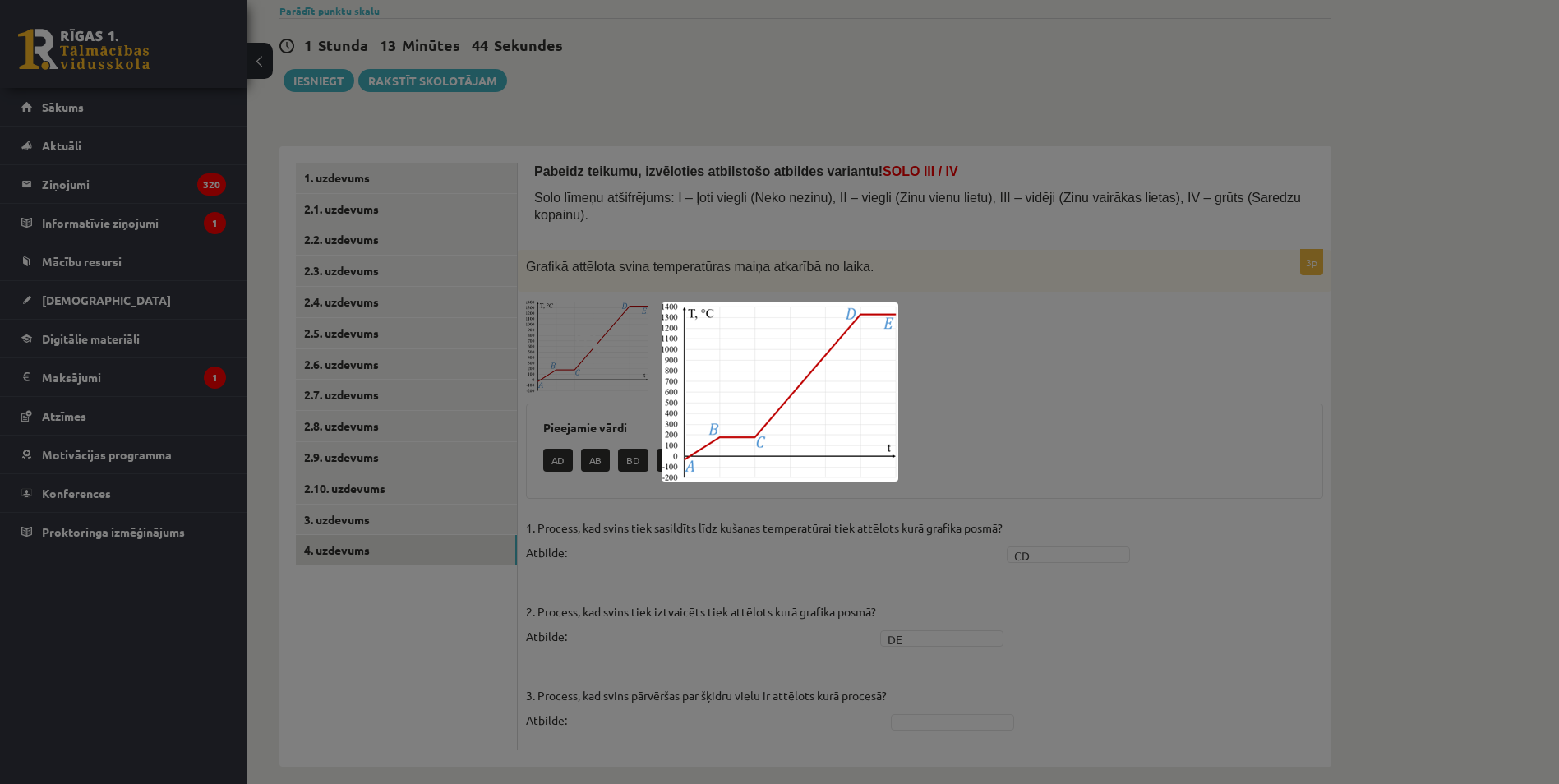
click at [1113, 419] on div at bounding box center [779, 392] width 1559 height 784
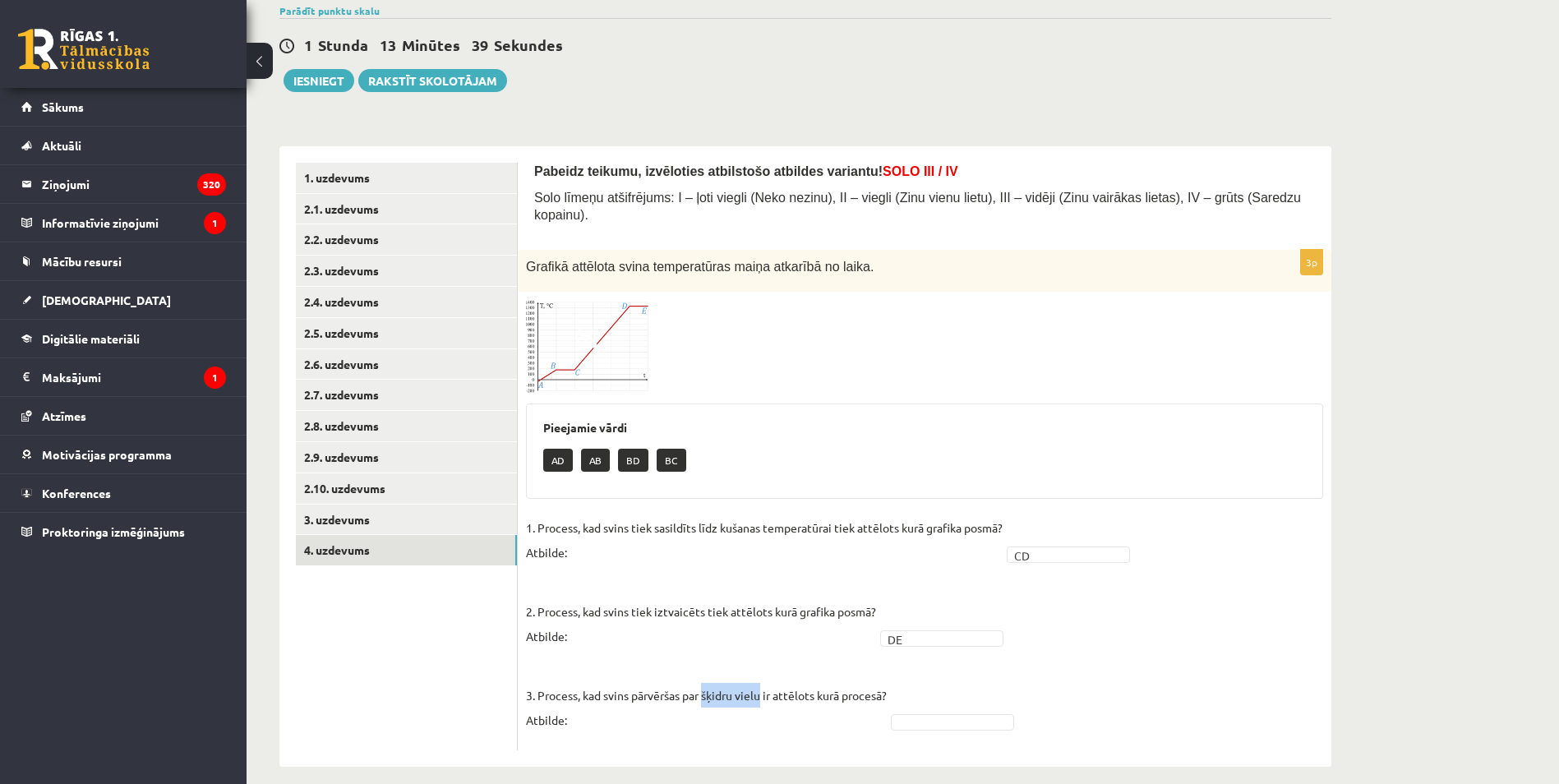
drag, startPoint x: 712, startPoint y: 679, endPoint x: 766, endPoint y: 677, distance: 54.0
click at [766, 677] on p "3. Process, kad svins pārvēršas par šķidru vielu ir attēlots kurā procesā? Atbi…" at bounding box center [707, 695] width 361 height 74
drag, startPoint x: 766, startPoint y: 677, endPoint x: 785, endPoint y: 709, distance: 37.2
click at [785, 709] on p "3. Process, kad svins pārvēršas par šķidru vielu ir attēlots kurā procesā? Atbi…" at bounding box center [707, 695] width 361 height 74
click at [610, 309] on img at bounding box center [588, 346] width 124 height 94
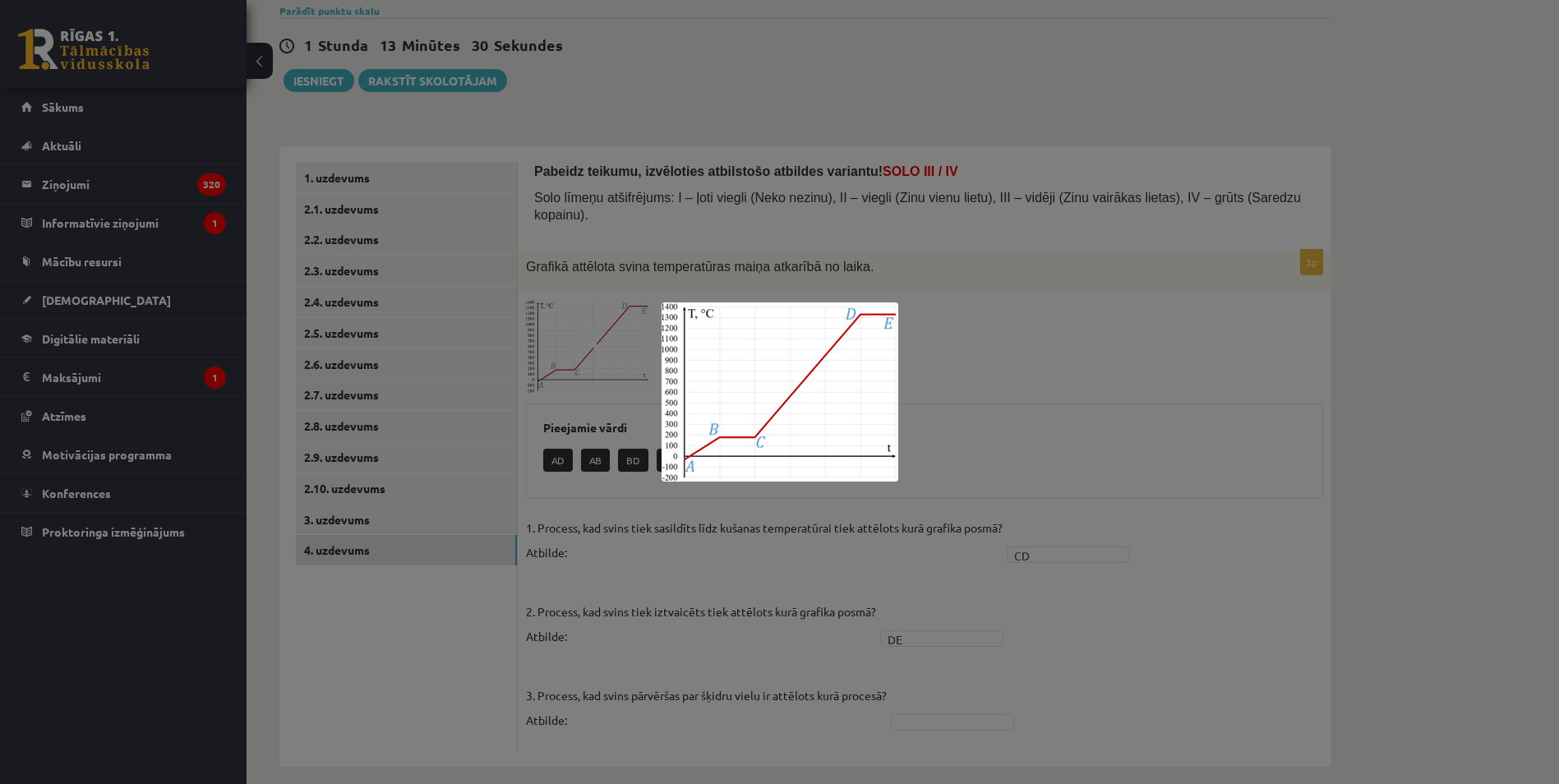
click at [817, 632] on div at bounding box center [779, 392] width 1559 height 784
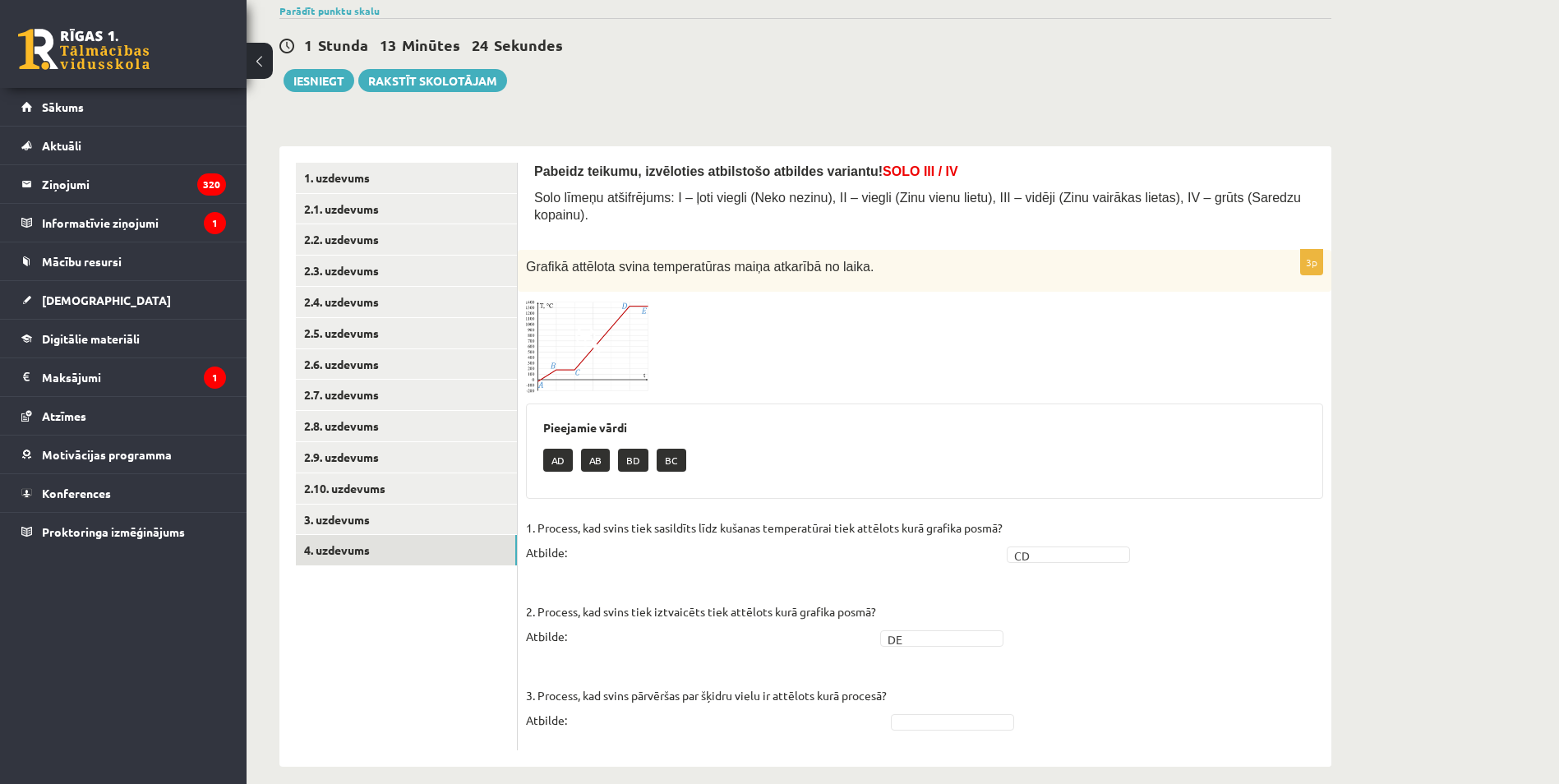
click at [611, 336] on img at bounding box center [588, 346] width 124 height 94
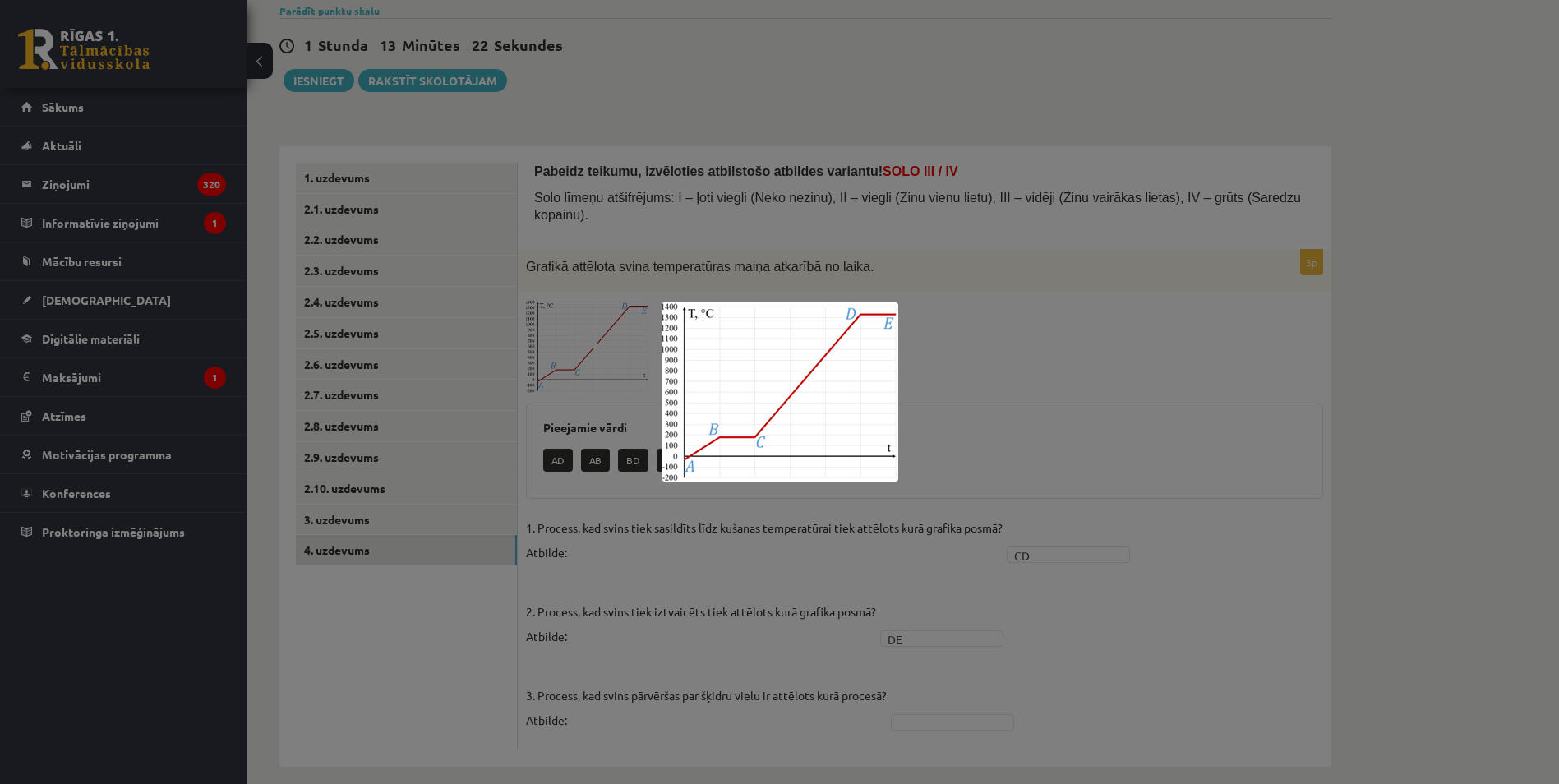
click at [702, 556] on div at bounding box center [779, 392] width 1559 height 784
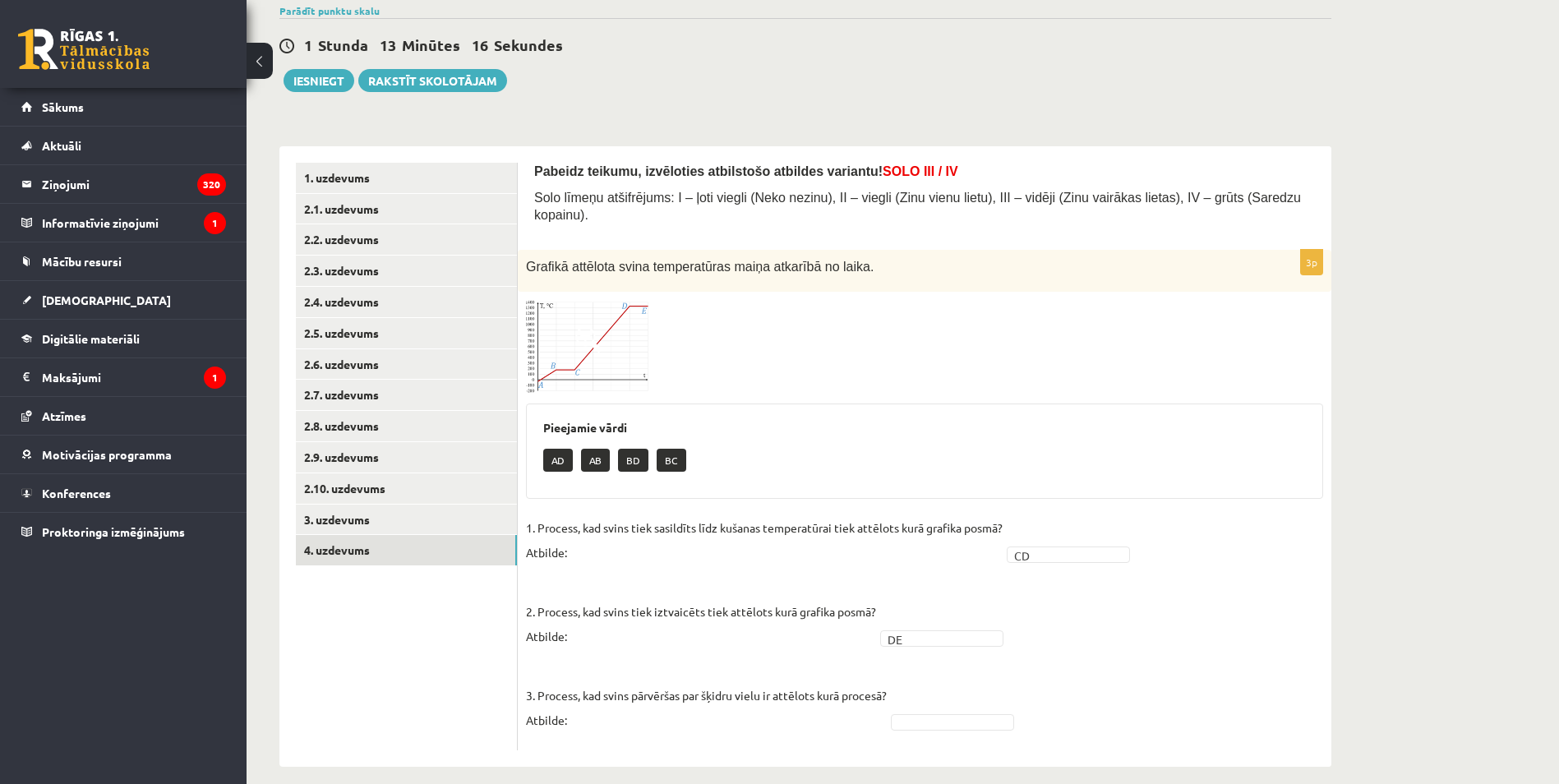
click at [601, 330] on span at bounding box center [588, 338] width 26 height 26
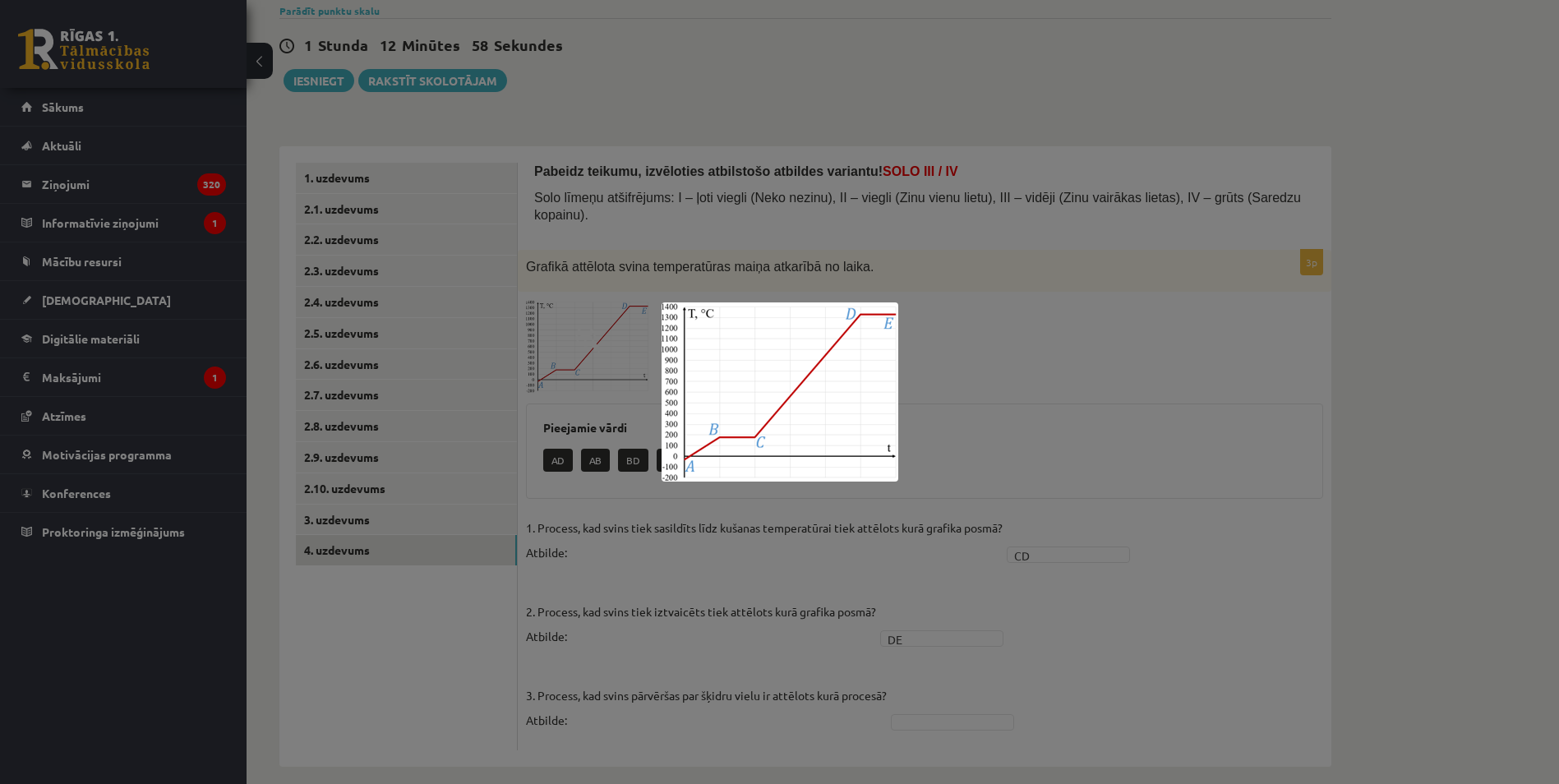
click at [1045, 350] on div at bounding box center [779, 392] width 1559 height 784
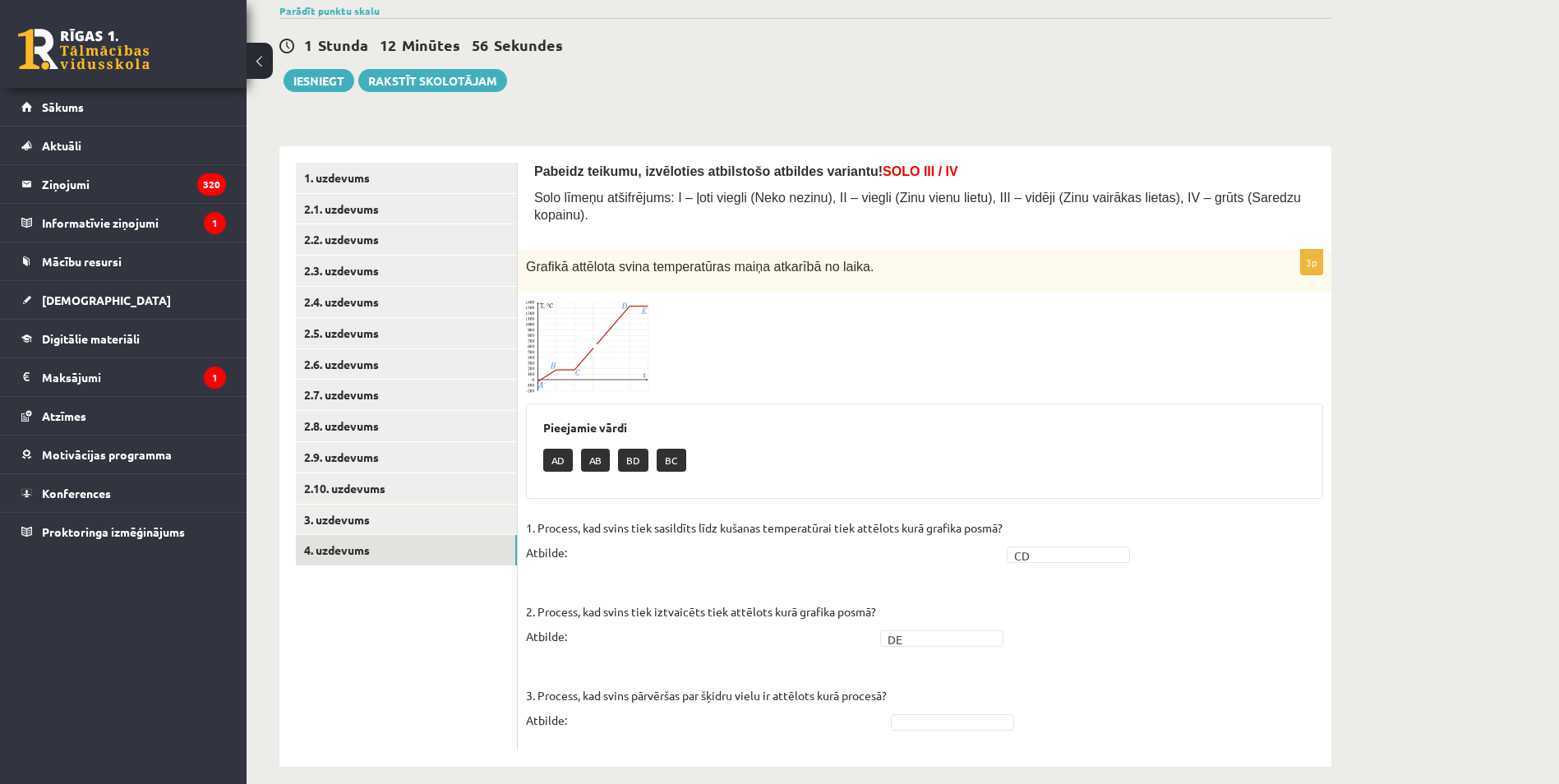
click at [923, 682] on fieldset "1. Process, kad svins tiek sasildīts līdz kušanas temperatūrai tiek attēlots ku…" at bounding box center [924, 628] width 797 height 226
click at [328, 76] on button "Iesniegt" at bounding box center [319, 79] width 70 height 23
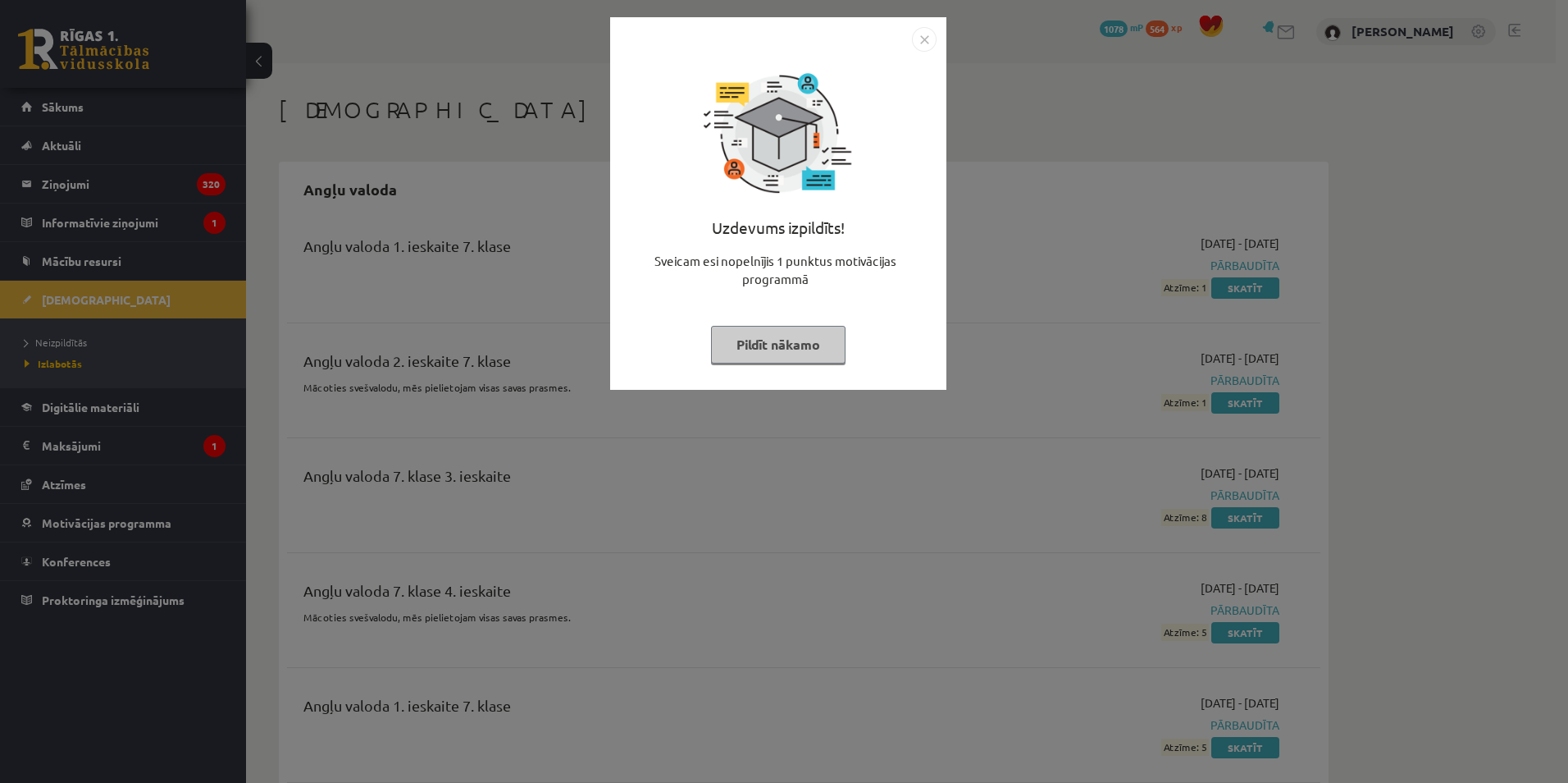
click at [1086, 242] on div "Uzdevums izpildīts! Sveicam esi nopelnījis 1 punktus motivācijas programmā Pild…" at bounding box center [784, 391] width 1568 height 783
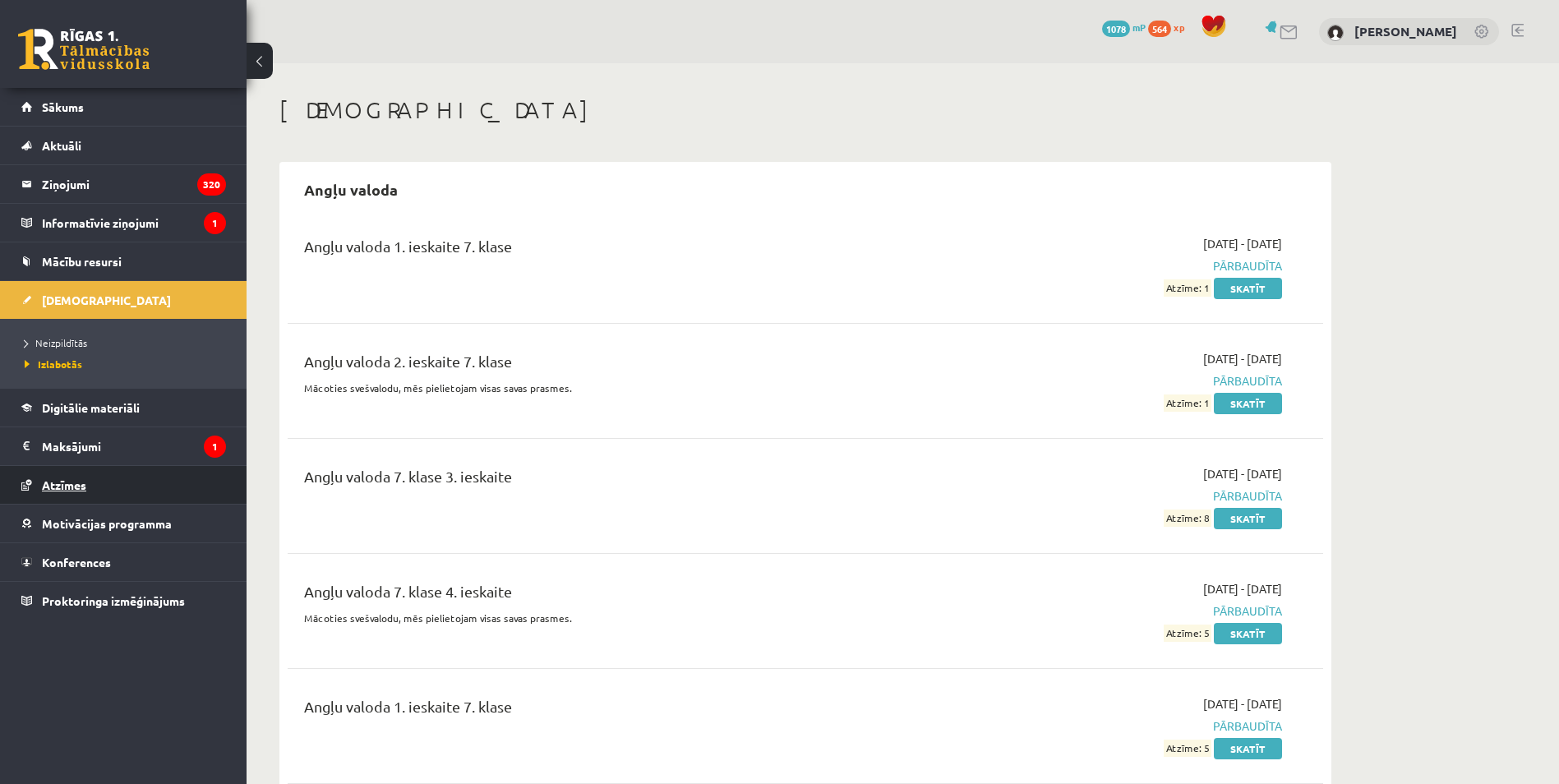
click at [106, 477] on link "Atzīmes" at bounding box center [124, 484] width 205 height 38
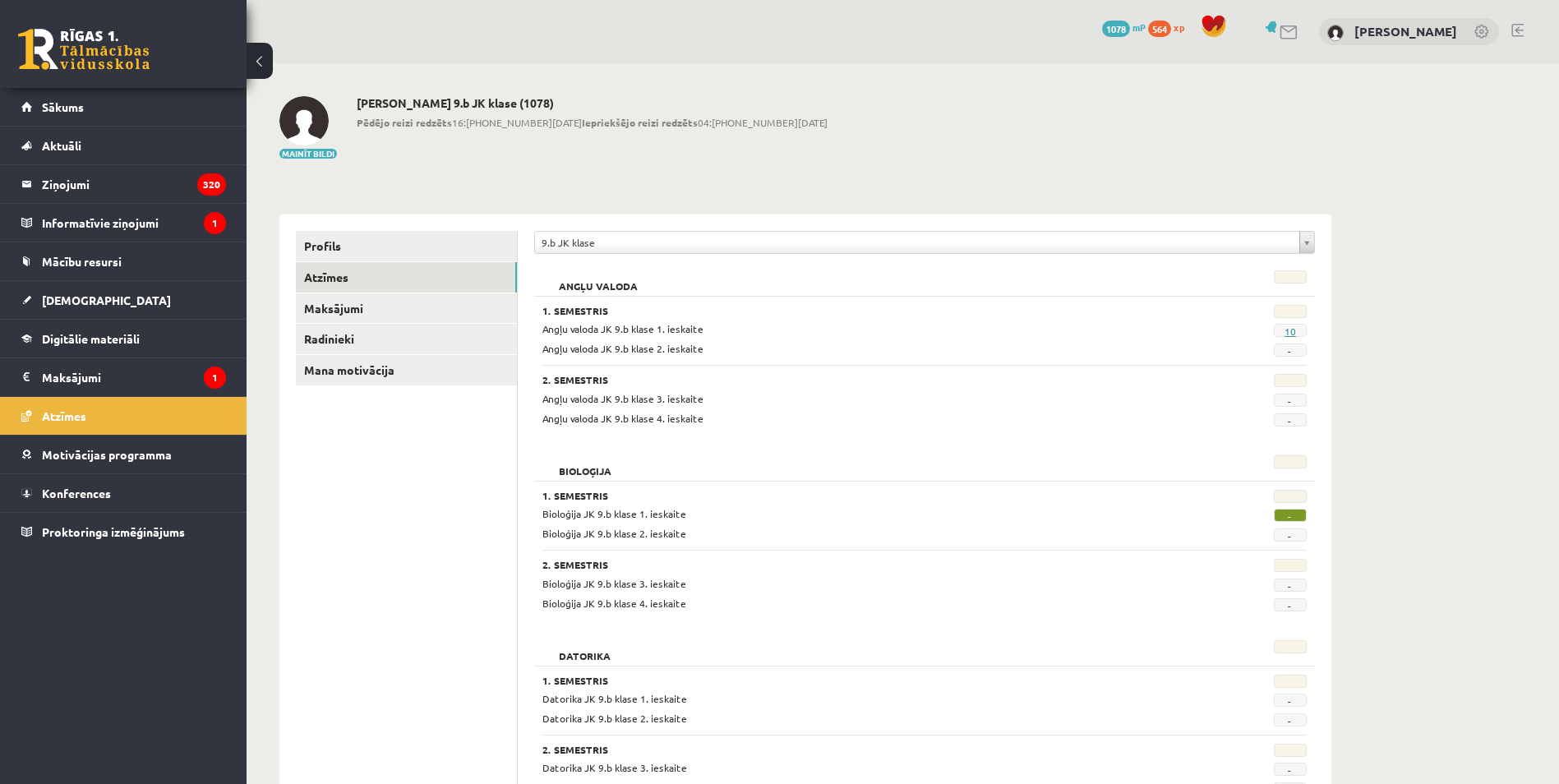
click at [1289, 326] on link "10" at bounding box center [1290, 331] width 12 height 14
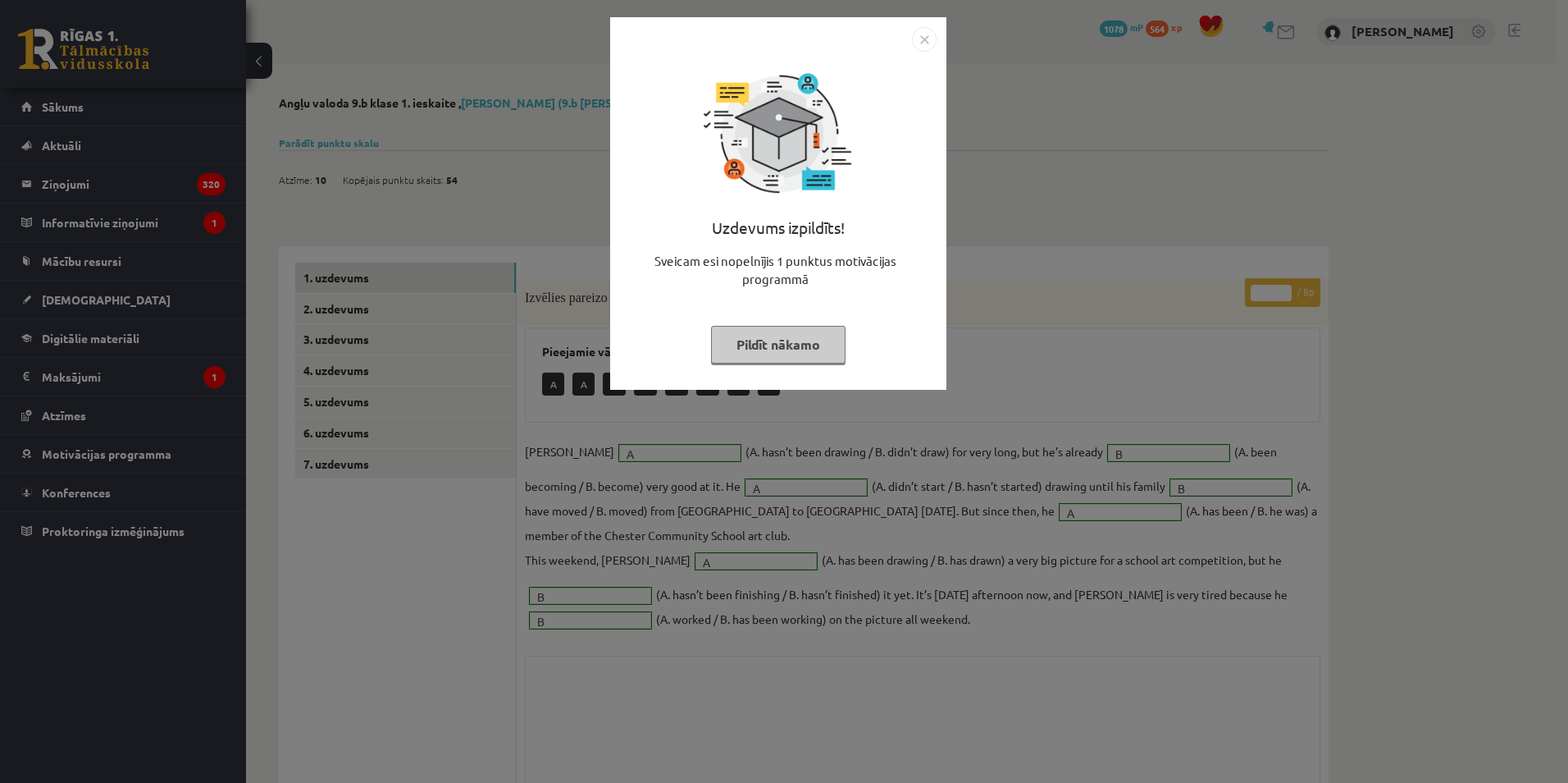
drag, startPoint x: 1052, startPoint y: 366, endPoint x: 410, endPoint y: 94, distance: 697.2
click at [1047, 365] on div "Uzdevums izpildīts! Sveicam esi nopelnījis 1 punktus motivācijas programmā Pild…" at bounding box center [784, 391] width 1568 height 783
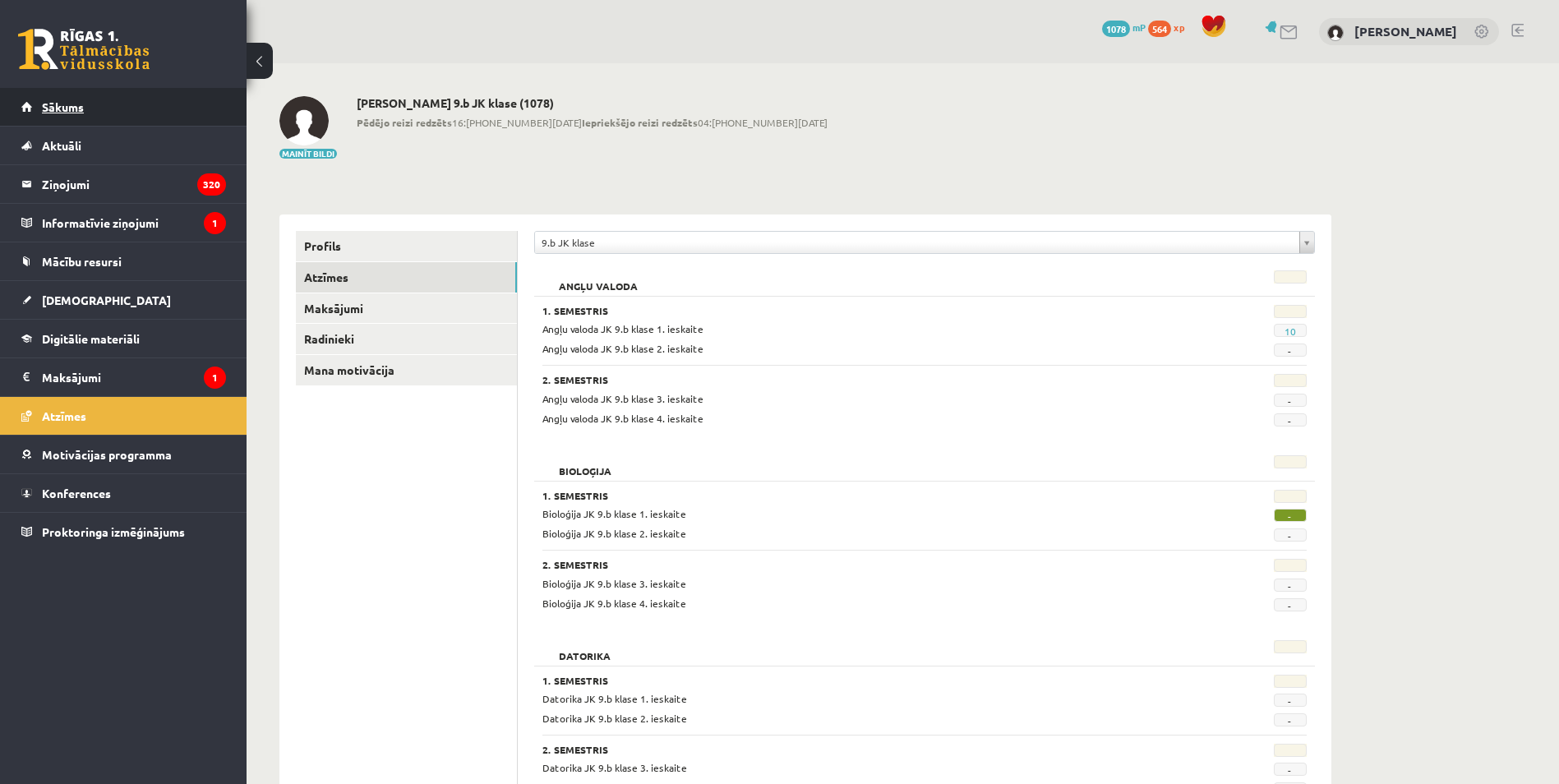
click at [126, 99] on link "Sākums" at bounding box center [124, 106] width 205 height 38
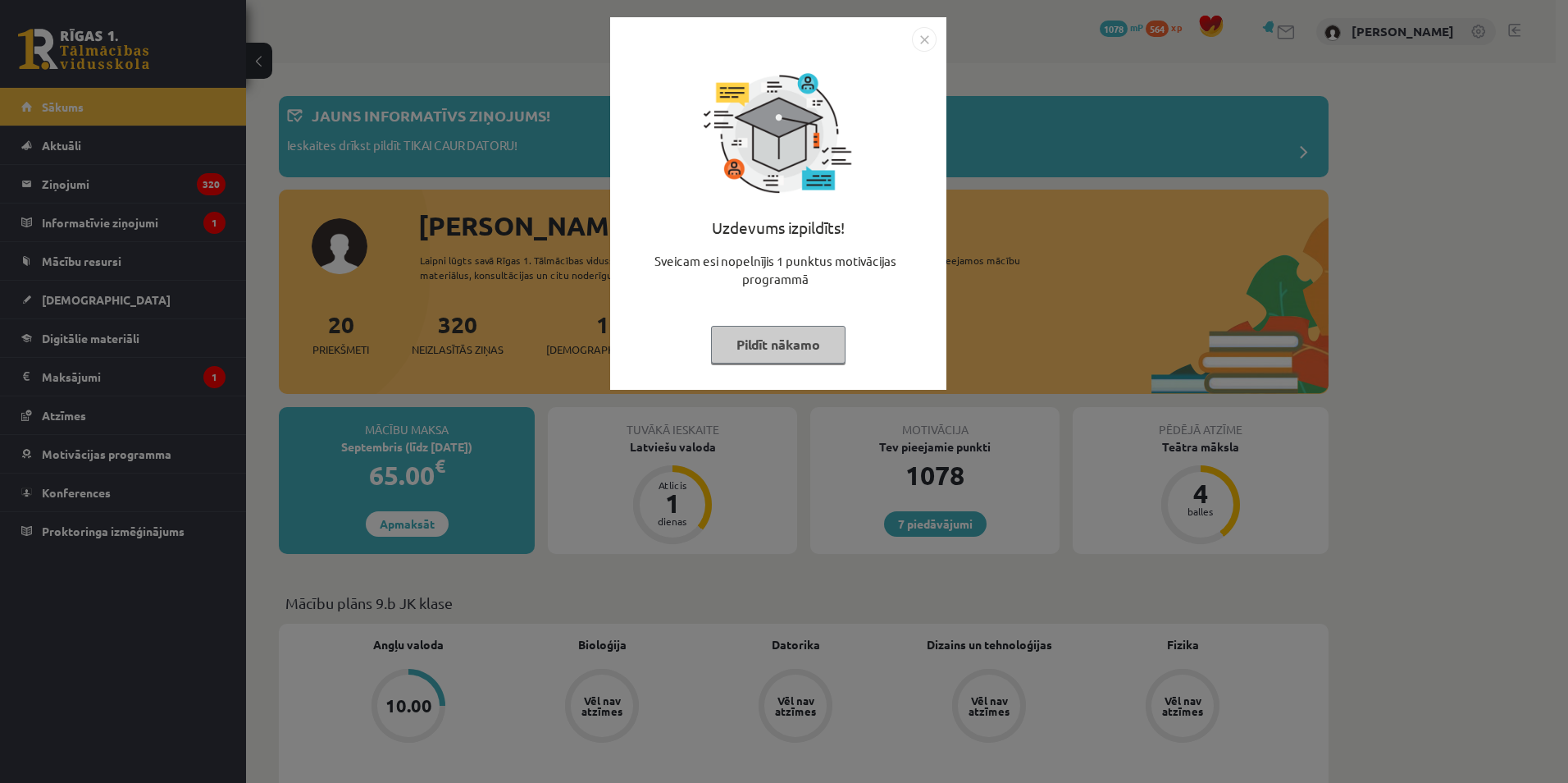
click at [362, 215] on div "Uzdevums izpildīts! Sveicam esi nopelnījis 1 punktus motivācijas programmā Pild…" at bounding box center [784, 391] width 1568 height 783
